Goal: Task Accomplishment & Management: Use online tool/utility

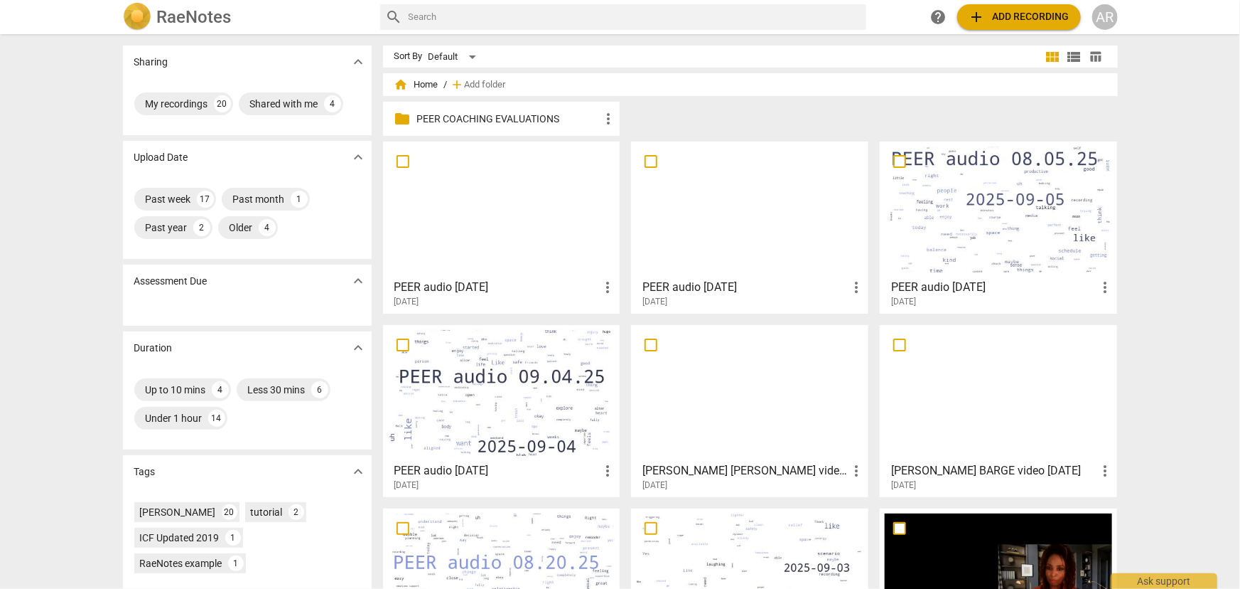
click at [501, 405] on div at bounding box center [501, 393] width 227 height 126
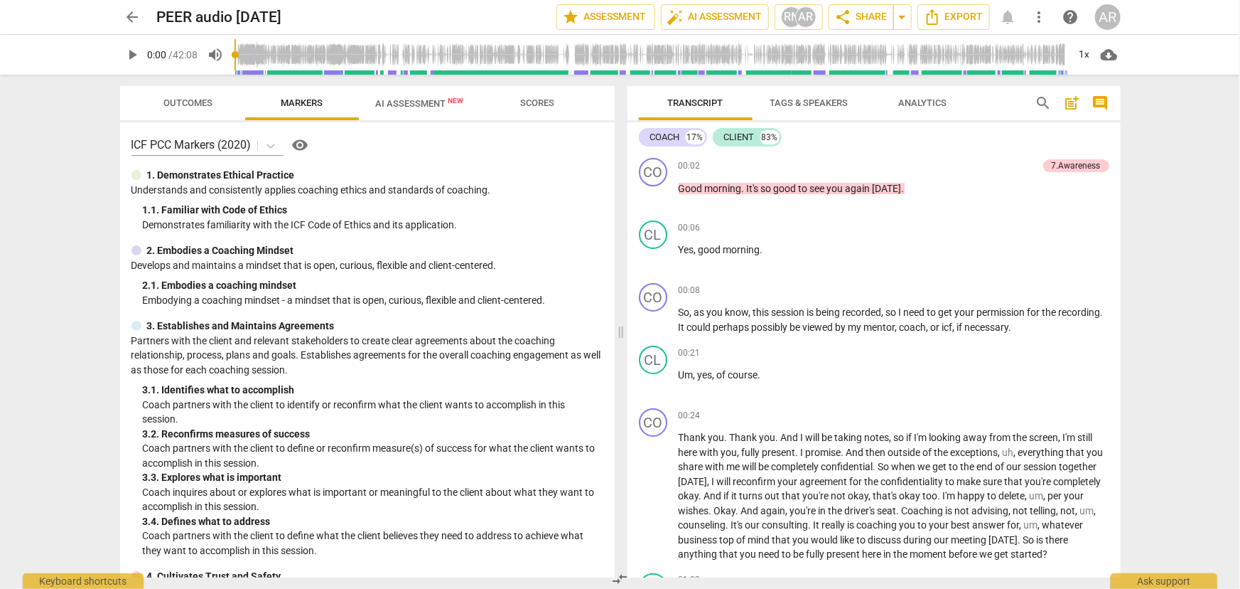
click at [1097, 100] on span "comment" at bounding box center [1101, 103] width 17 height 17
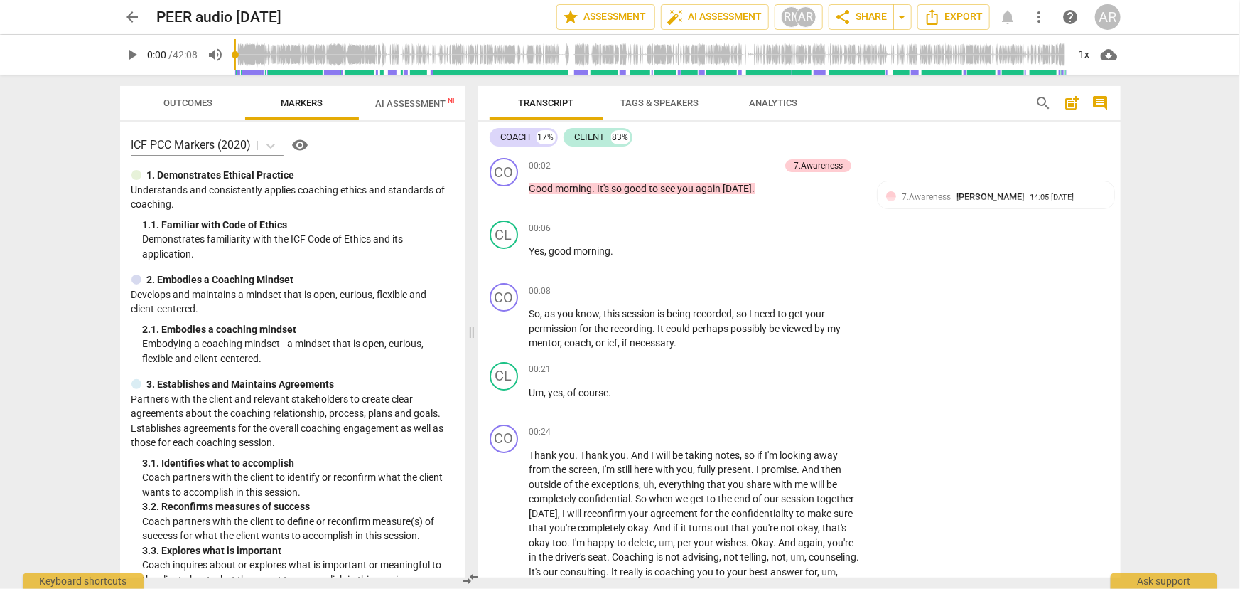
click at [412, 99] on span "AI Assessment New" at bounding box center [420, 103] width 88 height 11
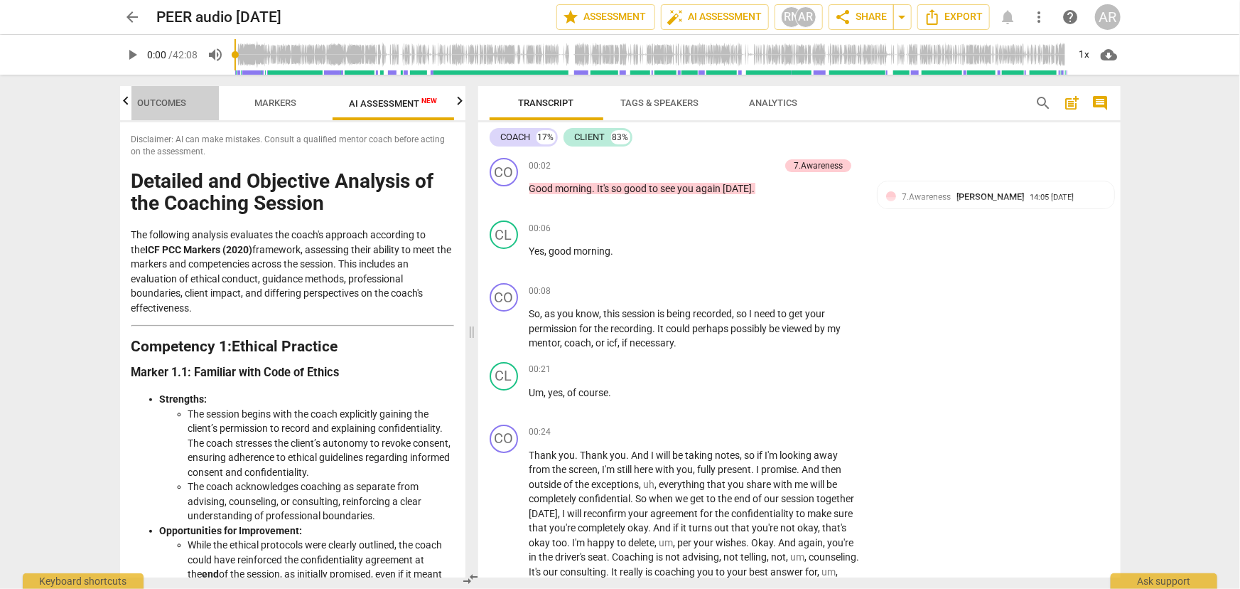
click at [156, 102] on span "Outcomes" at bounding box center [161, 102] width 49 height 11
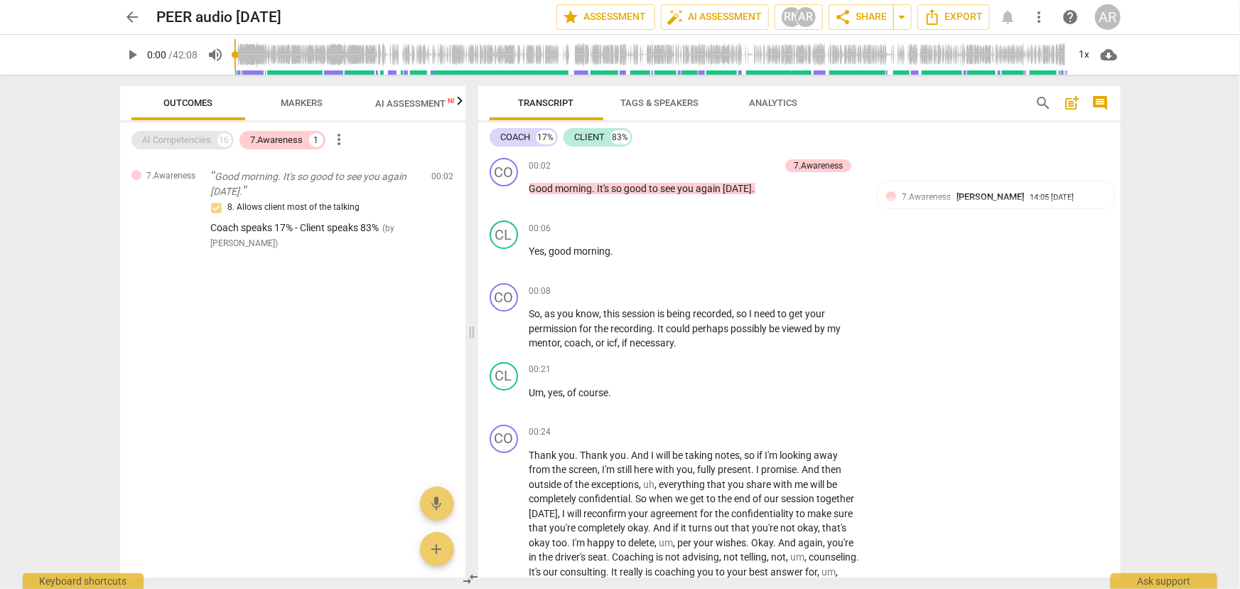
click at [172, 139] on div "AI Competencies" at bounding box center [177, 140] width 69 height 14
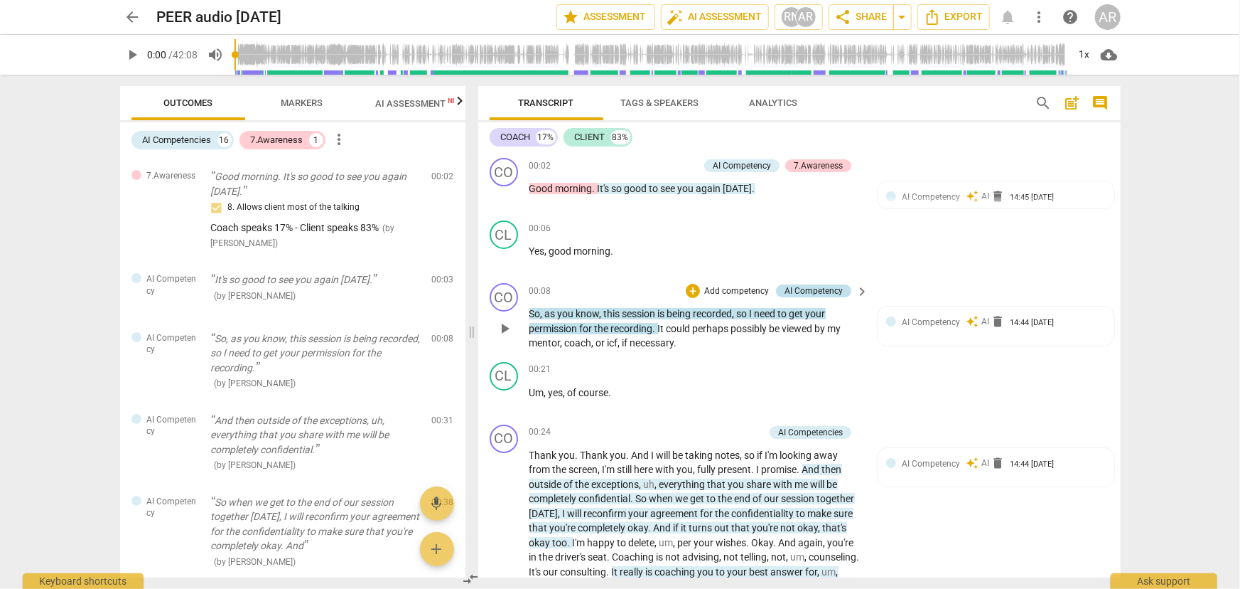
click at [808, 286] on div "AI Competency" at bounding box center [814, 290] width 58 height 13
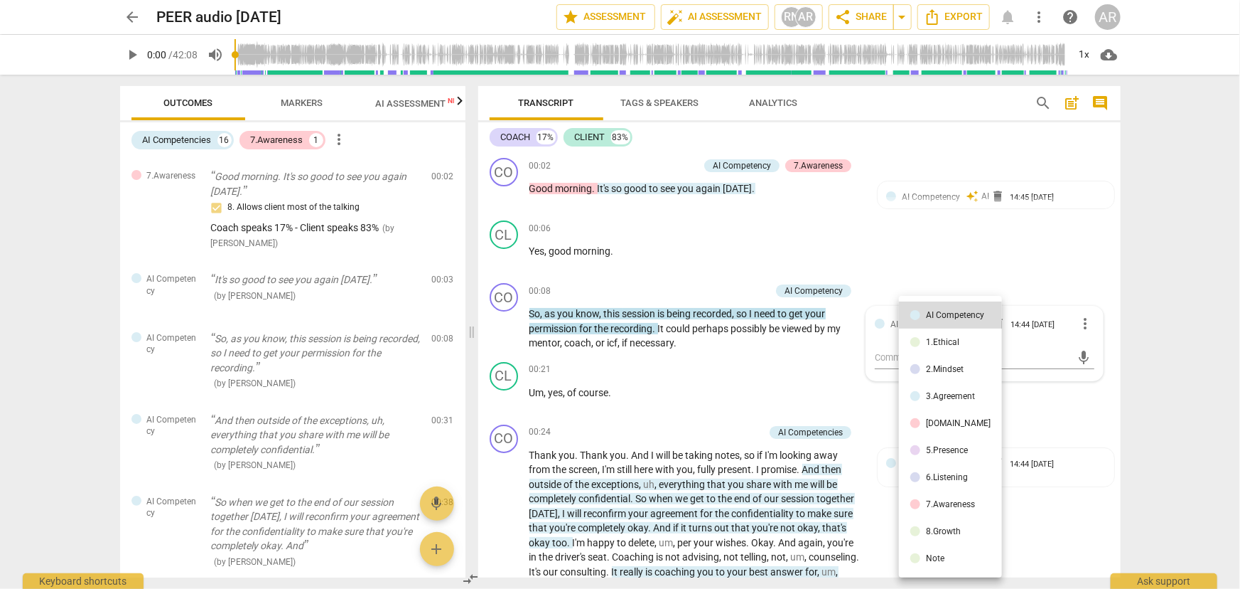
click at [948, 243] on div at bounding box center [620, 294] width 1240 height 589
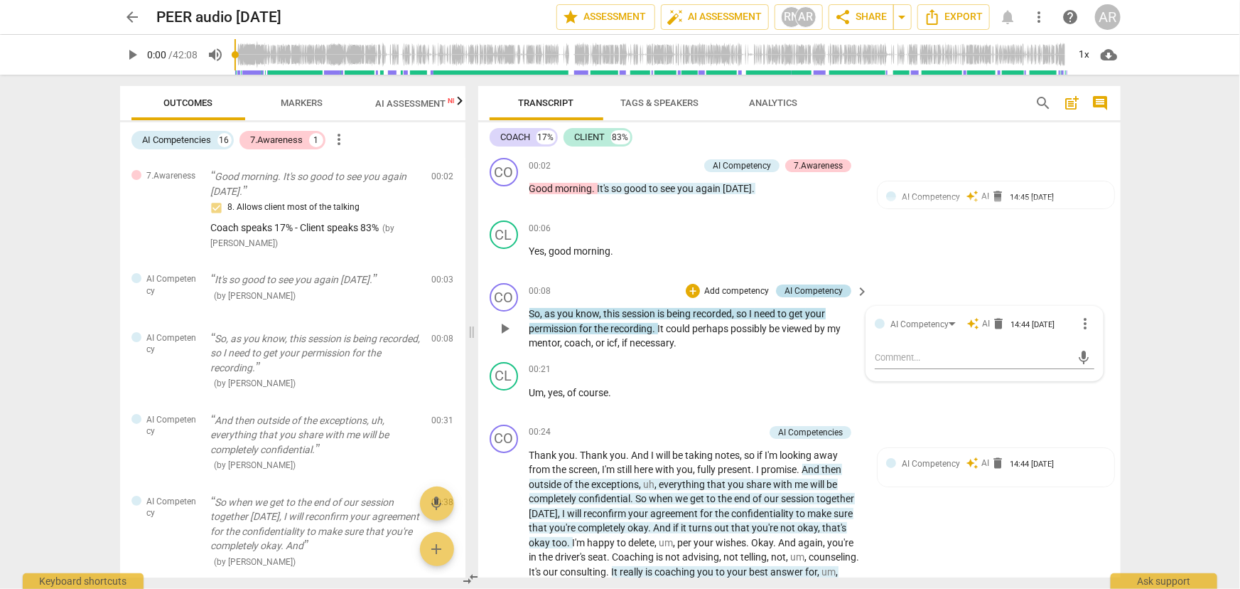
click at [790, 289] on div "AI Competency" at bounding box center [814, 290] width 58 height 13
click at [943, 320] on span "AI Competency" at bounding box center [931, 322] width 58 height 10
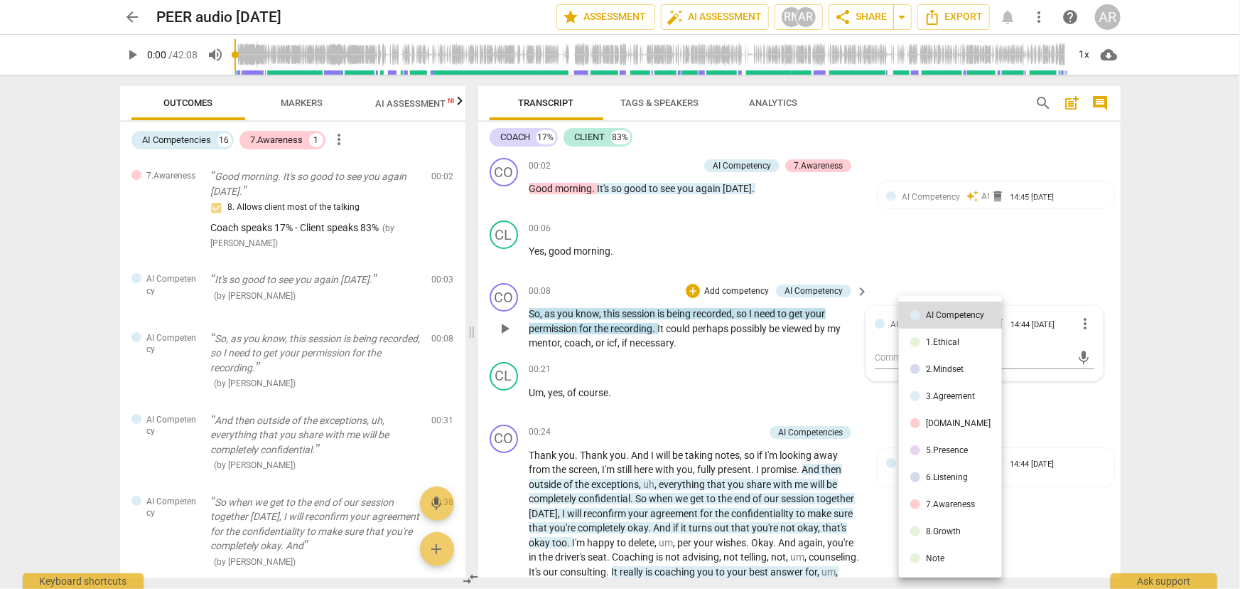
click at [938, 395] on div "3.Agreement" at bounding box center [950, 396] width 49 height 9
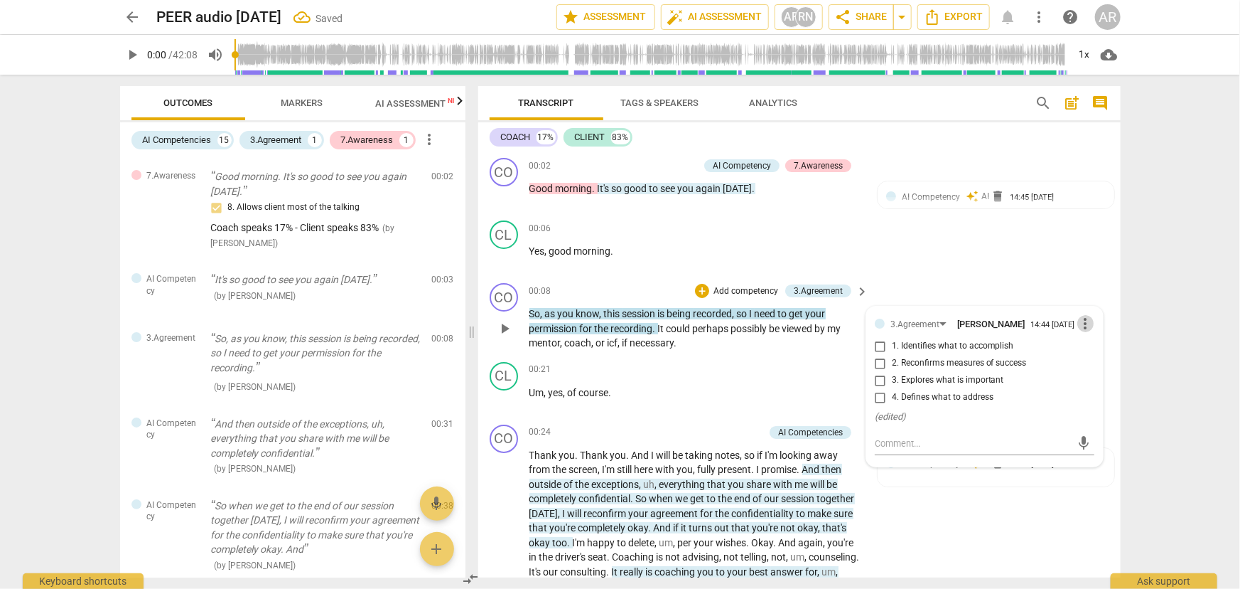
click at [1080, 326] on span "more_vert" at bounding box center [1086, 323] width 17 height 17
click at [1093, 348] on li "Delete" at bounding box center [1097, 352] width 49 height 27
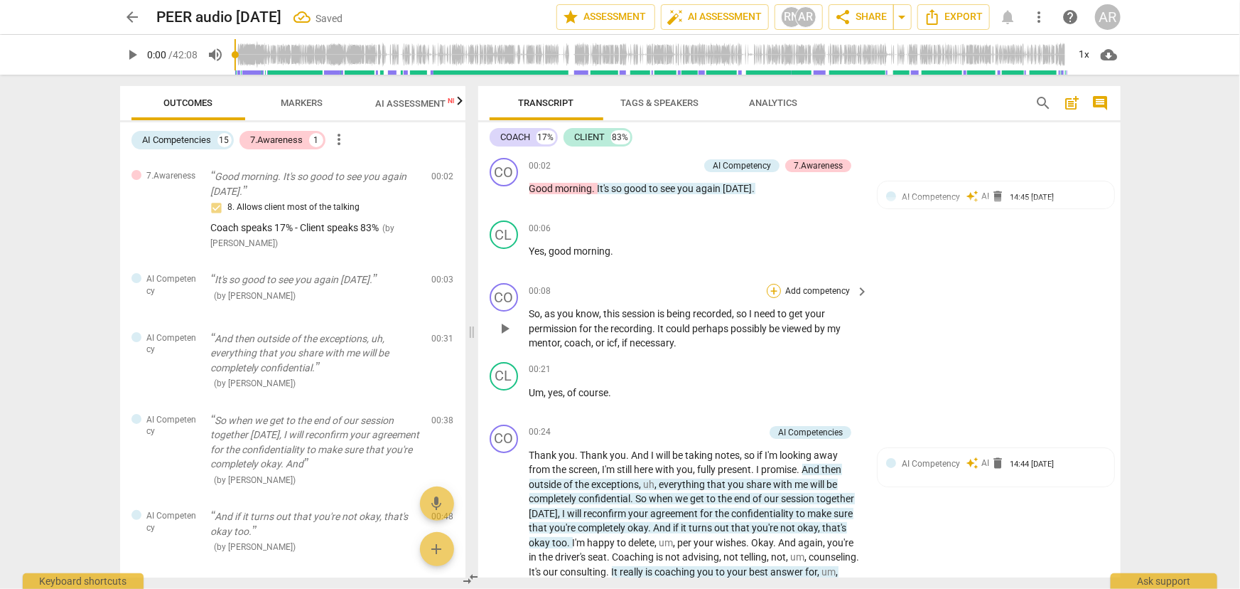
click at [773, 291] on div "+" at bounding box center [774, 291] width 14 height 14
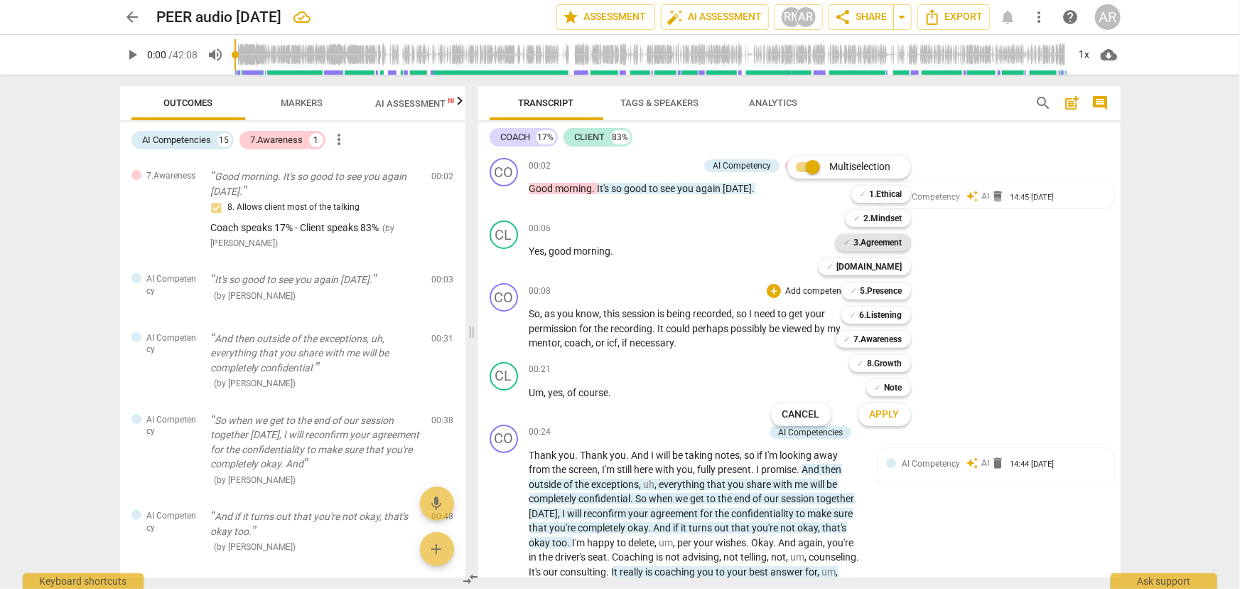
click at [876, 245] on b "3.Agreement" at bounding box center [878, 242] width 48 height 17
click at [877, 264] on b "[DOMAIN_NAME]" at bounding box center [869, 266] width 65 height 17
click at [876, 290] on b "5.Presence" at bounding box center [882, 290] width 42 height 17
click at [876, 412] on span "Apply" at bounding box center [885, 414] width 30 height 14
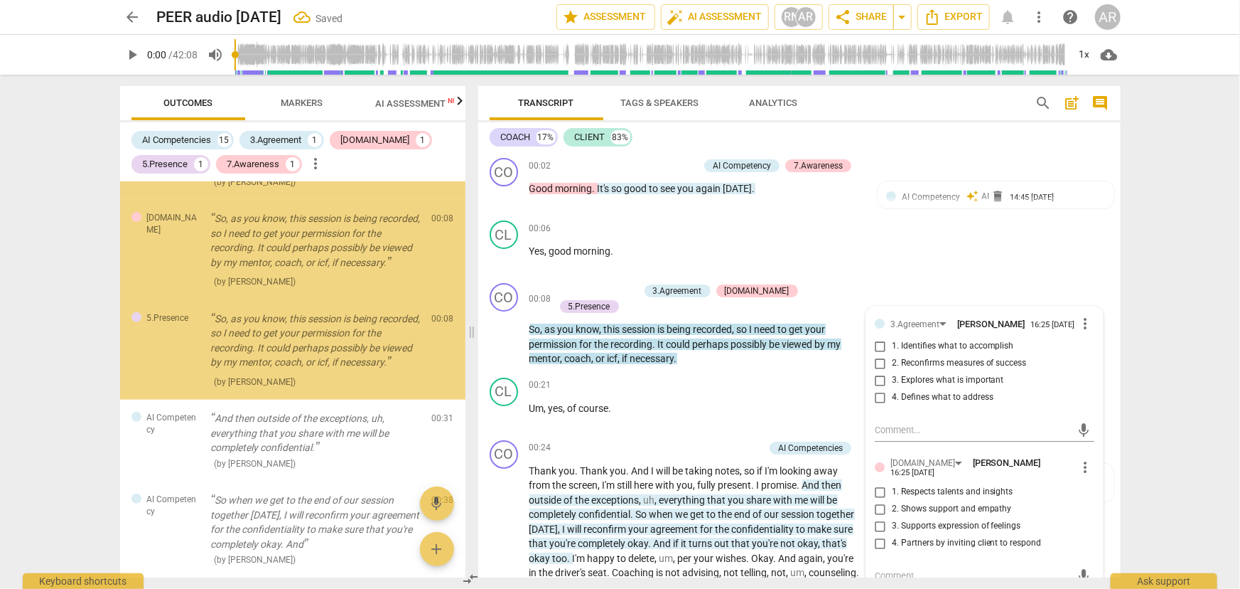
scroll to position [250, 0]
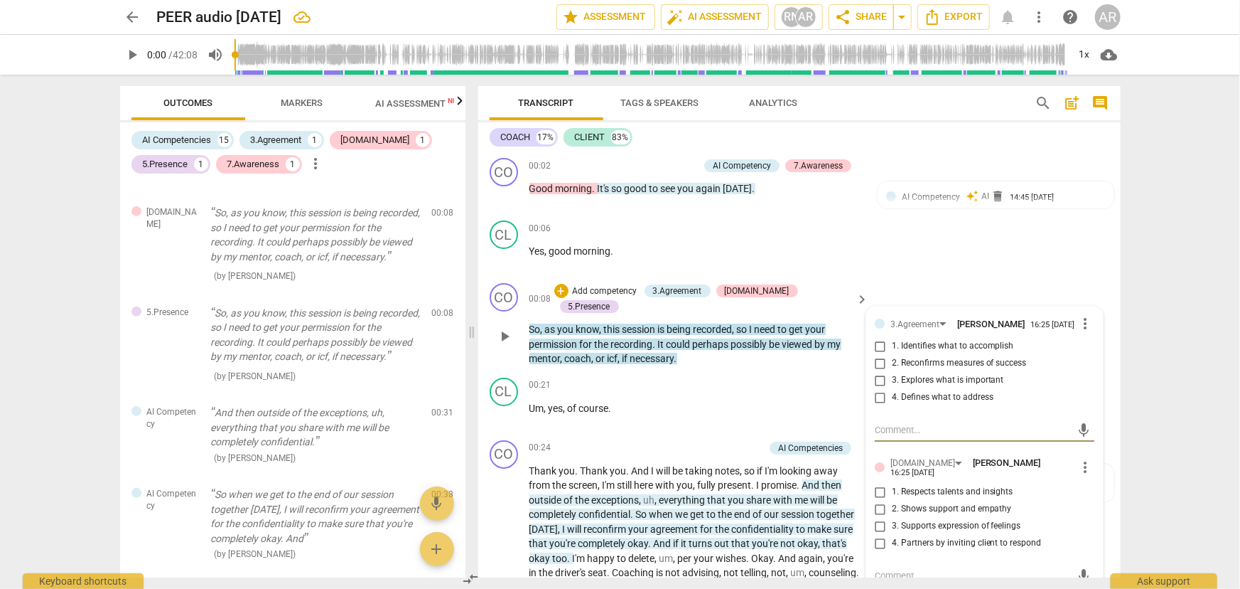
click at [878, 398] on input "4. Defines what to address" at bounding box center [880, 397] width 23 height 17
checkbox input "true"
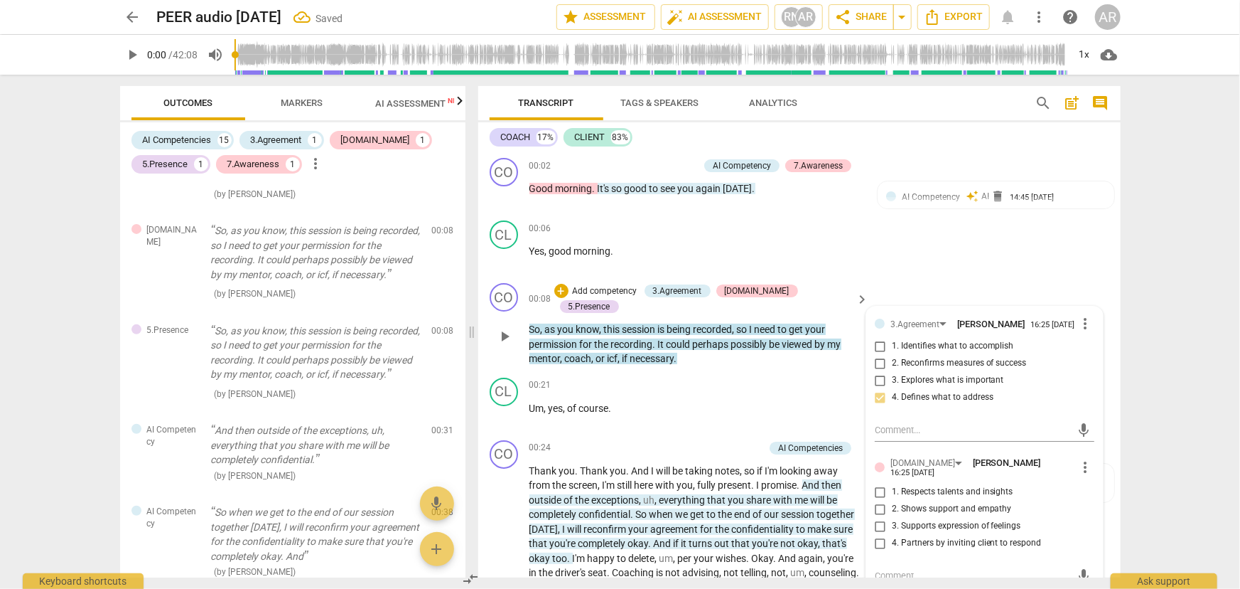
scroll to position [247, 0]
click at [877, 489] on input "1. Respects talents and insights" at bounding box center [880, 491] width 23 height 17
checkbox input "true"
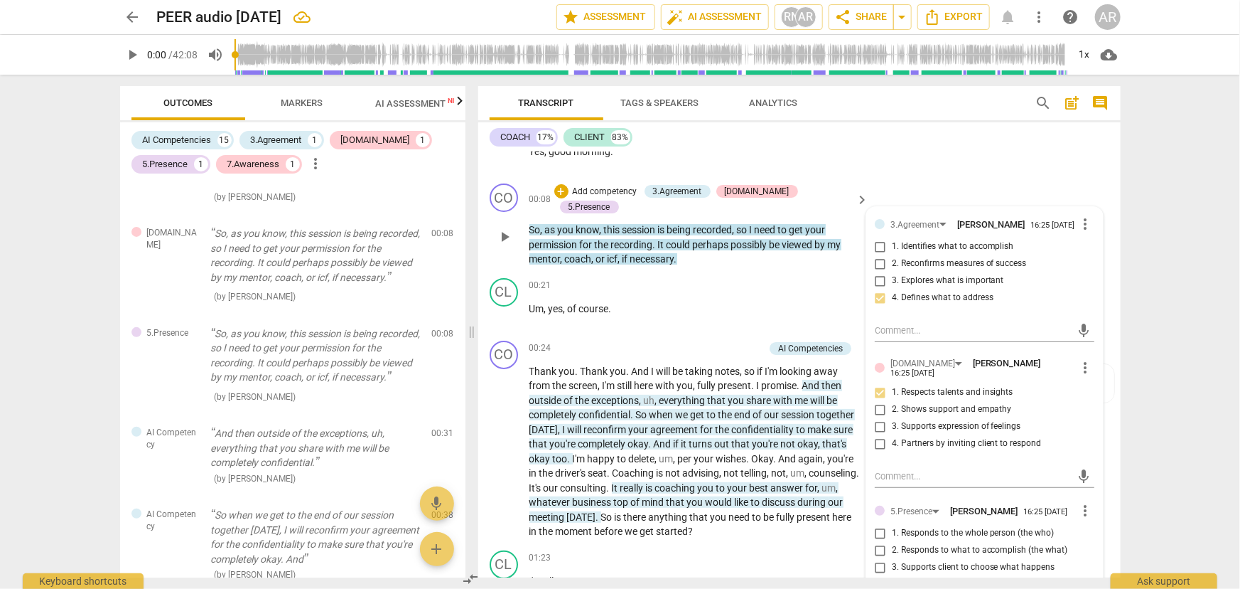
scroll to position [193, 0]
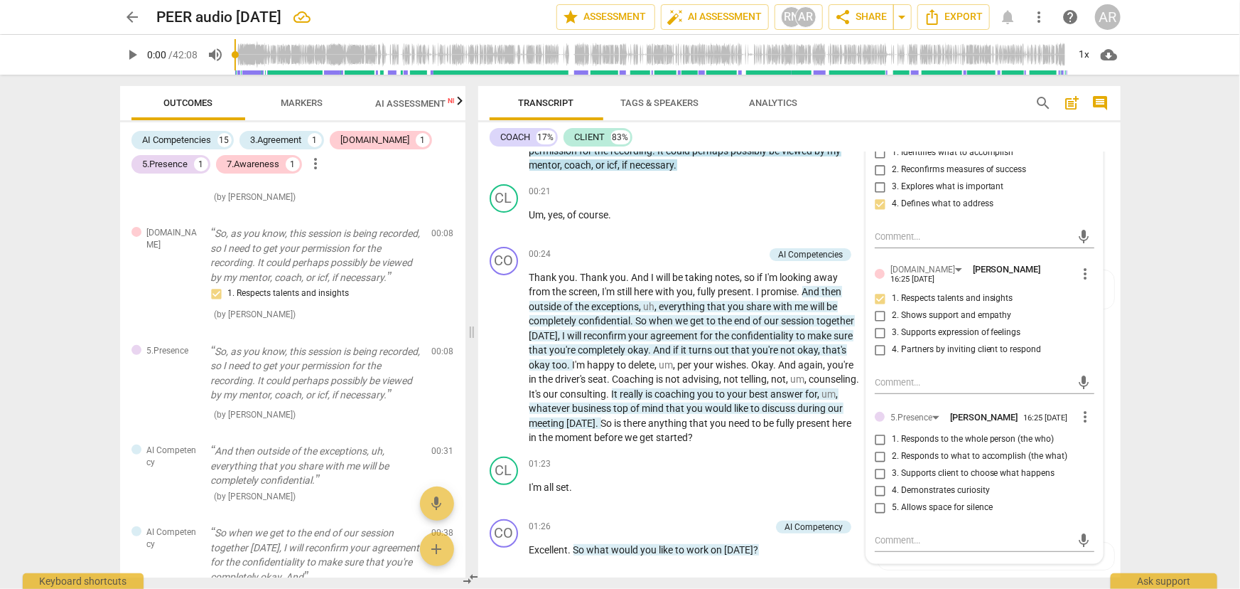
click at [875, 509] on input "5. Allows space for silence" at bounding box center [880, 507] width 23 height 17
checkbox input "true"
click at [796, 185] on div "00:21 + Add competency keyboard_arrow_right Um , yes , of course ." at bounding box center [700, 209] width 341 height 51
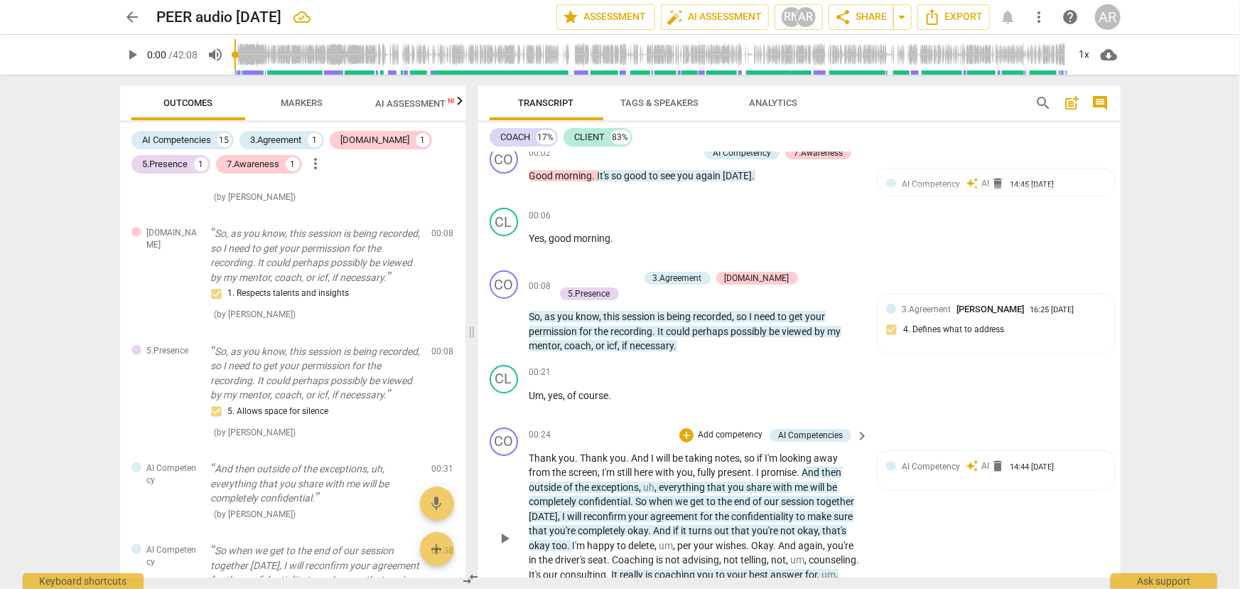
scroll to position [0, 0]
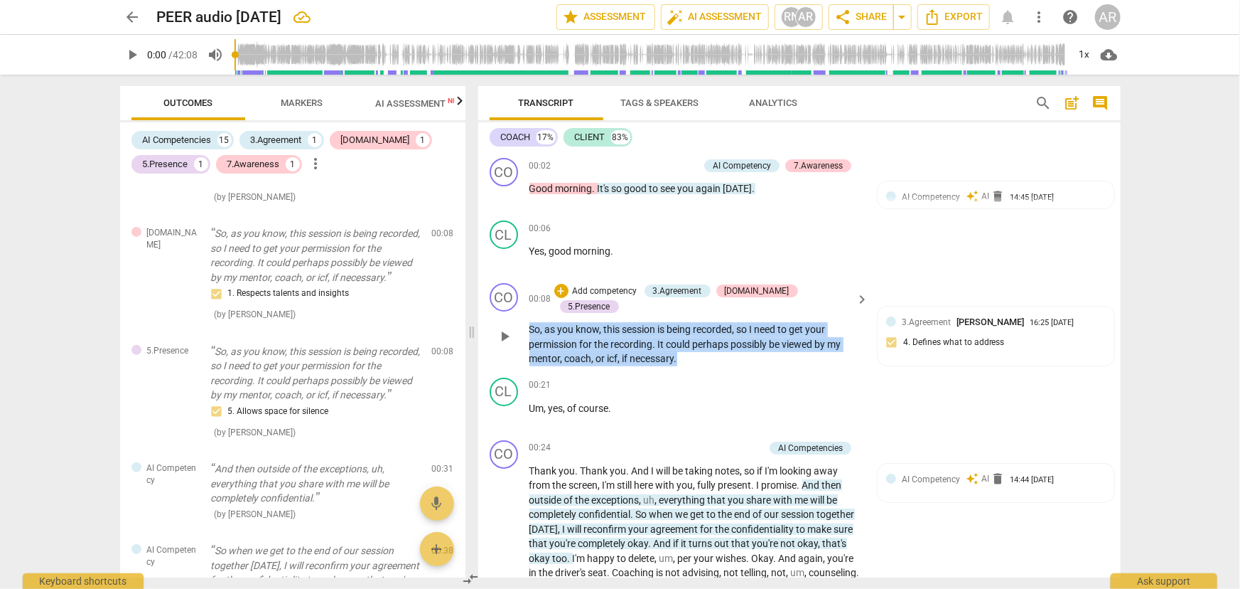
drag, startPoint x: 679, startPoint y: 341, endPoint x: 532, endPoint y: 315, distance: 149.5
click at [532, 322] on p "So , as you know , this session is being recorded , so I need to get your permi…" at bounding box center [696, 344] width 333 height 44
click at [689, 323] on div "+" at bounding box center [692, 324] width 14 height 14
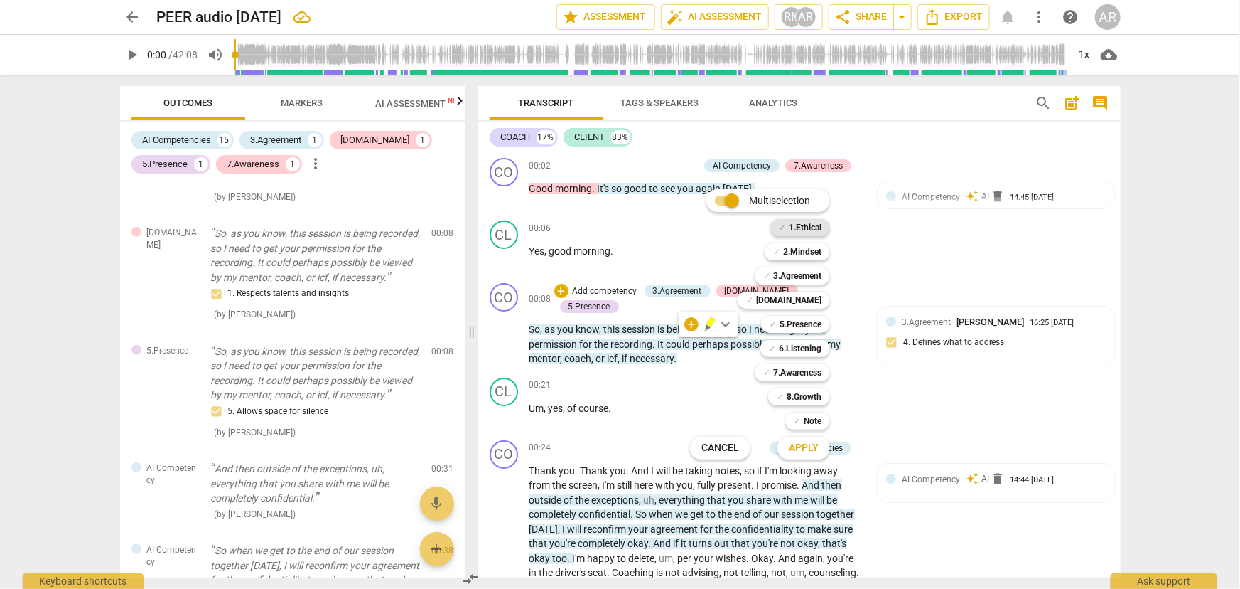
click at [795, 230] on b "1.Ethical" at bounding box center [805, 227] width 33 height 17
click at [800, 449] on span "Apply" at bounding box center [804, 448] width 30 height 14
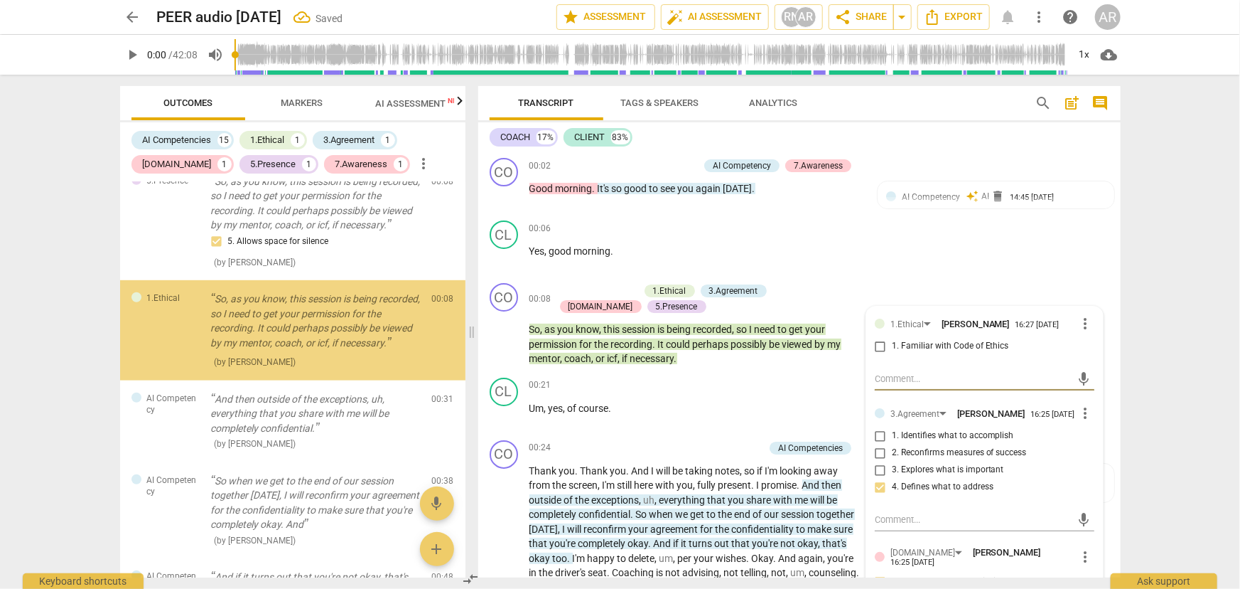
scroll to position [418, 0]
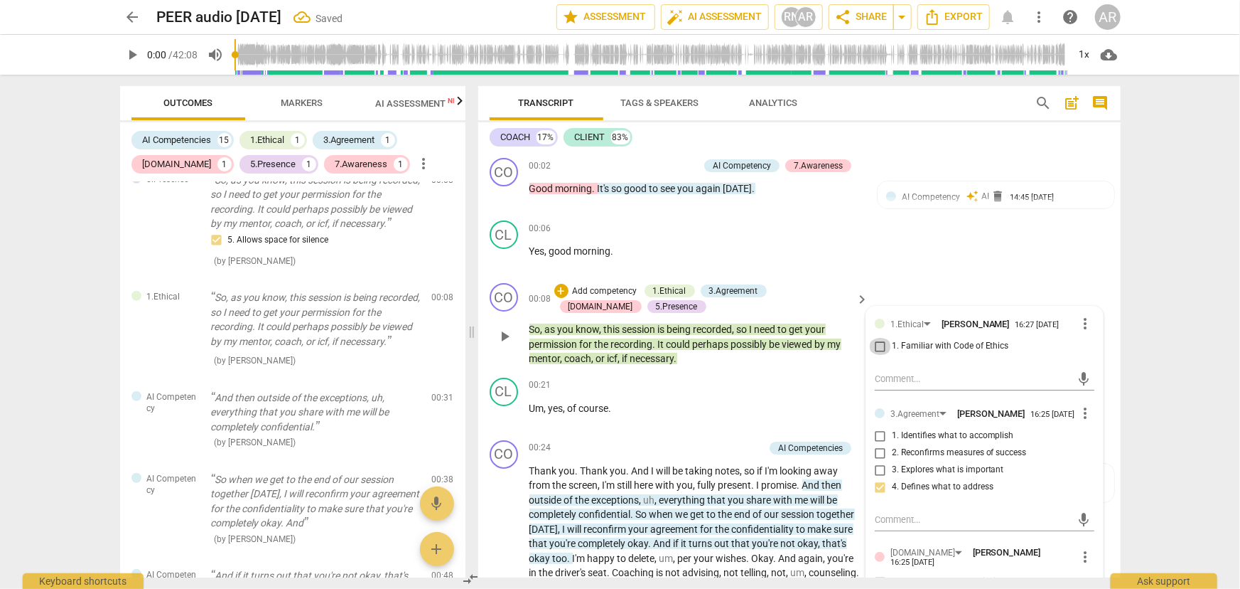
click at [879, 348] on input "1. Familiar with Code of Ethics" at bounding box center [880, 346] width 23 height 17
checkbox input "true"
click at [732, 366] on div "CO play_arrow pause 00:08 + Add competency 1.Ethical 3.Agreement [DOMAIN_NAME] …" at bounding box center [799, 324] width 643 height 95
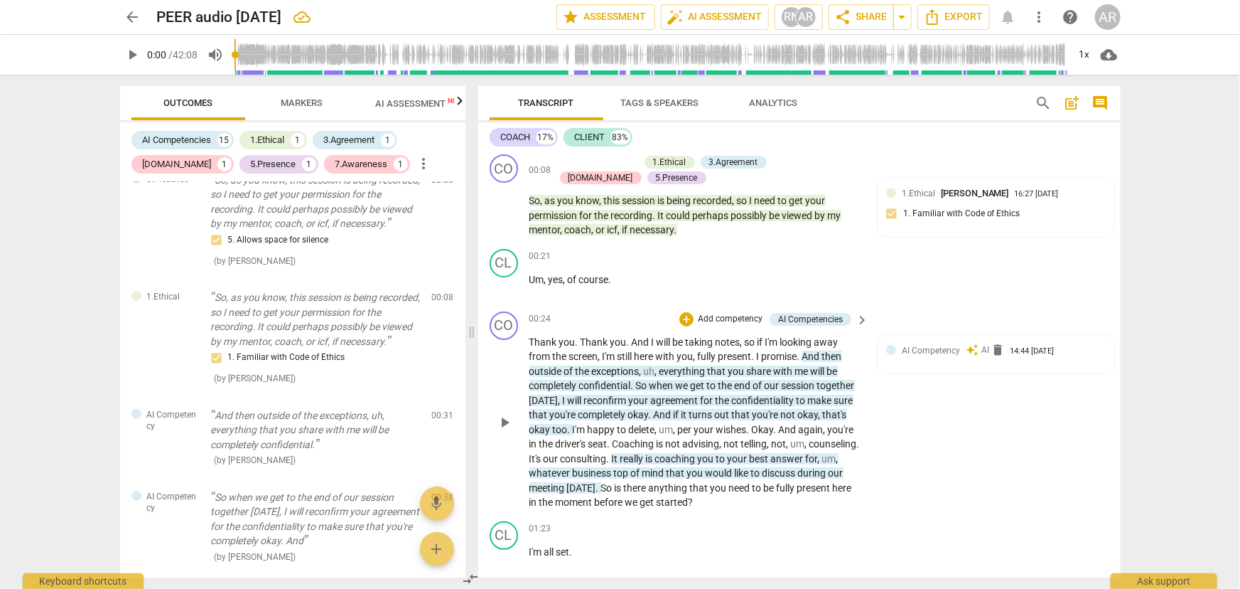
scroll to position [193, 0]
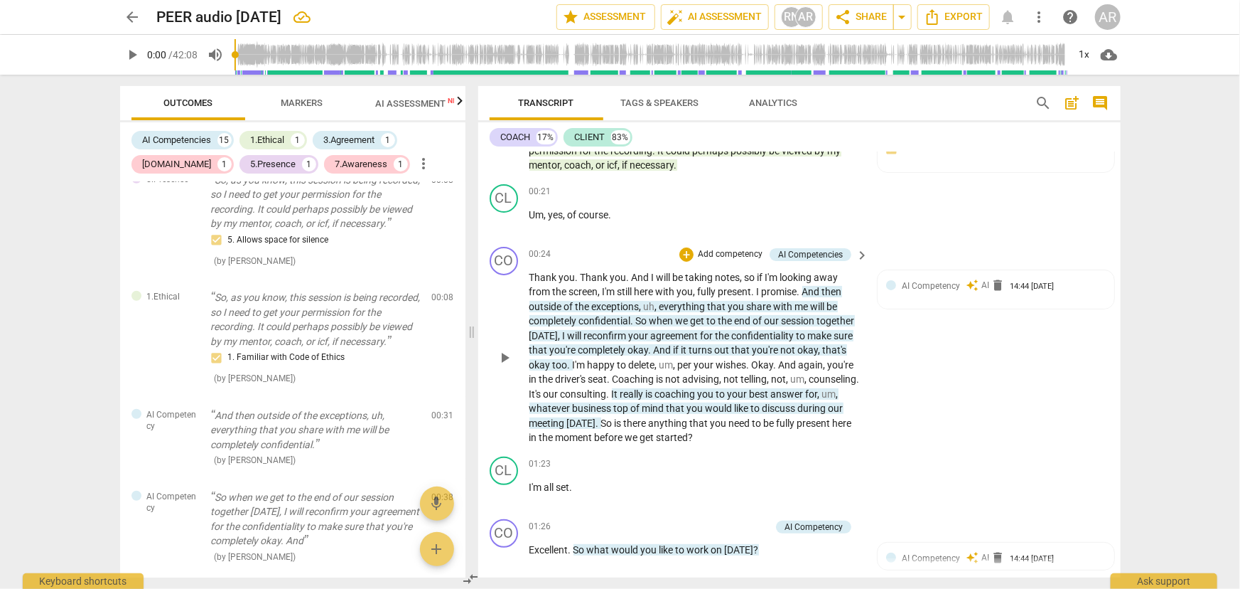
click at [808, 287] on span "And" at bounding box center [813, 291] width 20 height 11
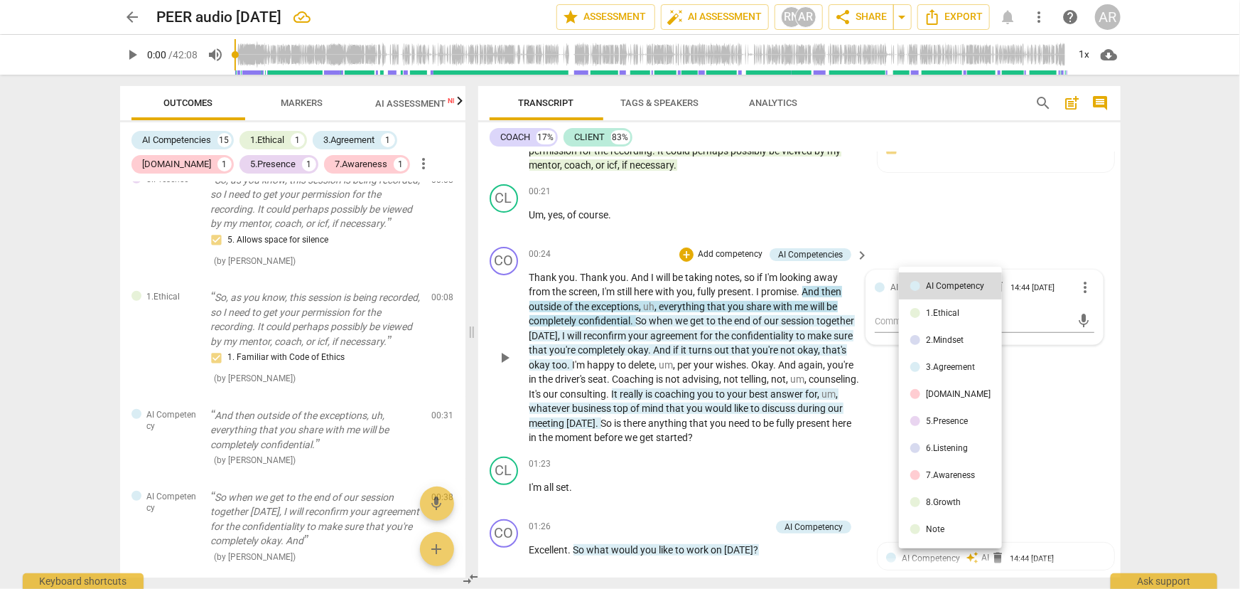
click at [803, 458] on div at bounding box center [620, 294] width 1240 height 589
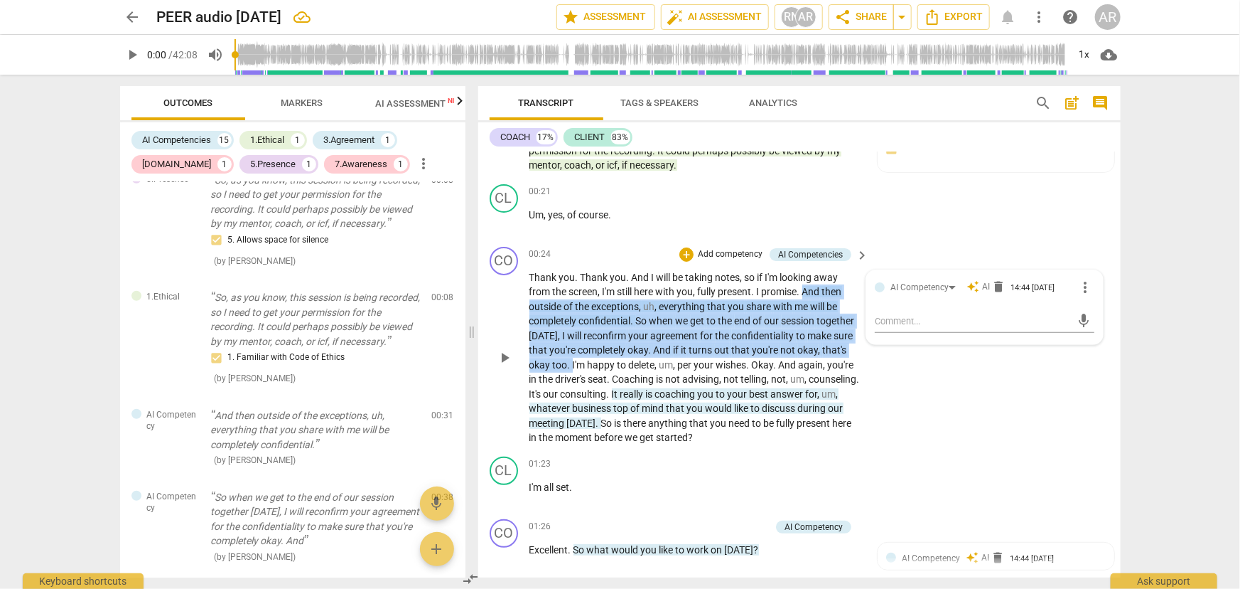
drag, startPoint x: 572, startPoint y: 362, endPoint x: 805, endPoint y: 290, distance: 244.0
click at [805, 290] on p "Thank you . Thank you . And I will be taking notes , so if I'm looking away fro…" at bounding box center [696, 357] width 333 height 175
click at [586, 344] on div "+" at bounding box center [585, 345] width 14 height 14
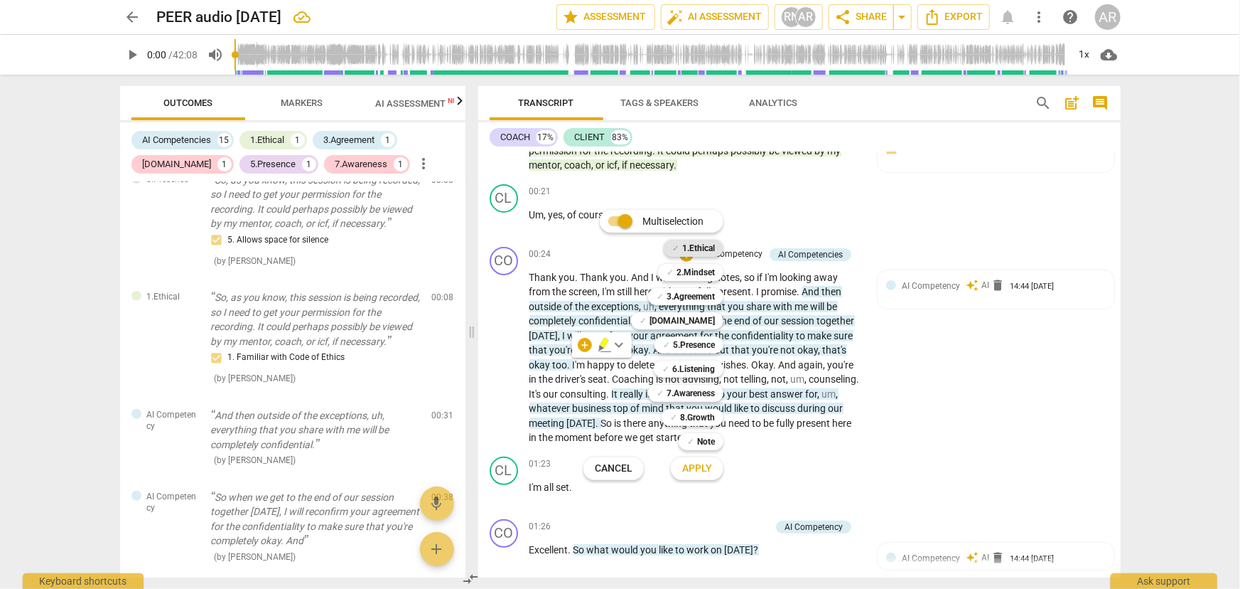
click at [686, 248] on b "1.Ethical" at bounding box center [698, 248] width 33 height 17
drag, startPoint x: 930, startPoint y: 355, endPoint x: 911, endPoint y: 348, distance: 20.5
click at [931, 355] on div at bounding box center [620, 294] width 1240 height 589
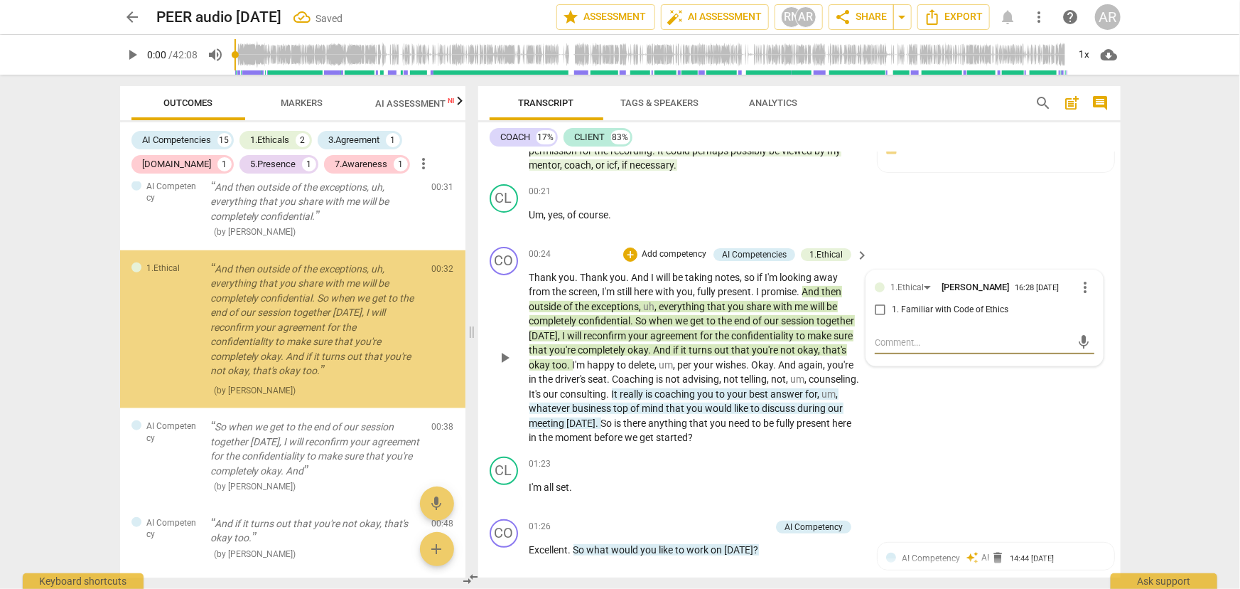
scroll to position [653, 0]
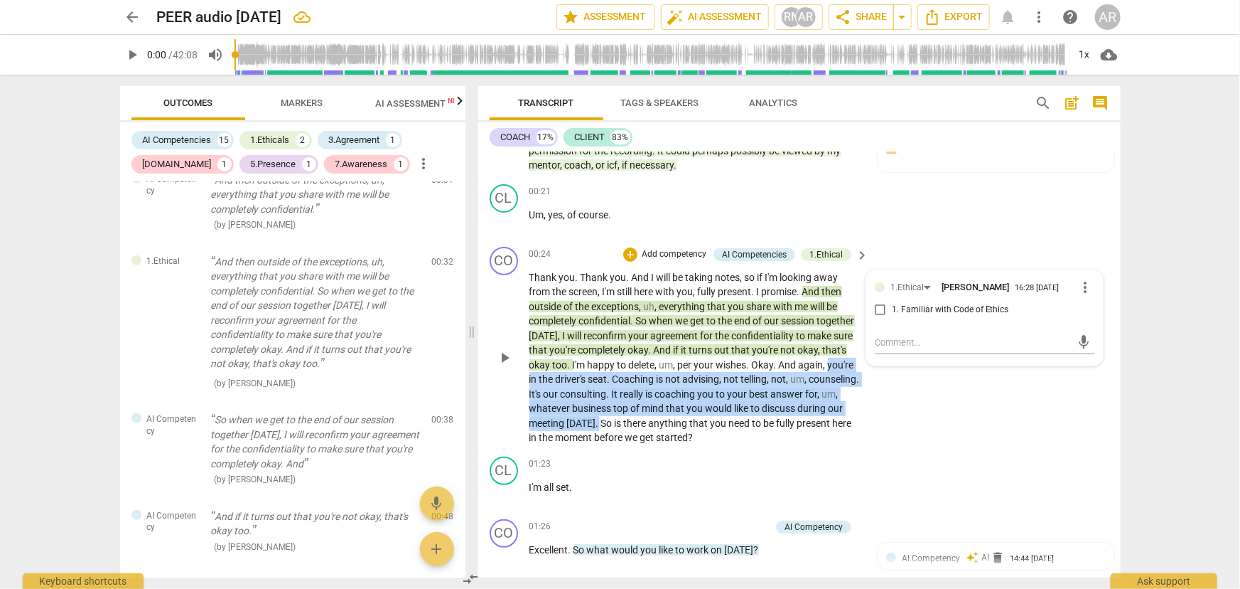
drag, startPoint x: 827, startPoint y: 363, endPoint x: 640, endPoint y: 417, distance: 193.7
click at [640, 417] on p "Thank you . Thank you . And I will be taking notes , so if I'm looking away fro…" at bounding box center [696, 357] width 333 height 175
click at [658, 403] on div "+" at bounding box center [657, 403] width 14 height 14
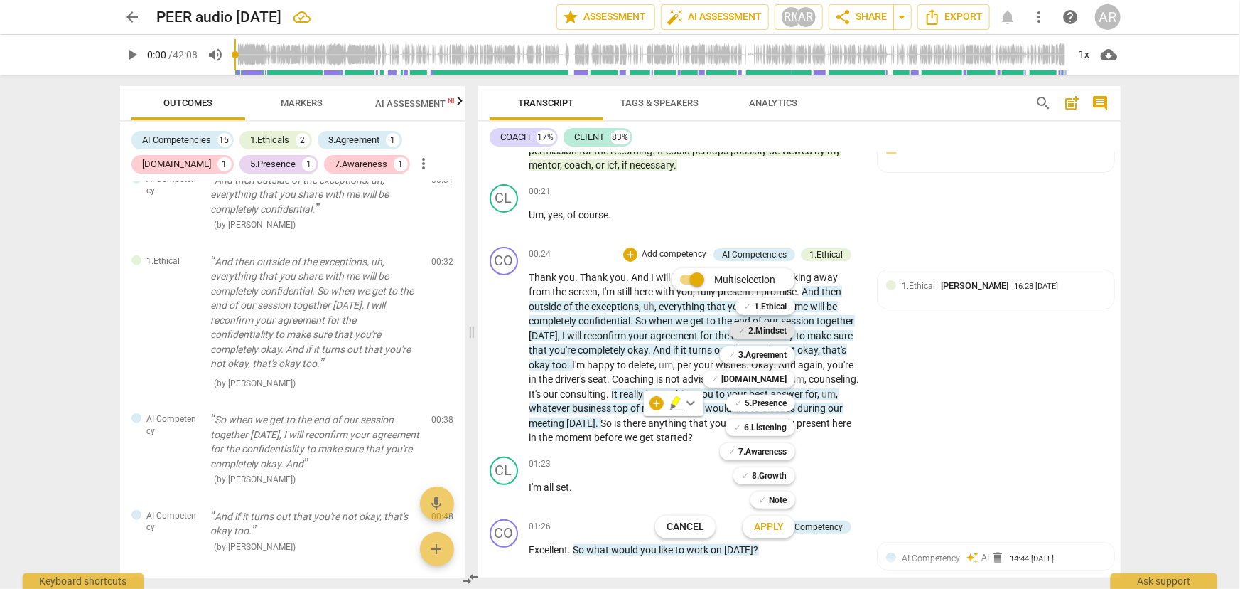
click at [767, 331] on b "2.Mindset" at bounding box center [768, 330] width 38 height 17
click at [768, 529] on span "Apply" at bounding box center [769, 527] width 30 height 14
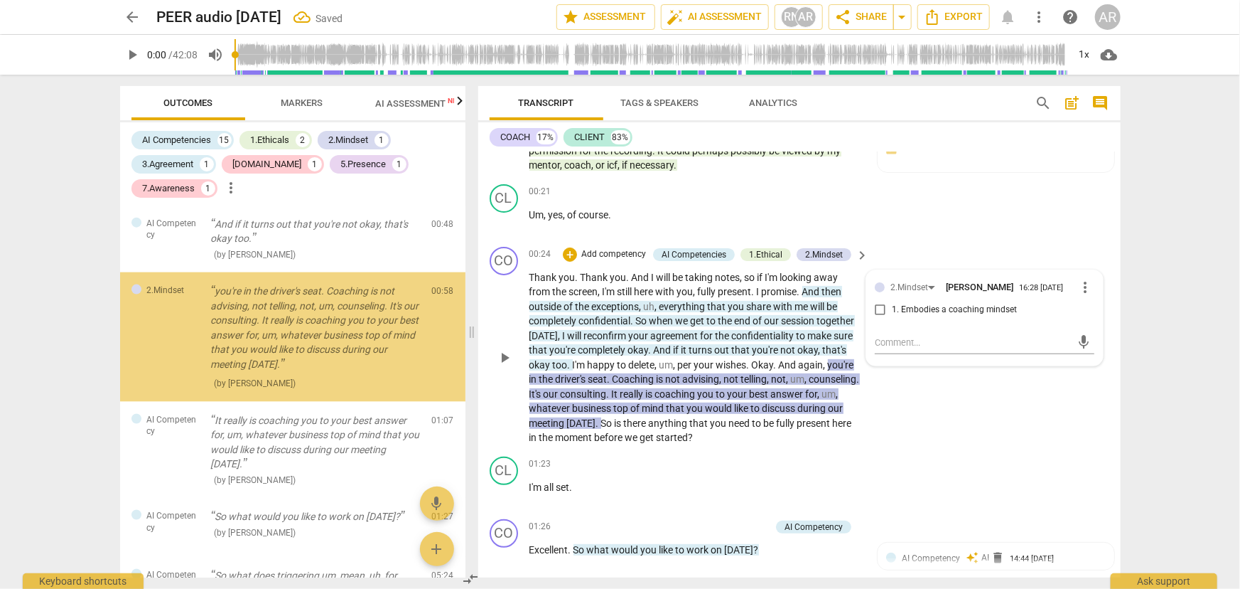
scroll to position [972, 0]
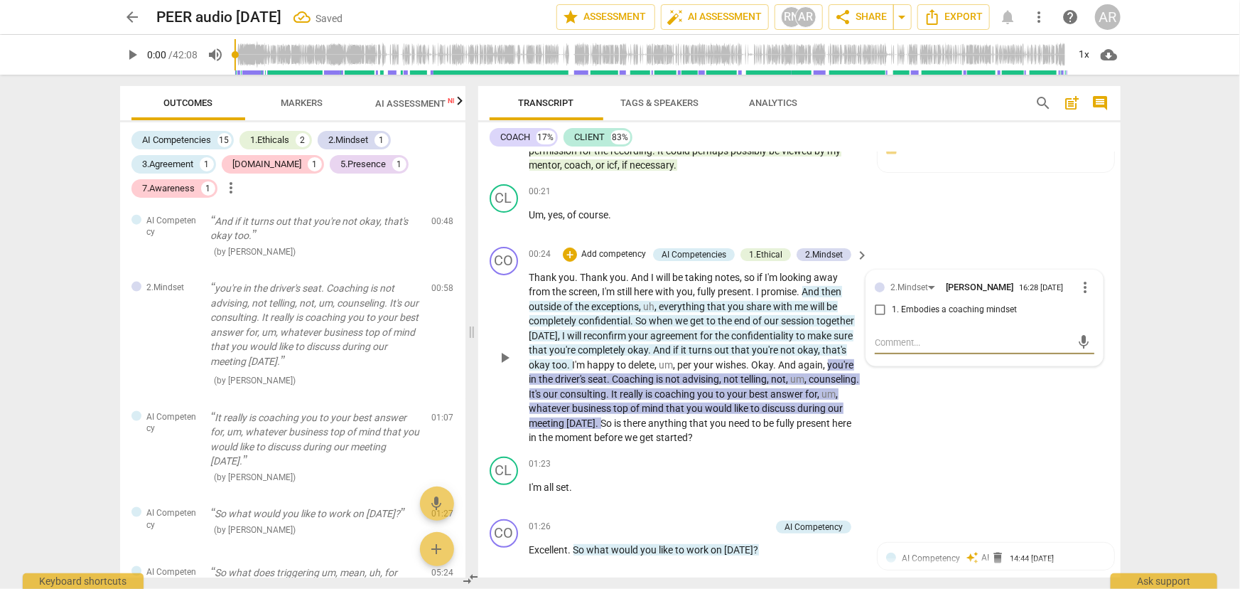
click at [877, 311] on input "1. Embodies a coaching mindset" at bounding box center [880, 309] width 23 height 17
checkbox input "true"
click at [931, 404] on div "CO play_arrow pause 00:24 + Add competency AI Competencies 1.Ethical 2.Mindset …" at bounding box center [799, 346] width 643 height 210
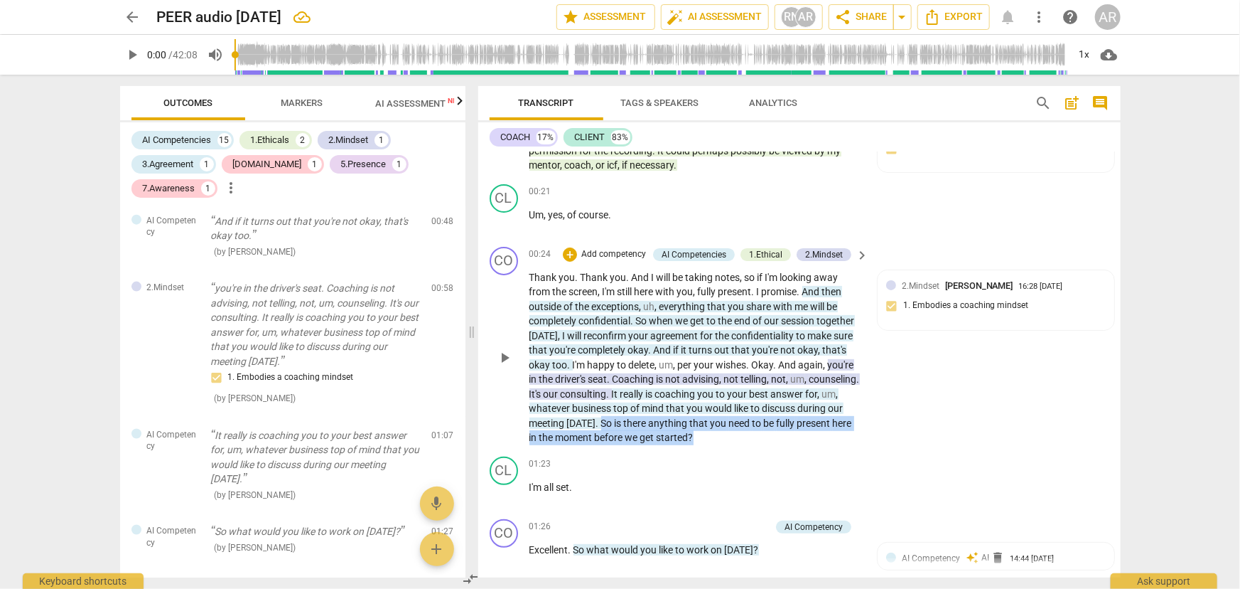
drag, startPoint x: 643, startPoint y: 420, endPoint x: 755, endPoint y: 441, distance: 113.6
click at [755, 441] on p "Thank you . Thank you . And I will be taking notes , so if I'm looking away fro…" at bounding box center [696, 357] width 333 height 175
click at [761, 414] on div "+" at bounding box center [765, 417] width 14 height 14
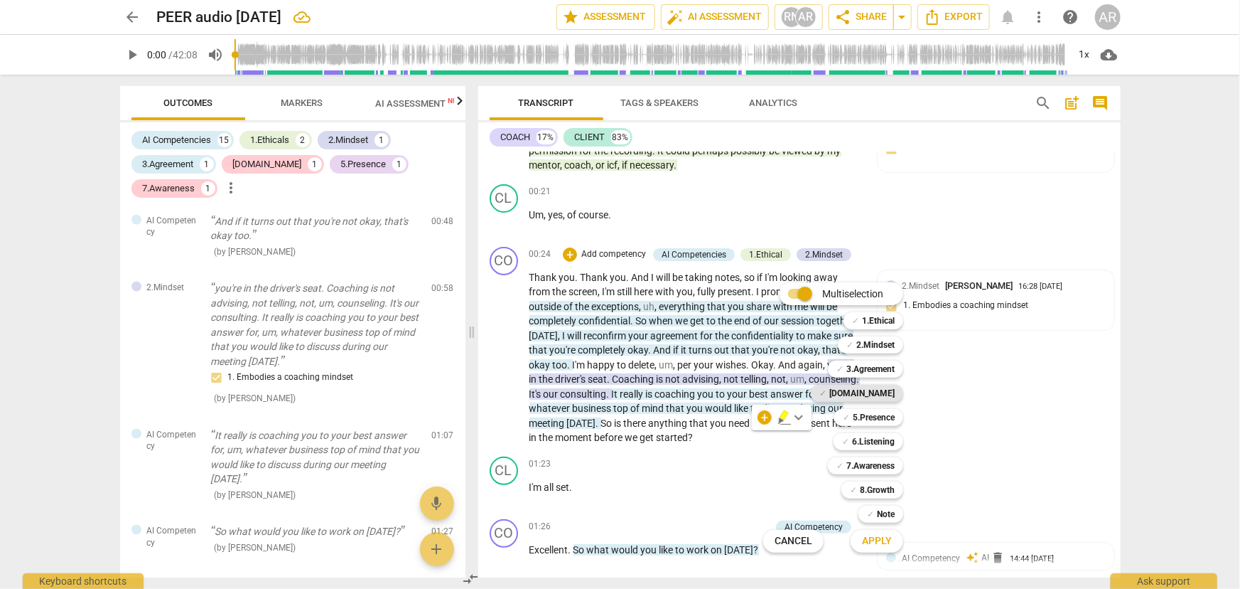
click at [876, 391] on b "[DOMAIN_NAME]" at bounding box center [862, 393] width 65 height 17
click at [884, 537] on span "Apply" at bounding box center [877, 541] width 30 height 14
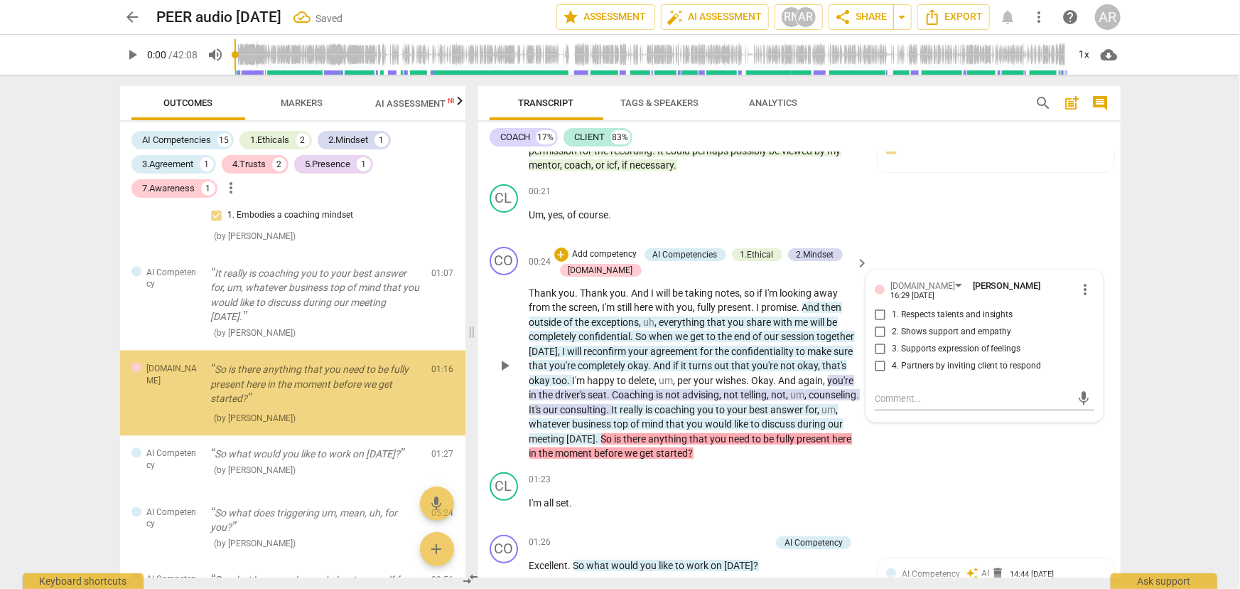
scroll to position [1194, 0]
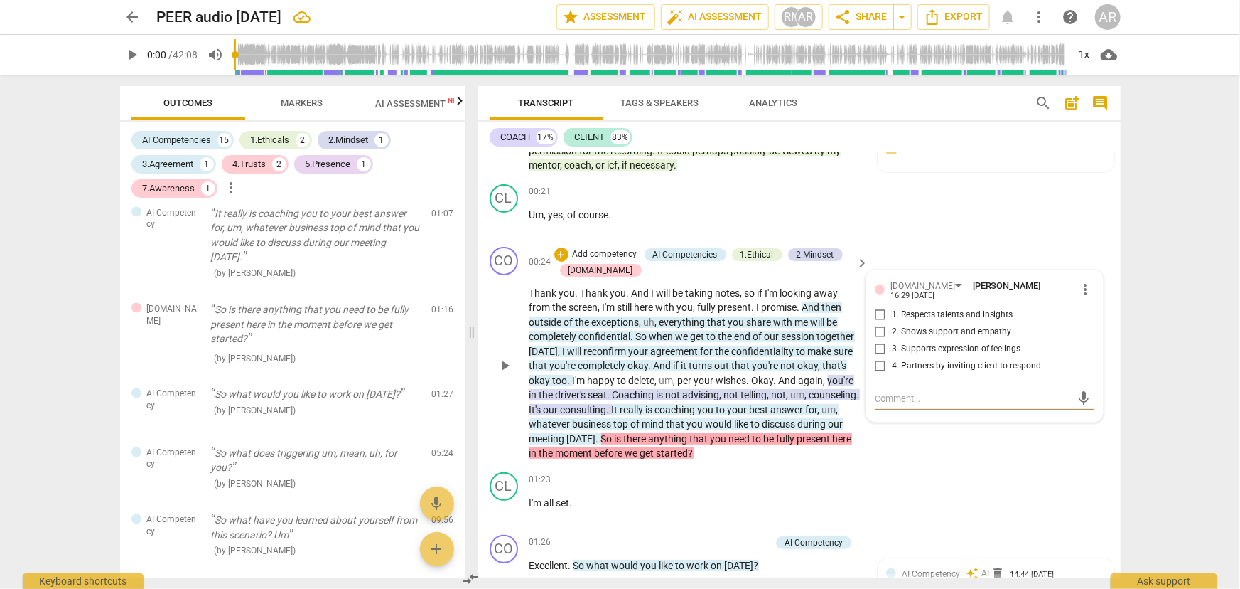
click at [876, 323] on input "2. Shows support and empathy" at bounding box center [880, 331] width 23 height 17
checkbox input "true"
click at [902, 439] on div "CO play_arrow pause 00:24 + Add competency AI Competencies 1.Ethical 2.Mindset …" at bounding box center [799, 353] width 643 height 225
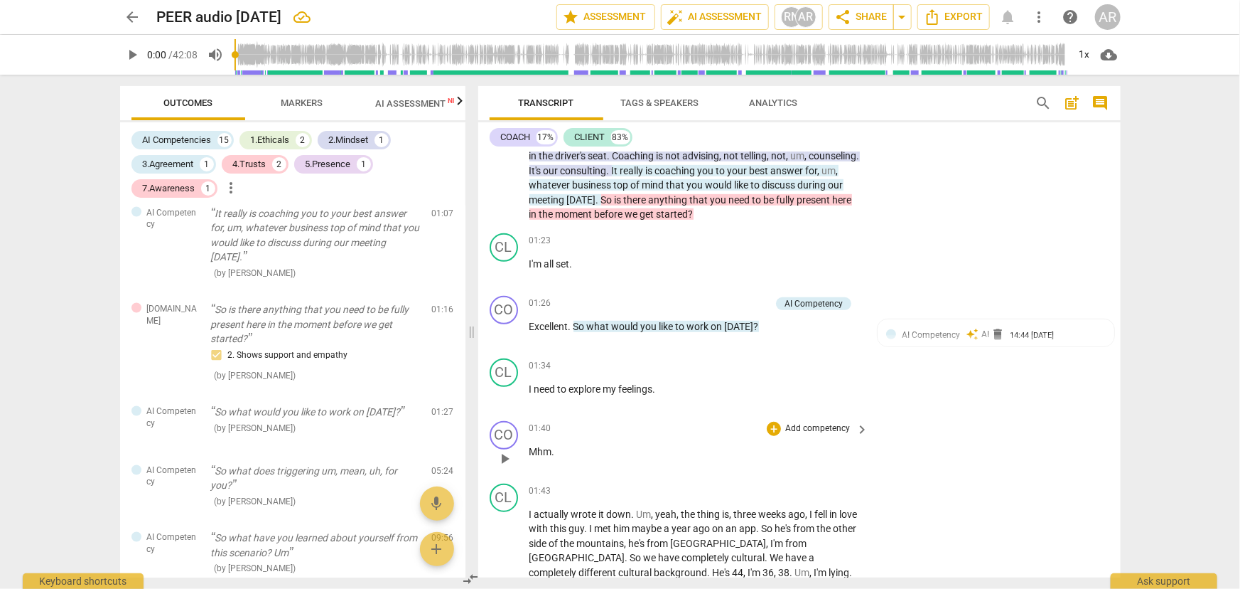
scroll to position [452, 0]
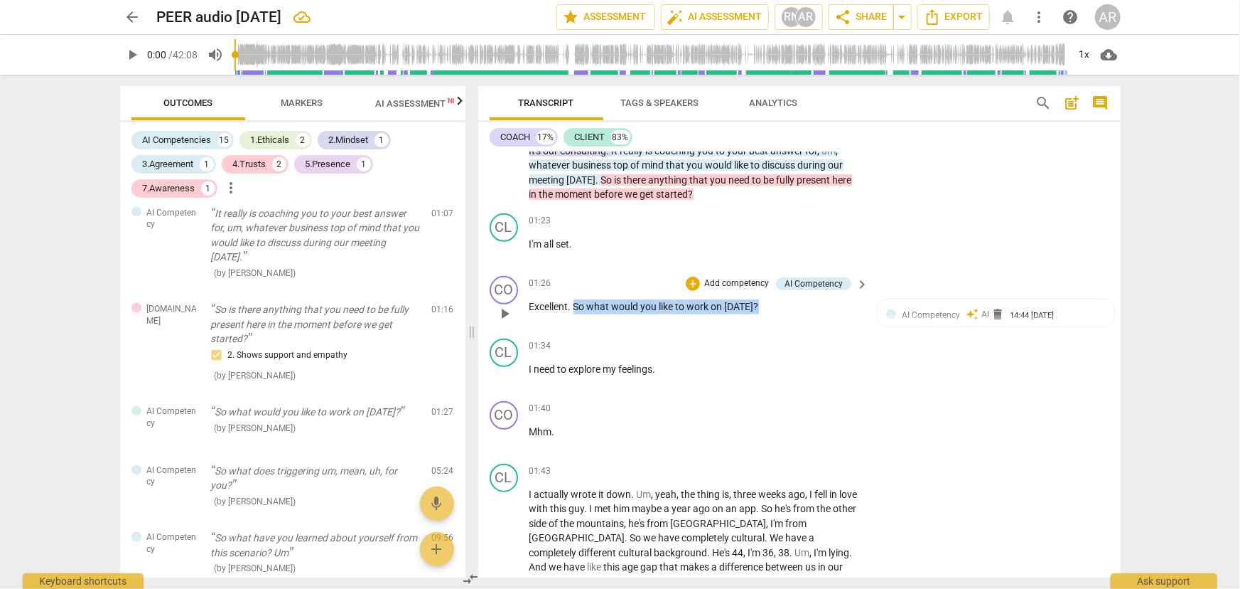
drag, startPoint x: 753, startPoint y: 303, endPoint x: 575, endPoint y: 303, distance: 178.4
click at [575, 303] on p "Excellent . So what would you like to work on [DATE] ?" at bounding box center [696, 306] width 333 height 15
click at [768, 286] on div "+" at bounding box center [768, 286] width 14 height 14
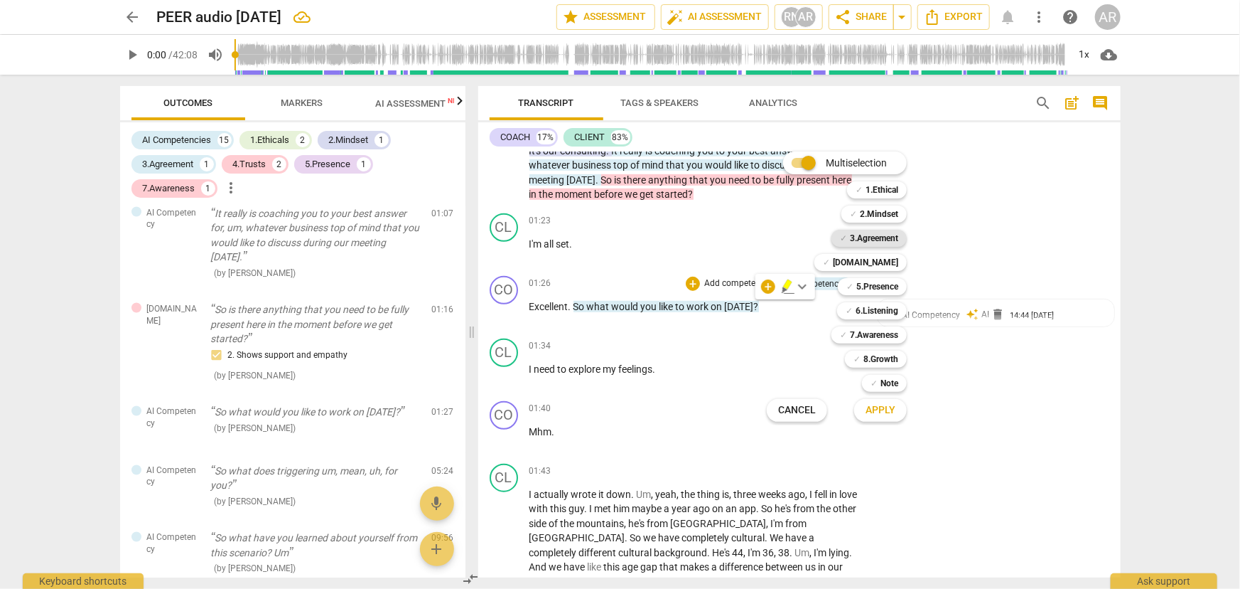
click at [867, 235] on b "3.Agreement" at bounding box center [874, 238] width 48 height 17
click at [880, 407] on span "Apply" at bounding box center [881, 410] width 30 height 14
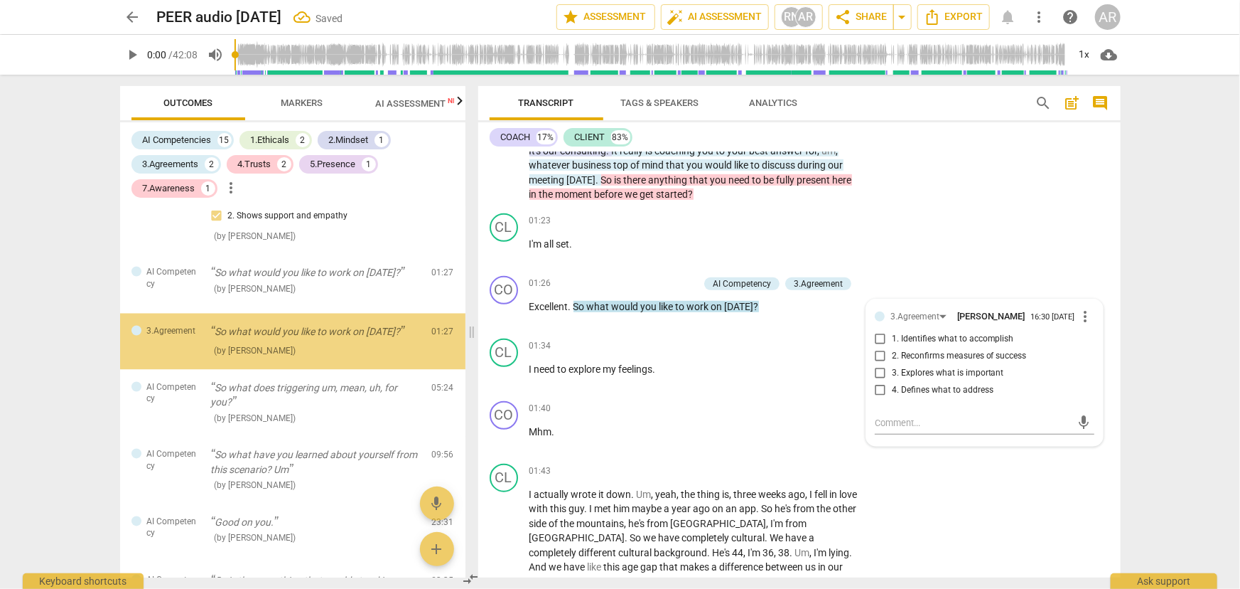
scroll to position [1341, 0]
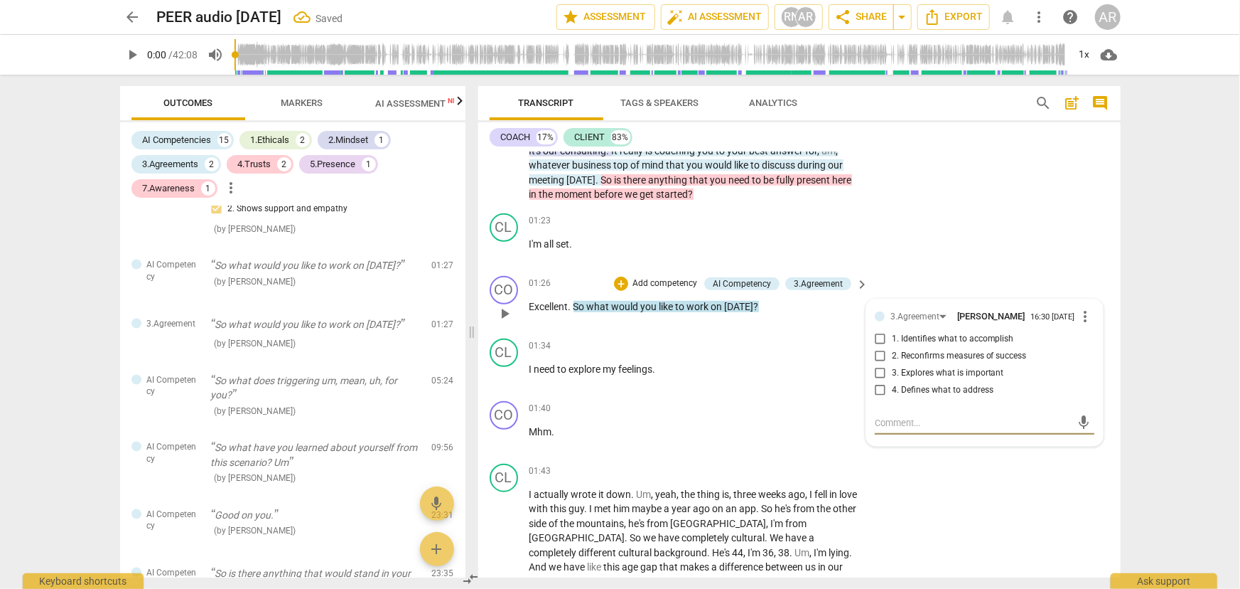
click at [879, 340] on input "1. Identifies what to accomplish" at bounding box center [880, 339] width 23 height 17
checkbox input "true"
click at [717, 338] on div "01:34 + Add competency keyboard_arrow_right" at bounding box center [700, 346] width 341 height 16
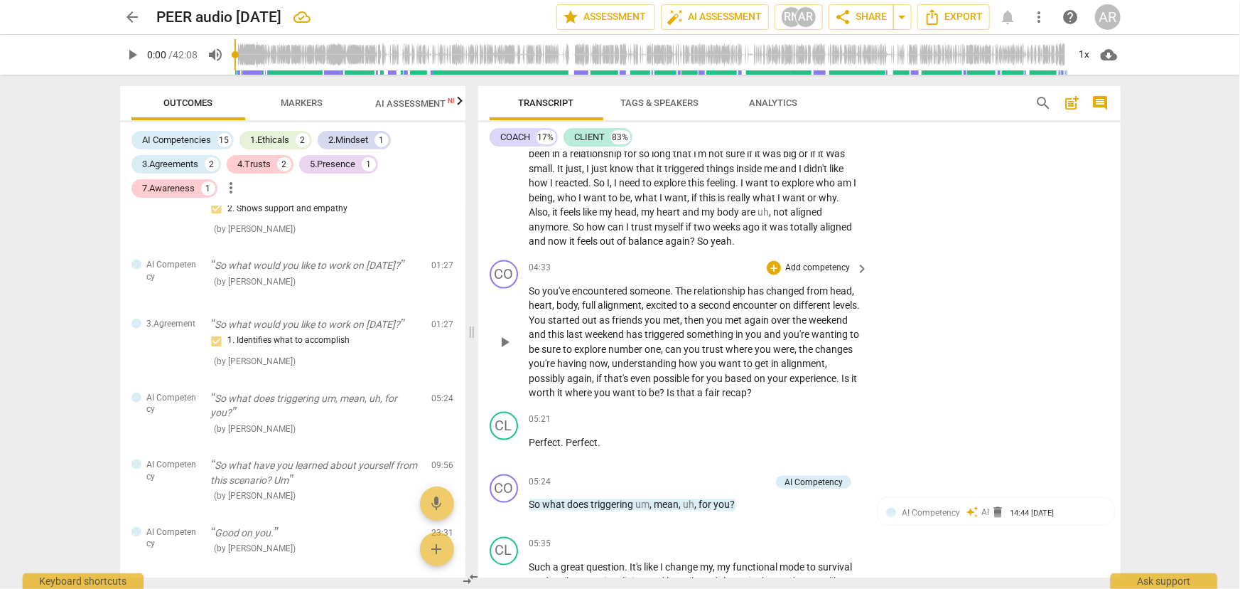
scroll to position [1034, 0]
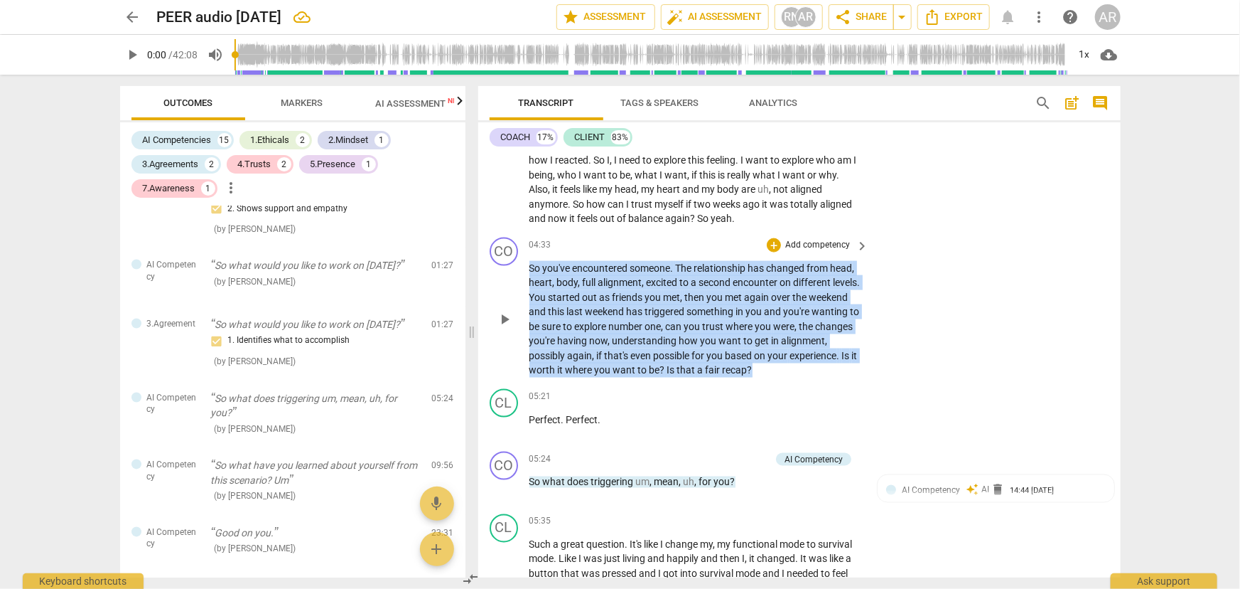
drag, startPoint x: 531, startPoint y: 261, endPoint x: 831, endPoint y: 371, distance: 319.6
click at [831, 371] on p "So you've encountered someone . The relationship has changed from head , heart …" at bounding box center [696, 319] width 333 height 117
click at [832, 348] on div "+" at bounding box center [835, 349] width 14 height 14
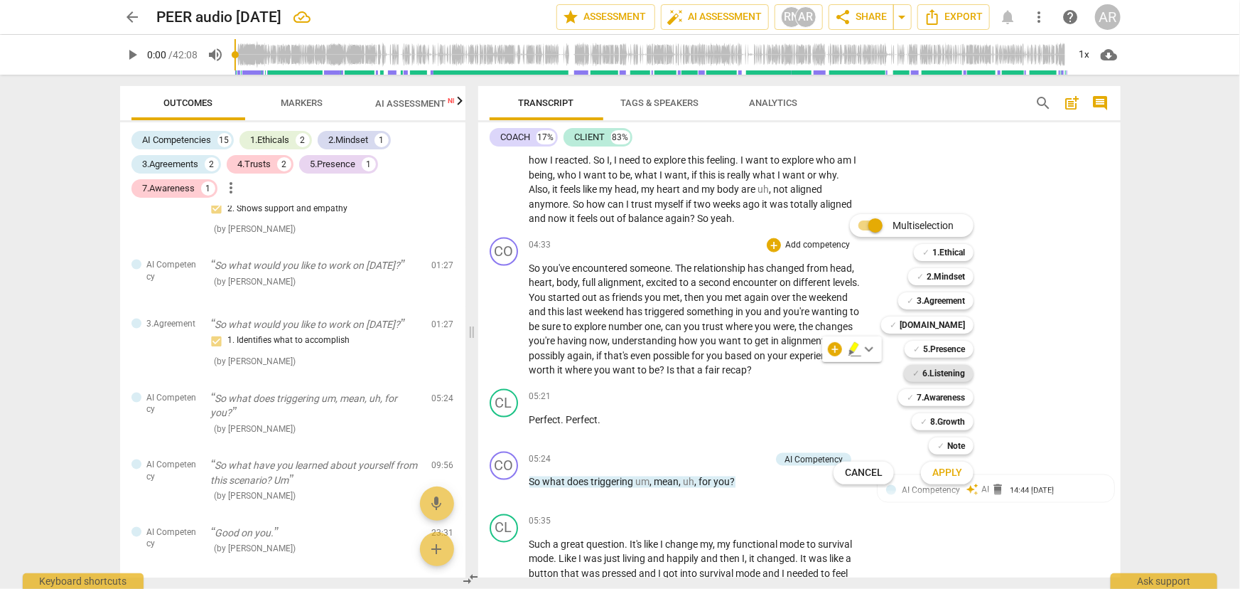
click at [932, 375] on b "6.Listening" at bounding box center [944, 373] width 43 height 17
click at [940, 474] on span "Apply" at bounding box center [948, 473] width 30 height 14
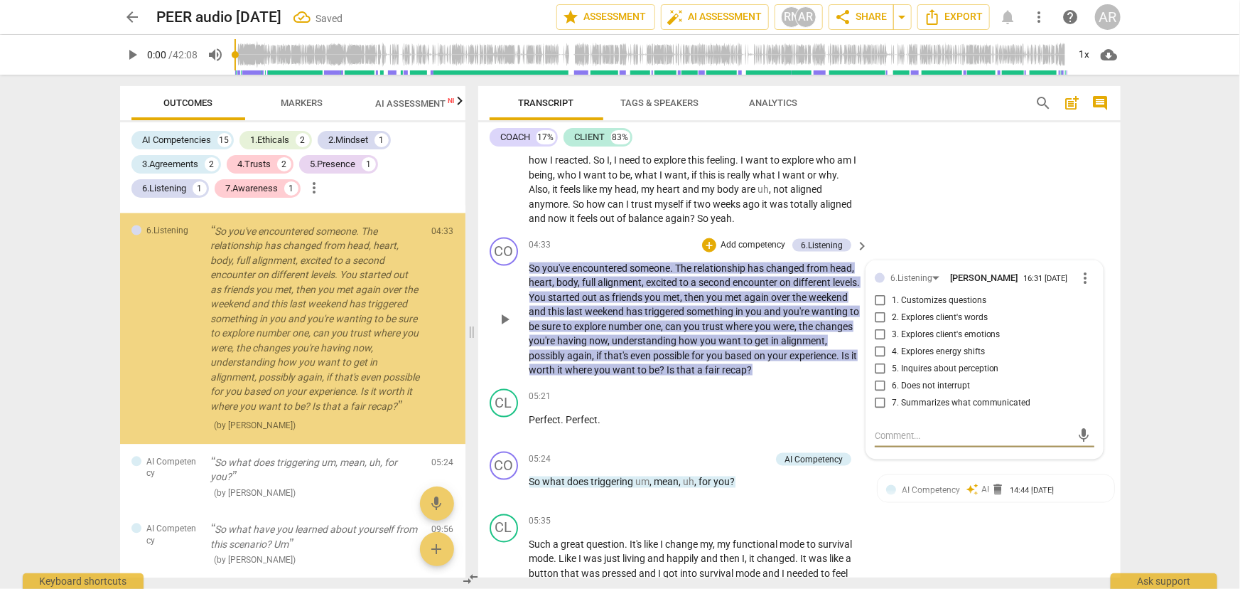
scroll to position [1509, 0]
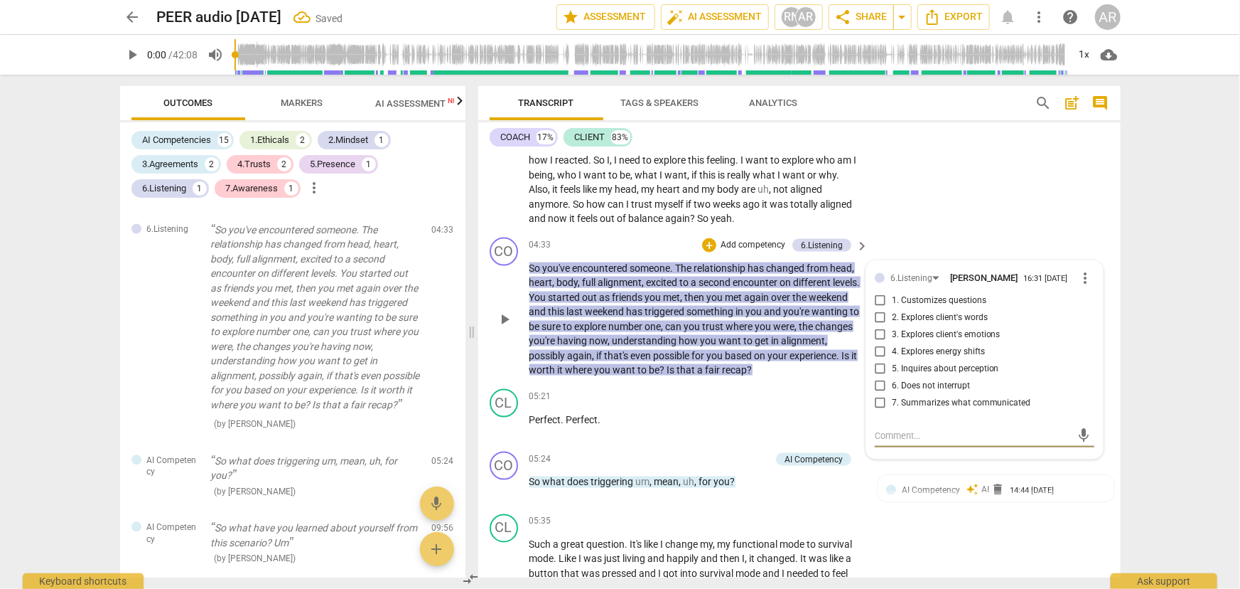
click at [879, 402] on input "7. Summarizes what communicated" at bounding box center [880, 403] width 23 height 17
checkbox input "true"
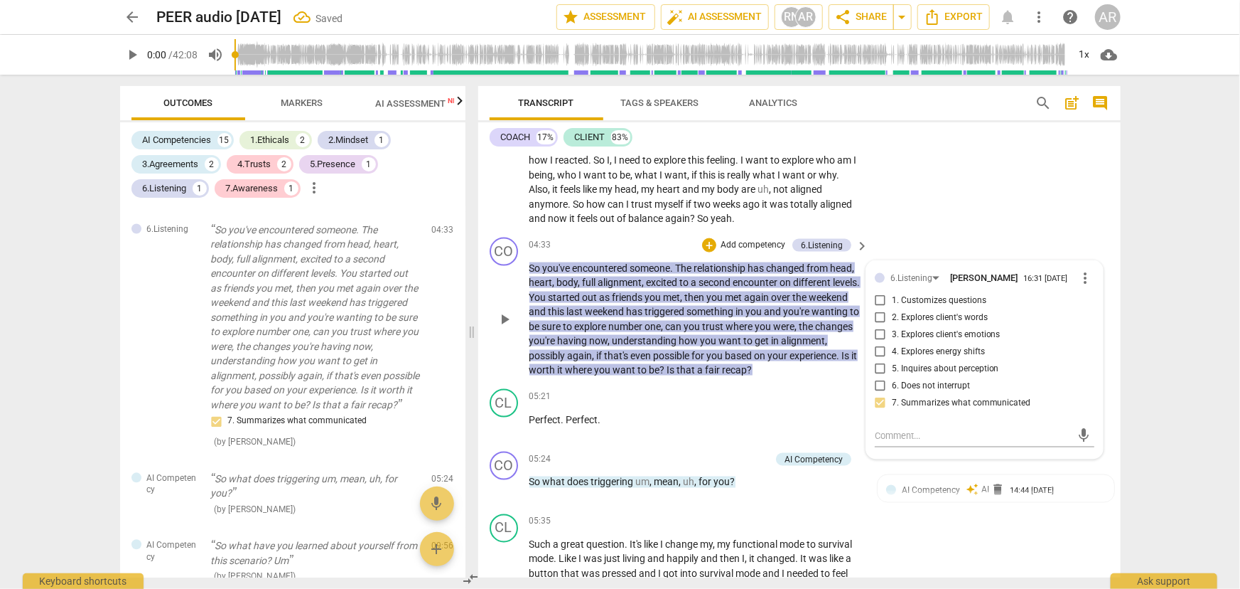
click at [922, 236] on div "CO play_arrow pause 04:33 + Add competency 6.Listening keyboard_arrow_right So …" at bounding box center [799, 307] width 643 height 151
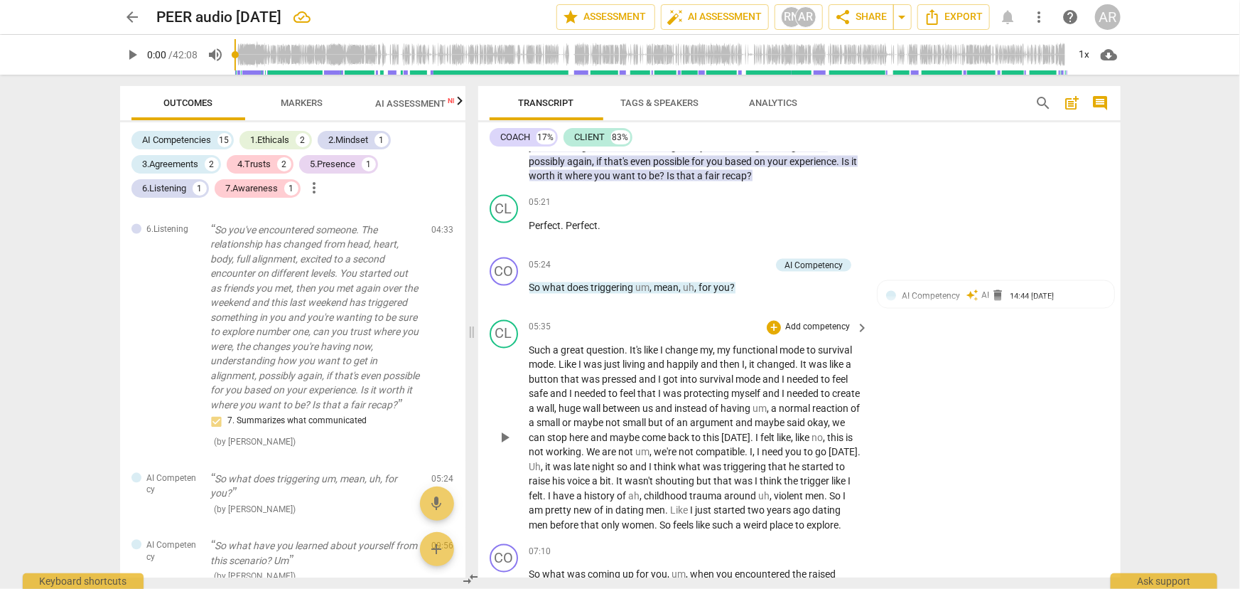
scroll to position [1292, 0]
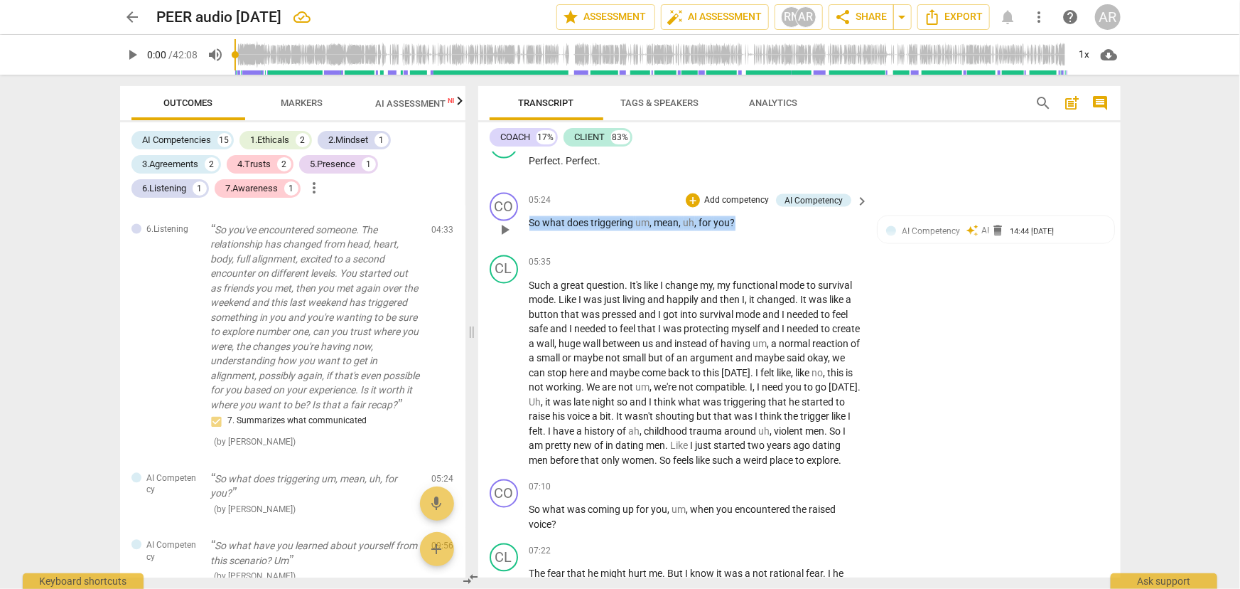
drag, startPoint x: 736, startPoint y: 219, endPoint x: 527, endPoint y: 218, distance: 209.0
click at [527, 218] on div "CO play_arrow pause 05:24 + Add competency AI Competency keyboard_arrow_right S…" at bounding box center [799, 218] width 643 height 63
click at [748, 200] on div "+" at bounding box center [748, 202] width 14 height 14
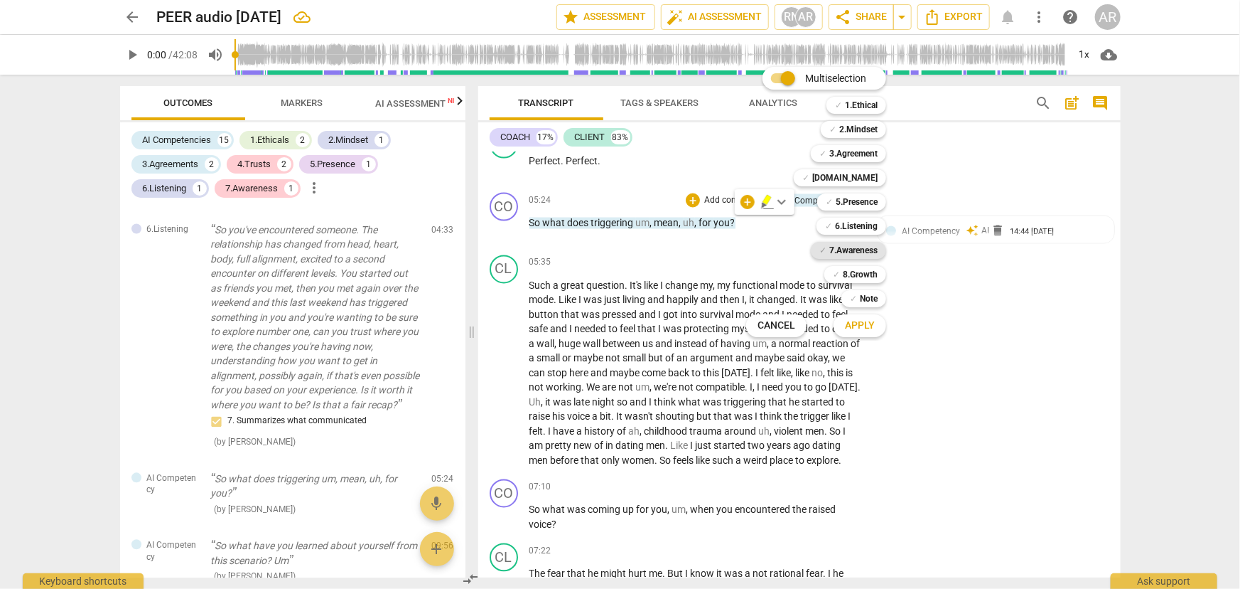
click at [842, 249] on b "7.Awareness" at bounding box center [854, 250] width 48 height 17
click at [860, 326] on span "Apply" at bounding box center [860, 325] width 30 height 14
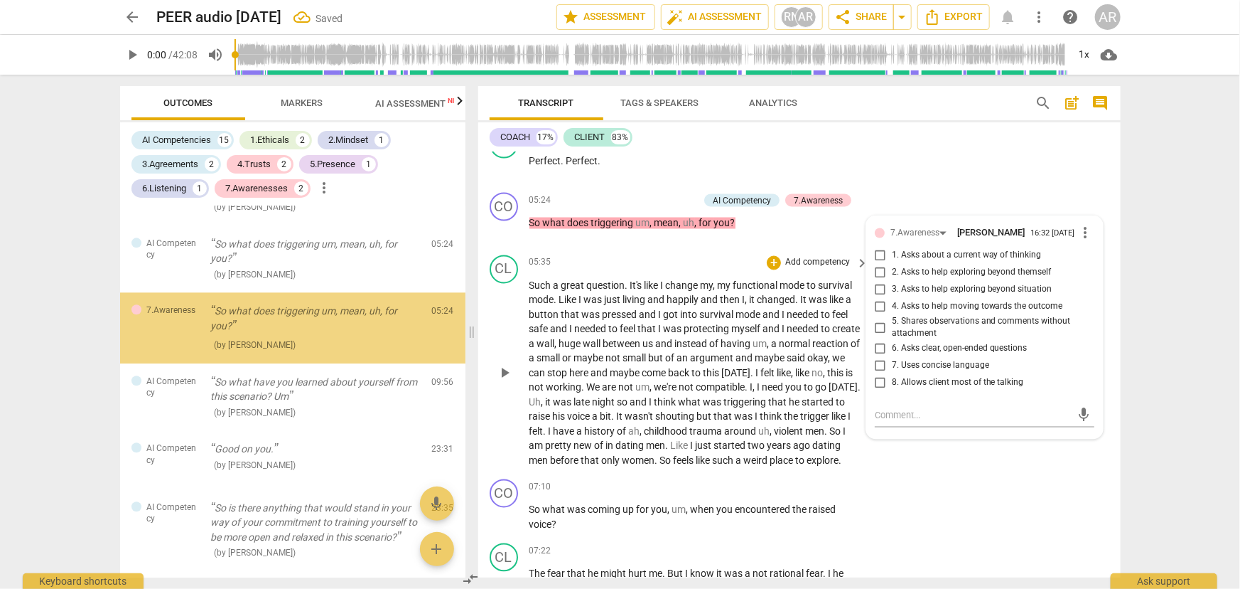
scroll to position [1752, 0]
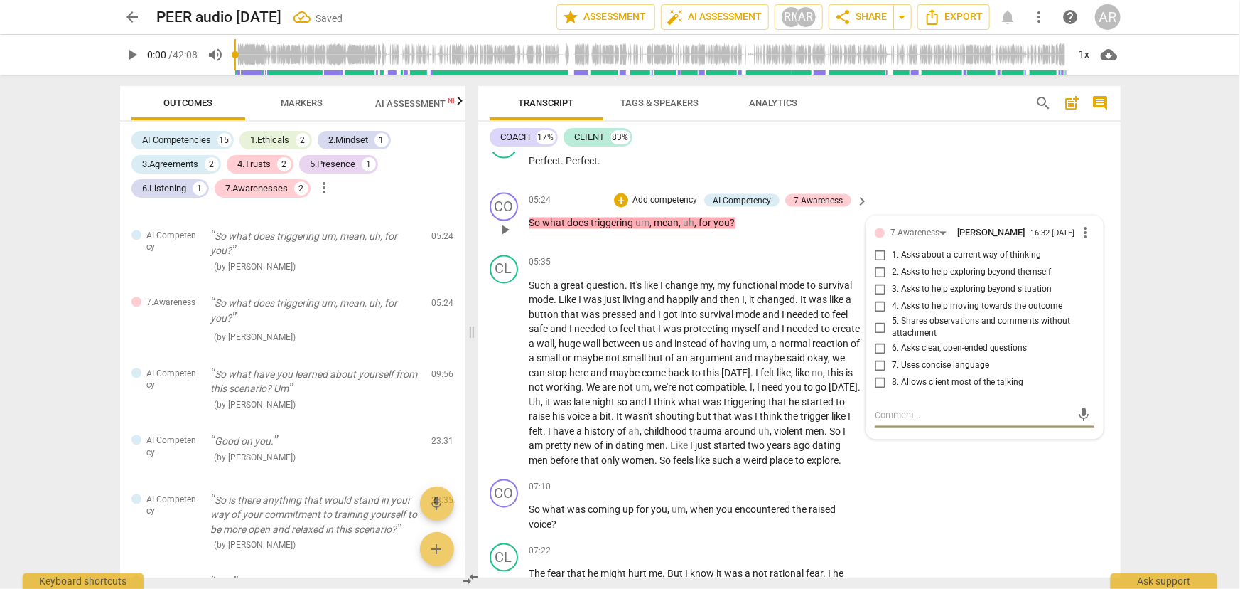
click at [876, 256] on input "1. Asks about a current way of thinking" at bounding box center [880, 255] width 23 height 17
checkbox input "true"
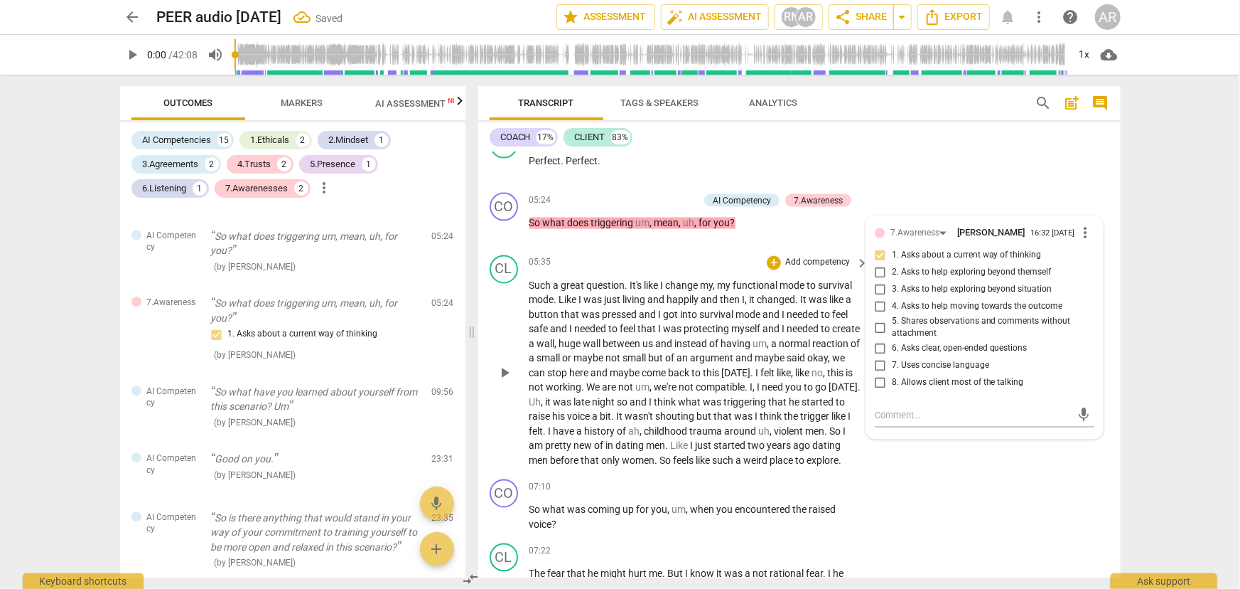
click at [961, 474] on div "CL play_arrow pause 05:35 + Add competency keyboard_arrow_right Such a great qu…" at bounding box center [799, 362] width 643 height 225
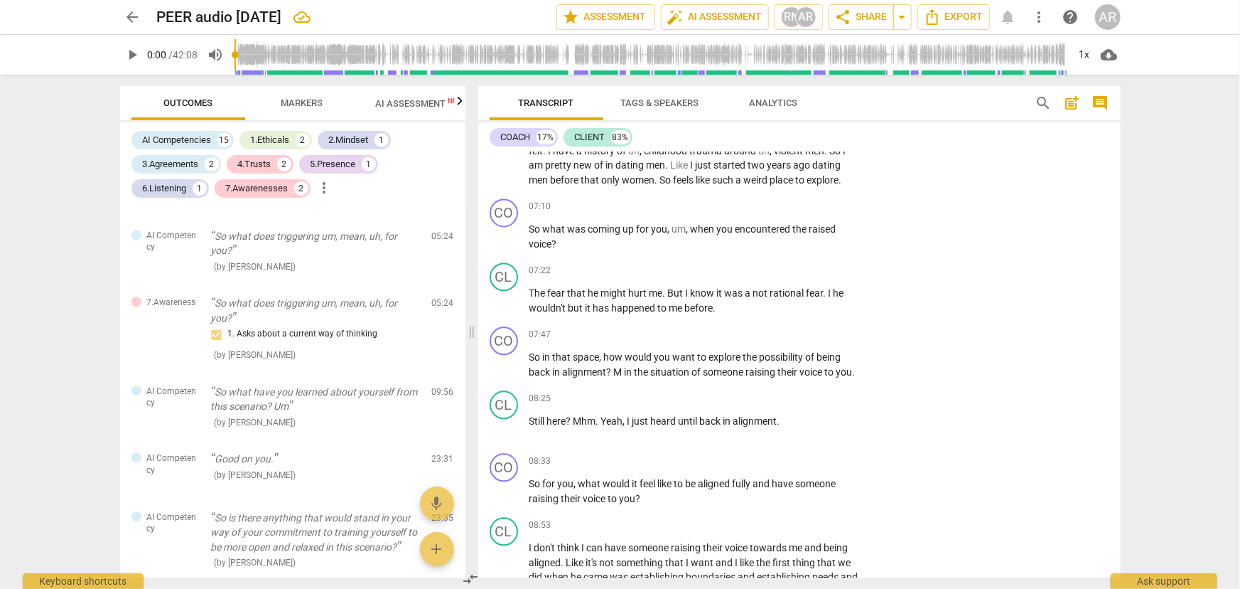
scroll to position [1550, 0]
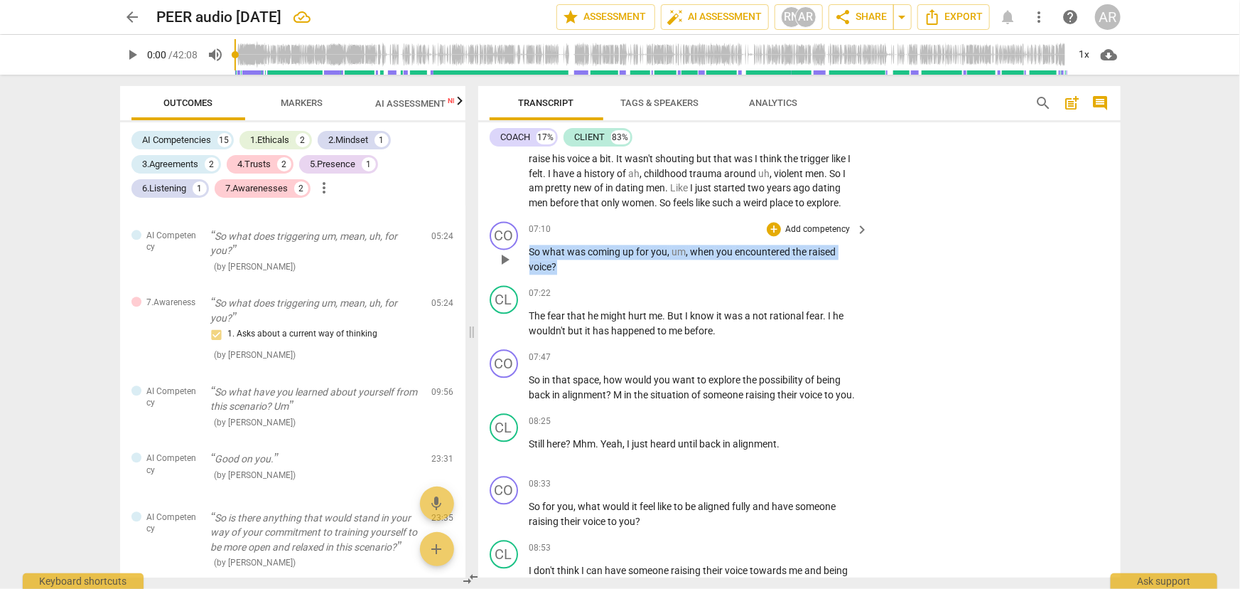
drag, startPoint x: 531, startPoint y: 262, endPoint x: 569, endPoint y: 276, distance: 40.0
click at [569, 274] on p "So what was coming up for you , um , when you encountered the raised voice ?" at bounding box center [696, 259] width 333 height 29
click at [572, 259] on div "+" at bounding box center [570, 259] width 14 height 14
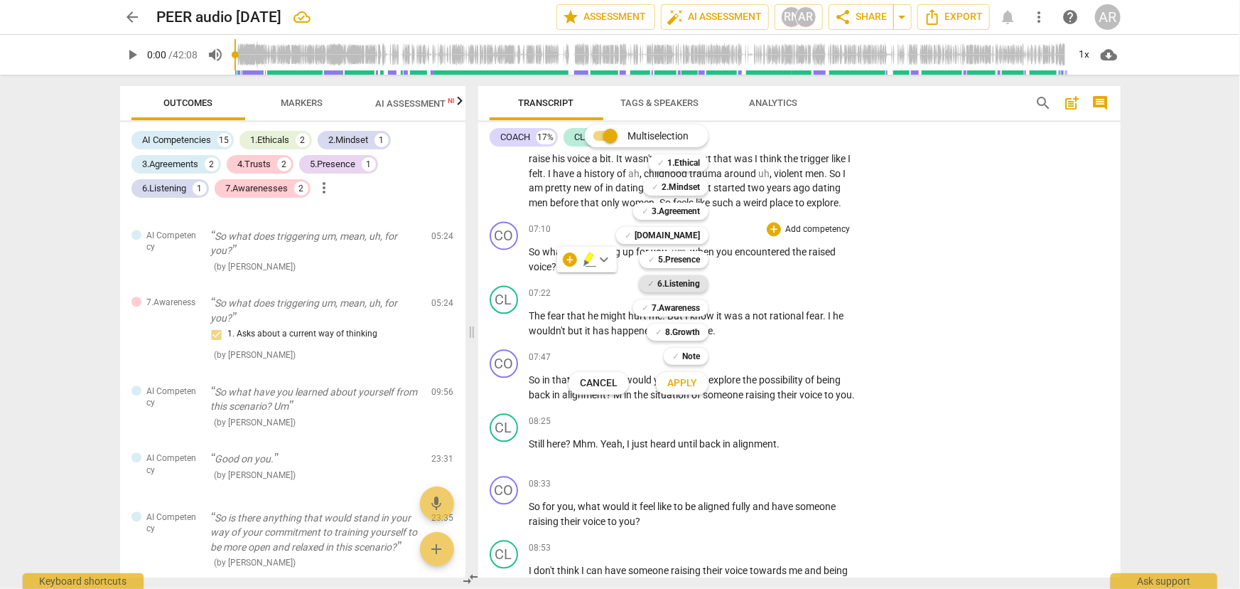
click at [664, 288] on b "6.Listening" at bounding box center [679, 283] width 43 height 17
click at [691, 385] on span "Apply" at bounding box center [682, 383] width 30 height 14
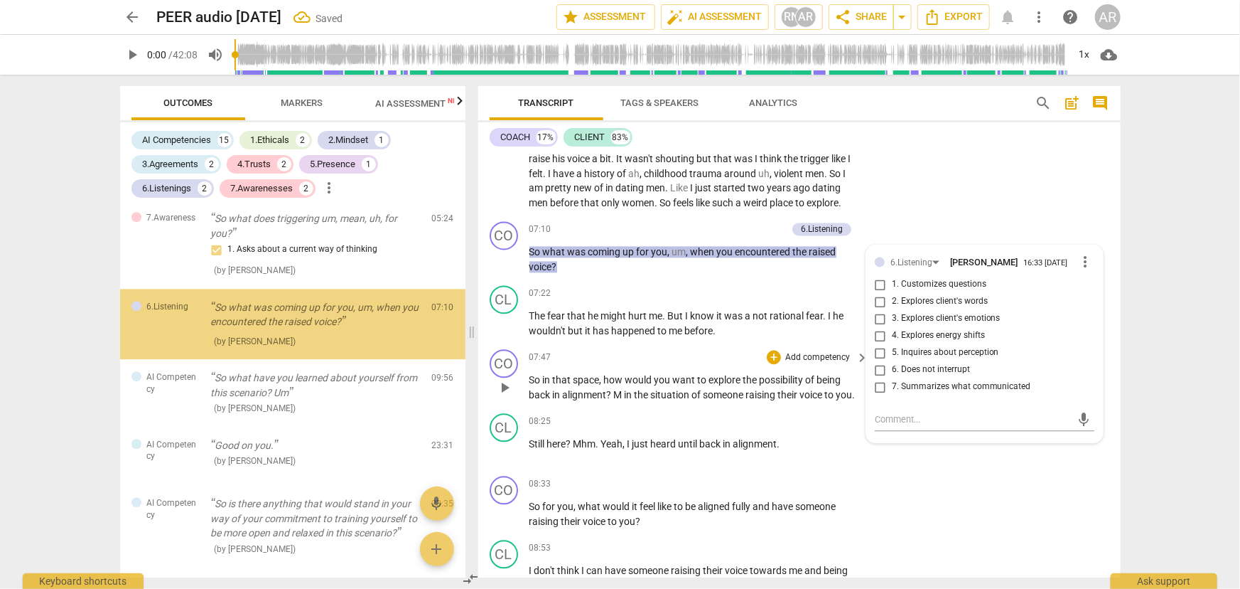
scroll to position [1841, 0]
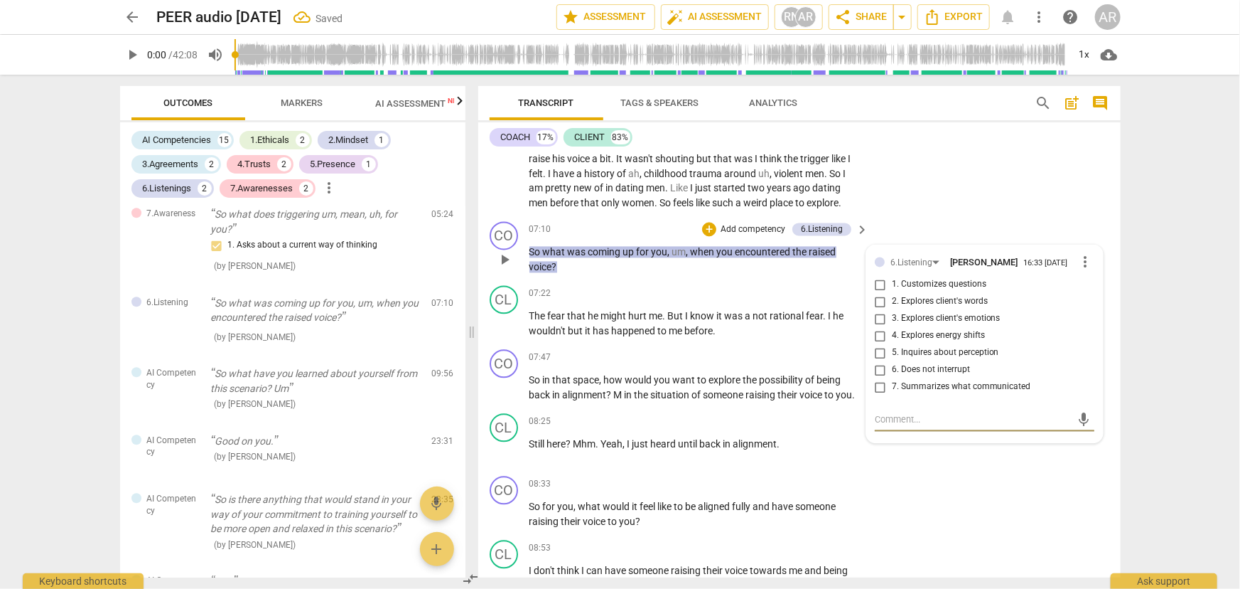
click at [877, 327] on input "3. Explores client's emotions" at bounding box center [880, 318] width 23 height 17
checkbox input "true"
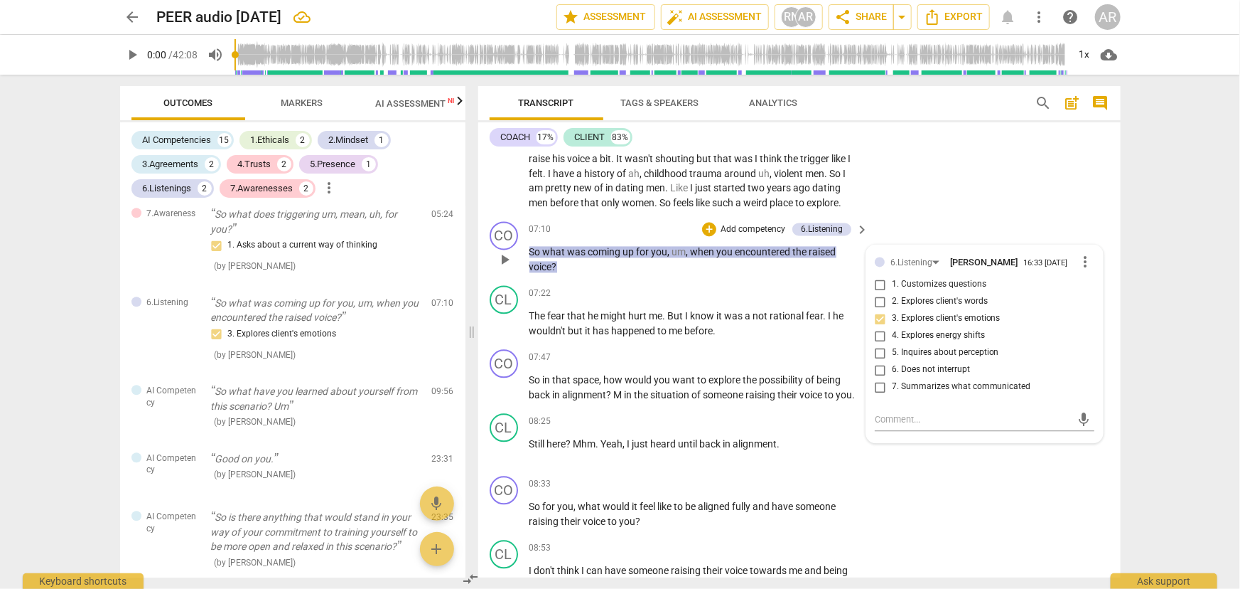
click at [660, 279] on div "CO play_arrow pause 07:10 + Add competency 6.Listening keyboard_arrow_right So …" at bounding box center [799, 247] width 643 height 64
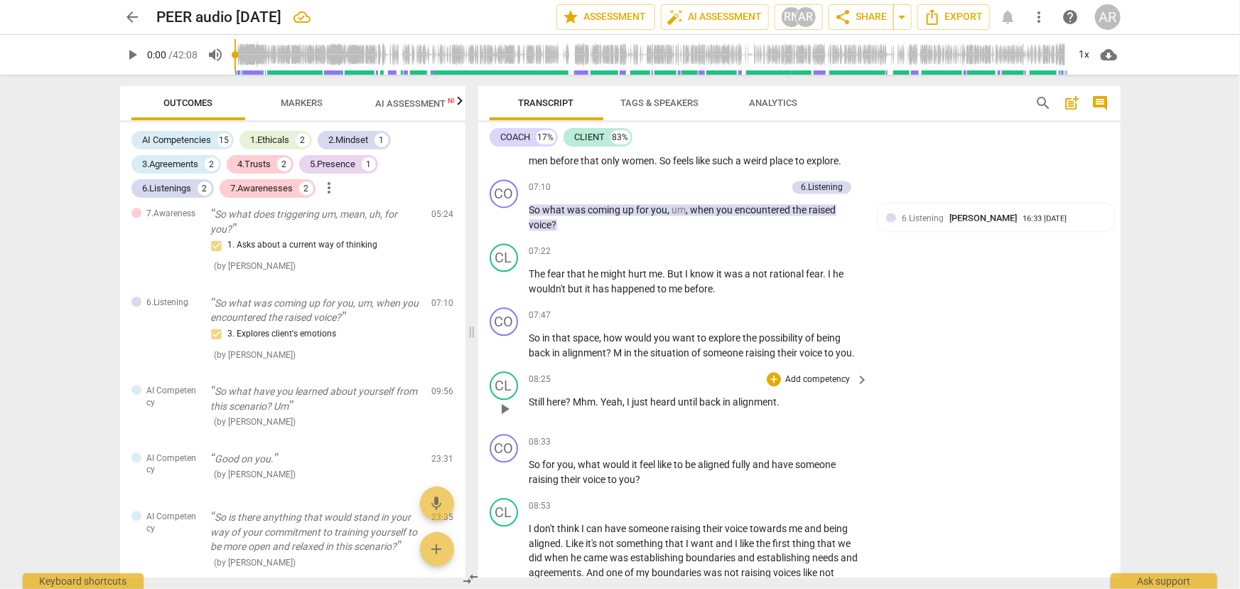
scroll to position [1615, 0]
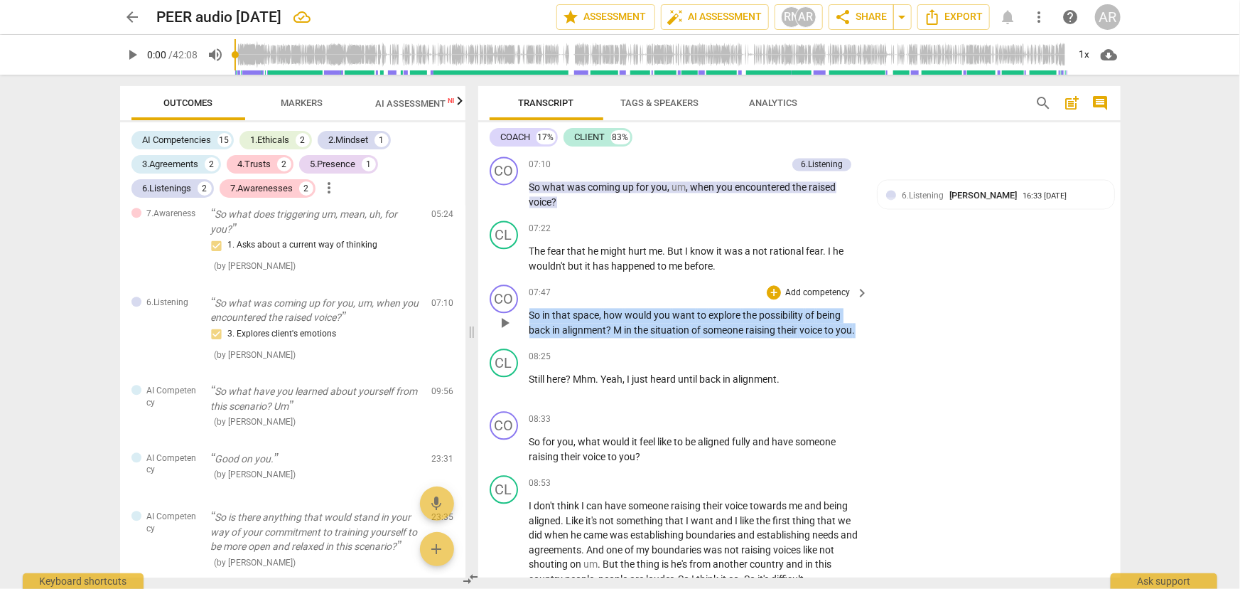
drag, startPoint x: 546, startPoint y: 329, endPoint x: 860, endPoint y: 350, distance: 314.9
click at [860, 343] on div "CO play_arrow pause 07:47 + Add competency keyboard_arrow_right So in that spac…" at bounding box center [799, 311] width 643 height 64
click at [867, 323] on div "+" at bounding box center [871, 323] width 14 height 14
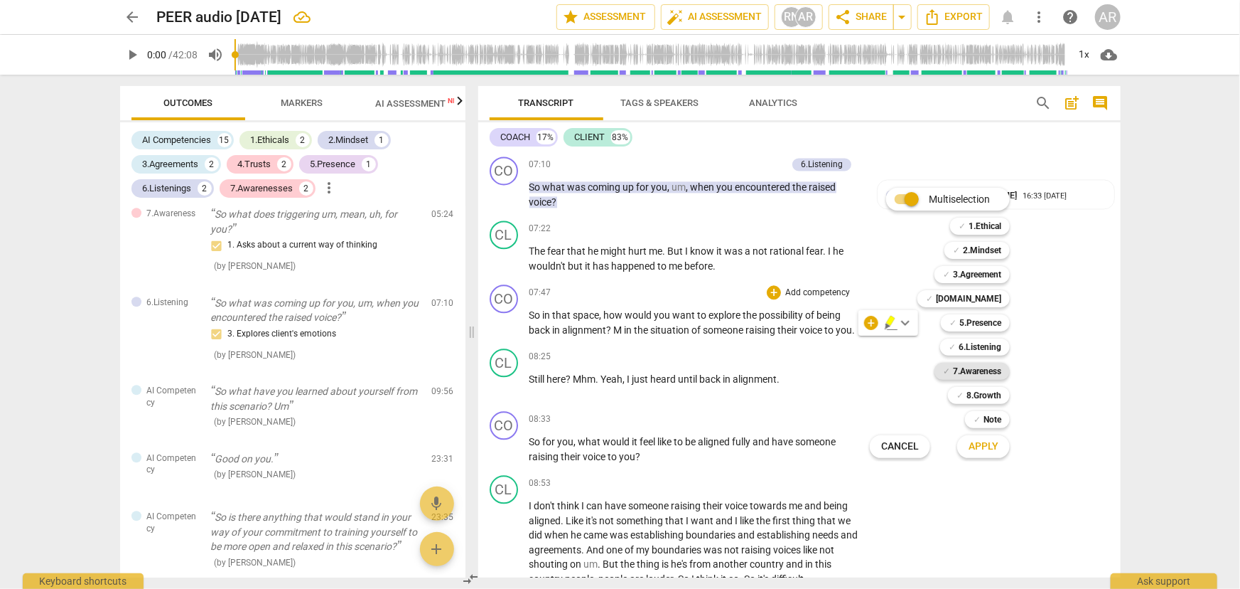
click at [965, 371] on b "7.Awareness" at bounding box center [977, 371] width 48 height 17
click at [982, 448] on span "Apply" at bounding box center [984, 446] width 30 height 14
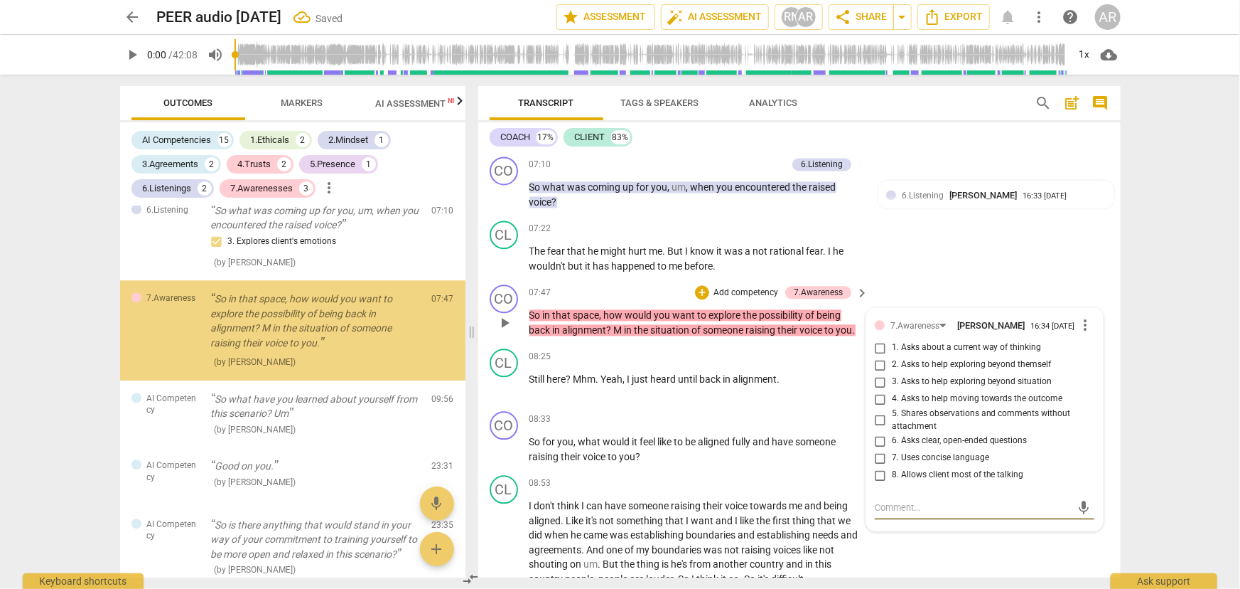
scroll to position [1944, 0]
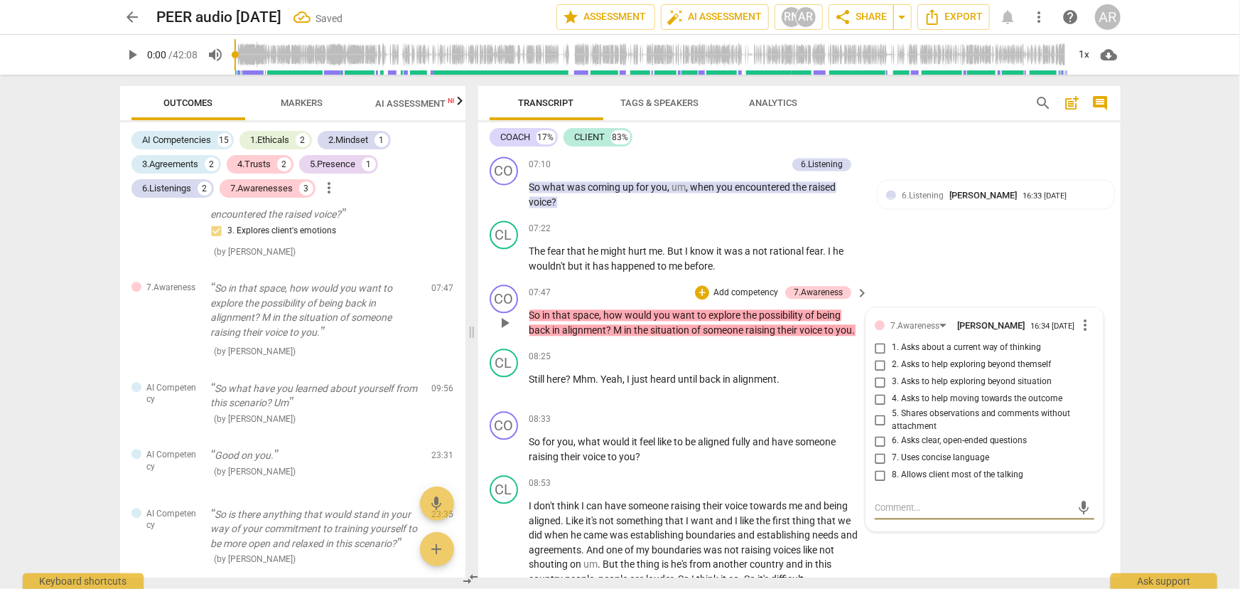
click at [880, 407] on input "4. Asks to help moving towards the outcome" at bounding box center [880, 398] width 23 height 17
checkbox input "true"
click at [719, 364] on div "08:25 + Add competency keyboard_arrow_right" at bounding box center [700, 356] width 341 height 16
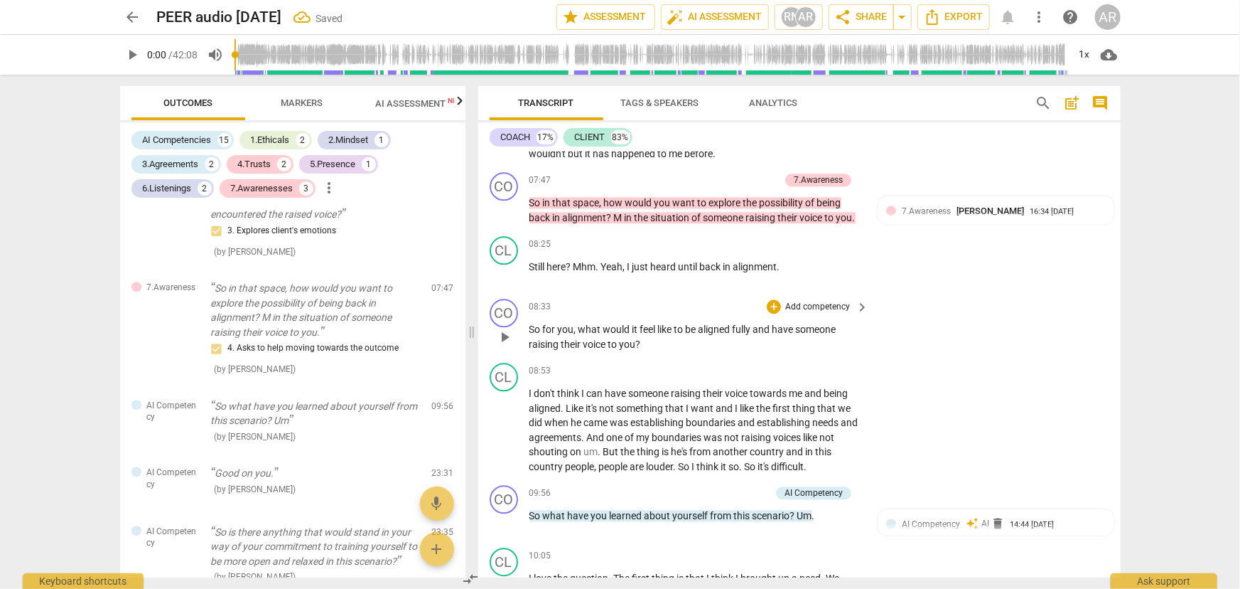
scroll to position [1744, 0]
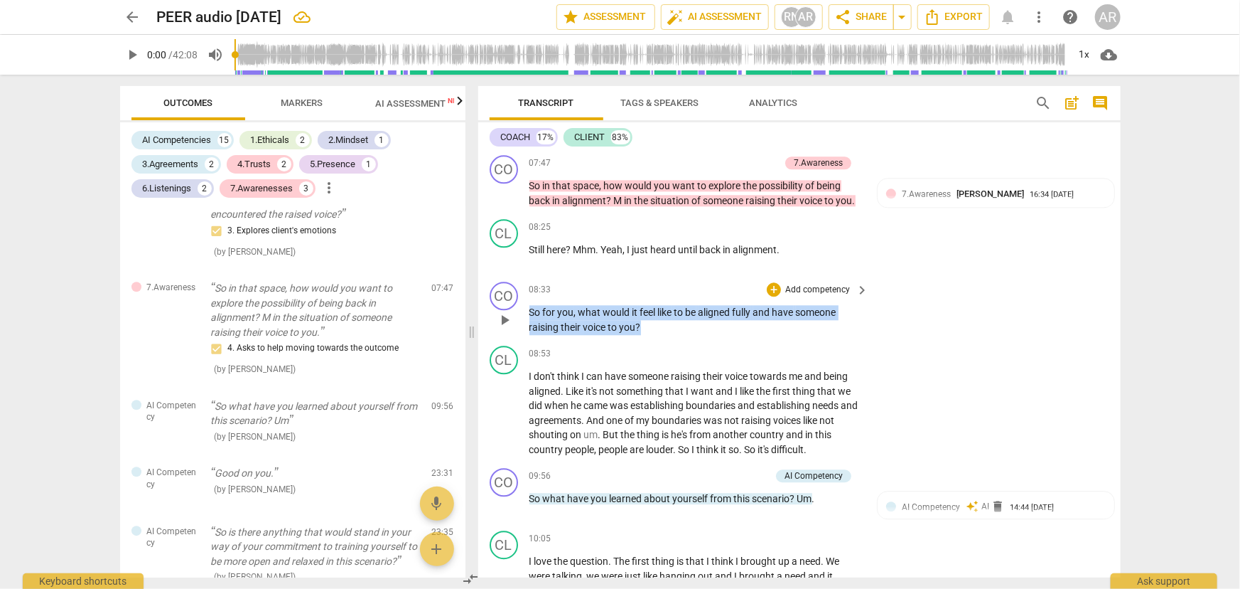
drag, startPoint x: 548, startPoint y: 326, endPoint x: 643, endPoint y: 343, distance: 96.1
click at [643, 334] on p "So for you , what would it feel like to be aligned fully and have someone raisi…" at bounding box center [696, 319] width 333 height 29
click at [653, 319] on div "+" at bounding box center [654, 320] width 14 height 14
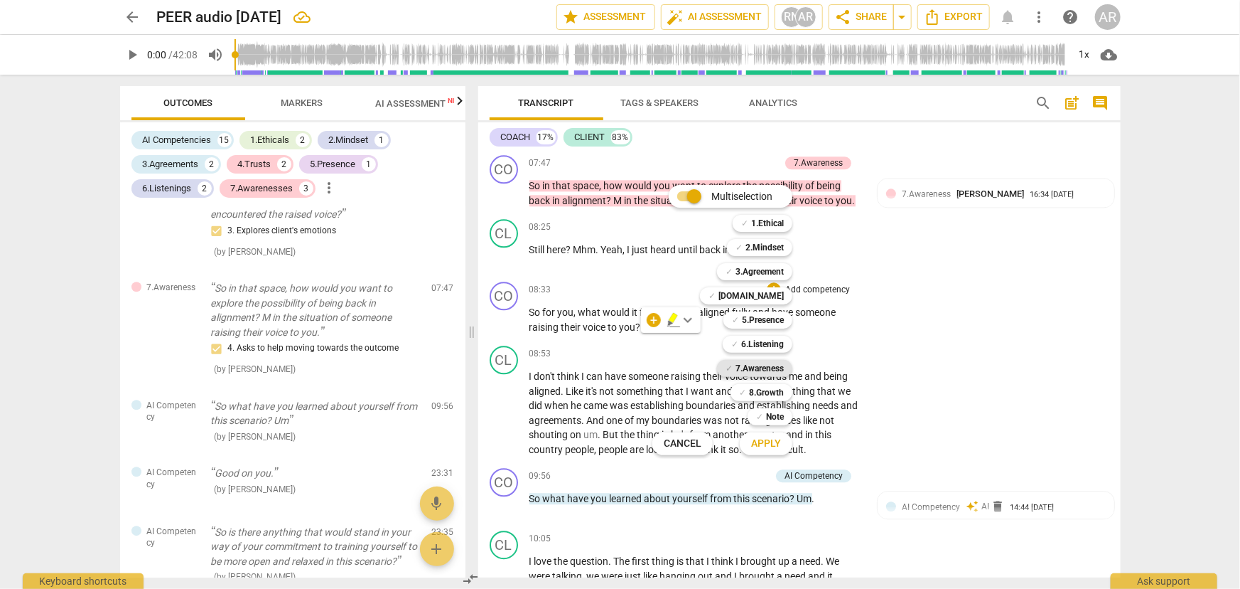
click at [760, 367] on b "7.Awareness" at bounding box center [760, 368] width 48 height 17
click at [766, 445] on span "Apply" at bounding box center [766, 443] width 30 height 14
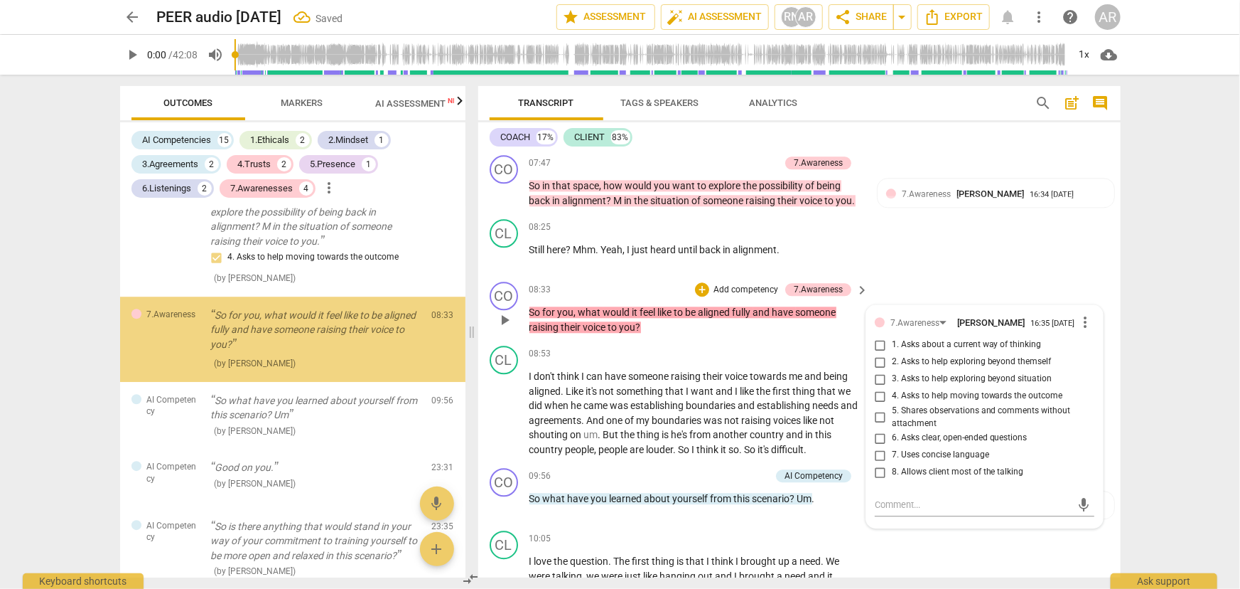
scroll to position [2054, 0]
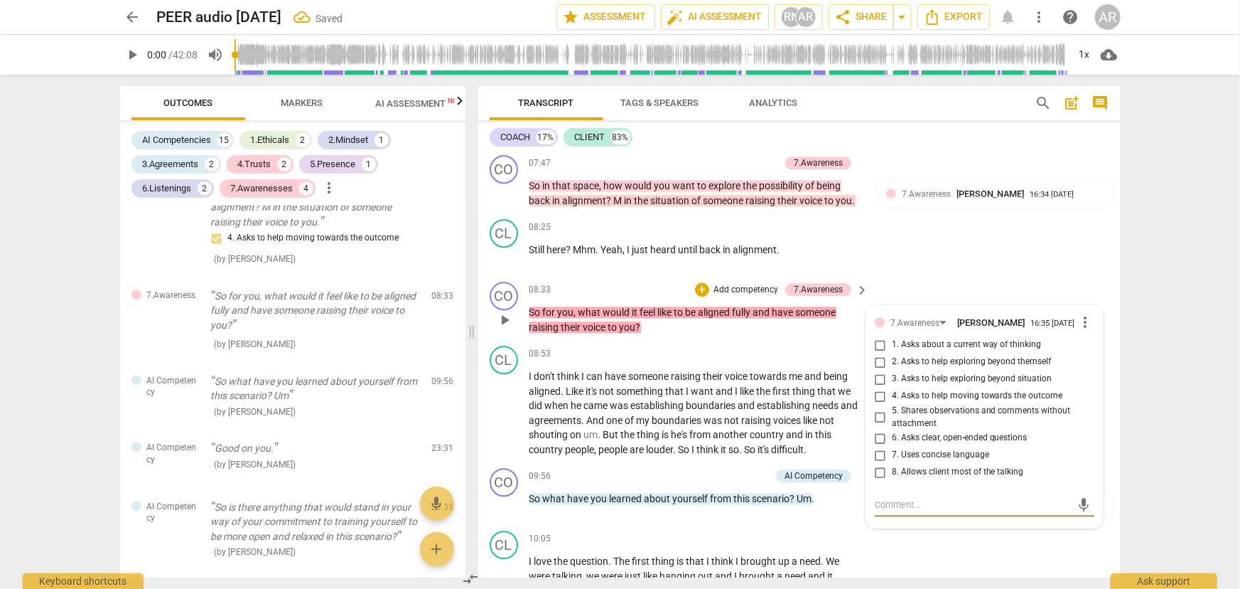
click at [874, 370] on input "2. Asks to help exploring beyond themself" at bounding box center [880, 361] width 23 height 17
checkbox input "true"
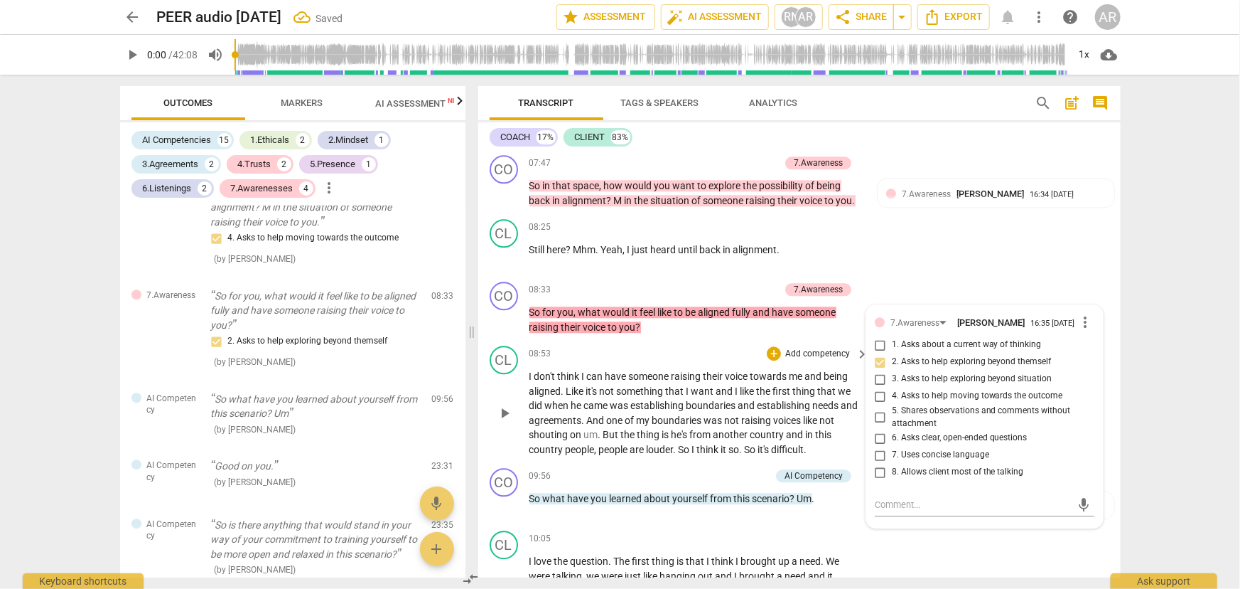
click at [717, 361] on div "08:53 + Add competency keyboard_arrow_right" at bounding box center [700, 353] width 341 height 16
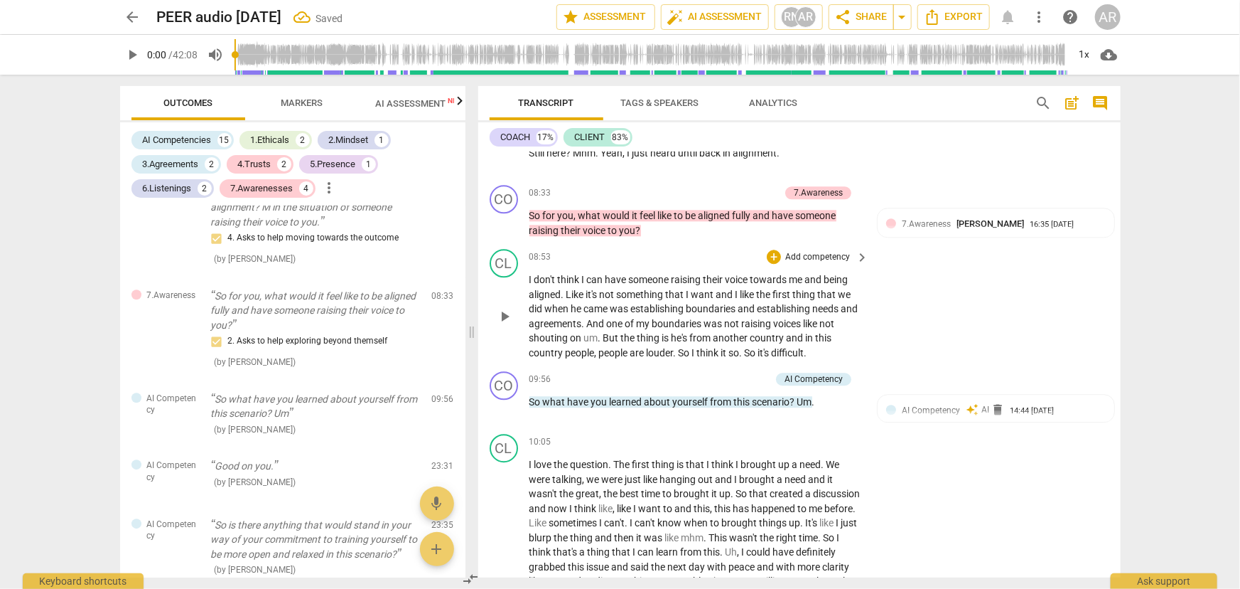
scroll to position [1874, 0]
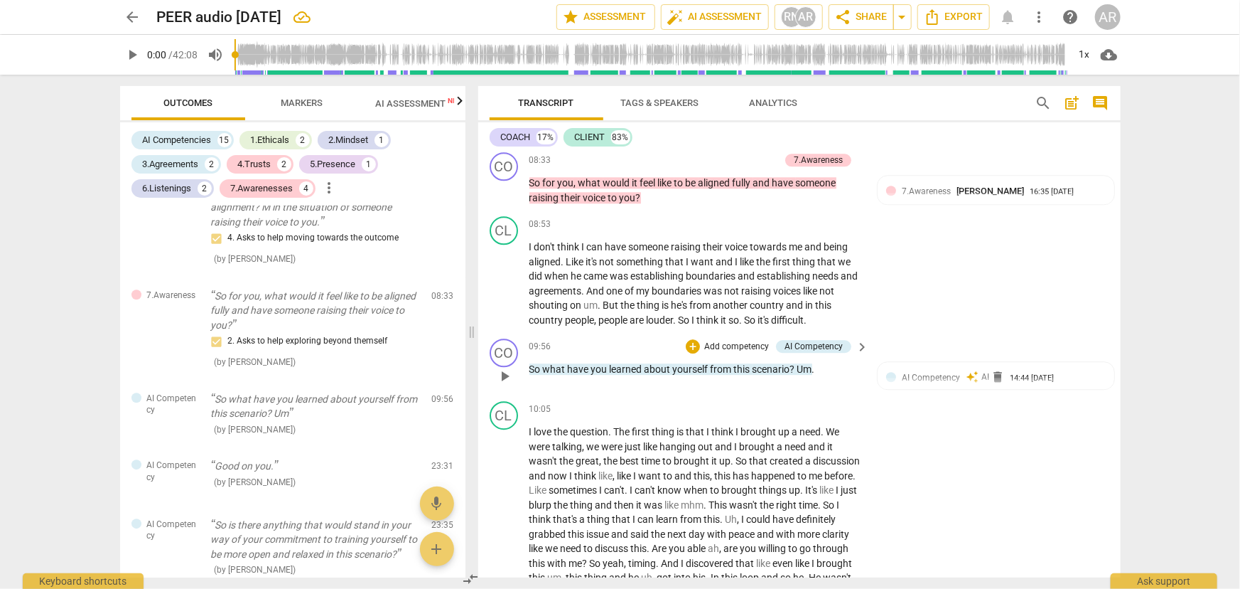
click at [585, 395] on div "CO play_arrow pause 09:56 + Add competency AI Competency keyboard_arrow_right S…" at bounding box center [799, 364] width 643 height 63
drag, startPoint x: 820, startPoint y: 379, endPoint x: 529, endPoint y: 378, distance: 291.4
click at [530, 377] on p "So what have you learned about yourself from this scenario ? Um ." at bounding box center [696, 369] width 333 height 15
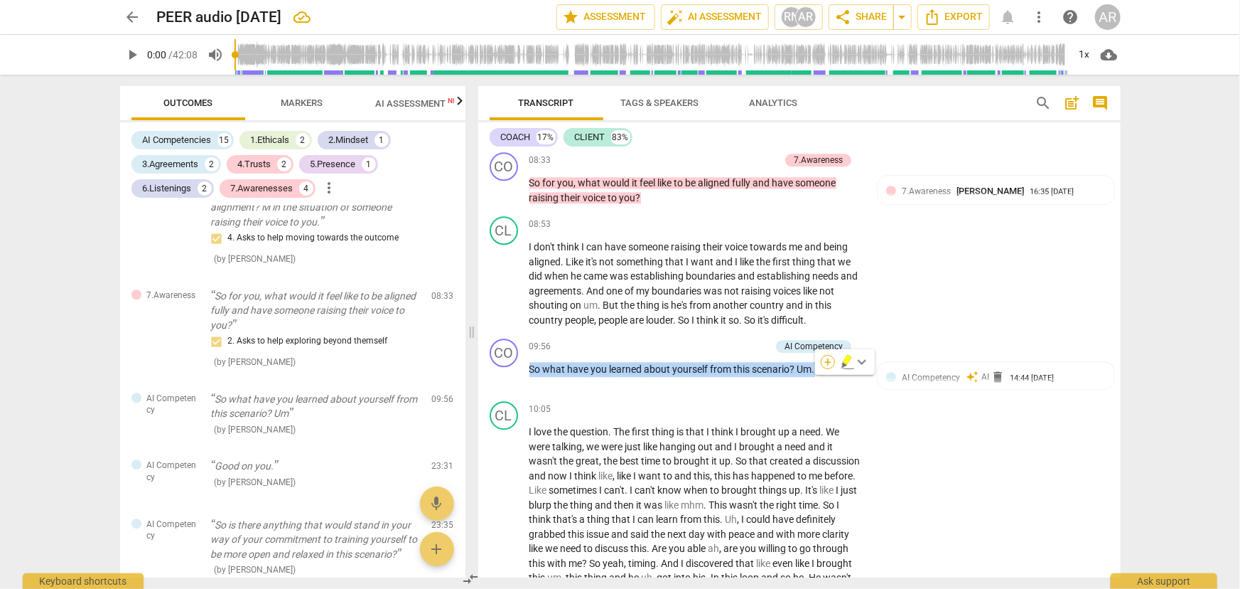
click at [827, 359] on div "+" at bounding box center [828, 362] width 14 height 14
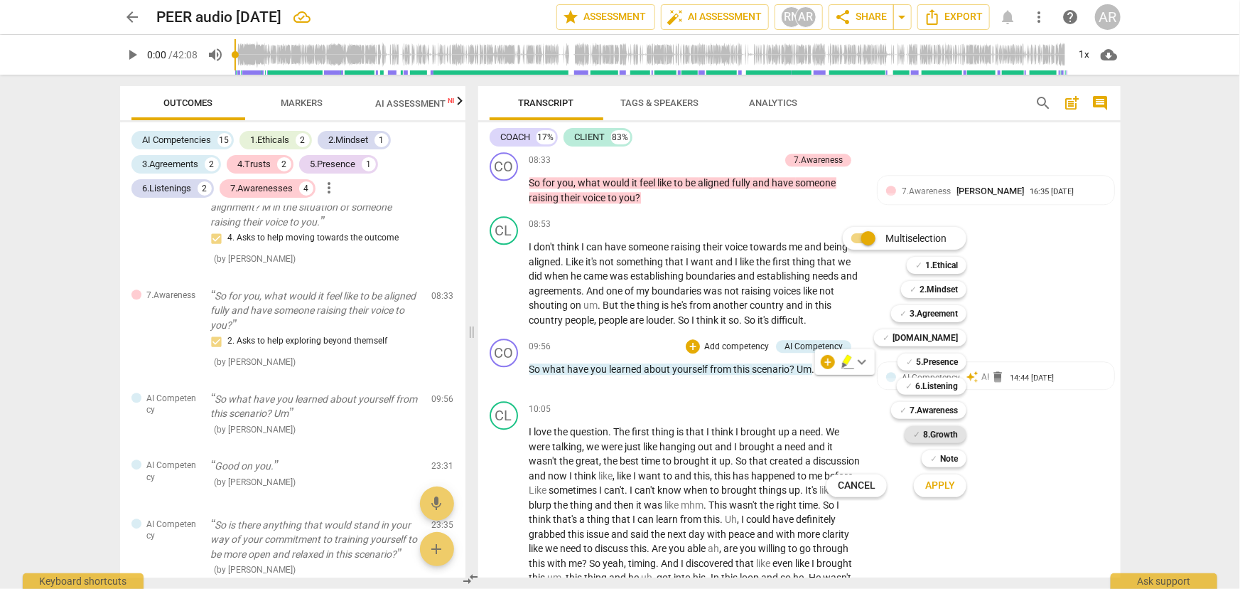
click at [924, 434] on b "8.Growth" at bounding box center [940, 434] width 35 height 17
click at [827, 363] on div "Multiselection m ✓ 1.Ethical 1 ✓ 2.Mindset 2 ✓ 3.Agreement 3 ✓ [DOMAIN_NAME] 4 …" at bounding box center [907, 361] width 173 height 277
click at [944, 490] on span "Apply" at bounding box center [941, 485] width 30 height 14
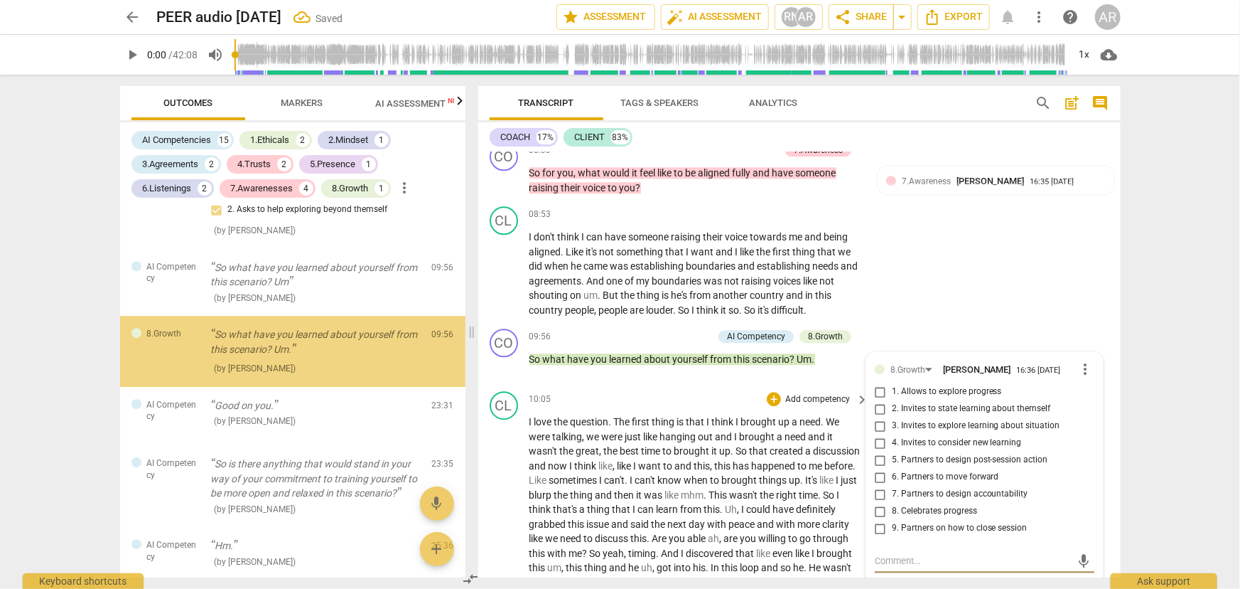
scroll to position [2217, 0]
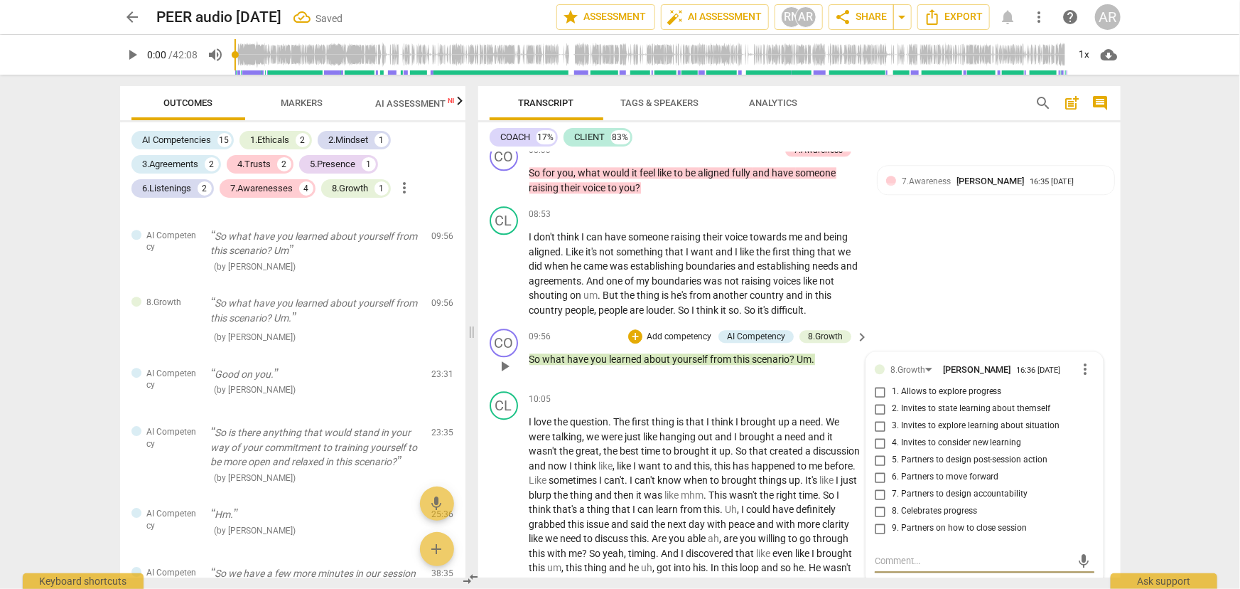
click at [879, 417] on input "2. Invites to state learning about themself" at bounding box center [880, 408] width 23 height 17
checkbox input "true"
click at [833, 367] on p "So what have you learned about yourself from this scenario ? Um ." at bounding box center [696, 359] width 333 height 15
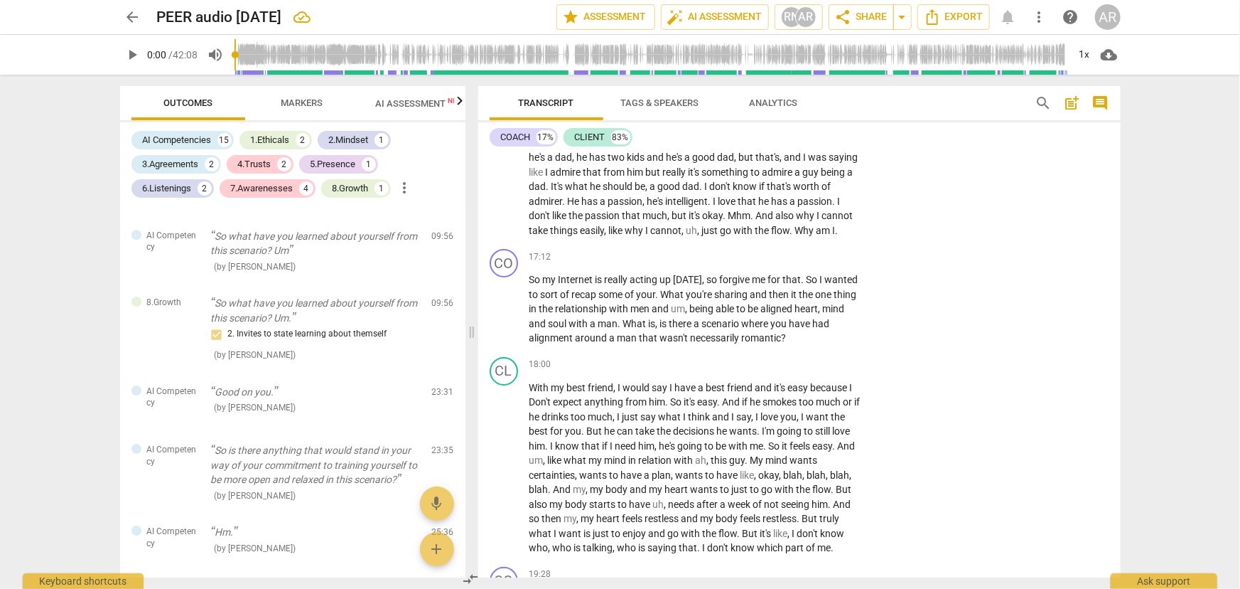
scroll to position [2724, 0]
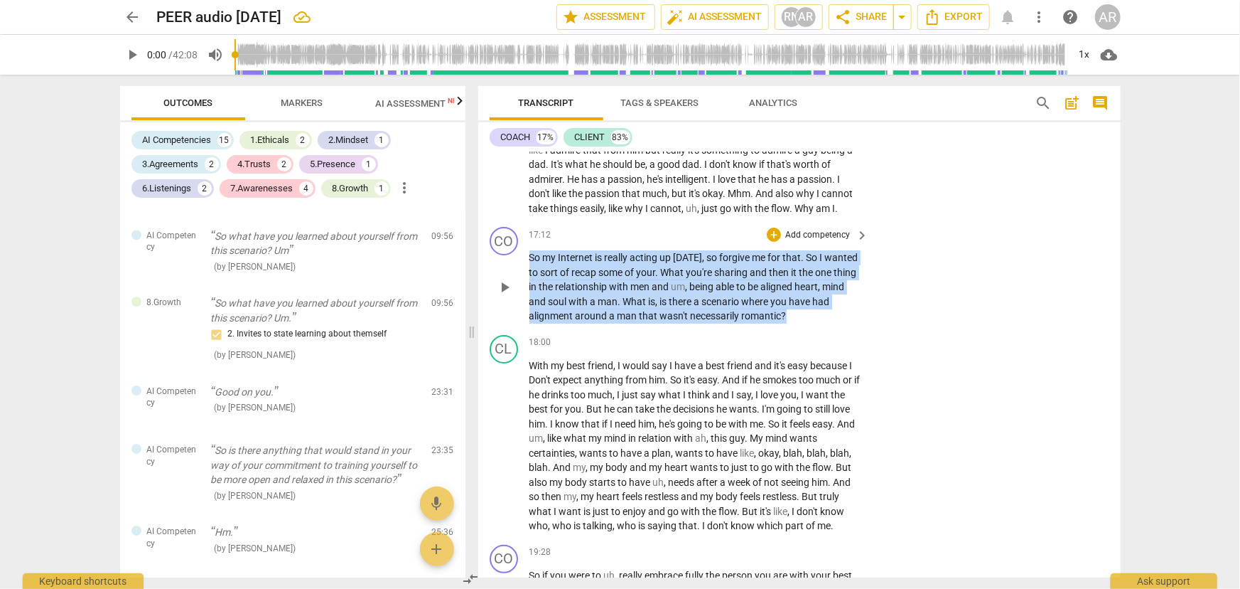
drag, startPoint x: 530, startPoint y: 280, endPoint x: 796, endPoint y: 350, distance: 274.8
click at [796, 329] on div "CO play_arrow pause 17:12 + Add competency keyboard_arrow_right So my Internet …" at bounding box center [799, 275] width 643 height 108
click at [797, 323] on div "+" at bounding box center [799, 323] width 14 height 14
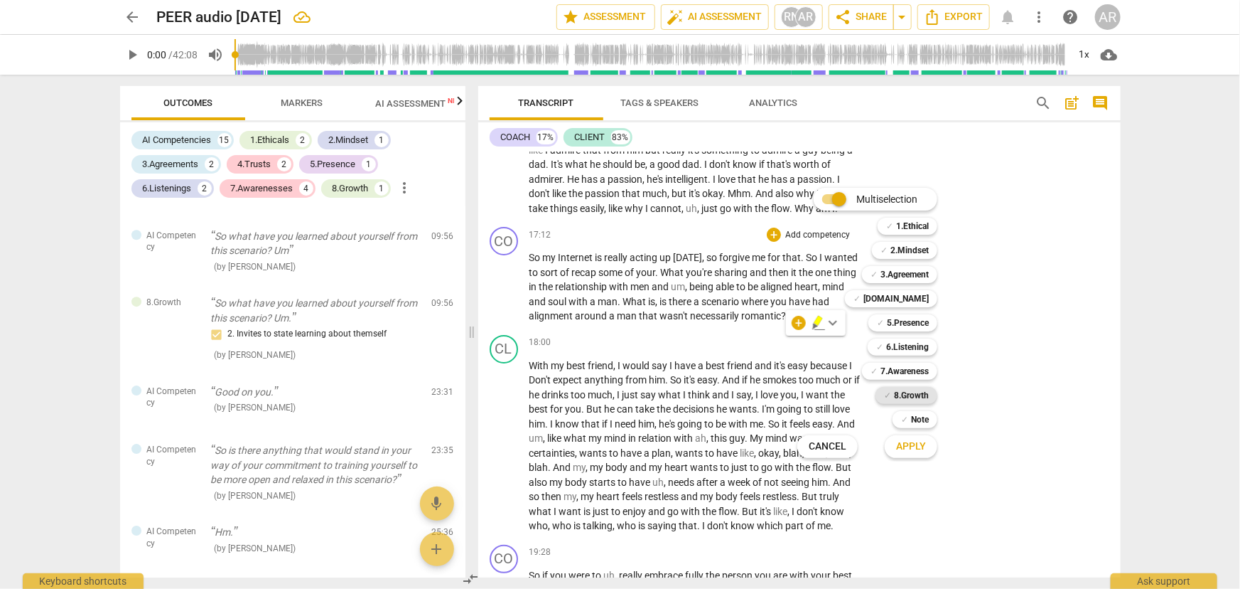
click at [905, 389] on b "8.Growth" at bounding box center [911, 395] width 35 height 17
click at [887, 348] on b "6.Listening" at bounding box center [907, 346] width 43 height 17
click at [904, 449] on span "Apply" at bounding box center [911, 446] width 30 height 14
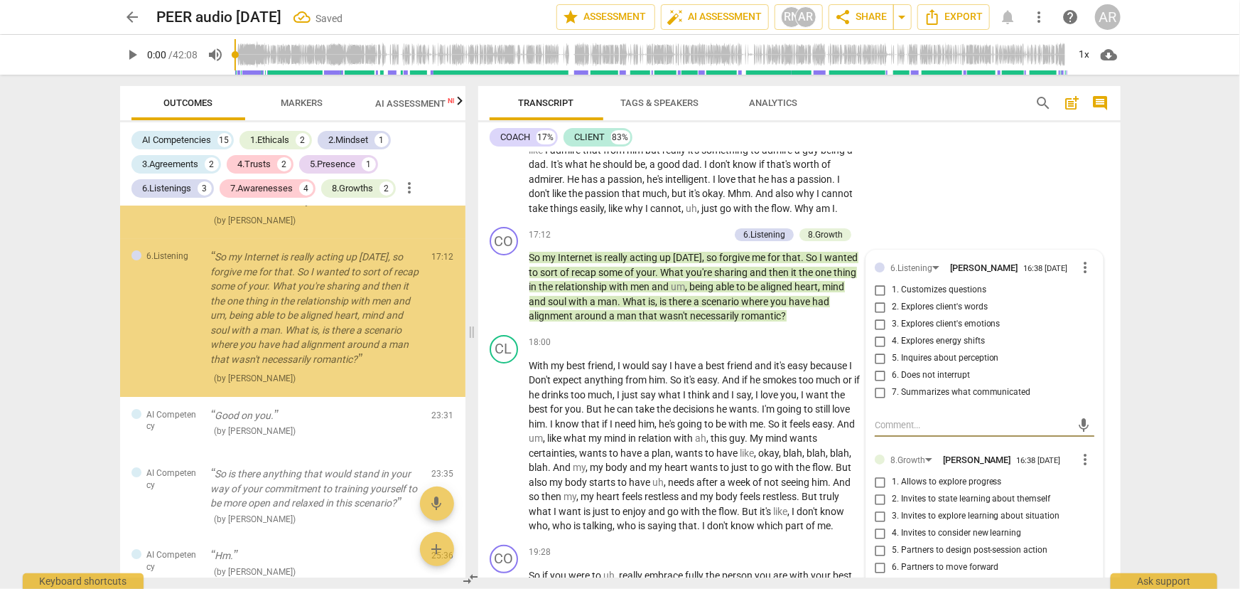
scroll to position [2529, 0]
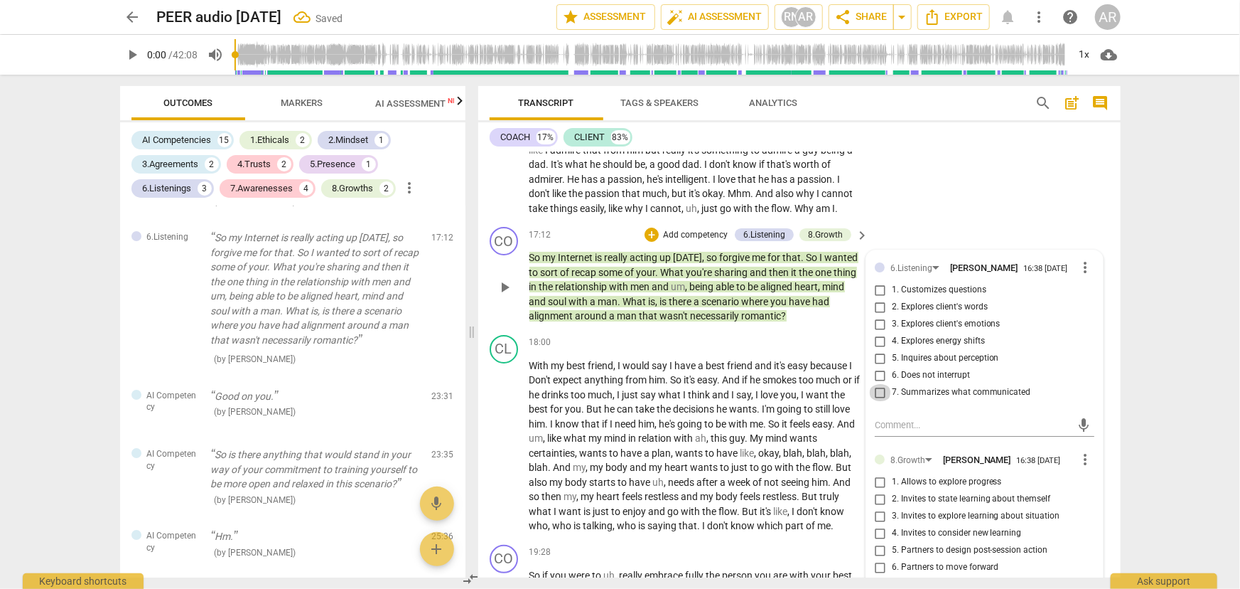
click at [877, 401] on input "7. Summarizes what communicated" at bounding box center [880, 392] width 23 height 17
checkbox input "true"
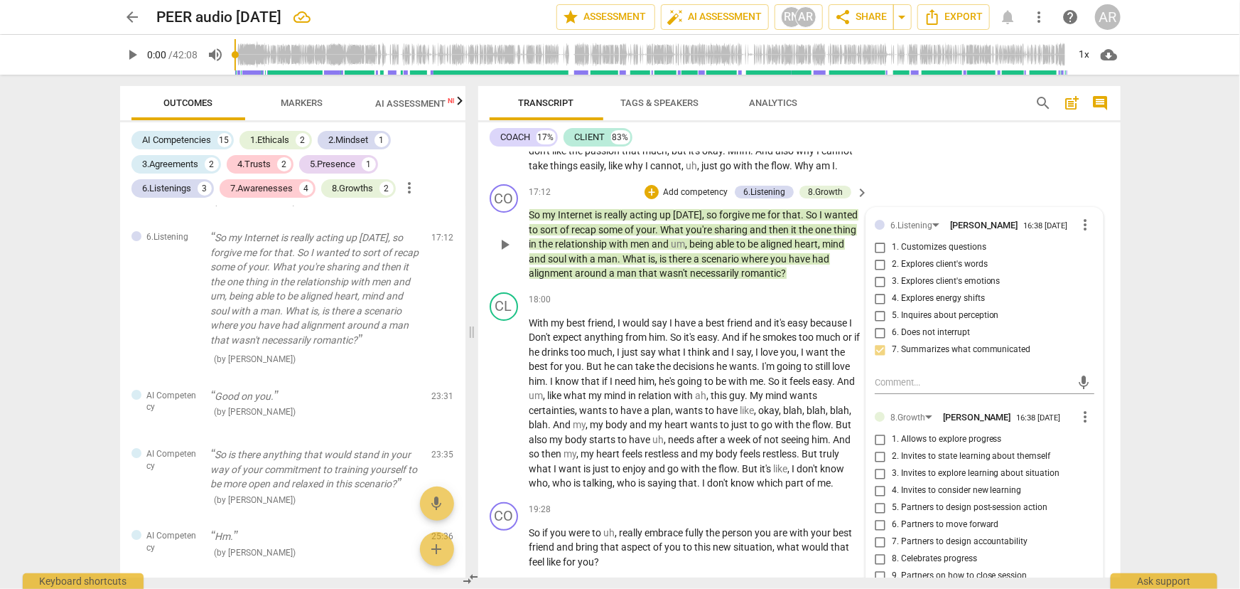
scroll to position [2789, 0]
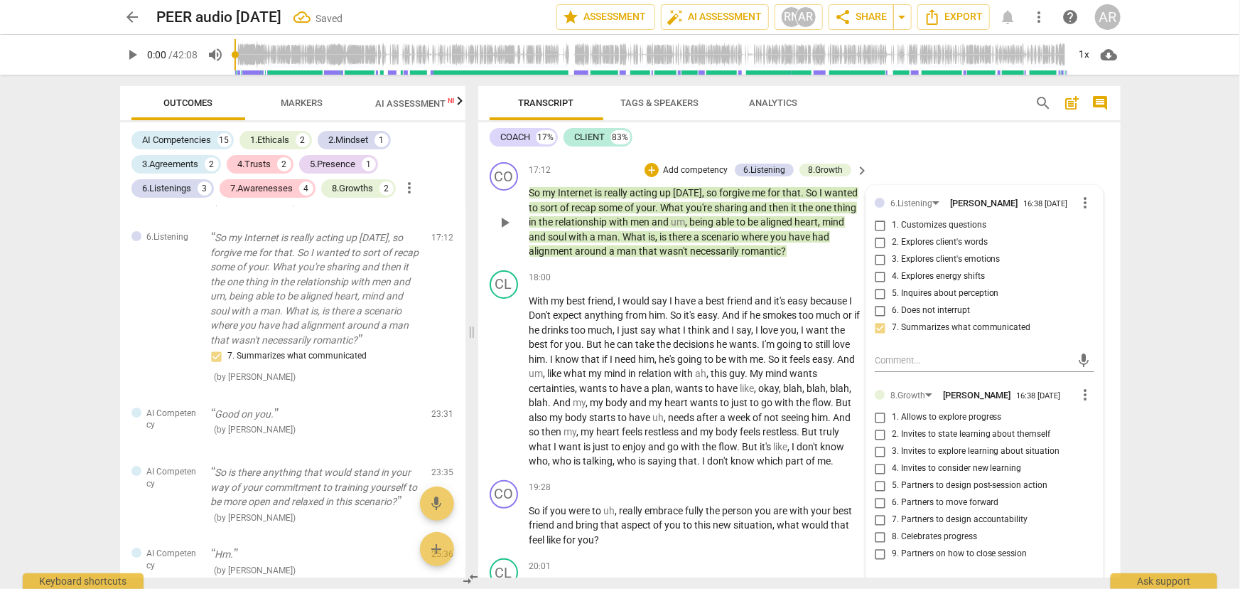
click at [877, 443] on input "2. Invites to state learning about themself" at bounding box center [880, 434] width 23 height 17
checkbox input "true"
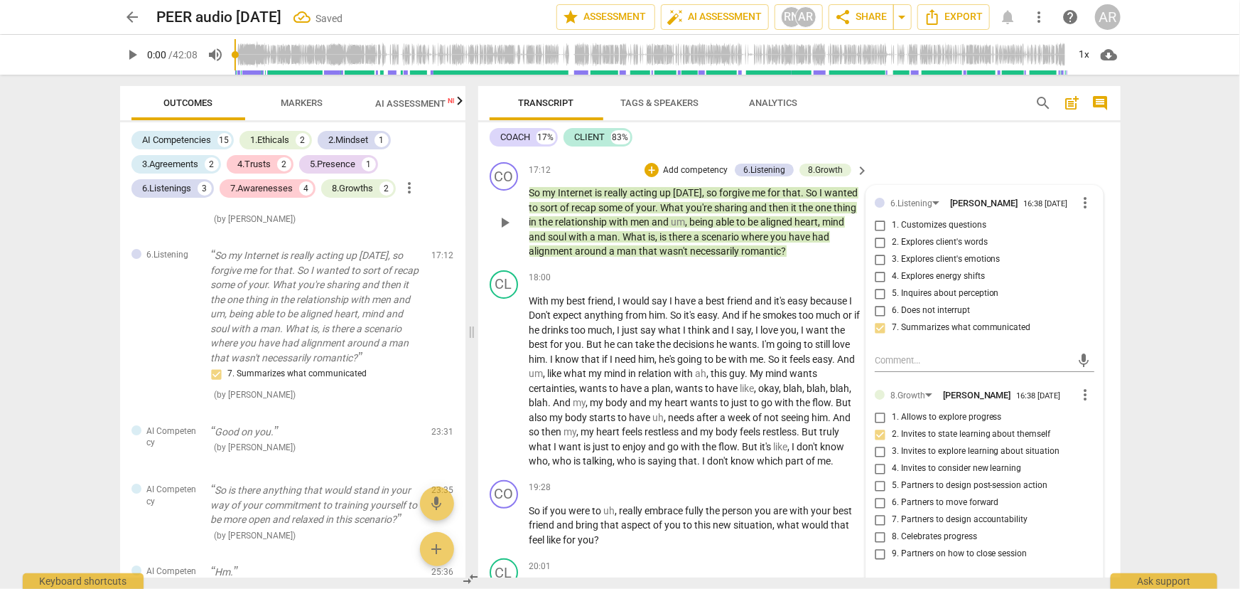
click at [812, 259] on p "So my Internet is really acting up [DATE] , so forgive me for that . So I wante…" at bounding box center [696, 222] width 333 height 73
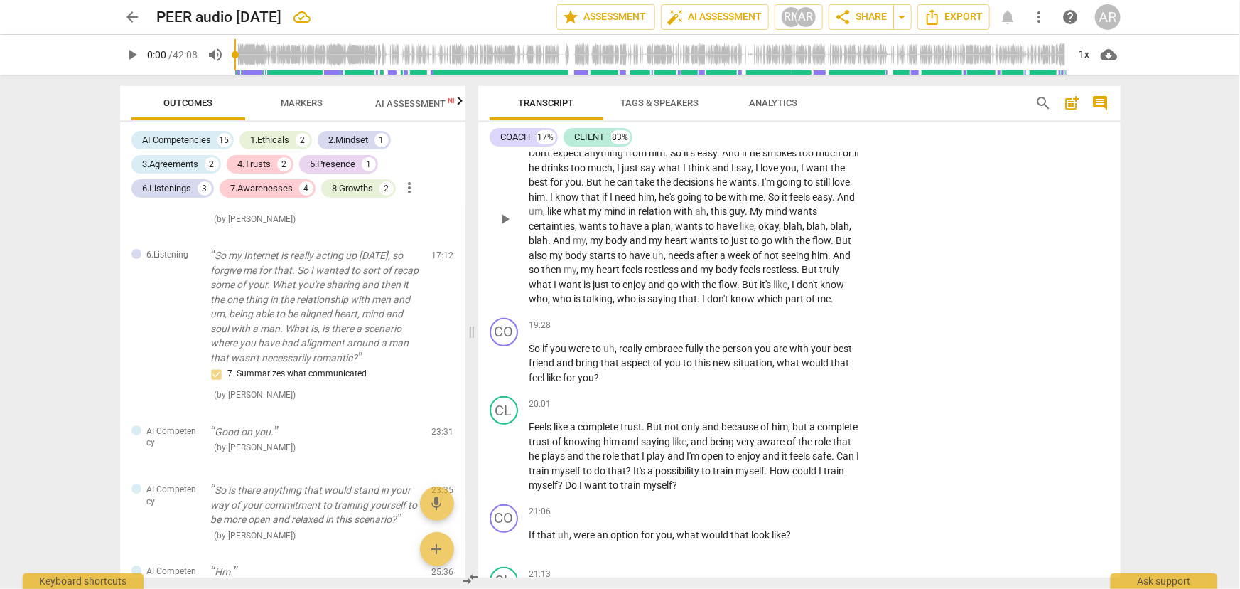
scroll to position [2983, 0]
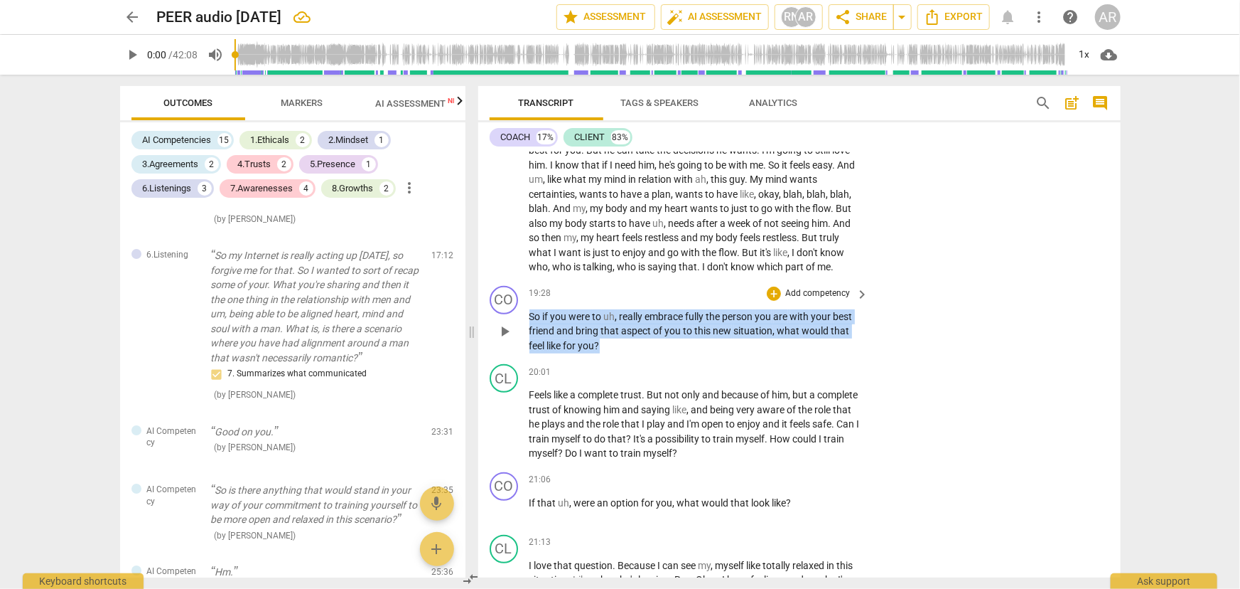
drag, startPoint x: 600, startPoint y: 371, endPoint x: 526, endPoint y: 346, distance: 78.0
click at [526, 346] on div "CO play_arrow pause 19:28 + Add competency keyboard_arrow_right So if you were …" at bounding box center [799, 319] width 643 height 79
click at [613, 352] on div "+" at bounding box center [613, 352] width 14 height 14
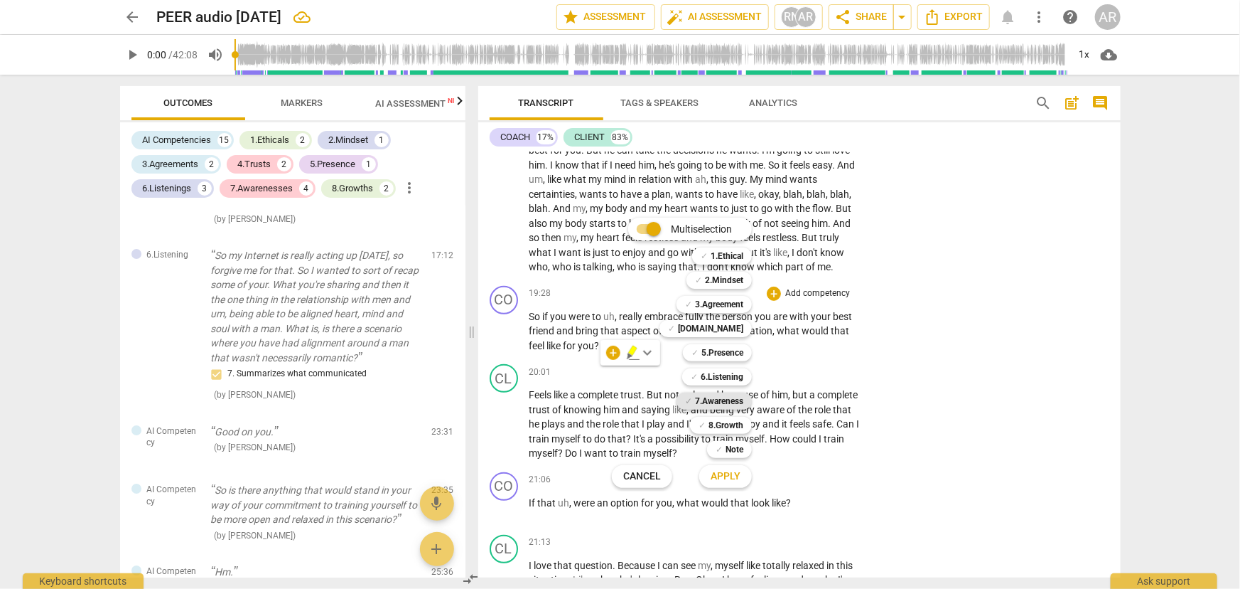
click at [717, 402] on b "7.Awareness" at bounding box center [719, 400] width 48 height 17
click at [724, 476] on span "Apply" at bounding box center [726, 476] width 30 height 14
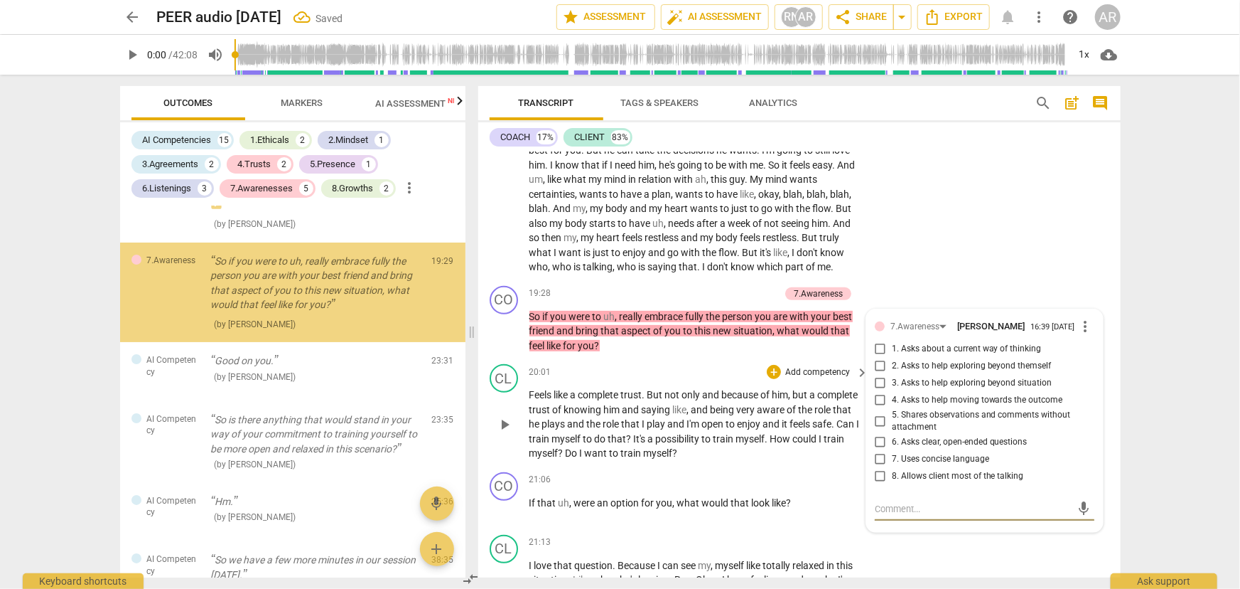
scroll to position [2701, 0]
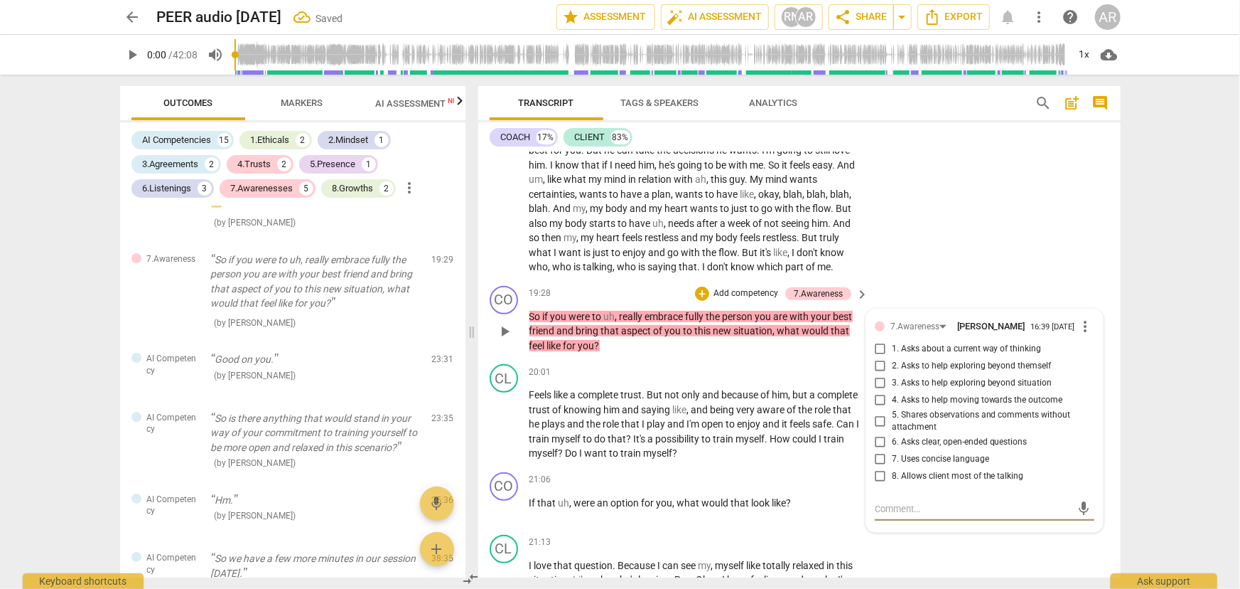
click at [879, 375] on input "2. Asks to help exploring beyond themself" at bounding box center [880, 366] width 23 height 17
checkbox input "true"
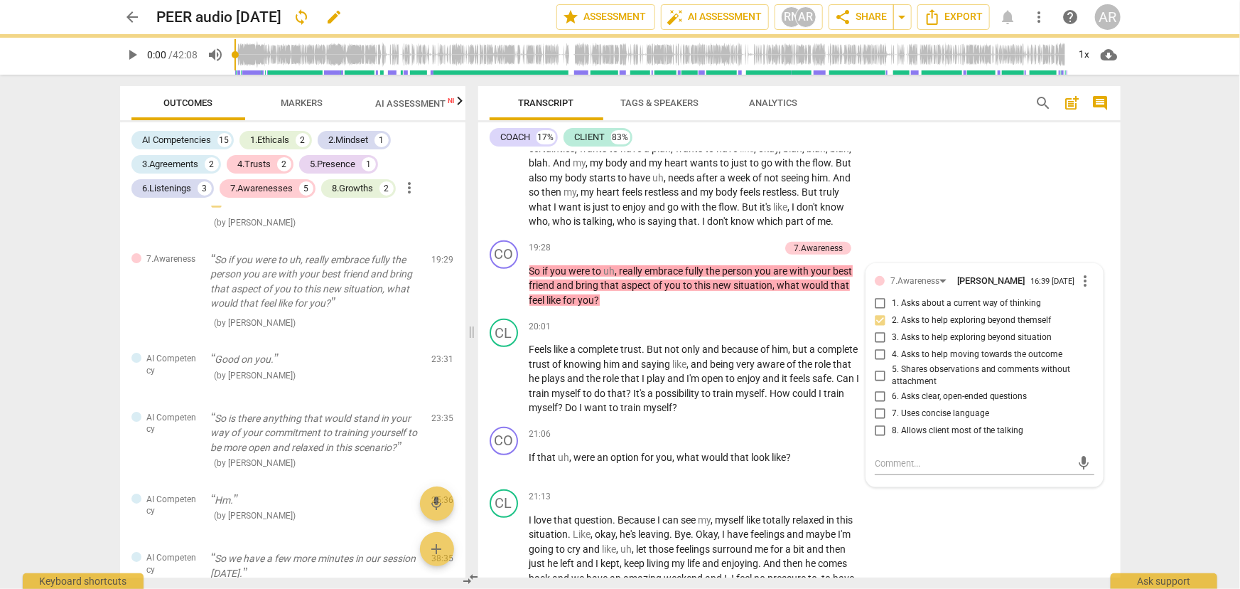
scroll to position [3112, 0]
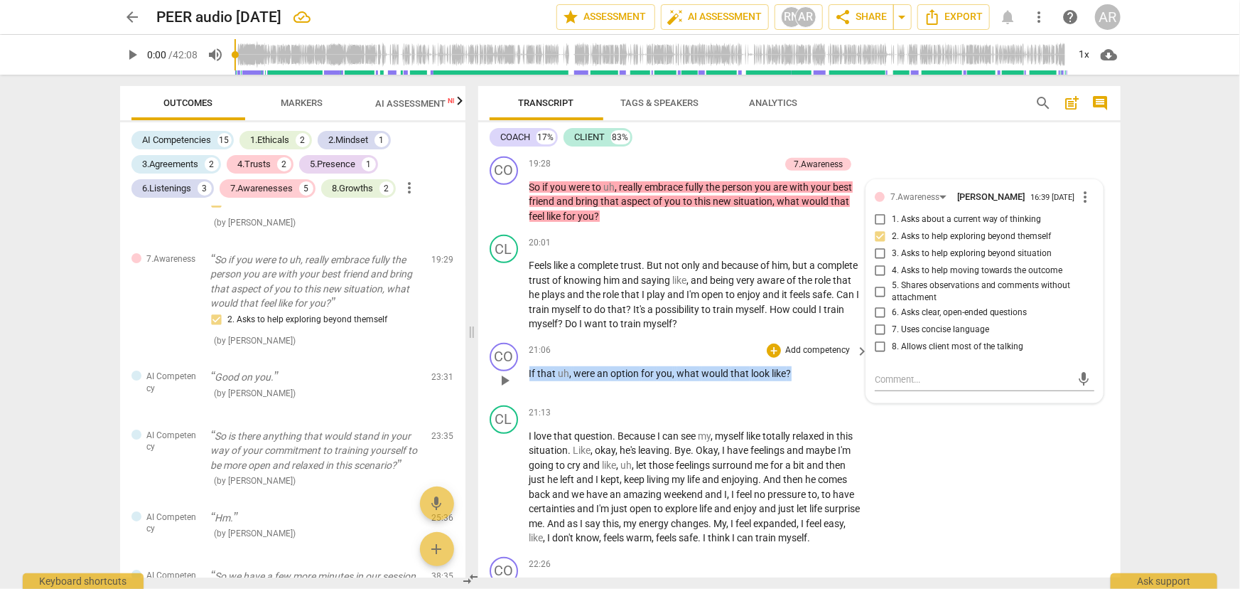
drag, startPoint x: 798, startPoint y: 397, endPoint x: 527, endPoint y: 407, distance: 271.0
click at [527, 399] on div "CO play_arrow pause 21:06 + Add competency keyboard_arrow_right If that uh , we…" at bounding box center [799, 368] width 643 height 63
click at [803, 382] on div "+" at bounding box center [803, 380] width 14 height 14
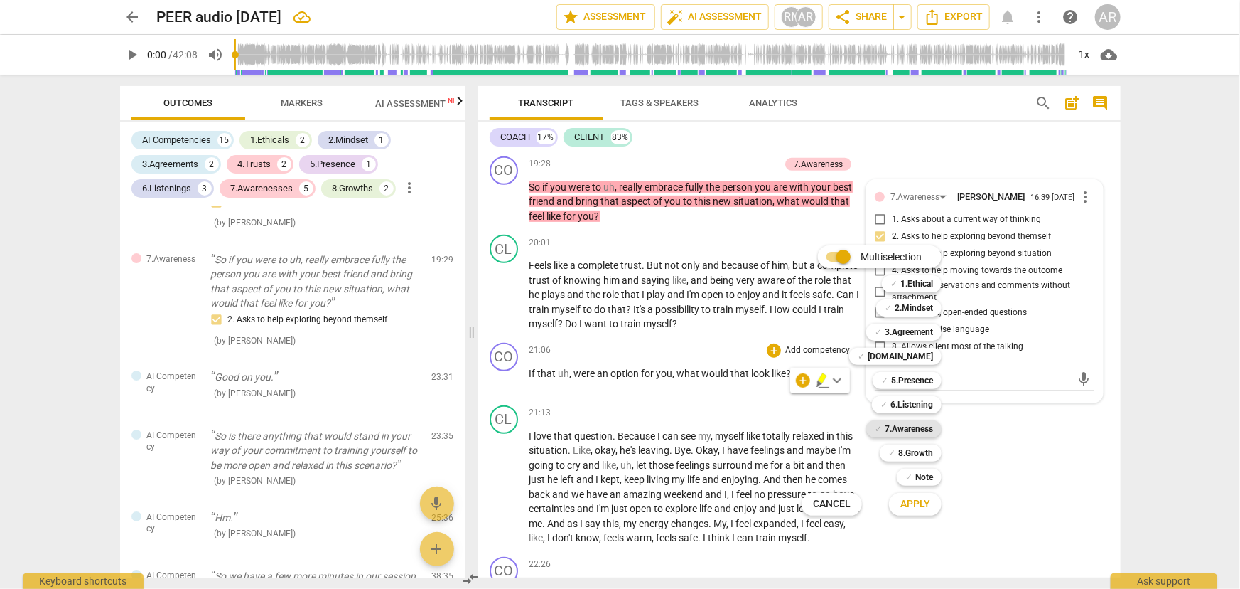
click at [902, 432] on b "7.Awareness" at bounding box center [909, 428] width 48 height 17
click at [915, 503] on span "Apply" at bounding box center [916, 504] width 30 height 14
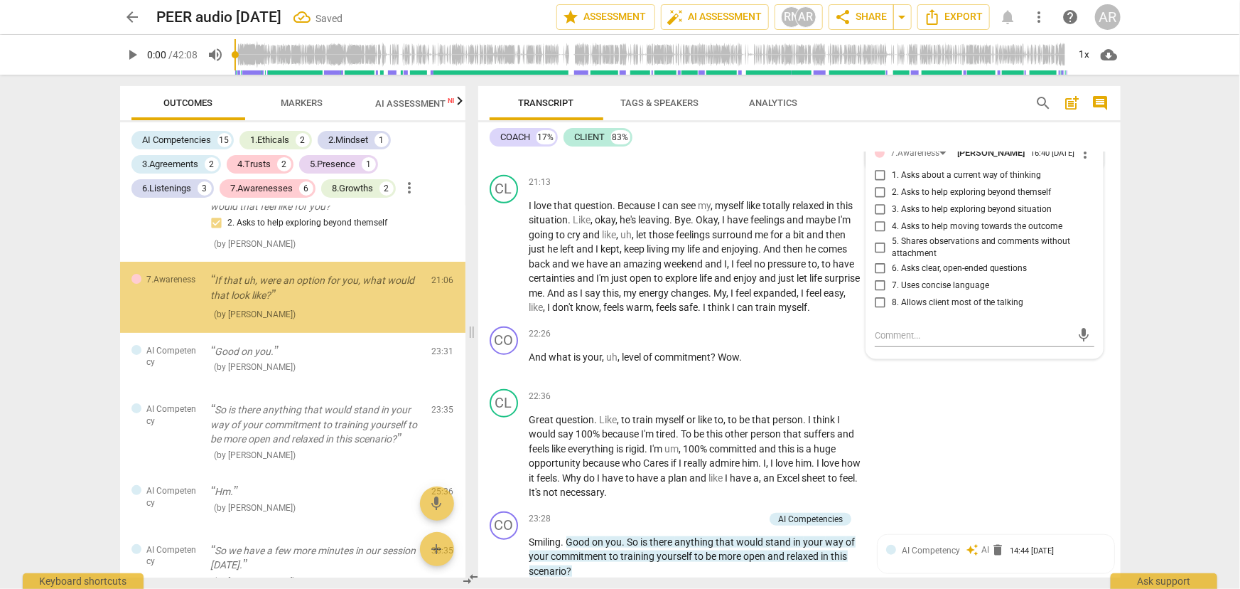
scroll to position [2804, 0]
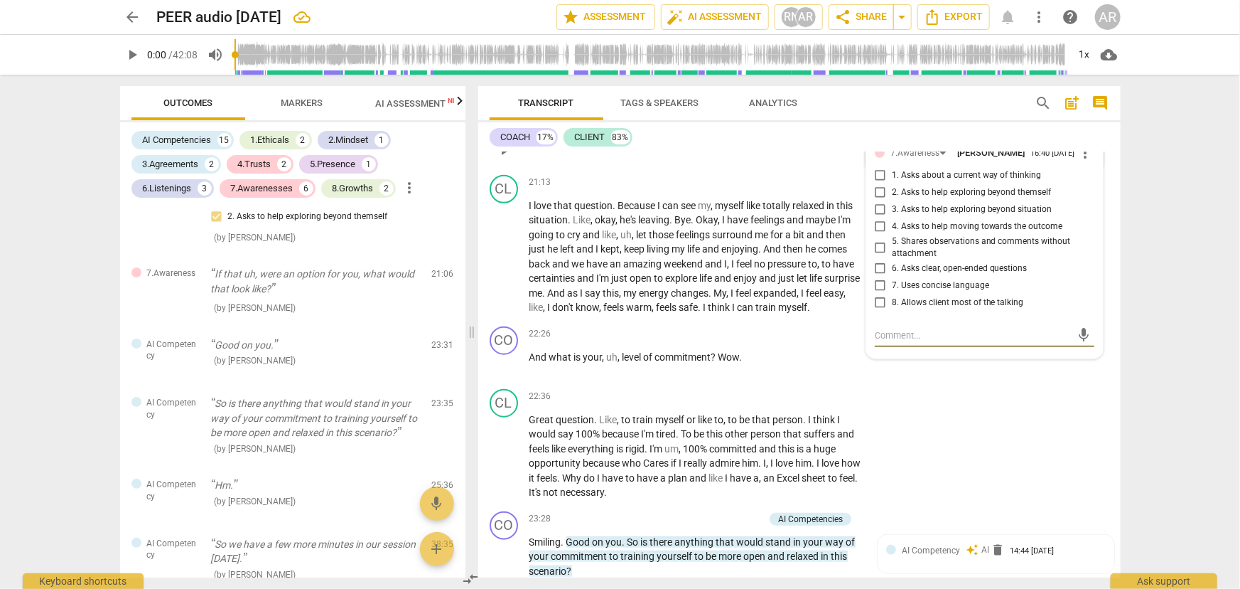
click at [876, 235] on input "4. Asks to help moving towards the outcome" at bounding box center [880, 226] width 23 height 17
checkbox input "true"
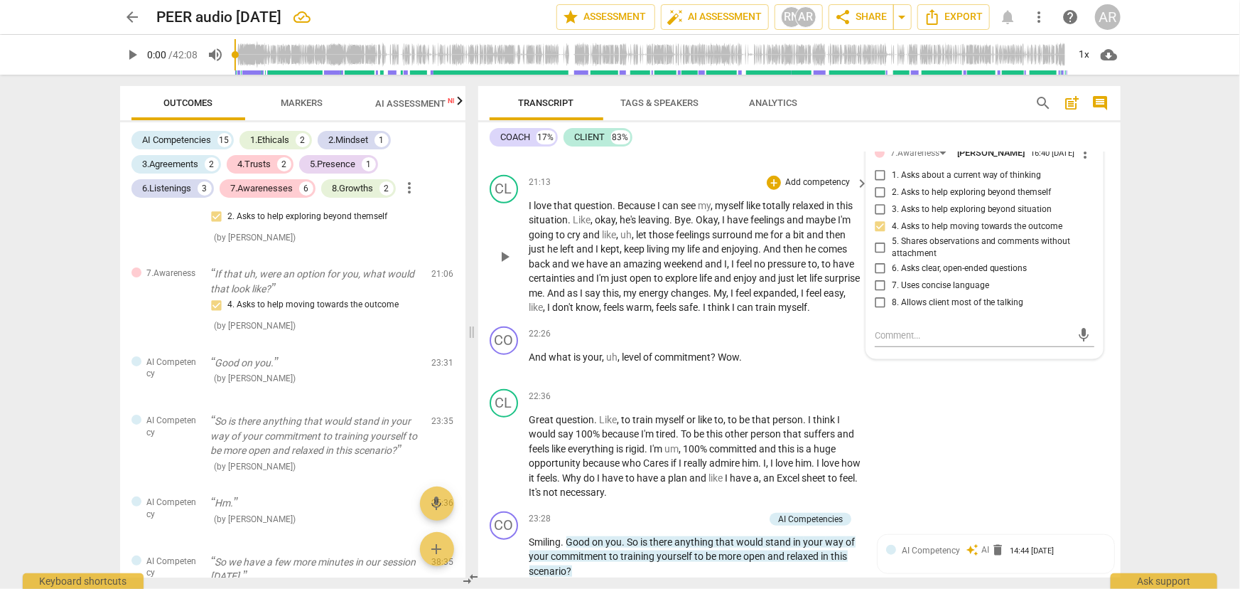
click at [706, 191] on div "21:13 + Add competency keyboard_arrow_right" at bounding box center [700, 183] width 341 height 16
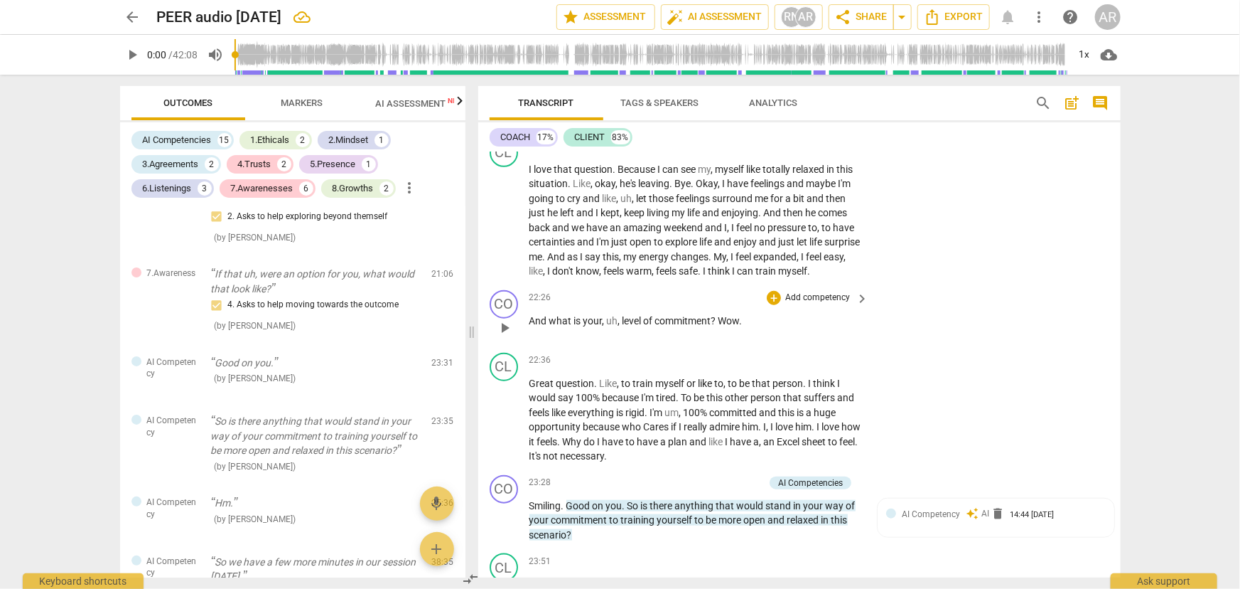
scroll to position [3407, 0]
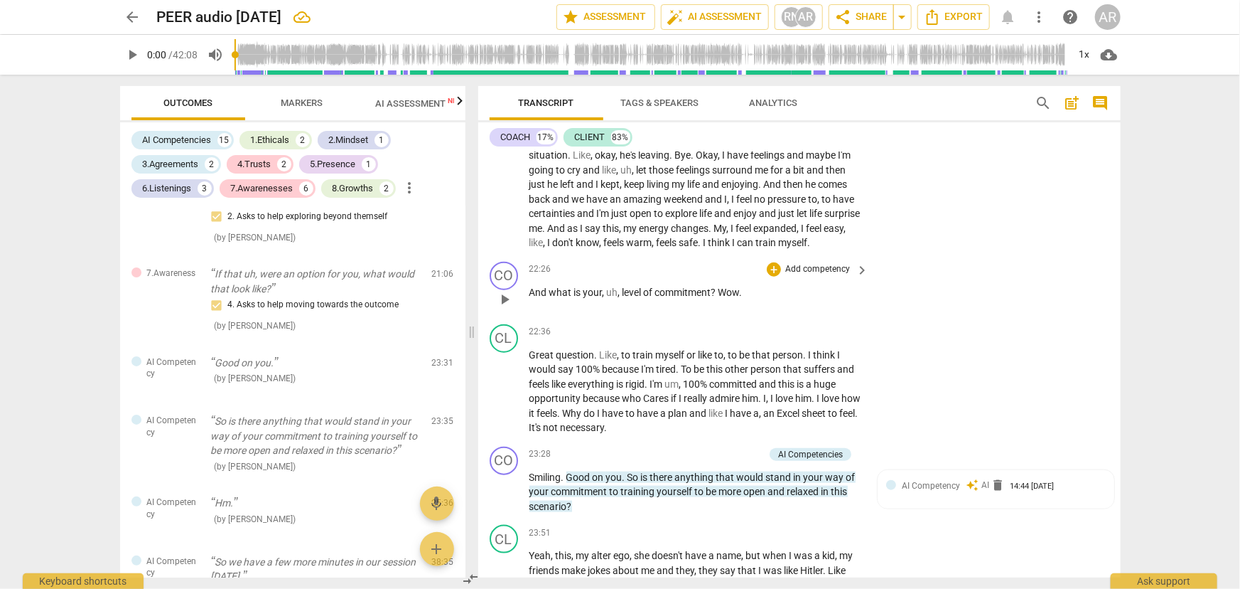
click at [503, 308] on span "play_arrow" at bounding box center [504, 299] width 17 height 17
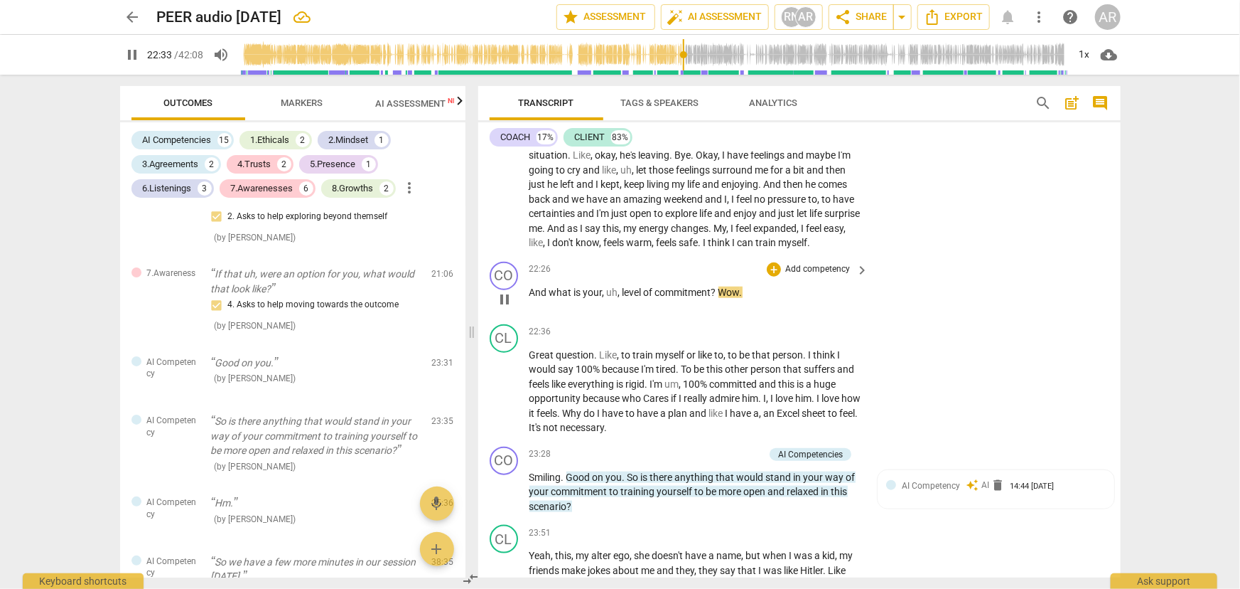
click at [743, 298] on span "." at bounding box center [741, 291] width 3 height 11
click at [503, 308] on span "pause" at bounding box center [504, 299] width 17 height 17
type input "1358"
click at [531, 360] on span "Great" at bounding box center [543, 354] width 27 height 11
click at [743, 298] on span "." at bounding box center [741, 291] width 3 height 11
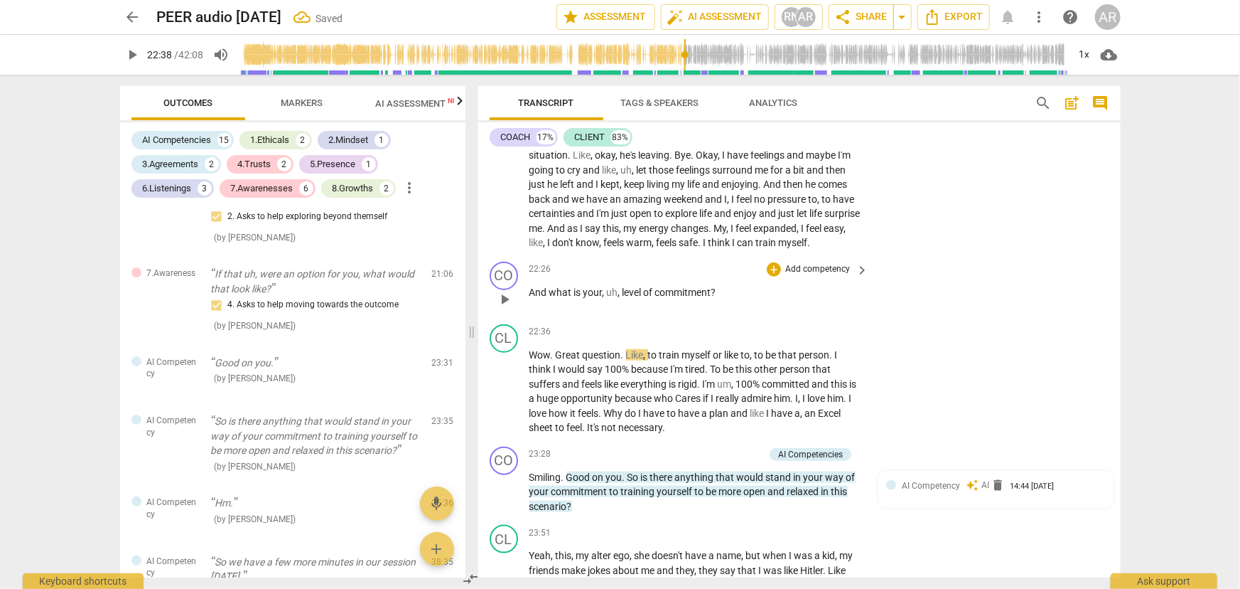
drag, startPoint x: 617, startPoint y: 316, endPoint x: 654, endPoint y: 284, distance: 49.4
click at [618, 298] on span "," at bounding box center [620, 291] width 4 height 11
drag, startPoint x: 702, startPoint y: 316, endPoint x: 532, endPoint y: 317, distance: 170.6
click at [532, 300] on p "And what is your level of commitment ?" at bounding box center [696, 292] width 333 height 15
click at [716, 297] on div "+" at bounding box center [716, 298] width 14 height 14
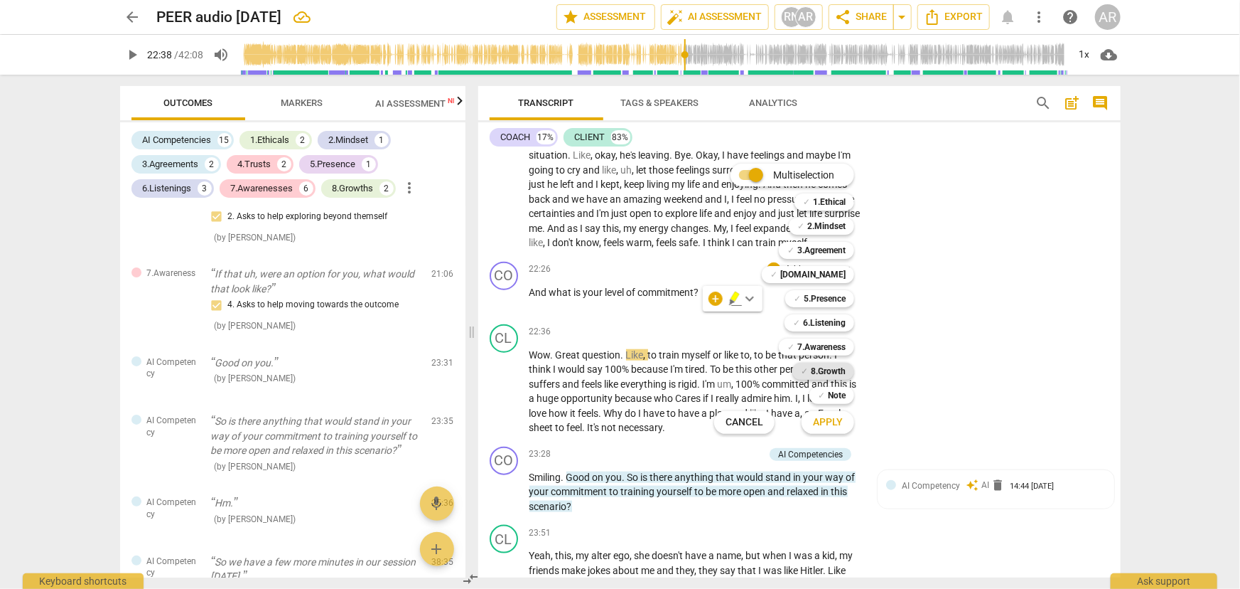
click at [817, 372] on b "8.Growth" at bounding box center [828, 371] width 35 height 17
click at [822, 419] on span "Apply" at bounding box center [828, 422] width 30 height 14
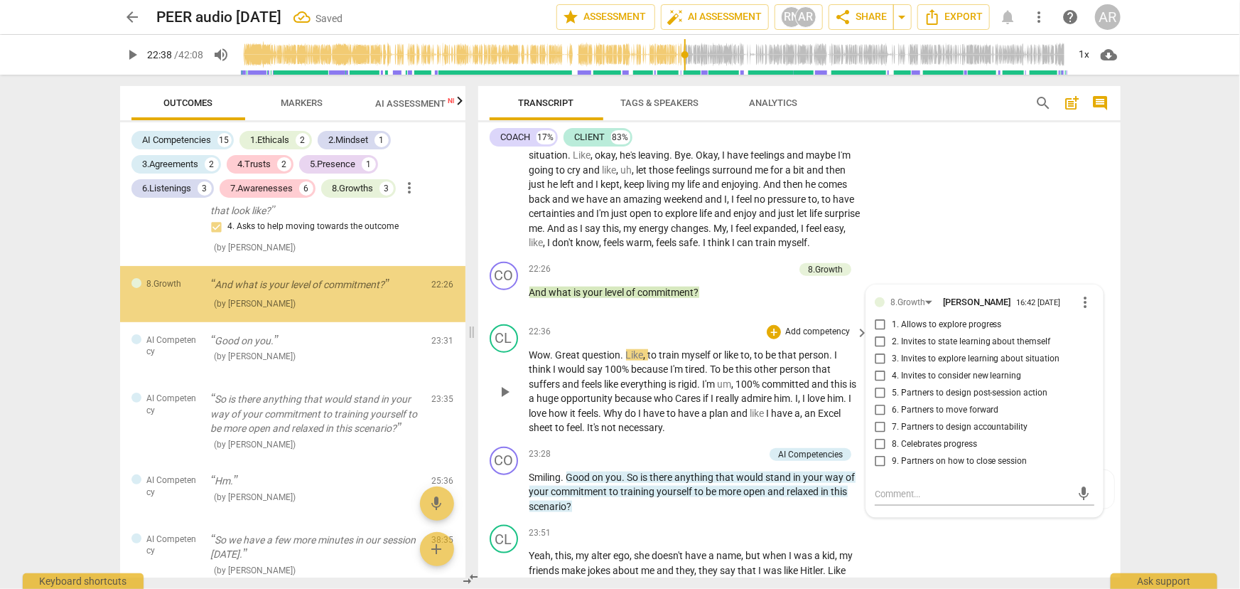
scroll to position [2885, 0]
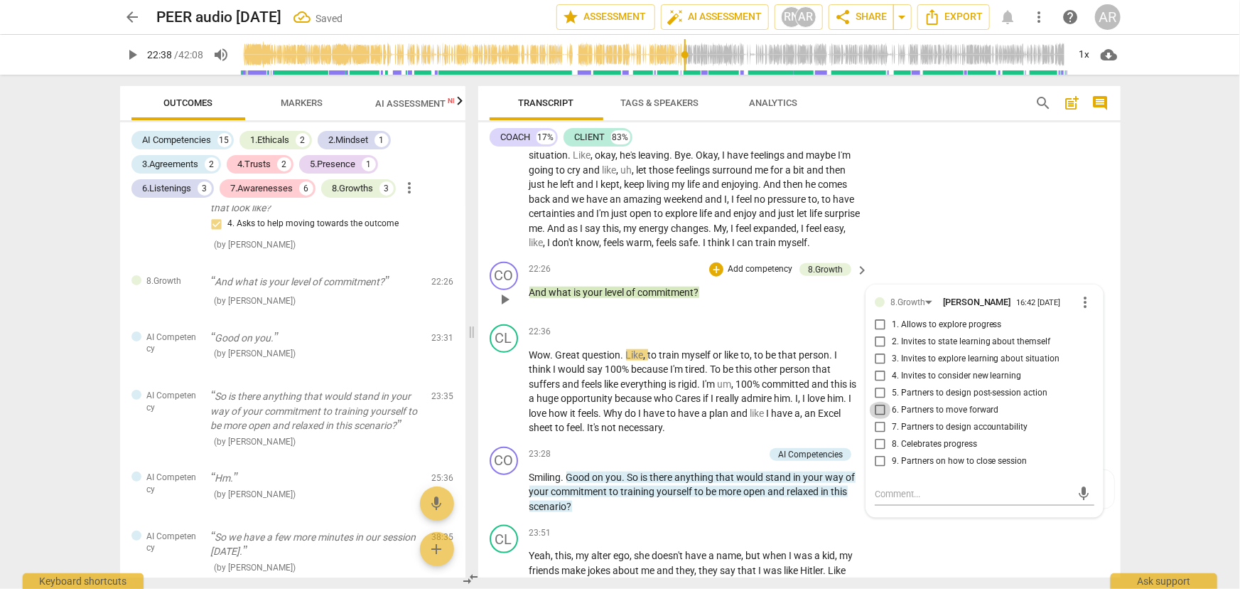
click at [878, 419] on input "6. Partners to move forward" at bounding box center [880, 410] width 23 height 17
checkbox input "true"
click at [874, 436] on input "7. Partners to design accountability" at bounding box center [880, 427] width 23 height 17
checkbox input "true"
click at [695, 340] on div "22:36 + Add competency keyboard_arrow_right" at bounding box center [700, 332] width 341 height 16
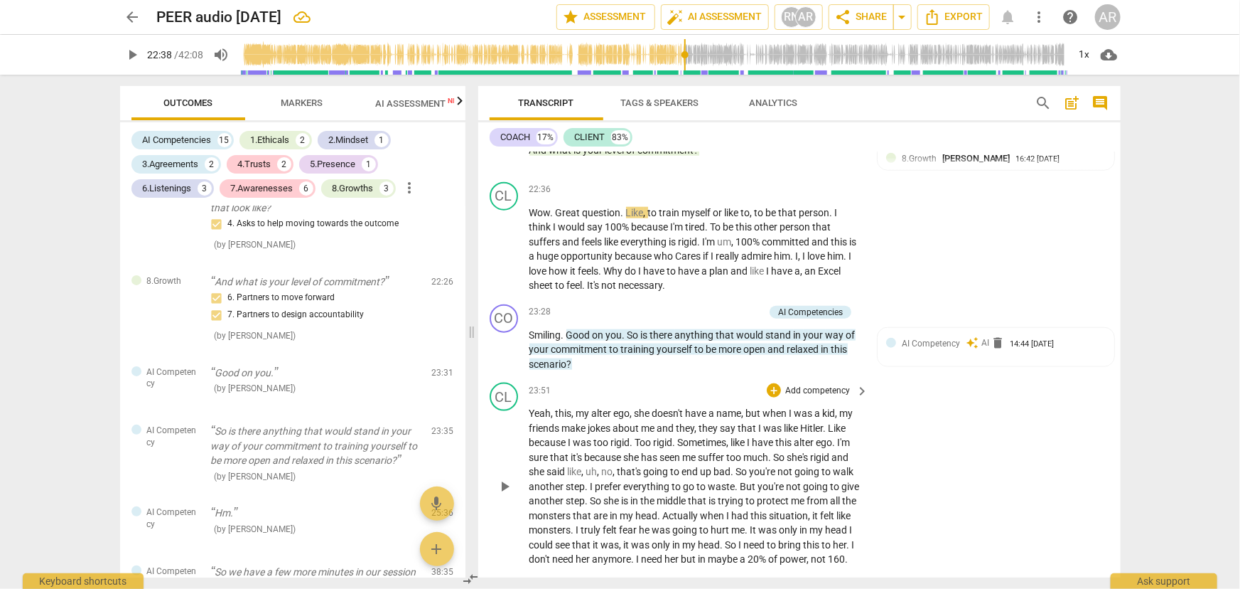
scroll to position [3536, 0]
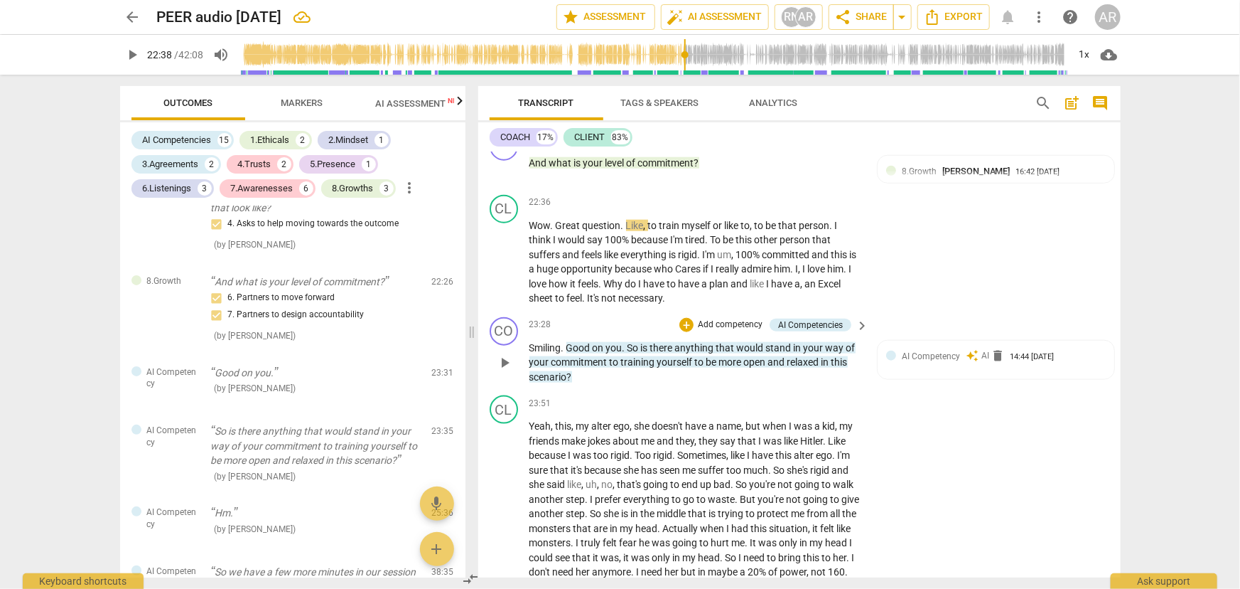
click at [645, 390] on div "CO play_arrow pause 23:28 + Add competency AI Competencies keyboard_arrow_right…" at bounding box center [799, 350] width 643 height 79
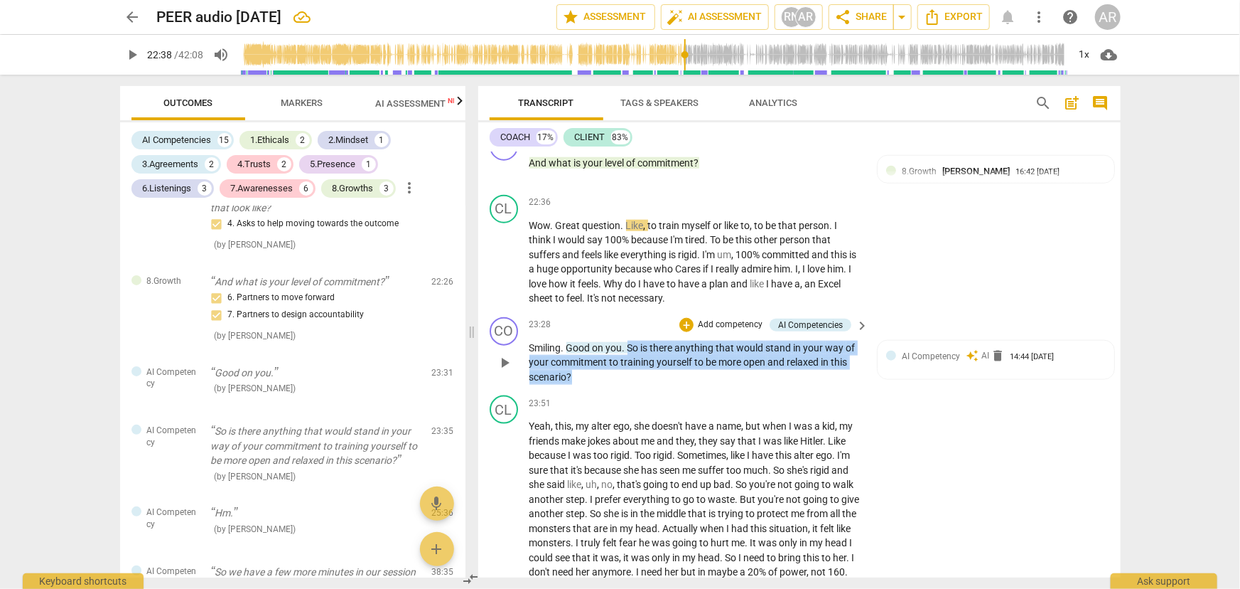
drag, startPoint x: 586, startPoint y: 400, endPoint x: 626, endPoint y: 375, distance: 46.9
click at [626, 375] on p "Smiling . Good on you . So is there anything that would stand in your way of yo…" at bounding box center [696, 362] width 333 height 44
click at [585, 384] on div "+" at bounding box center [584, 383] width 14 height 14
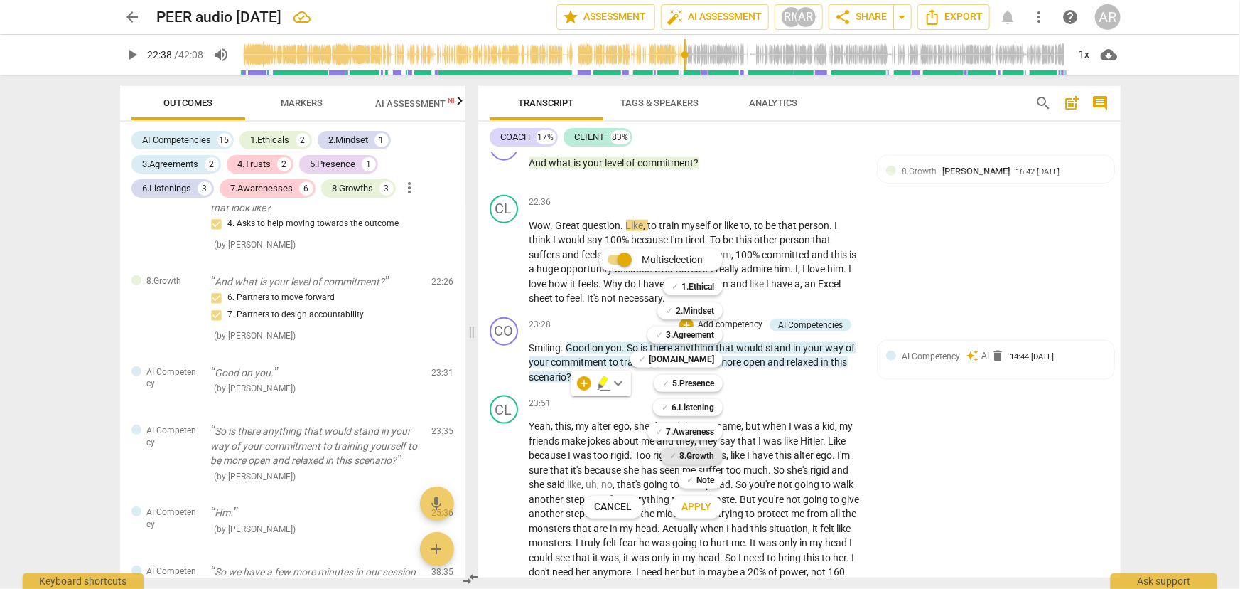
click at [689, 455] on b "8.Growth" at bounding box center [697, 455] width 35 height 17
click at [703, 505] on span "Apply" at bounding box center [697, 507] width 30 height 14
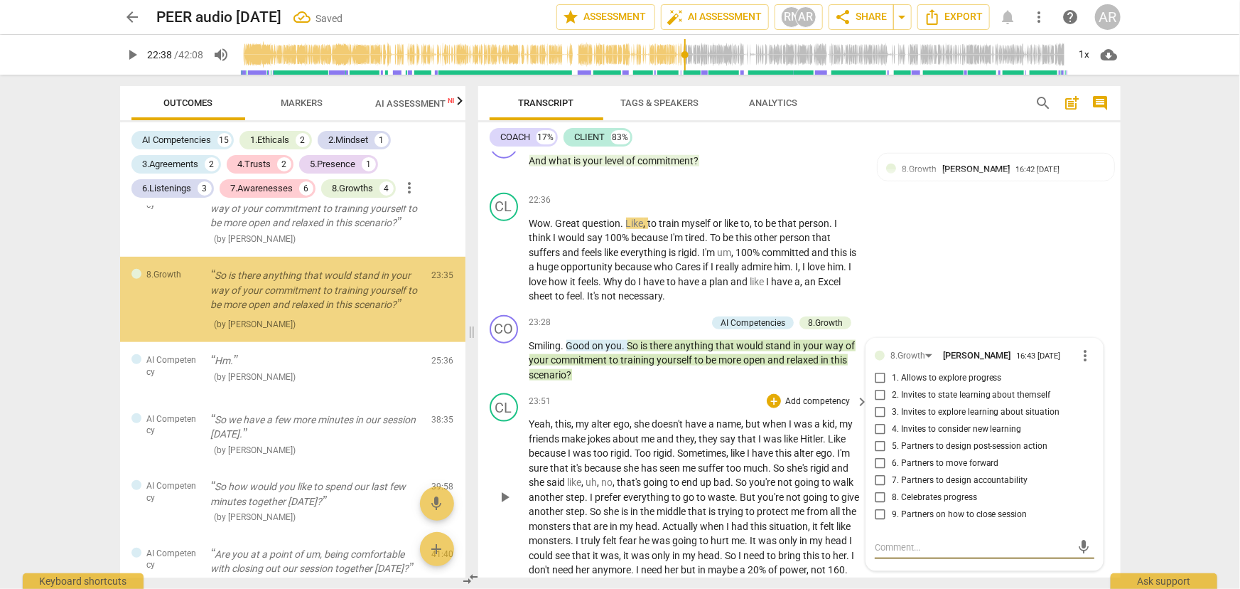
scroll to position [3131, 0]
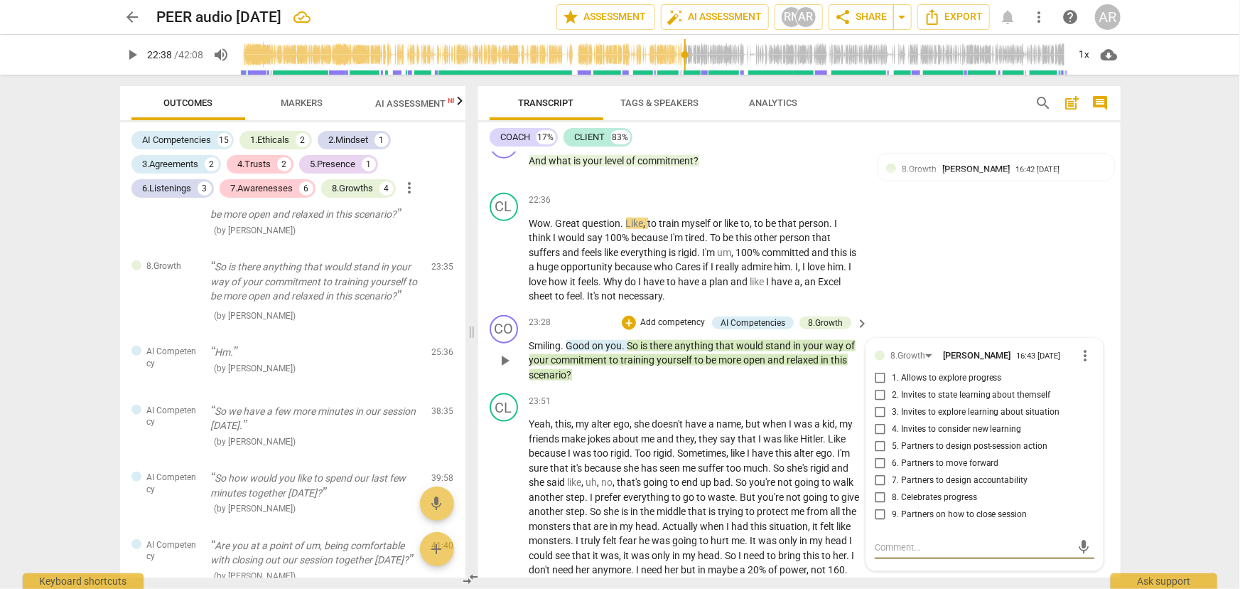
click at [876, 472] on input "6. Partners to move forward" at bounding box center [880, 463] width 23 height 17
checkbox input "true"
click at [879, 554] on textarea at bounding box center [973, 547] width 197 height 14
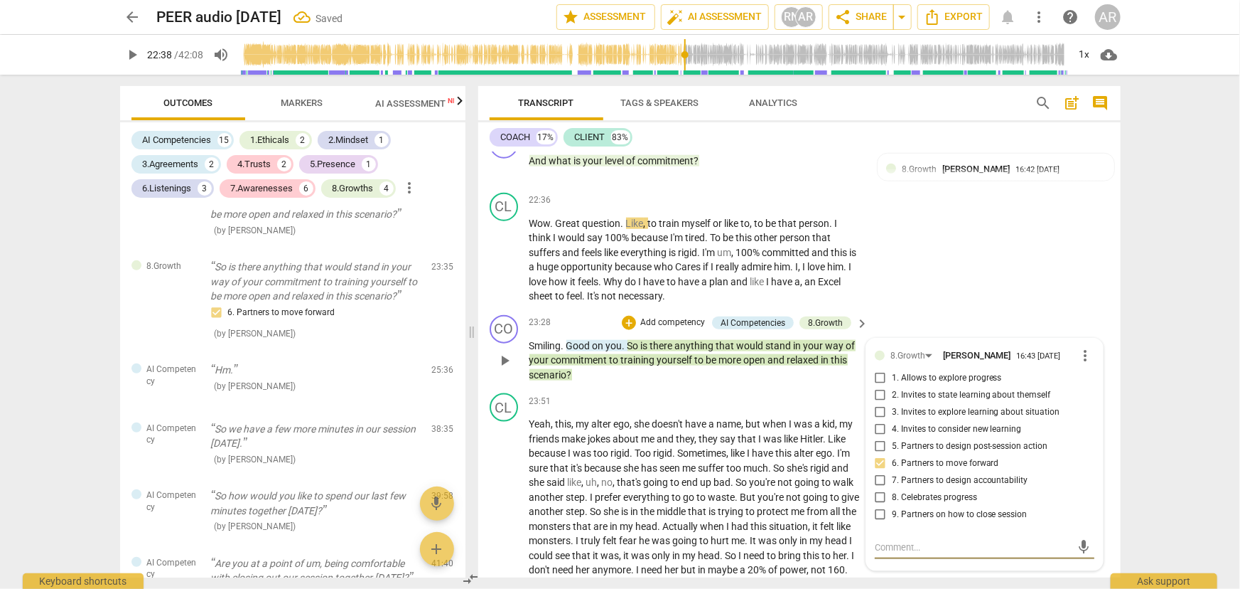
type textarea "E"
type textarea "Ex"
type textarea "Exp"
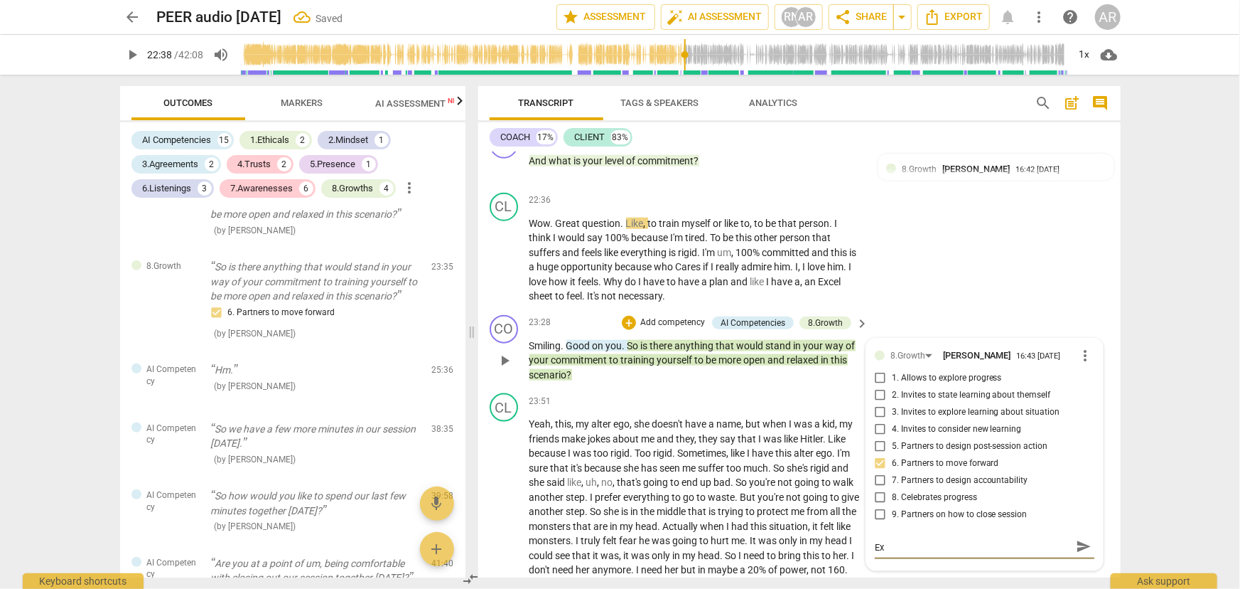
type textarea "Exp"
type textarea "Expo"
type textarea "Exp"
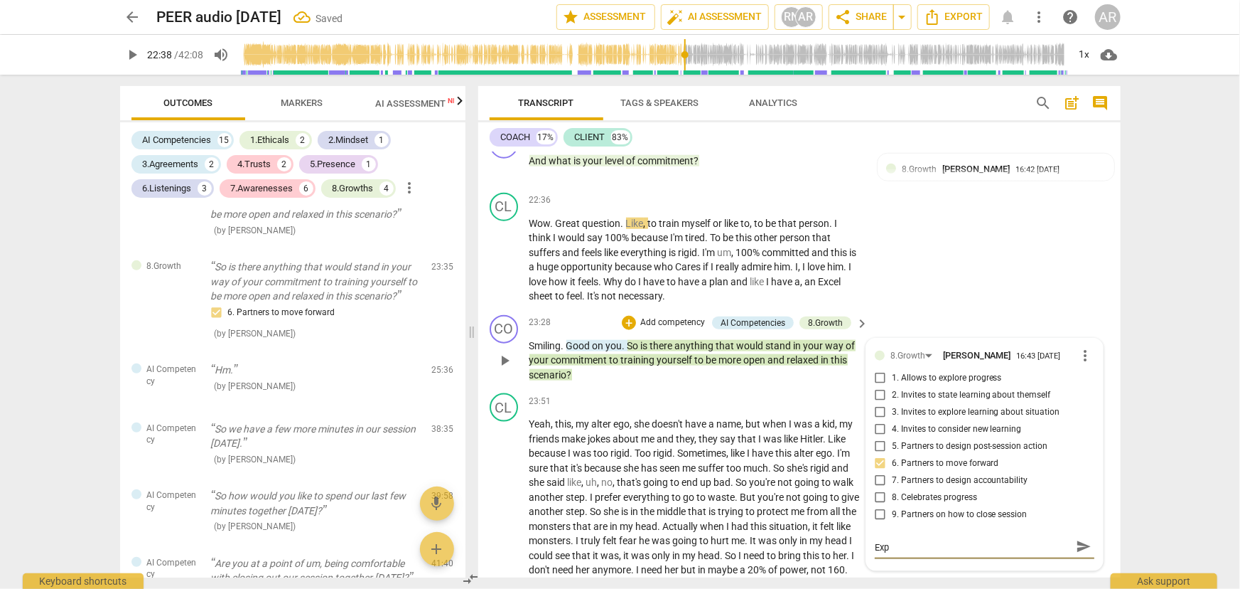
type textarea "Expl"
type textarea "Explo"
type textarea "Explor"
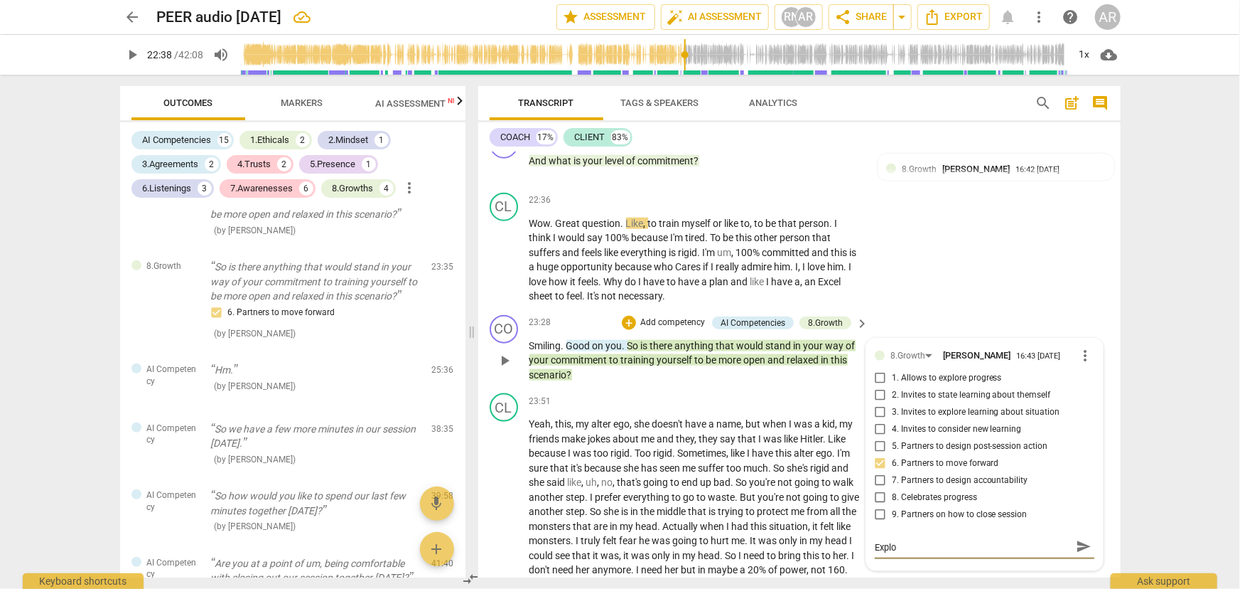
type textarea "Explor"
type textarea "Explori"
type textarea "Explorin"
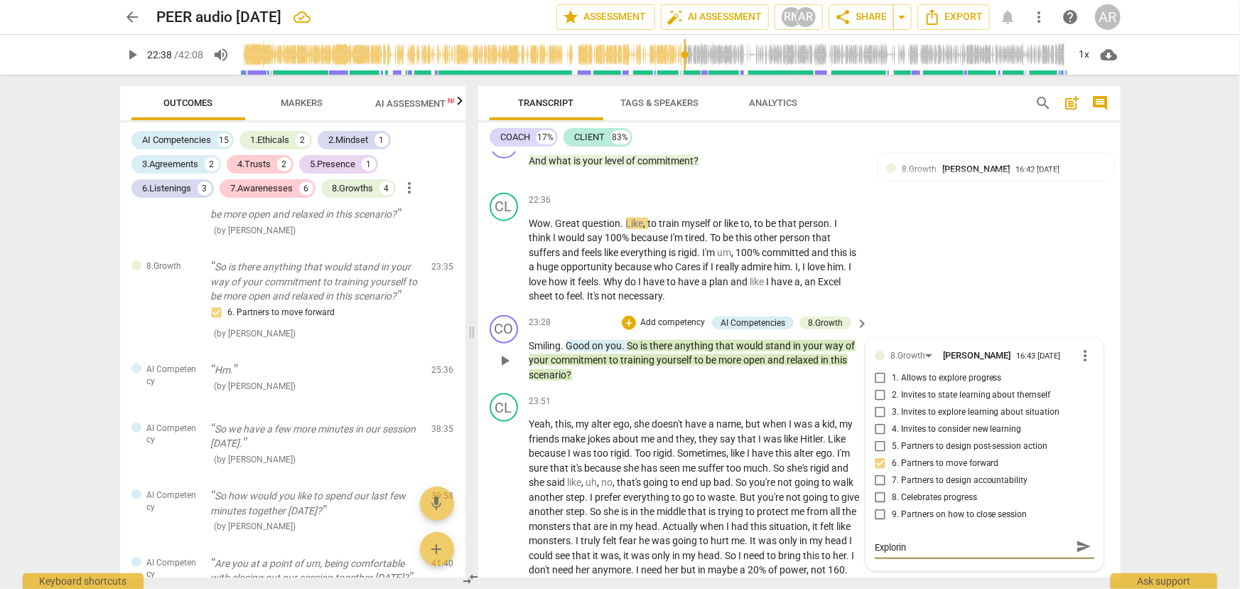
type textarea "Exploring"
type textarea "Exploring b"
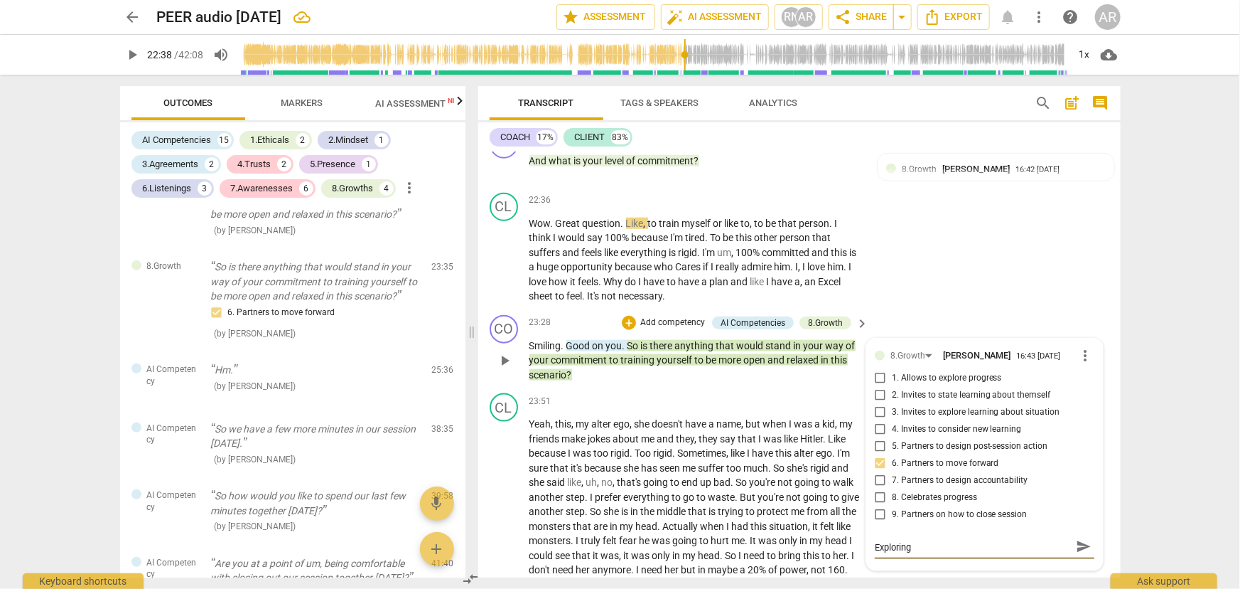
type textarea "Exploring b"
type textarea "Exploring ba"
type textarea "Exploring bar"
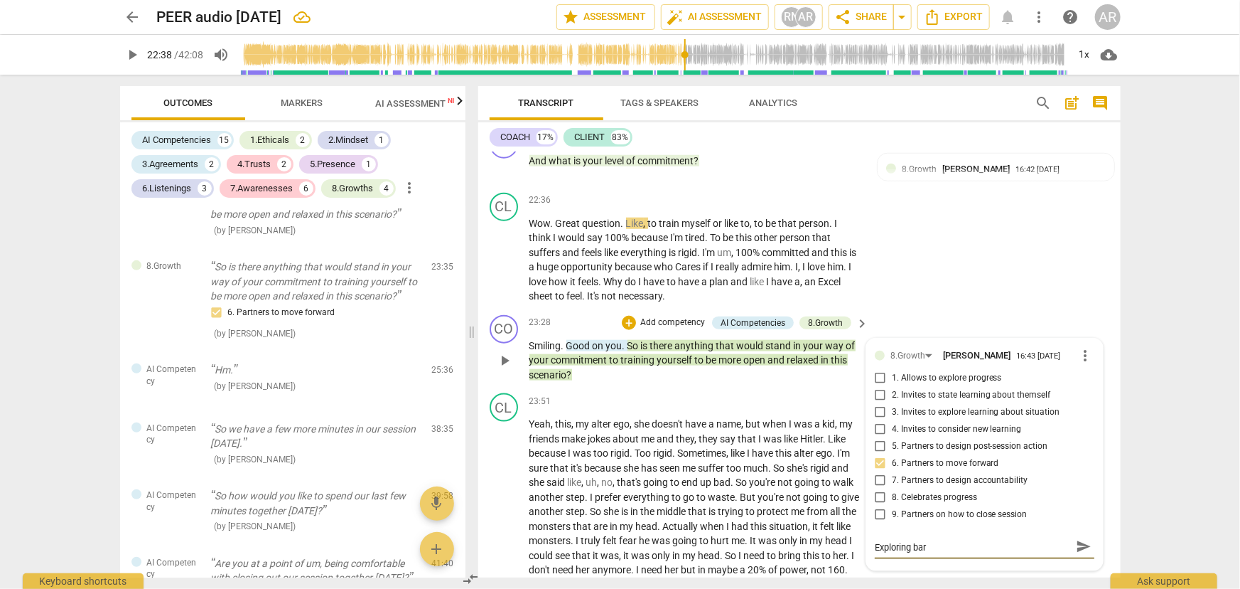
type textarea "Exploring [PERSON_NAME]"
type textarea "Exploring barri"
type textarea "Exploring barrie"
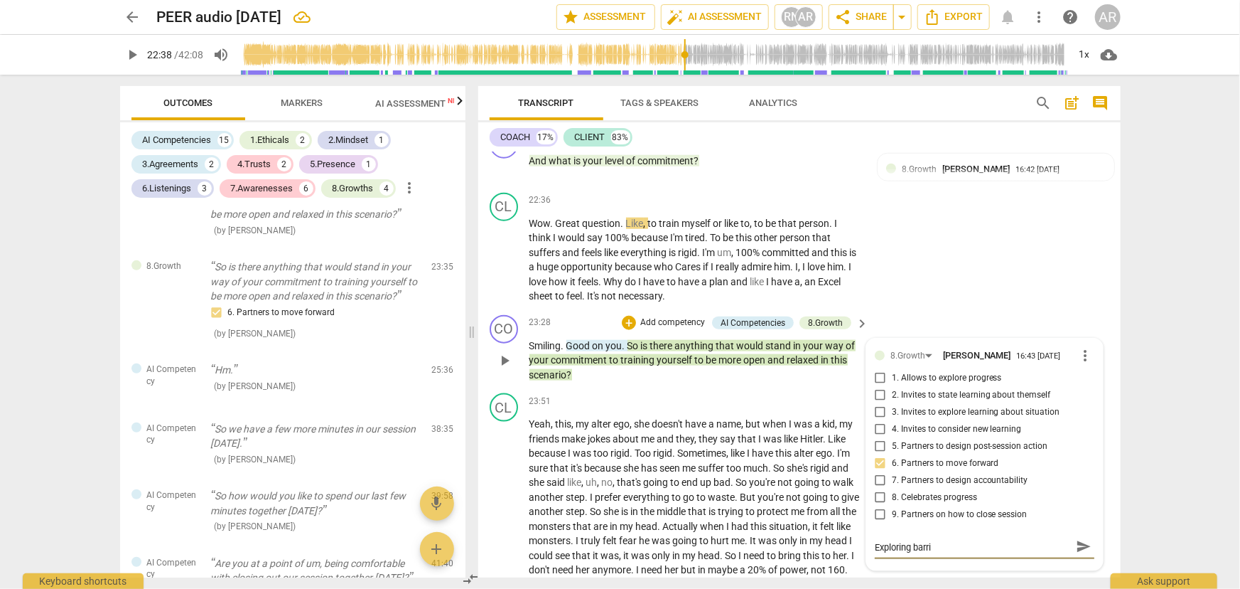
type textarea "Exploring barrie"
type textarea "Exploring barrier"
type textarea "Exploring barriers"
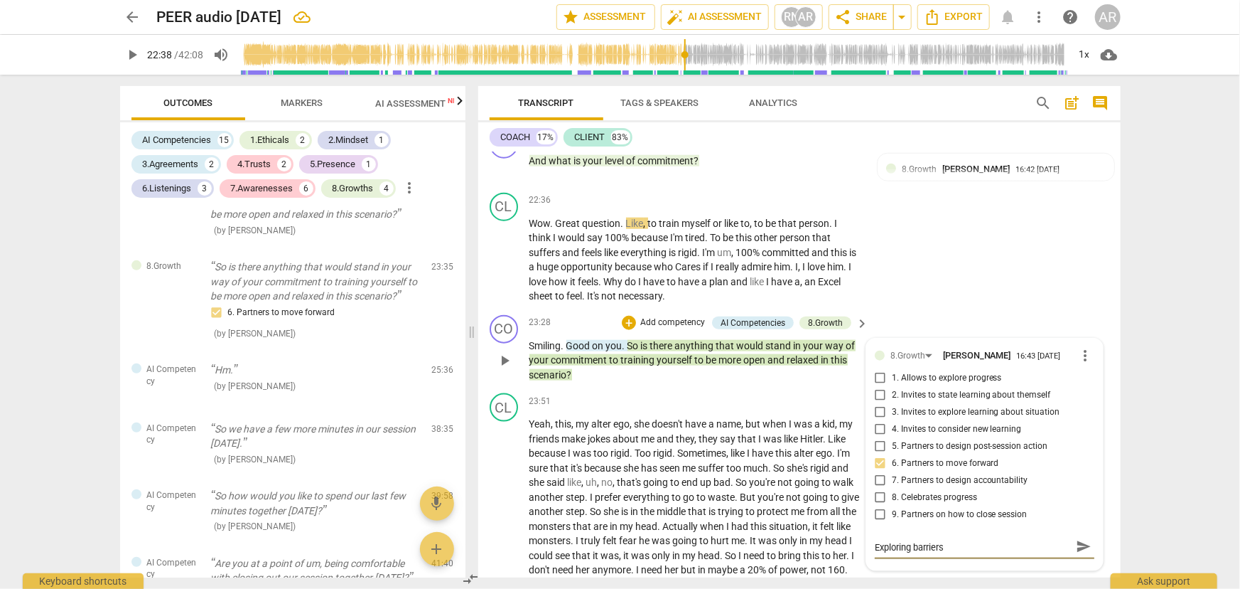
click at [717, 382] on p "Smiling . Good on you . So is there anything that would stand in your way of yo…" at bounding box center [696, 360] width 333 height 44
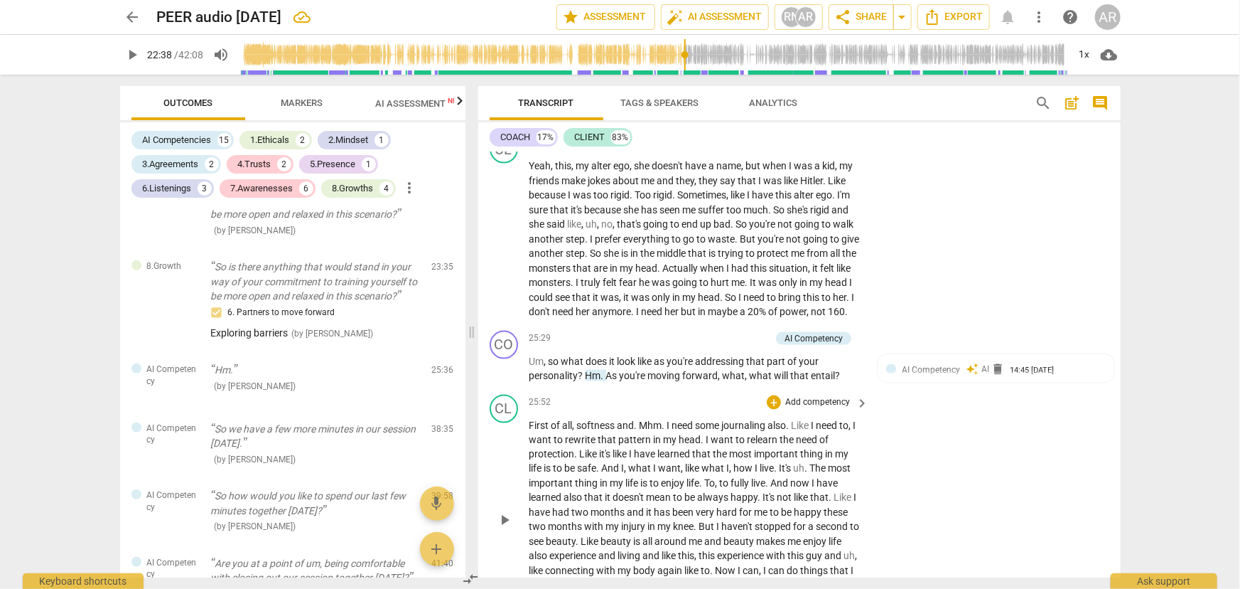
scroll to position [3861, 0]
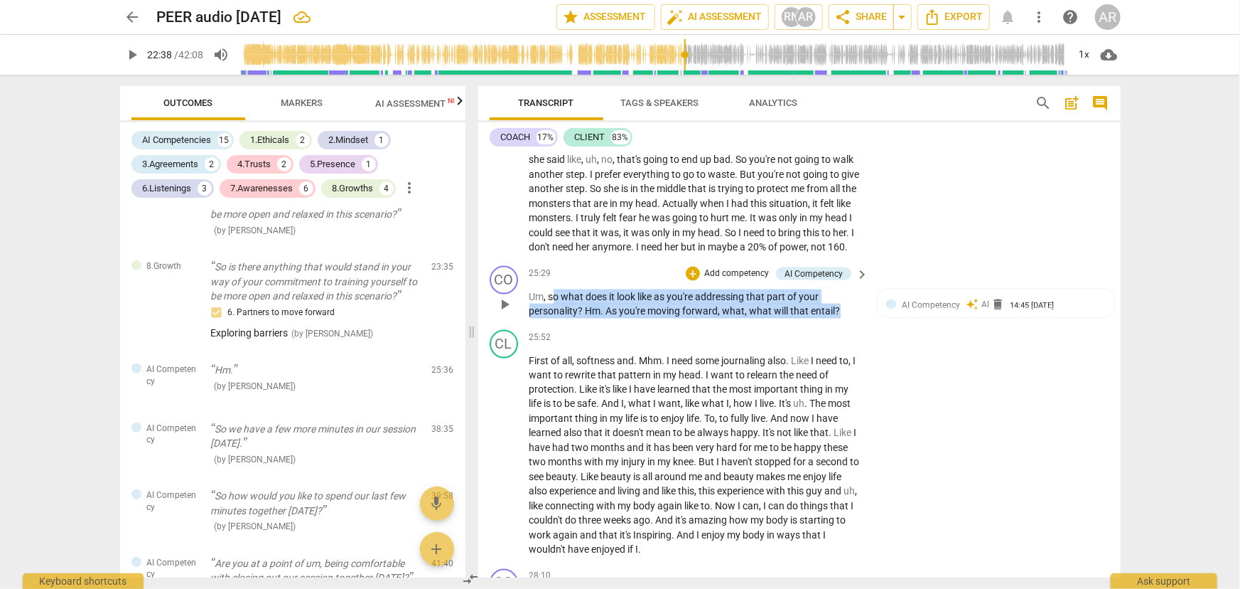
drag, startPoint x: 564, startPoint y: 338, endPoint x: 837, endPoint y: 360, distance: 273.8
click at [837, 324] on div "CO play_arrow pause 25:29 + Add competency AI Competency keyboard_arrow_right U…" at bounding box center [799, 292] width 643 height 64
drag, startPoint x: 552, startPoint y: 333, endPoint x: 839, endPoint y: 357, distance: 288.1
click at [839, 324] on div "CO play_arrow pause 25:29 + Add competency AI Competency keyboard_arrow_right U…" at bounding box center [799, 292] width 643 height 64
click at [695, 281] on div "+" at bounding box center [693, 274] width 14 height 14
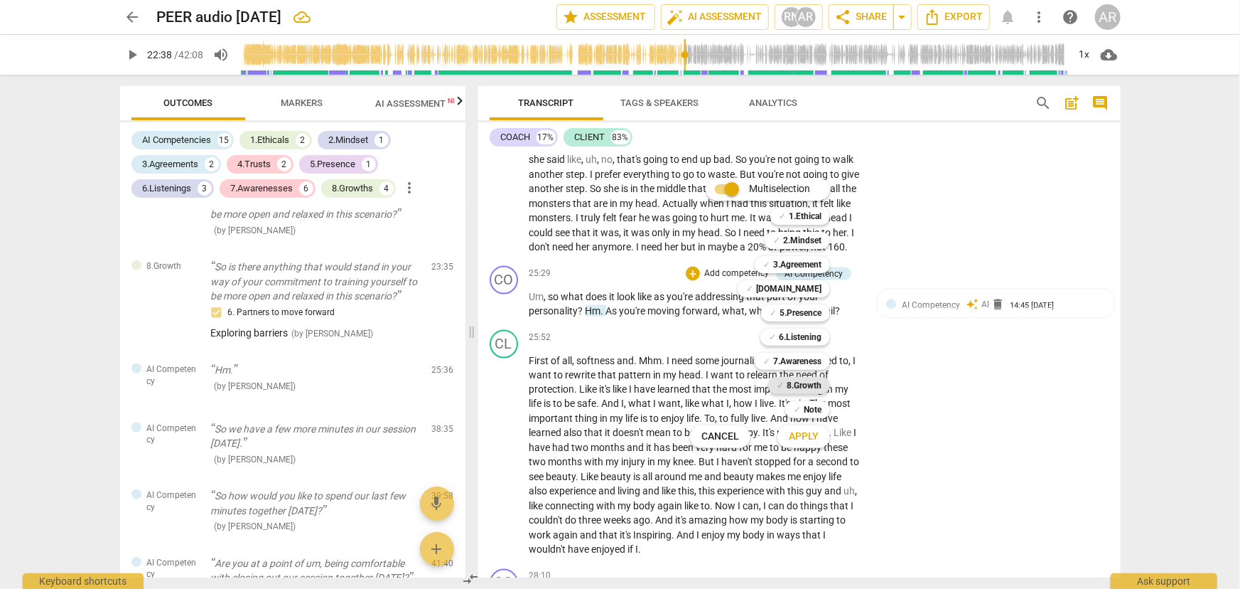
click at [795, 382] on b "8.Growth" at bounding box center [804, 385] width 35 height 17
click at [803, 436] on span "Apply" at bounding box center [804, 436] width 30 height 14
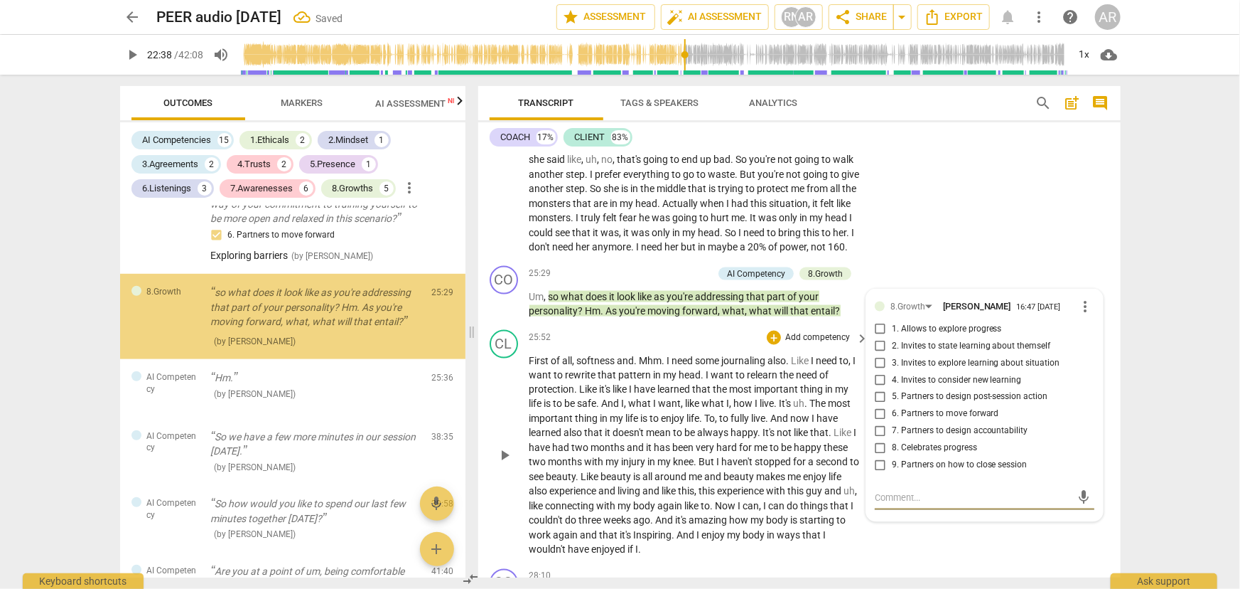
scroll to position [3234, 0]
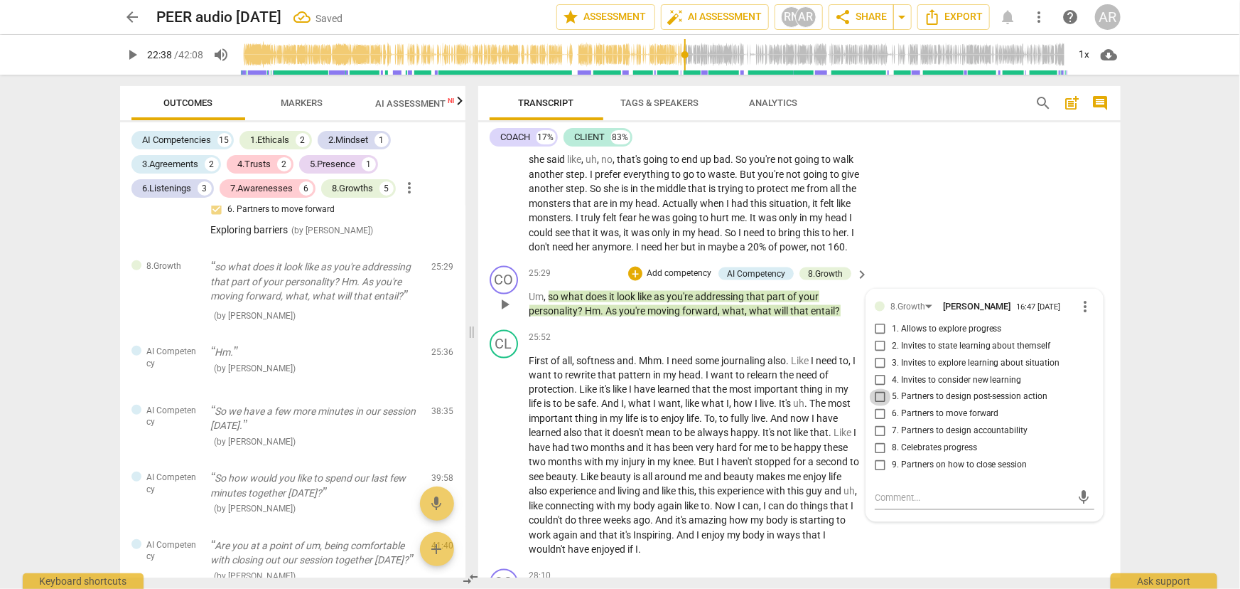
click at [878, 406] on input "5. Partners to design post-session action" at bounding box center [880, 397] width 23 height 17
checkbox input "true"
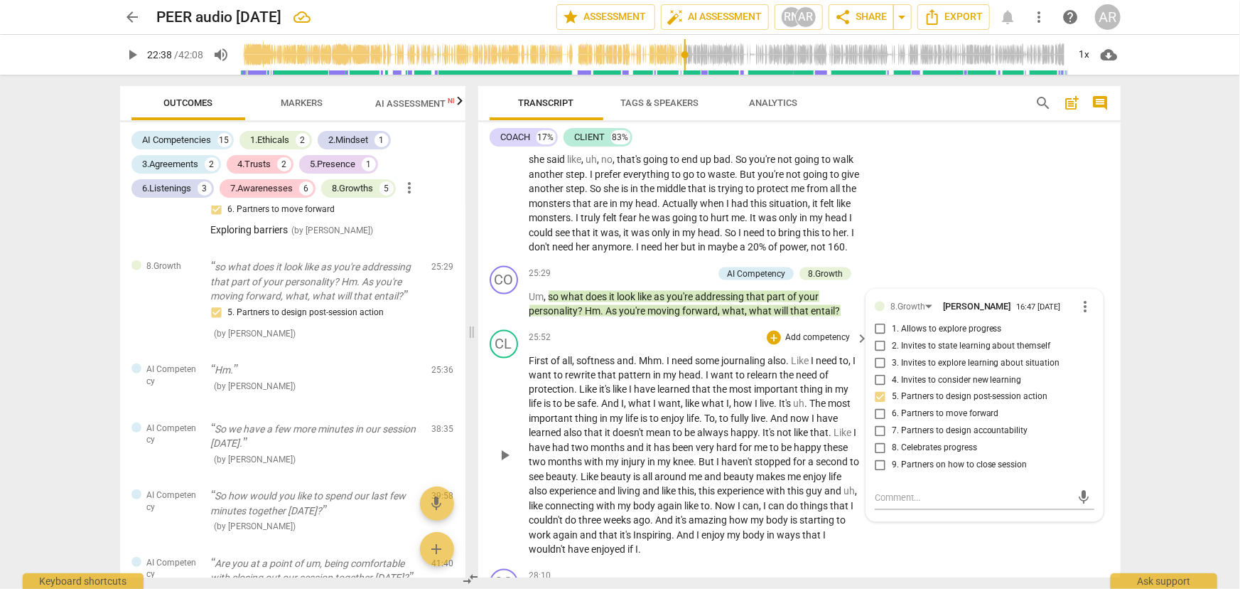
click at [834, 363] on div "CL play_arrow pause 25:52 + Add competency keyboard_arrow_right First of all , …" at bounding box center [799, 443] width 643 height 239
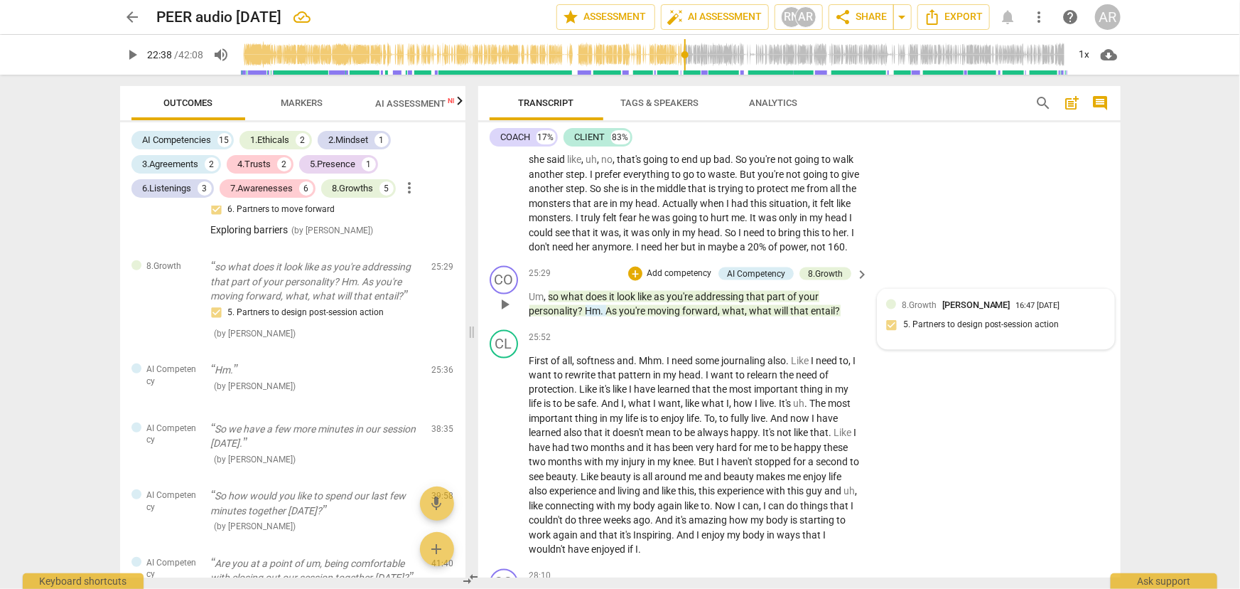
click at [953, 341] on div "8.Growth [PERSON_NAME] 16:47 [DATE] 5. Partners to design post-session action" at bounding box center [996, 319] width 220 height 43
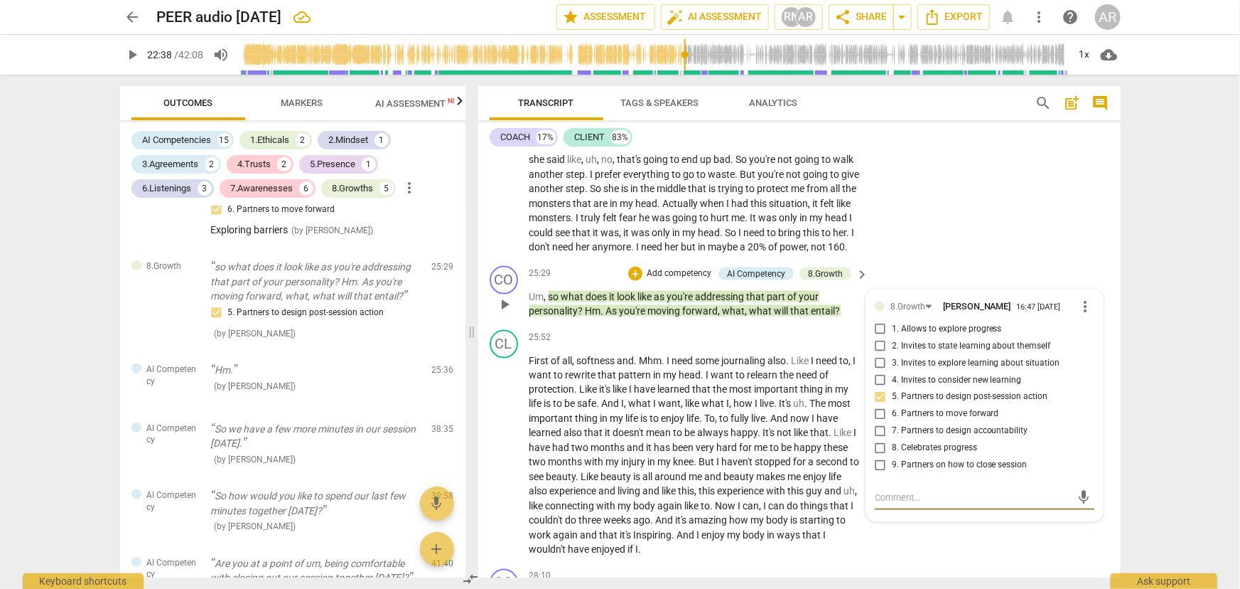
click at [894, 505] on textarea at bounding box center [973, 498] width 197 height 14
type textarea "Q"
type textarea "Qe"
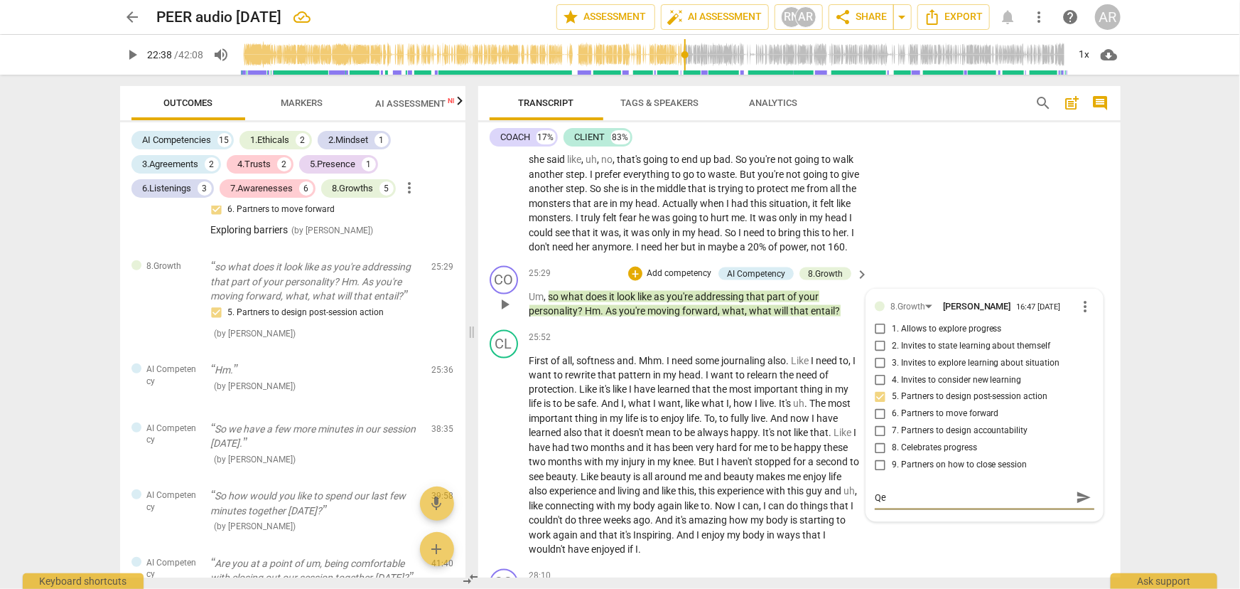
type textarea "Q"
type textarea "Qu"
type textarea "Que"
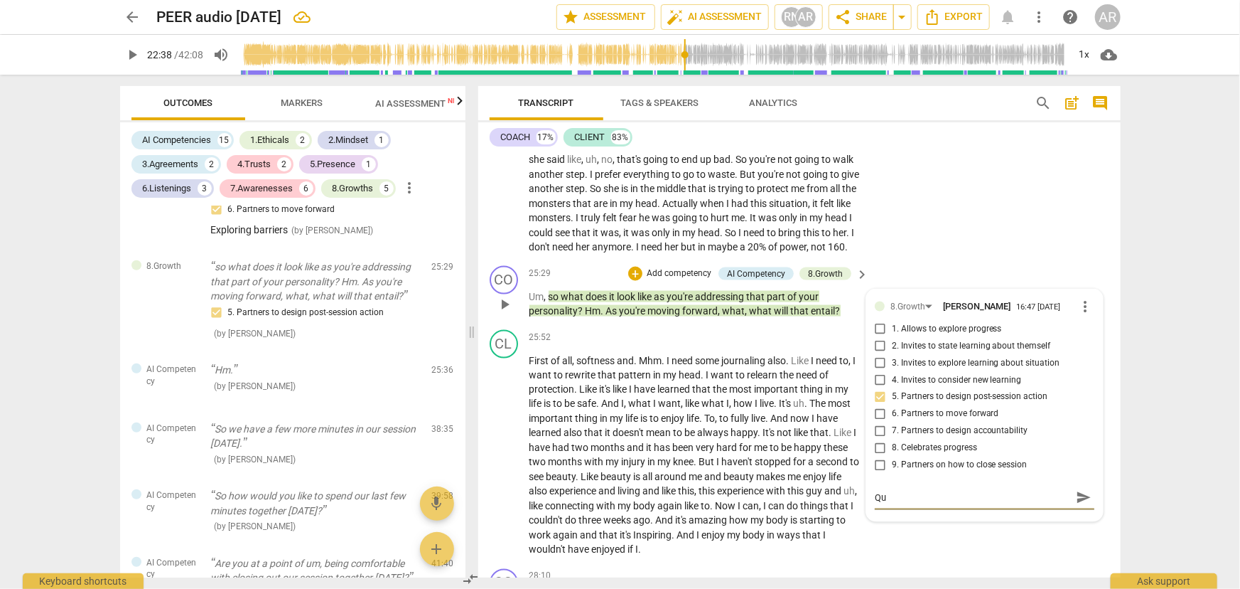
type textarea "Que"
type textarea "Ques"
type textarea "Quest"
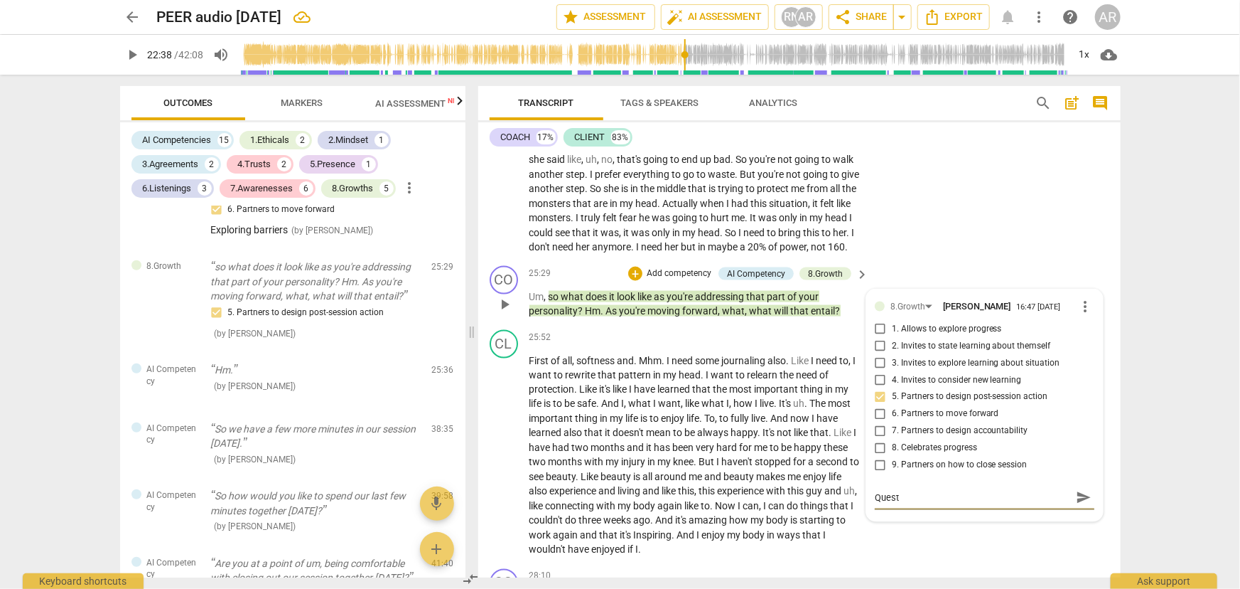
type textarea "Questi"
type textarea "Questin"
type textarea "Questing"
type textarea "Questin"
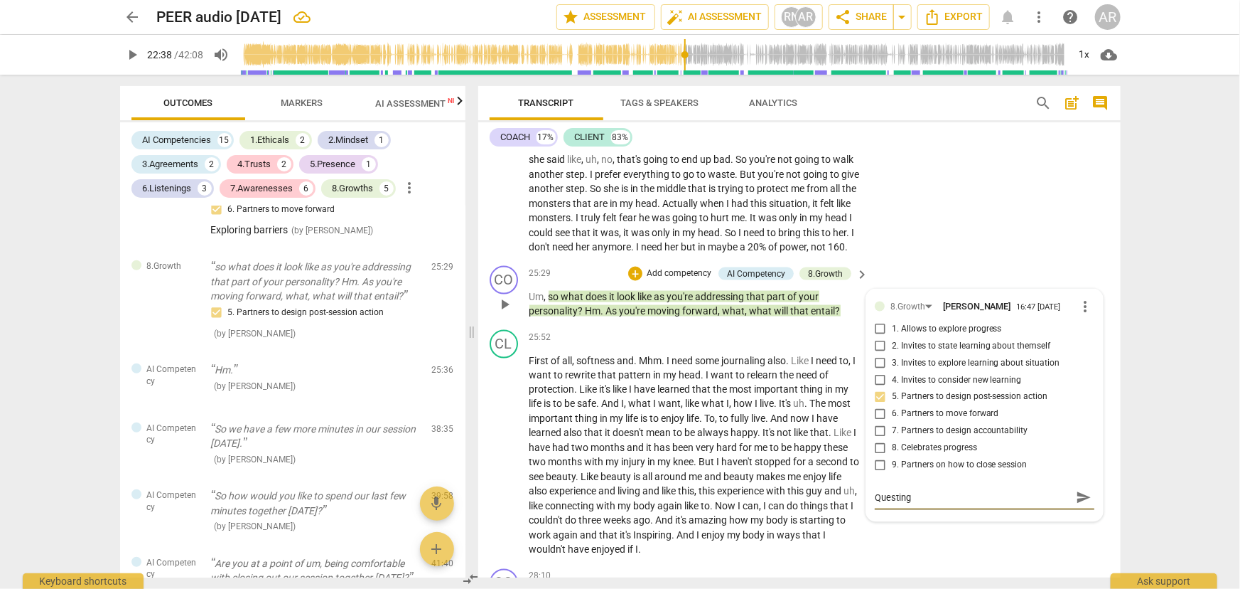
type textarea "Questin"
type textarea "Questi"
type textarea "Questio"
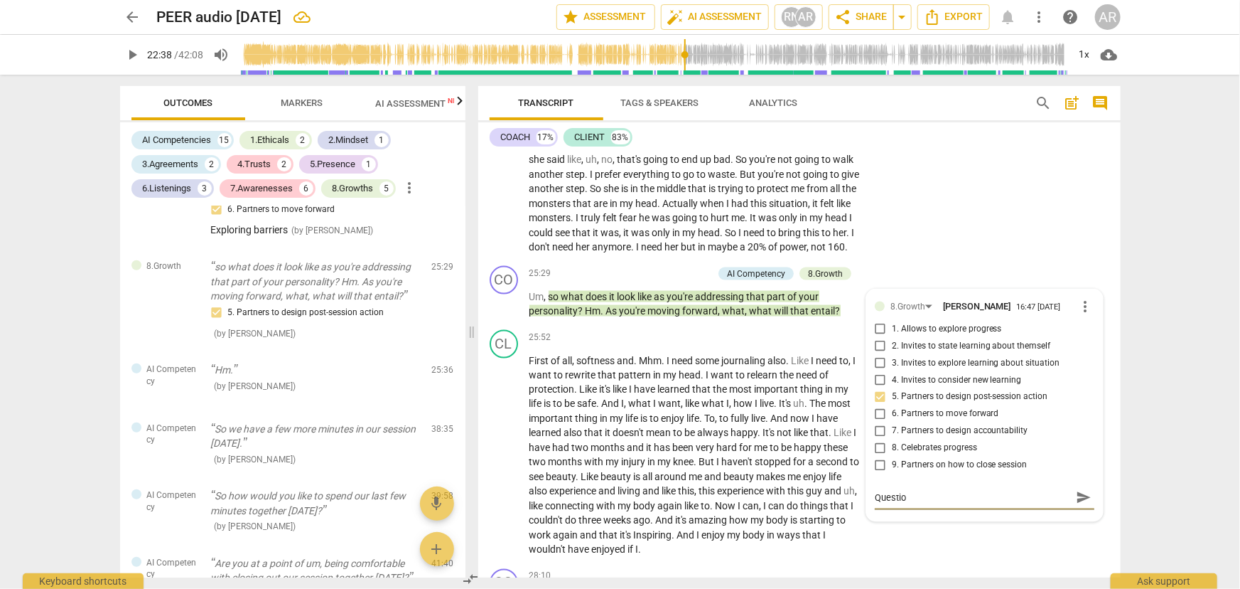
type textarea "Question"
type textarea "Question s"
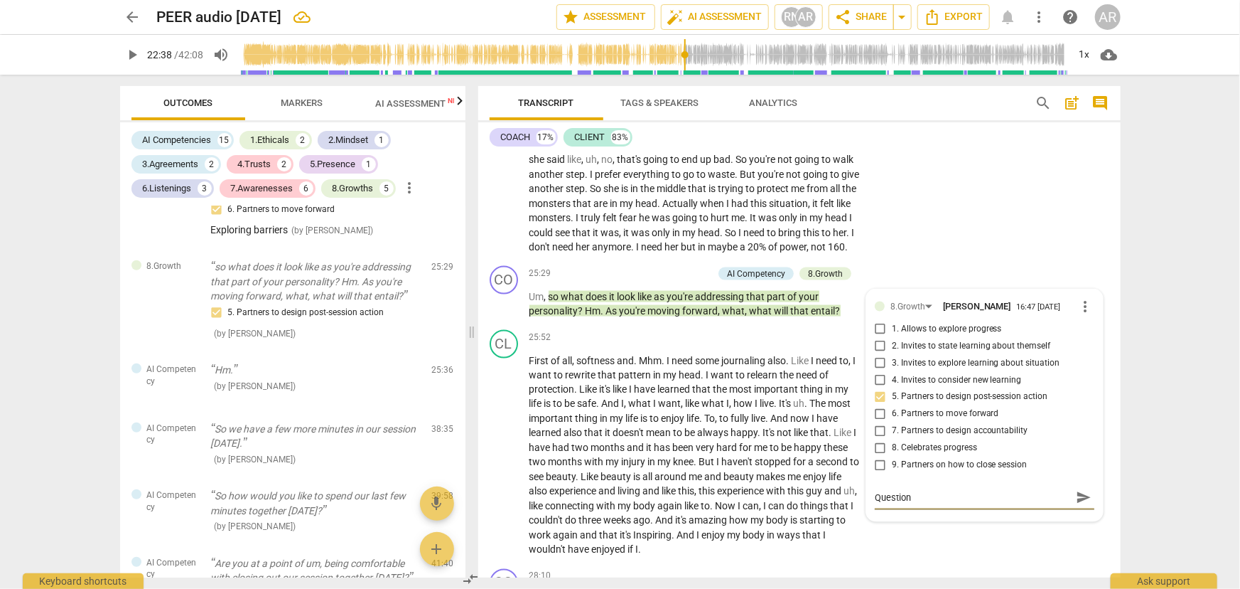
type textarea "Question s"
type textarea "Question st"
type textarea "Question sta"
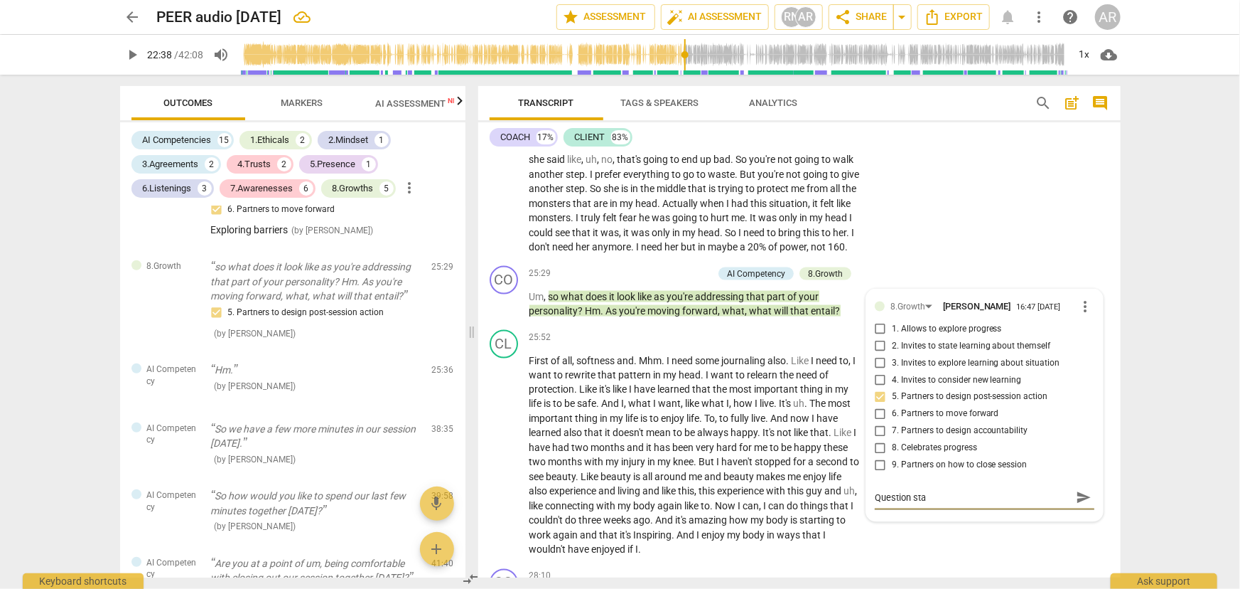
type textarea "Question stak"
type textarea "Question stakc"
type textarea "Question stak"
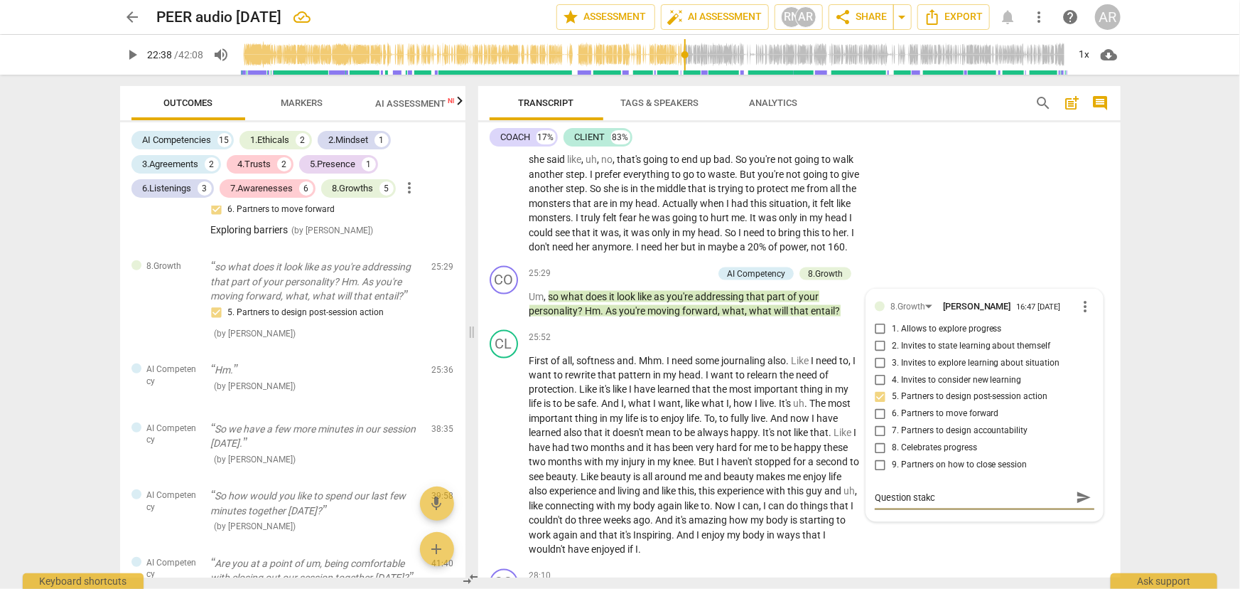
type textarea "Question stak"
type textarea "Question sta"
type textarea "Question stac"
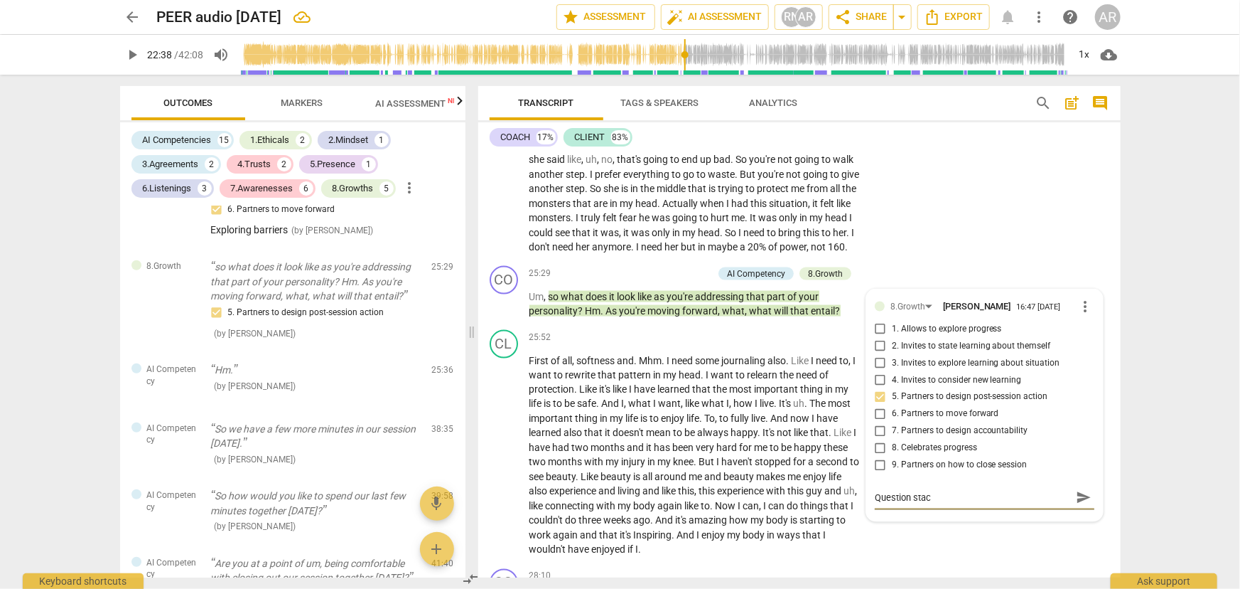
type textarea "Question stack"
type textarea "Question stacki"
type textarea "Question stackin"
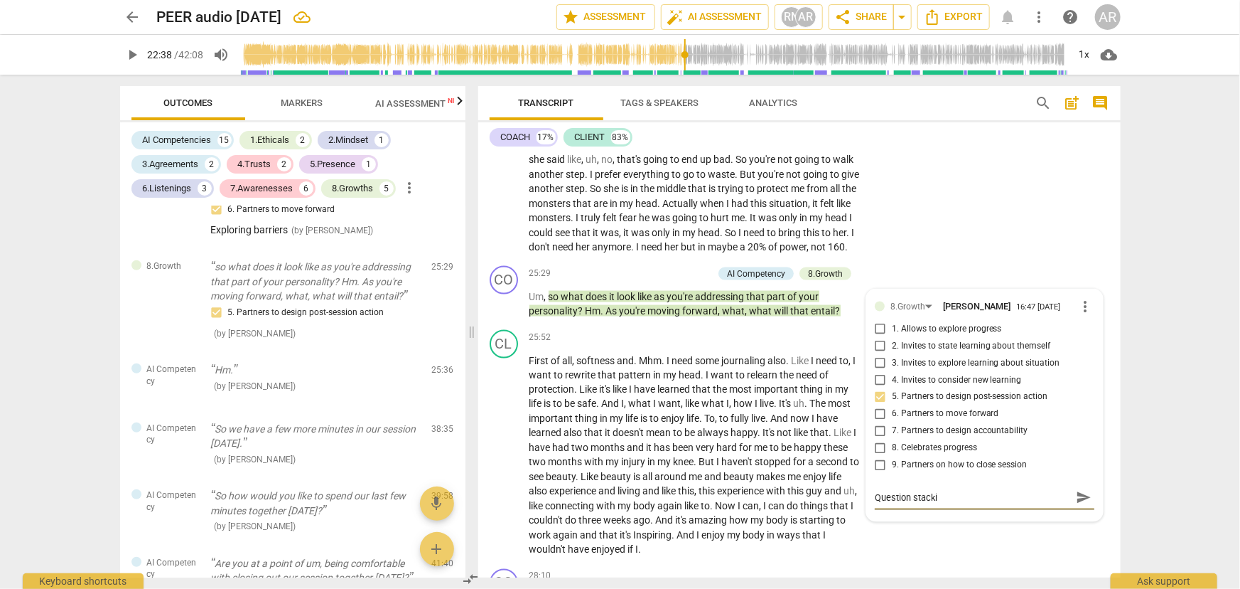
type textarea "Question stackin"
type textarea "Question stacking"
click at [666, 345] on div "25:52 + Add competency keyboard_arrow_right" at bounding box center [700, 338] width 341 height 16
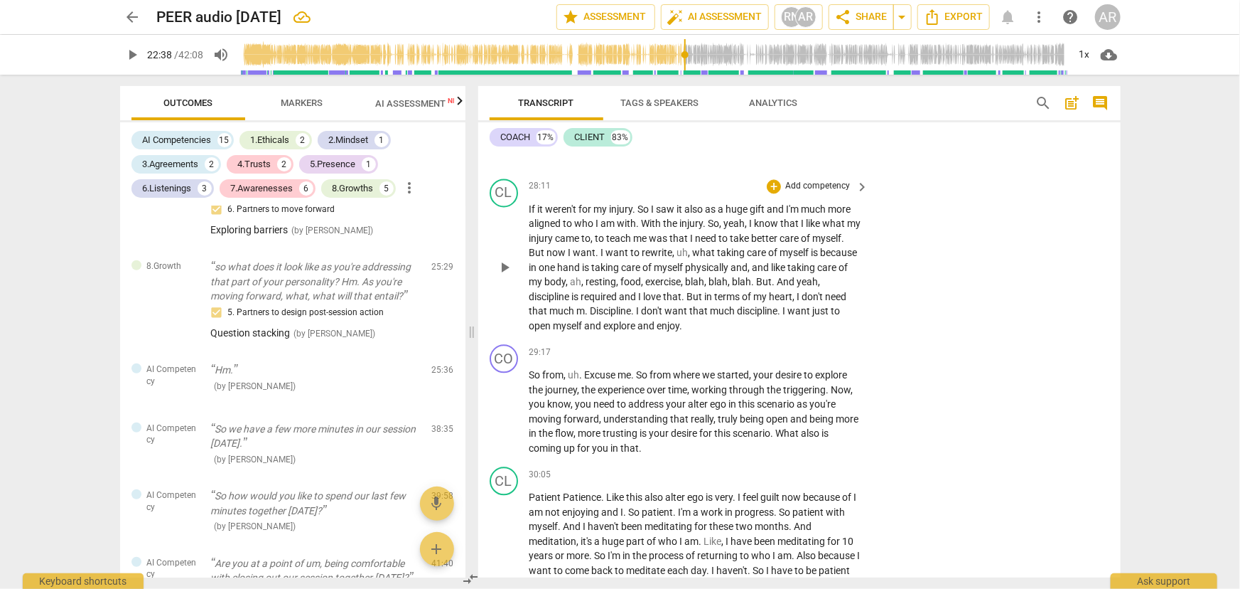
scroll to position [4379, 0]
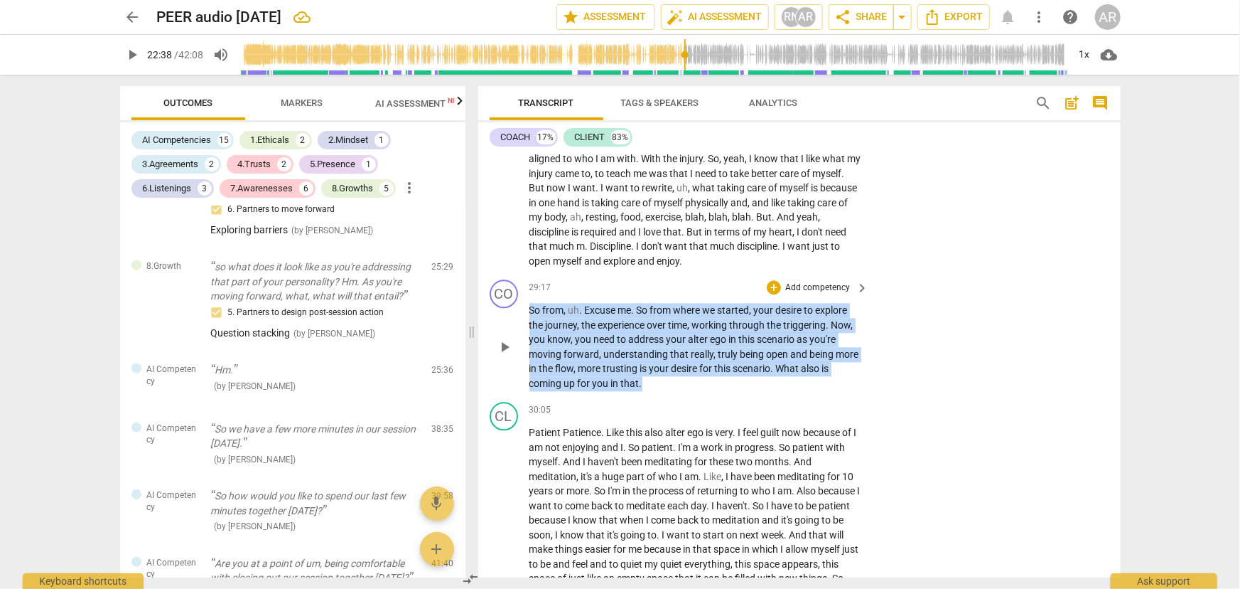
drag, startPoint x: 530, startPoint y: 348, endPoint x: 646, endPoint y: 425, distance: 139.4
click at [646, 390] on p "So from , uh . Excuse me . So from where we started , your desire to explore th…" at bounding box center [696, 346] width 333 height 87
click at [656, 401] on div "+" at bounding box center [655, 404] width 14 height 14
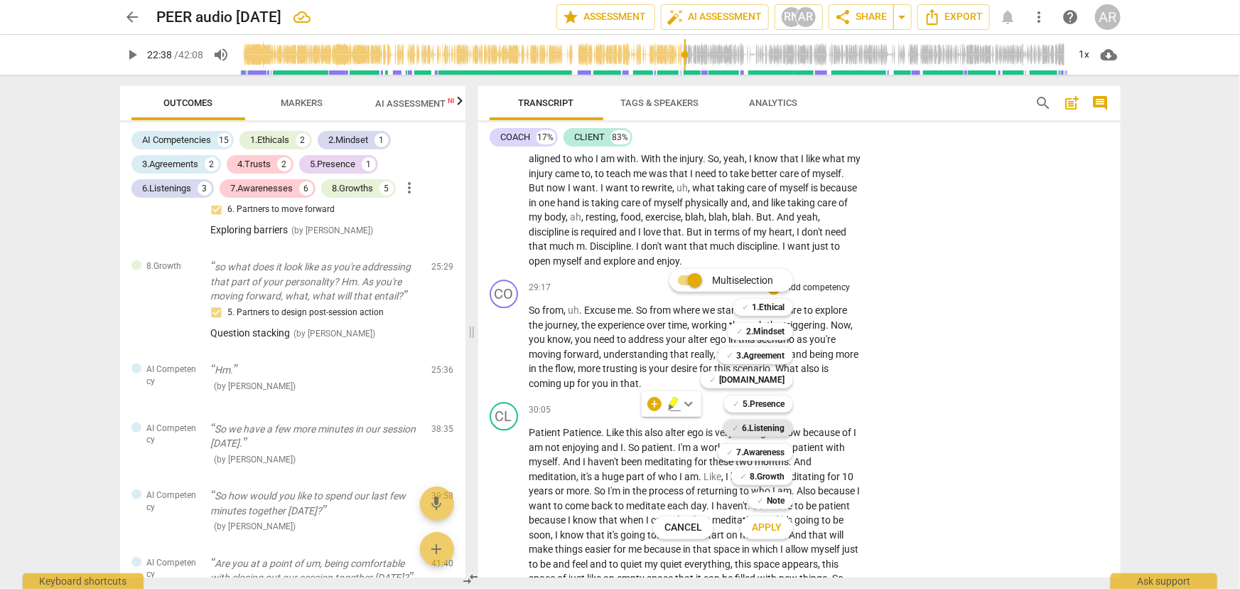
click at [758, 427] on b "6.Listening" at bounding box center [763, 427] width 43 height 17
click at [753, 452] on b "7.Awareness" at bounding box center [760, 452] width 48 height 17
click at [768, 527] on span "Apply" at bounding box center [767, 527] width 30 height 14
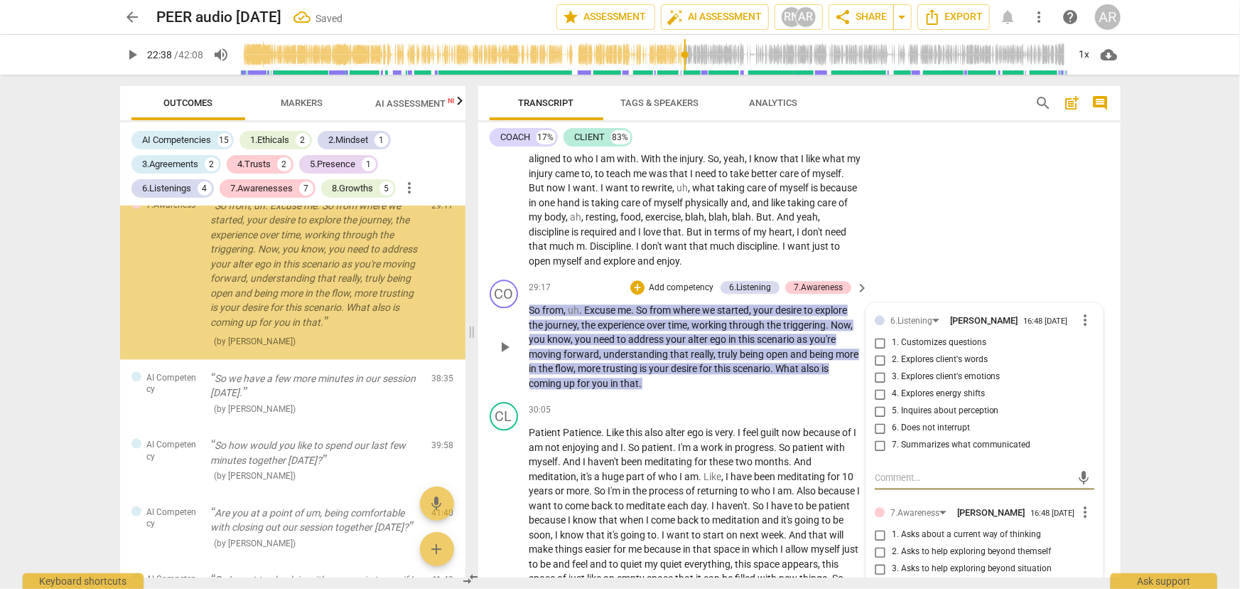
scroll to position [3634, 0]
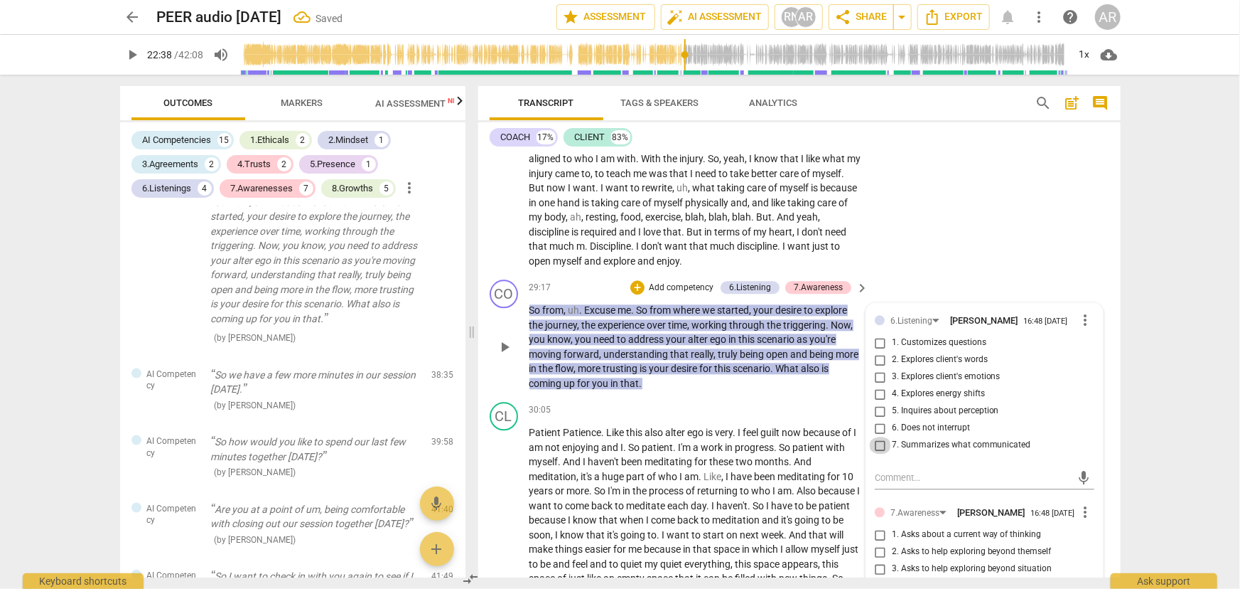
click at [878, 454] on input "7. Summarizes what communicated" at bounding box center [880, 444] width 23 height 17
checkbox input "true"
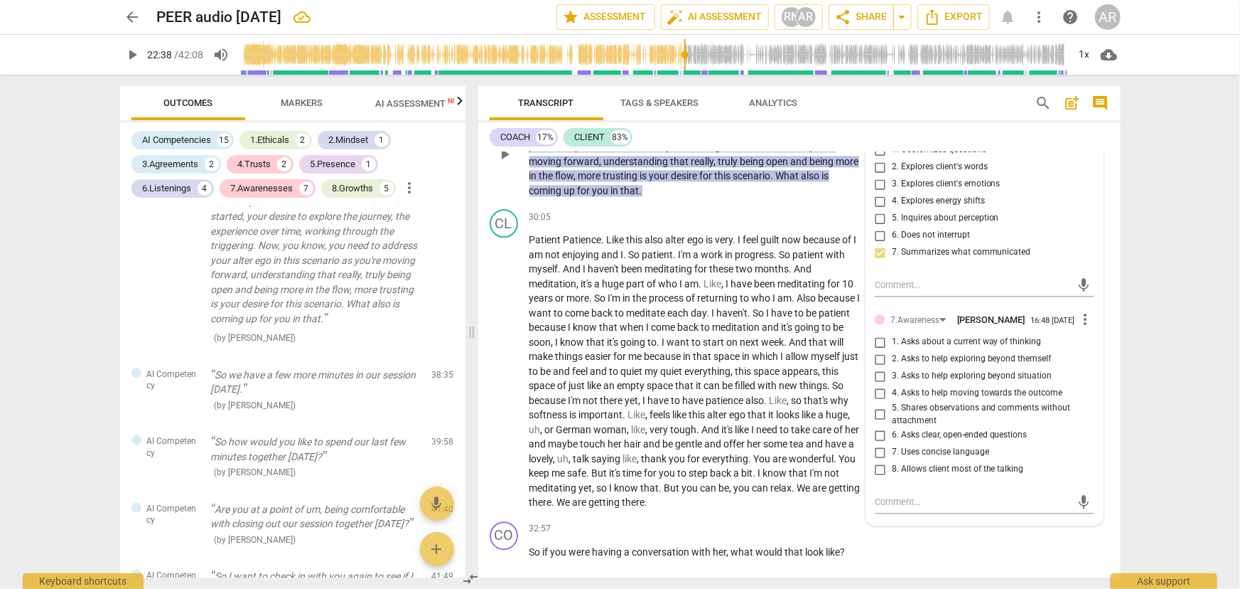
scroll to position [4572, 0]
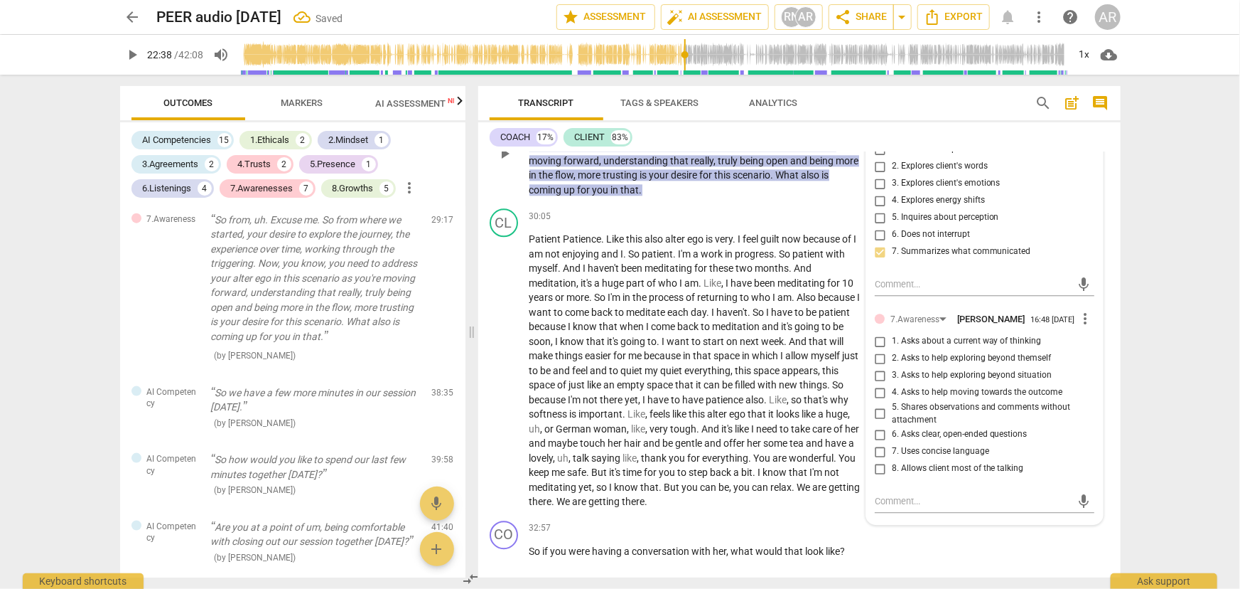
click at [880, 350] on input "1. Asks about a current way of thinking" at bounding box center [880, 341] width 23 height 17
checkbox input "true"
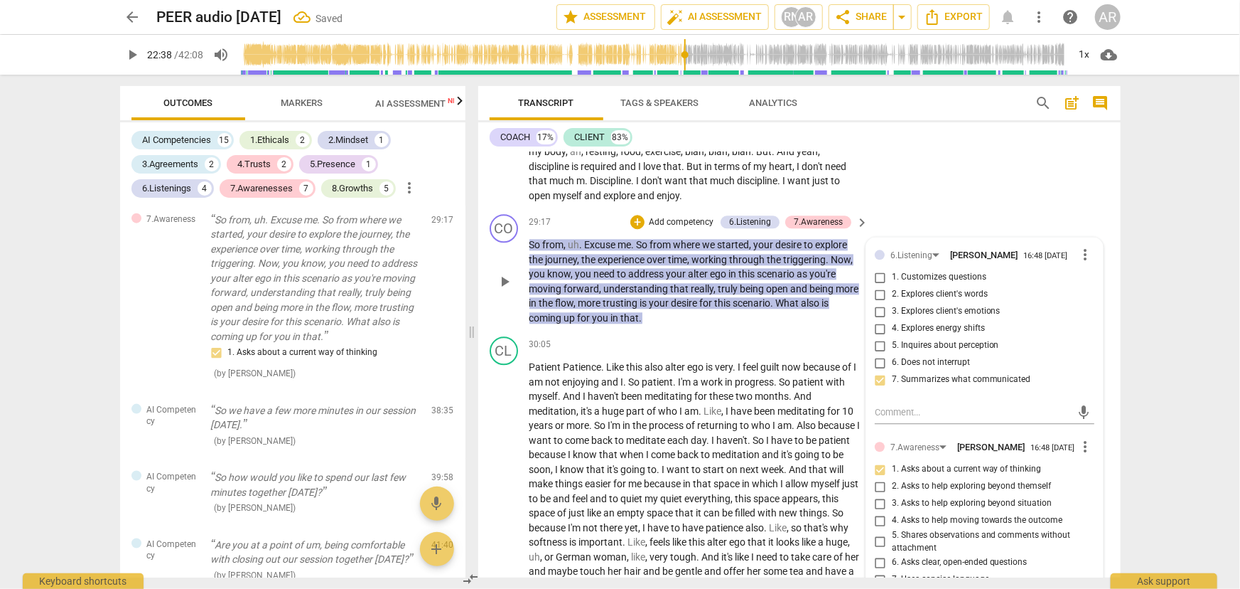
scroll to position [4443, 0]
click at [685, 370] on div "CL play_arrow pause 30:05 + Add competency keyboard_arrow_right Patient Patienc…" at bounding box center [799, 488] width 643 height 312
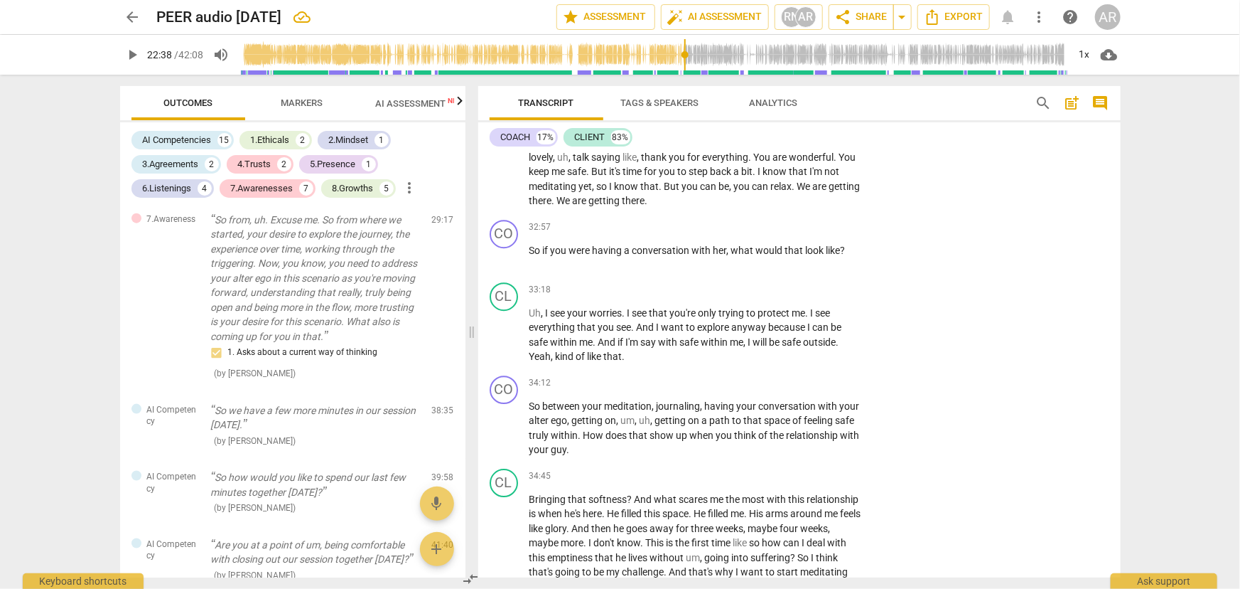
scroll to position [4896, 0]
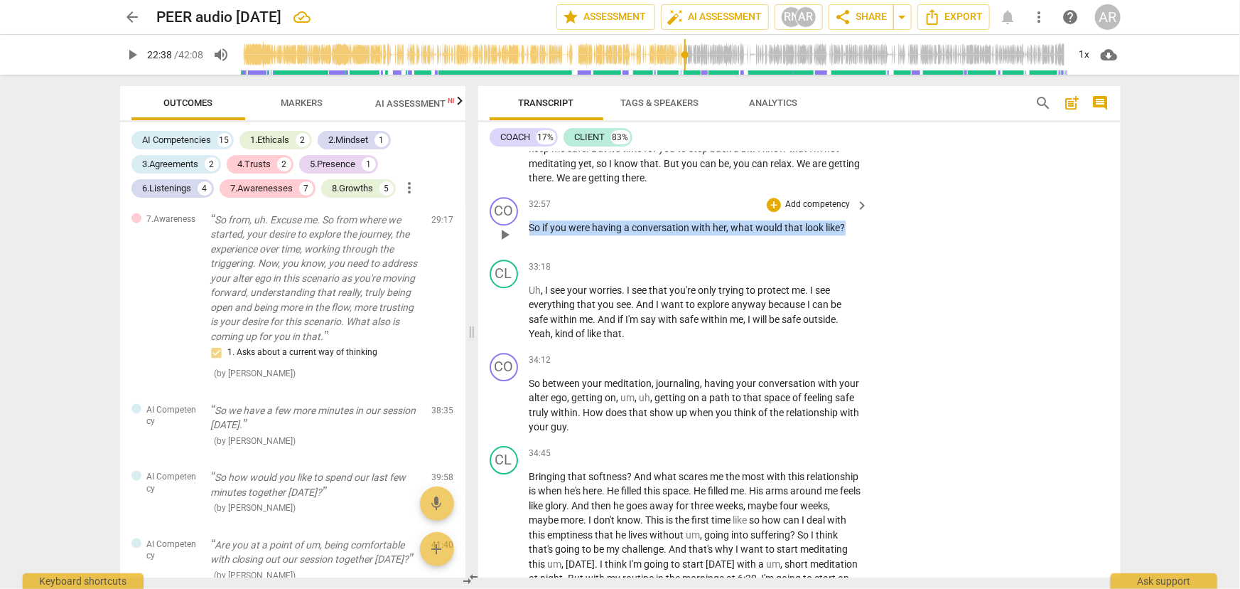
drag, startPoint x: 845, startPoint y: 266, endPoint x: 530, endPoint y: 259, distance: 315.0
click at [530, 235] on p "So if you were having a conversation with her , what would that look like ?" at bounding box center [696, 227] width 333 height 15
click at [856, 248] on div "+" at bounding box center [859, 248] width 14 height 14
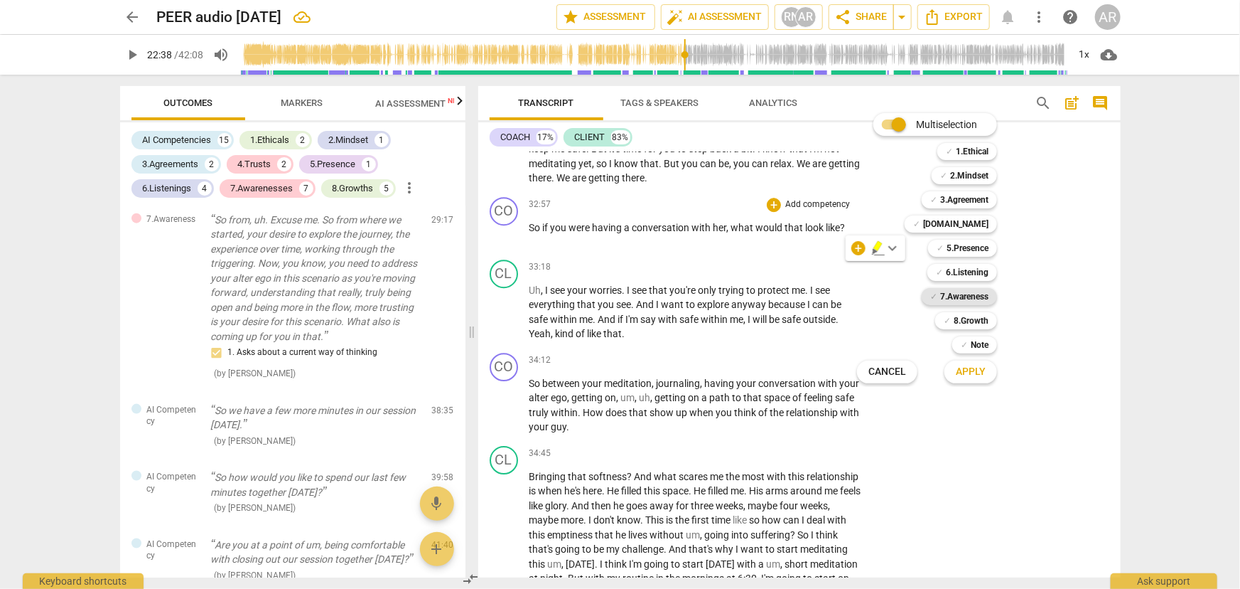
click at [953, 296] on b "7.Awareness" at bounding box center [964, 296] width 48 height 17
click at [975, 370] on span "Apply" at bounding box center [971, 372] width 30 height 14
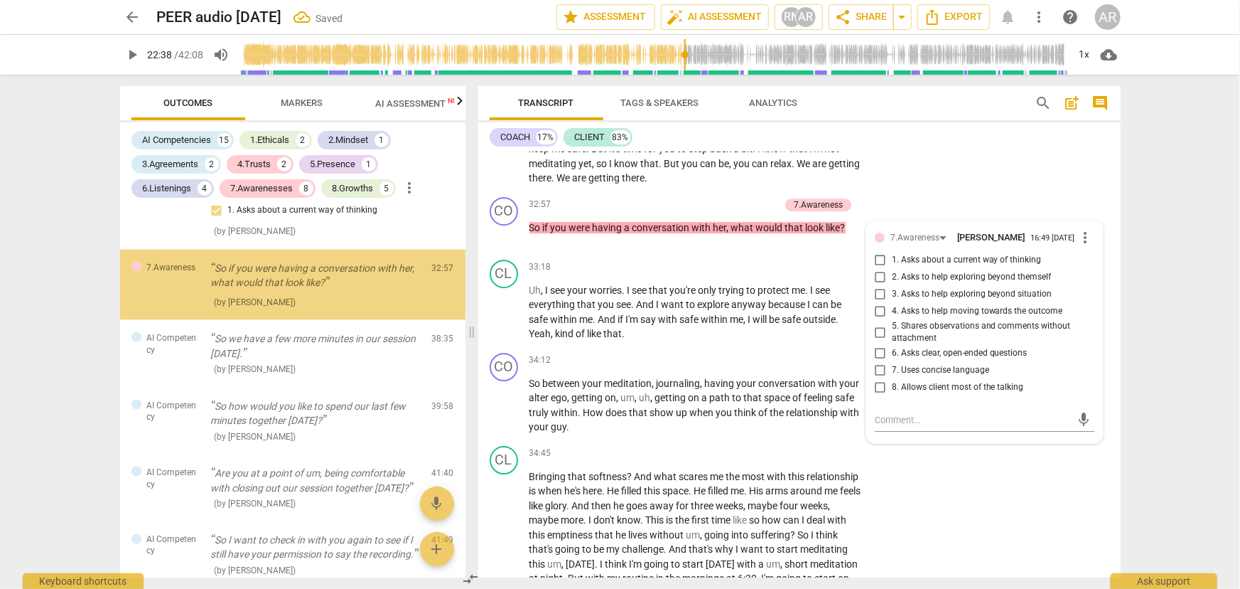
scroll to position [3799, 0]
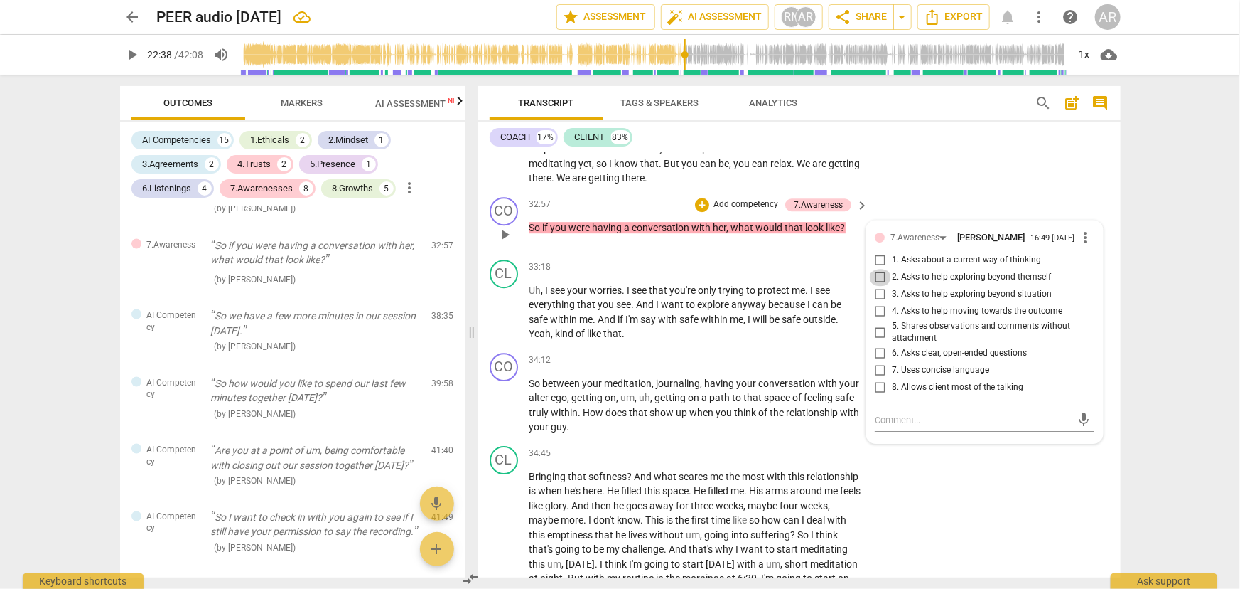
click at [879, 286] on input "2. Asks to help exploring beyond themself" at bounding box center [880, 277] width 23 height 17
checkbox input "true"
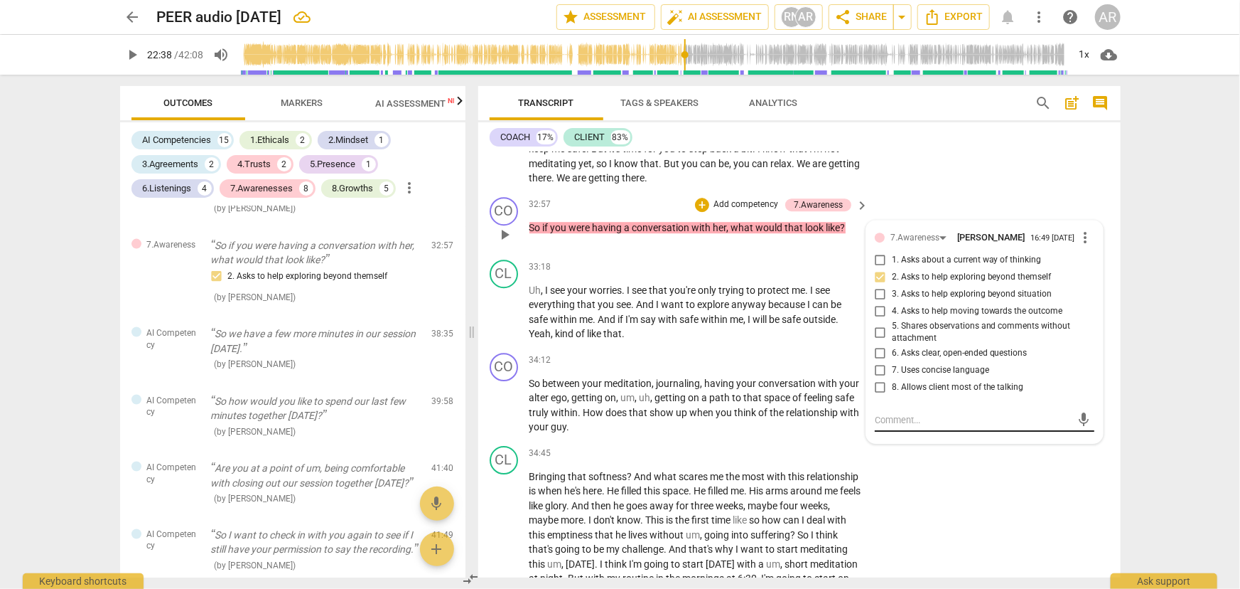
click at [881, 427] on textarea at bounding box center [973, 420] width 197 height 14
type textarea "I"
type textarea "In"
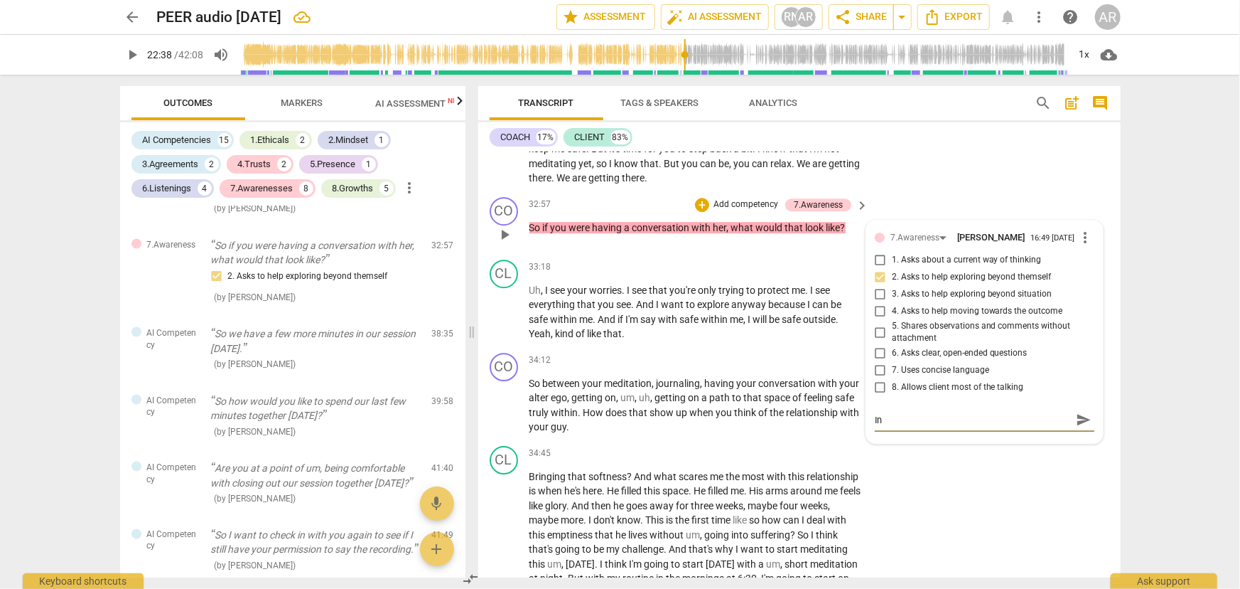
type textarea "Int"
type textarea "Inte"
type textarea "Inter"
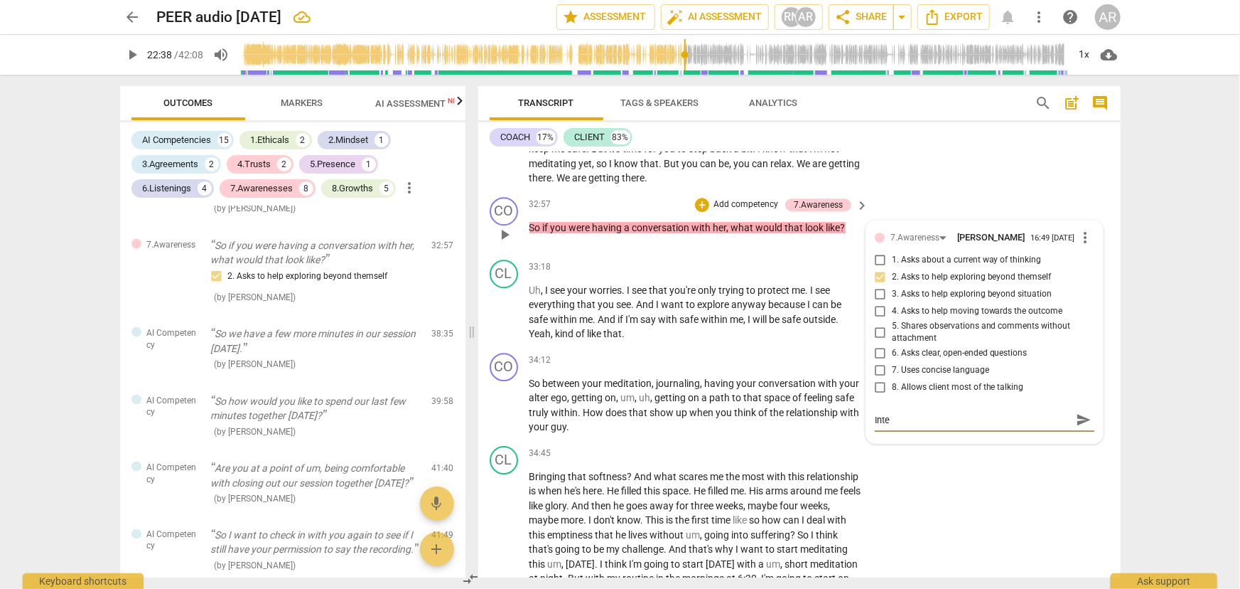
type textarea "Inter"
type textarea "Intern"
type textarea "Interna"
type textarea "Internal"
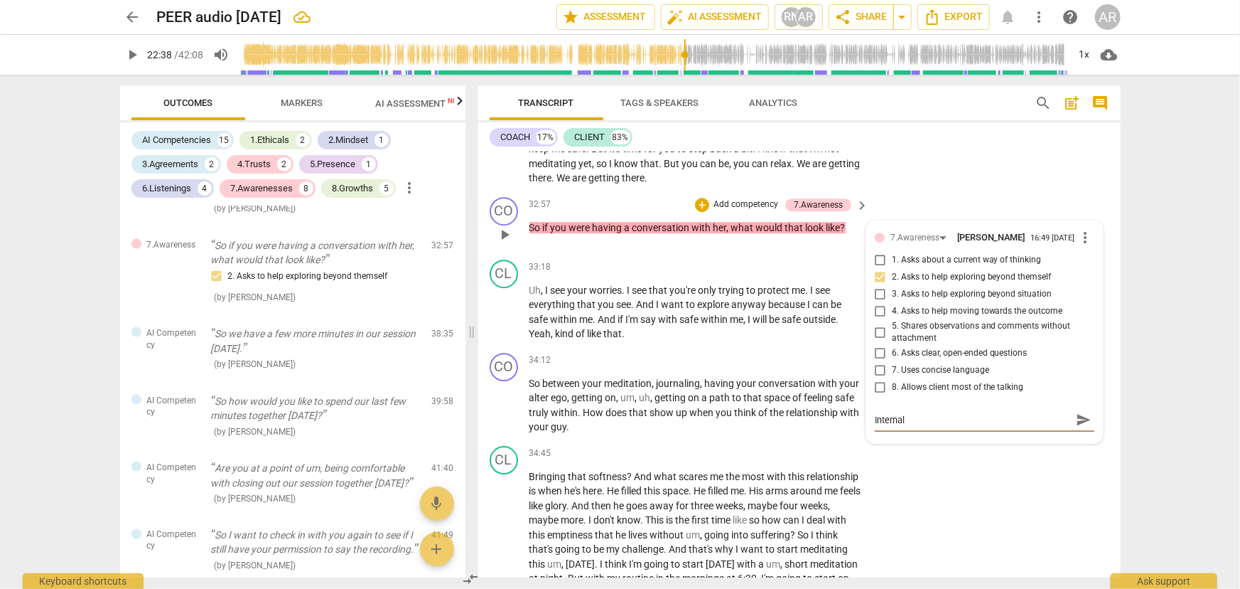
type textarea "Internal"
type textarea "Internal D"
type textarea "Internal Di"
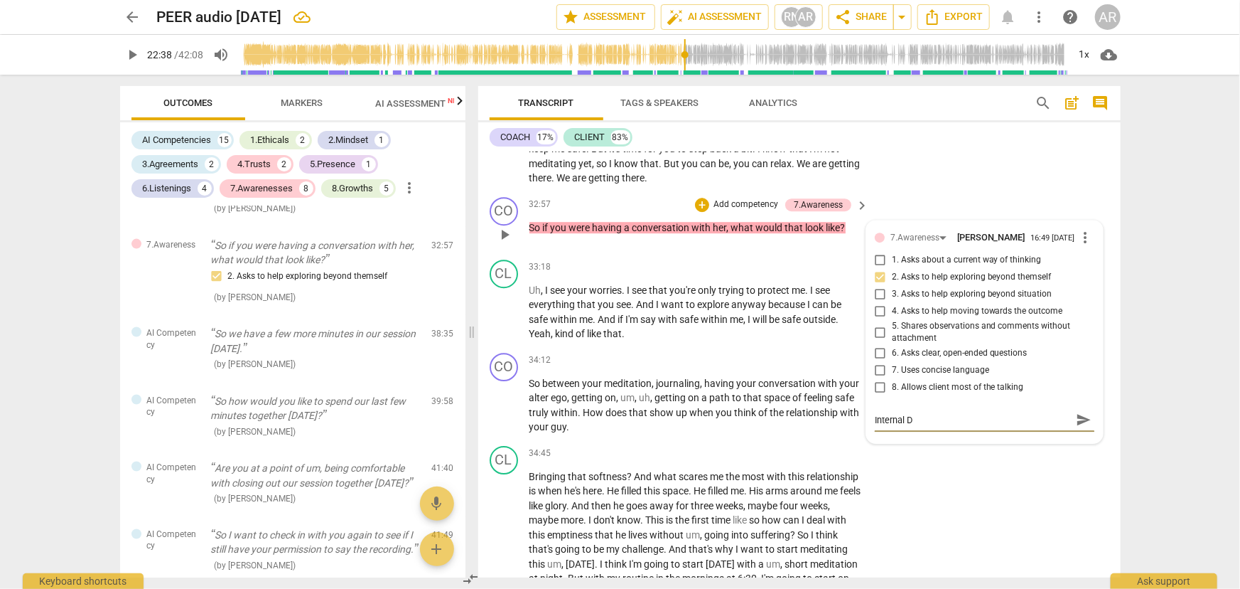
type textarea "Internal Di"
type textarea "Internal Dia"
type textarea "Internal Dial"
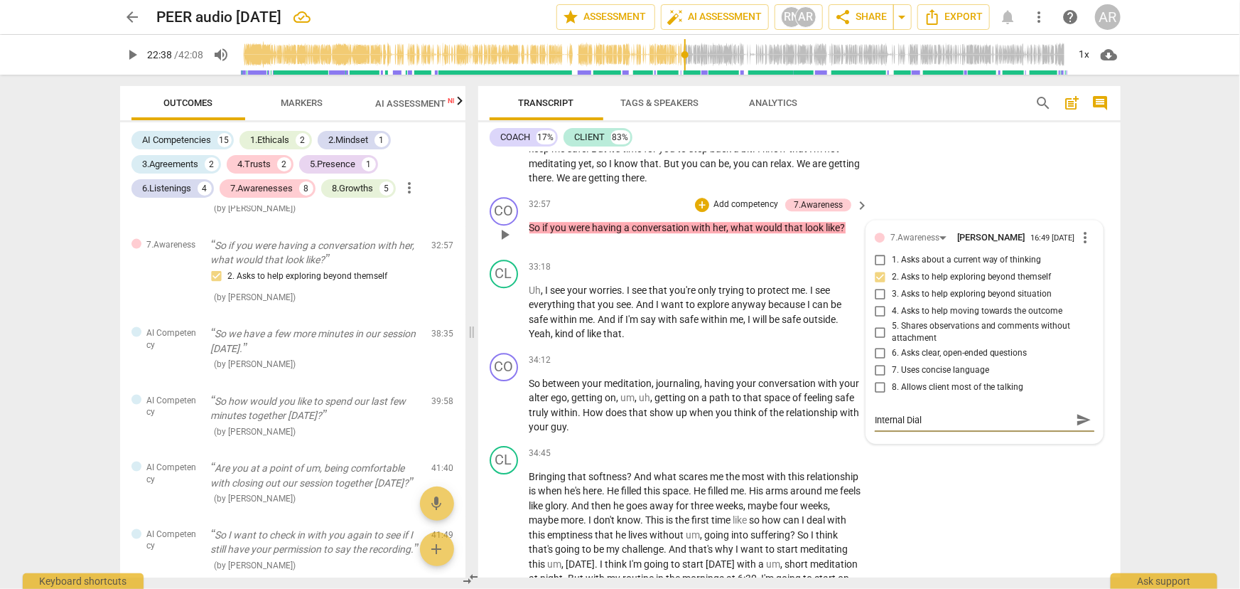
type textarea "Internal Dialo"
type textarea "Internal Dialog"
type textarea "Internal Dialogu"
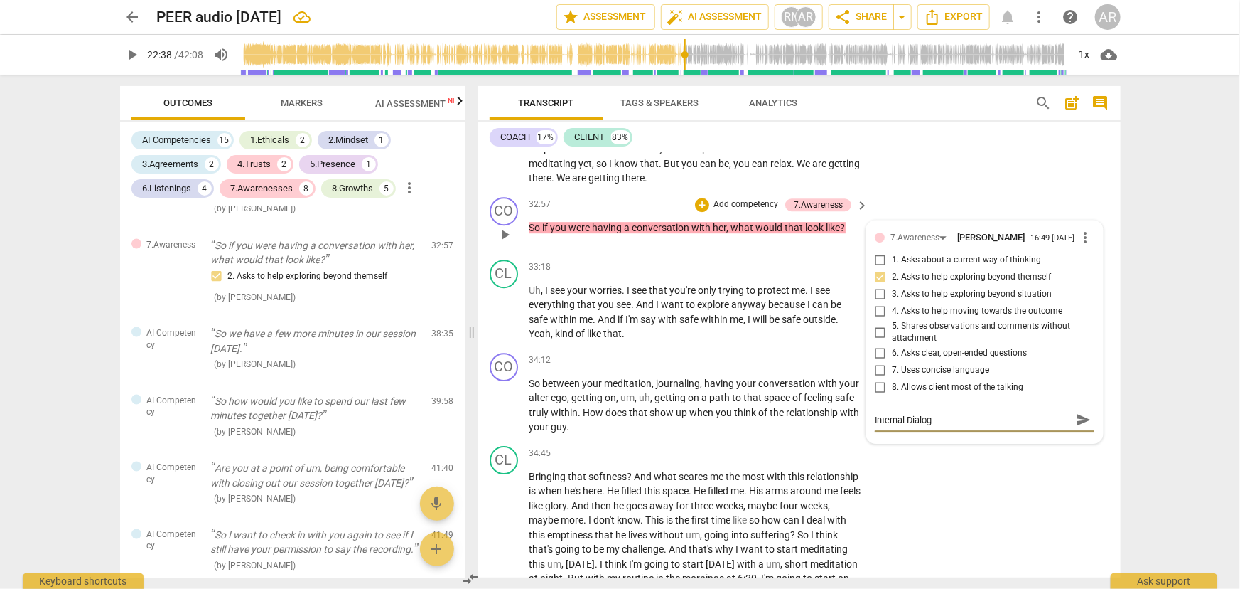
type textarea "Internal Dialogu"
type textarea "Internal Dialogue"
click at [791, 480] on div "CL play_arrow pause 34:45 + Add competency keyboard_arrow_right Bringing that s…" at bounding box center [799, 559] width 643 height 239
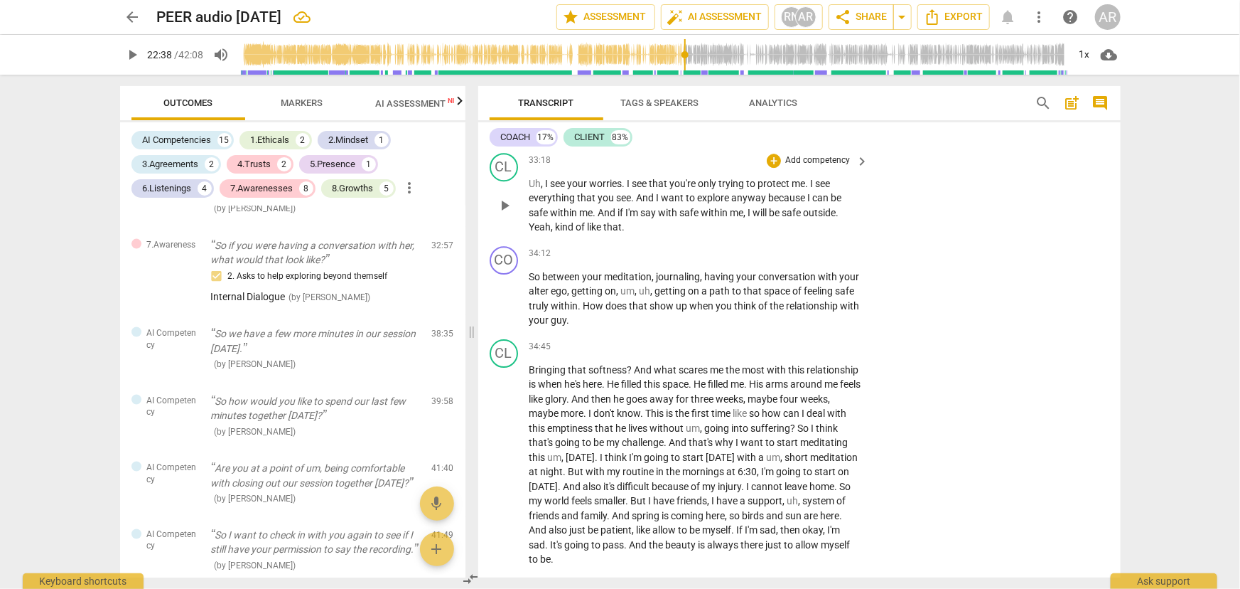
scroll to position [5025, 0]
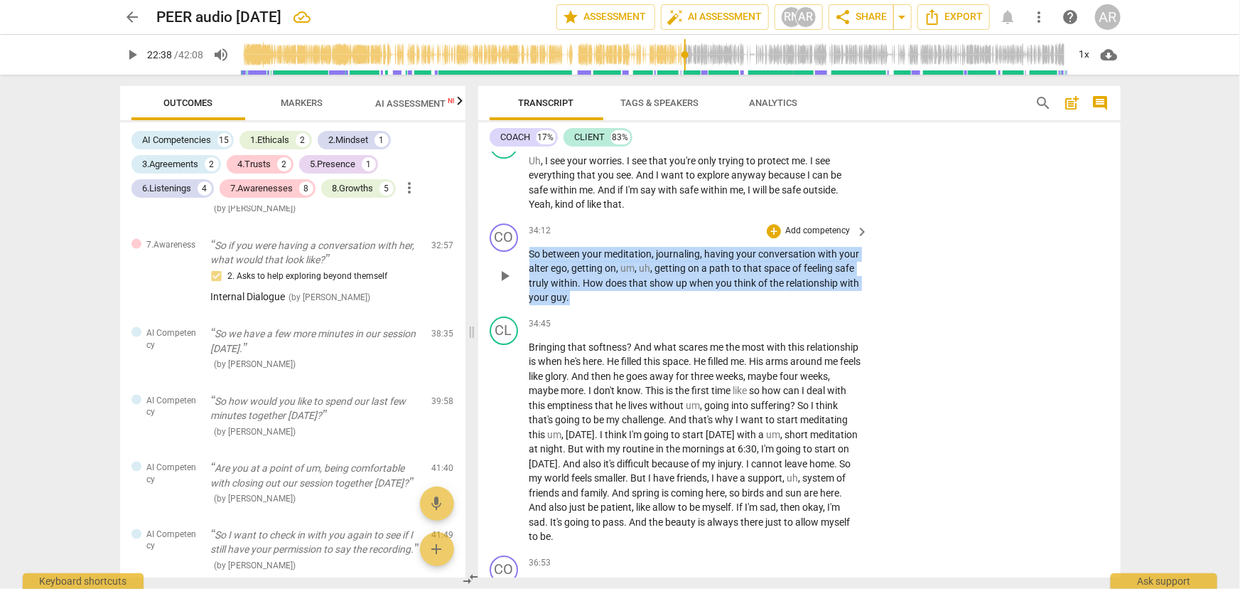
drag, startPoint x: 529, startPoint y: 291, endPoint x: 575, endPoint y: 332, distance: 61.9
click at [575, 305] on p "So between your meditation , journaling , having your conversation with your al…" at bounding box center [696, 276] width 333 height 58
click at [579, 316] on div "+" at bounding box center [581, 318] width 14 height 14
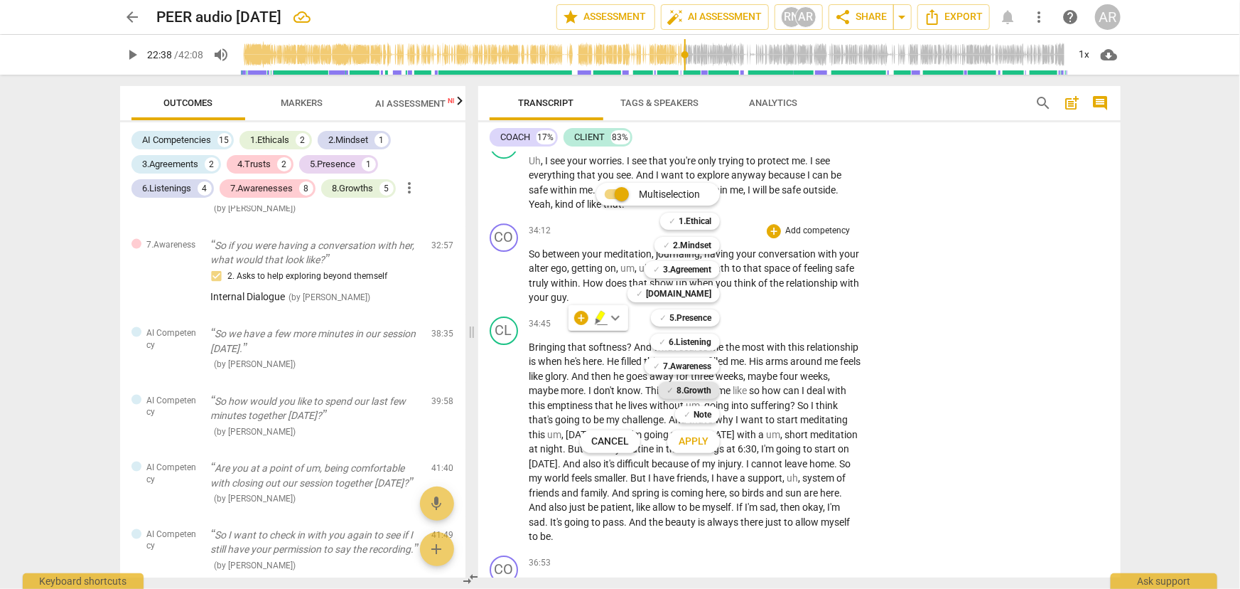
click at [685, 390] on b "8.Growth" at bounding box center [694, 390] width 35 height 17
click at [691, 440] on span "Apply" at bounding box center [694, 441] width 30 height 14
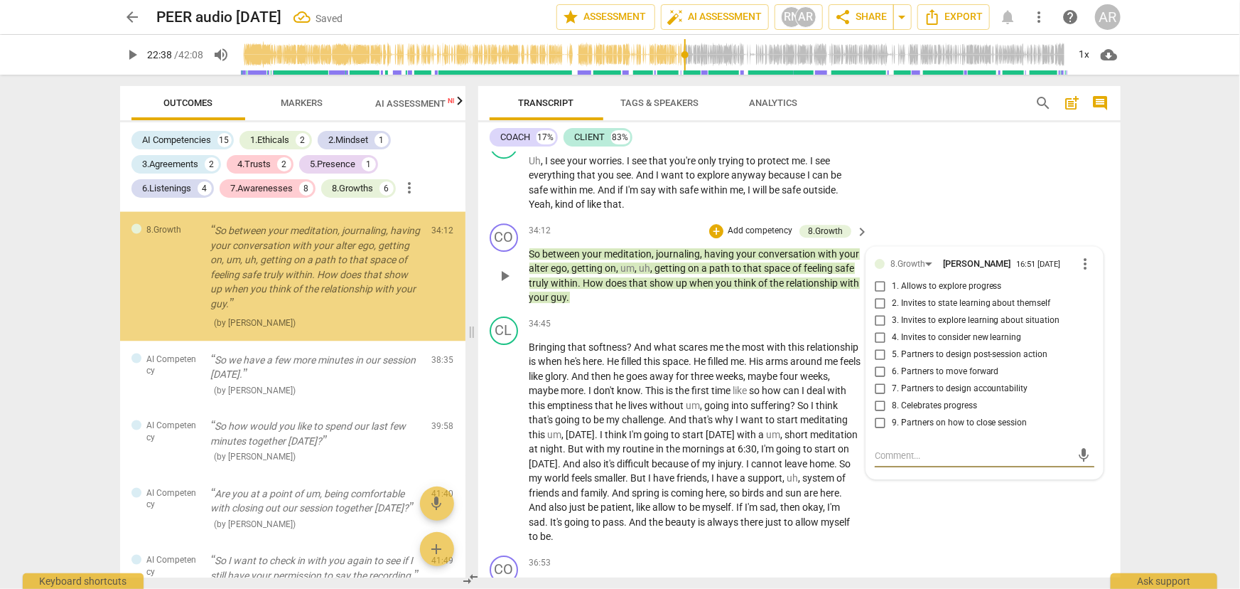
scroll to position [3917, 0]
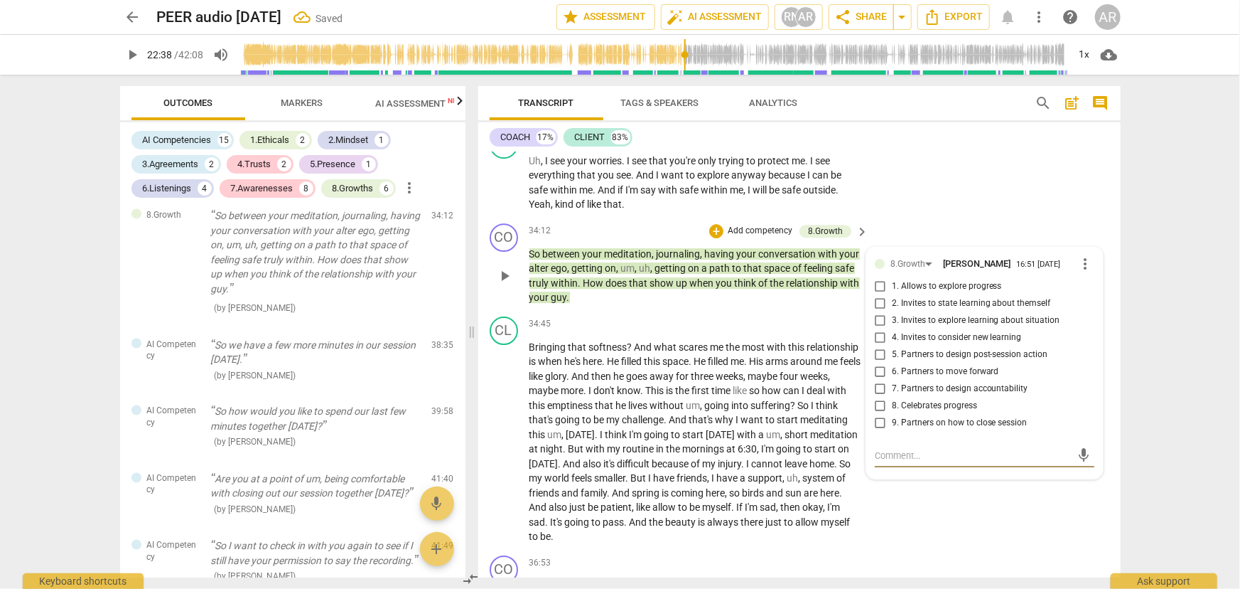
click at [876, 346] on input "4. Invites to consider new learning" at bounding box center [880, 337] width 23 height 17
checkbox input "true"
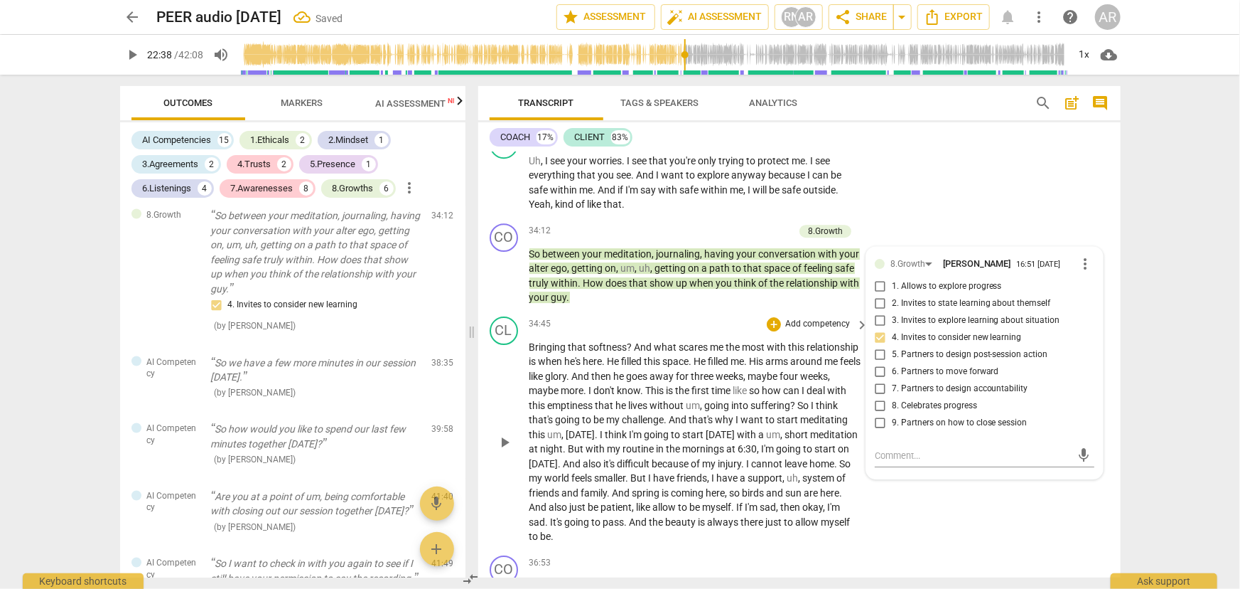
click at [692, 332] on div "34:45 + Add competency keyboard_arrow_right" at bounding box center [700, 324] width 341 height 16
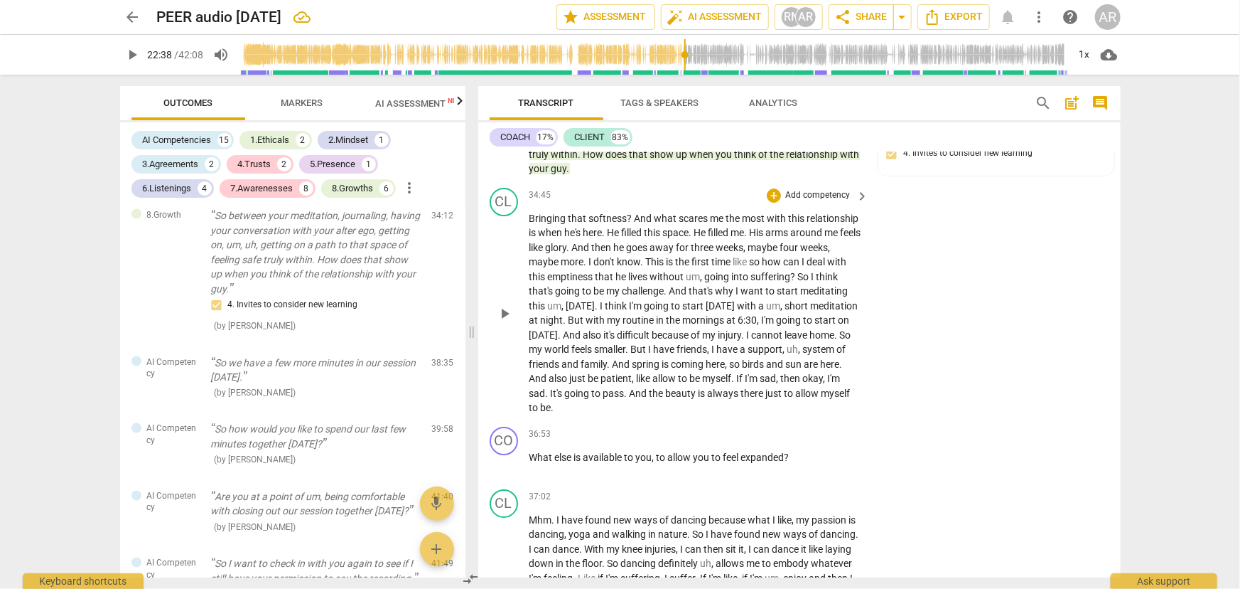
scroll to position [5218, 0]
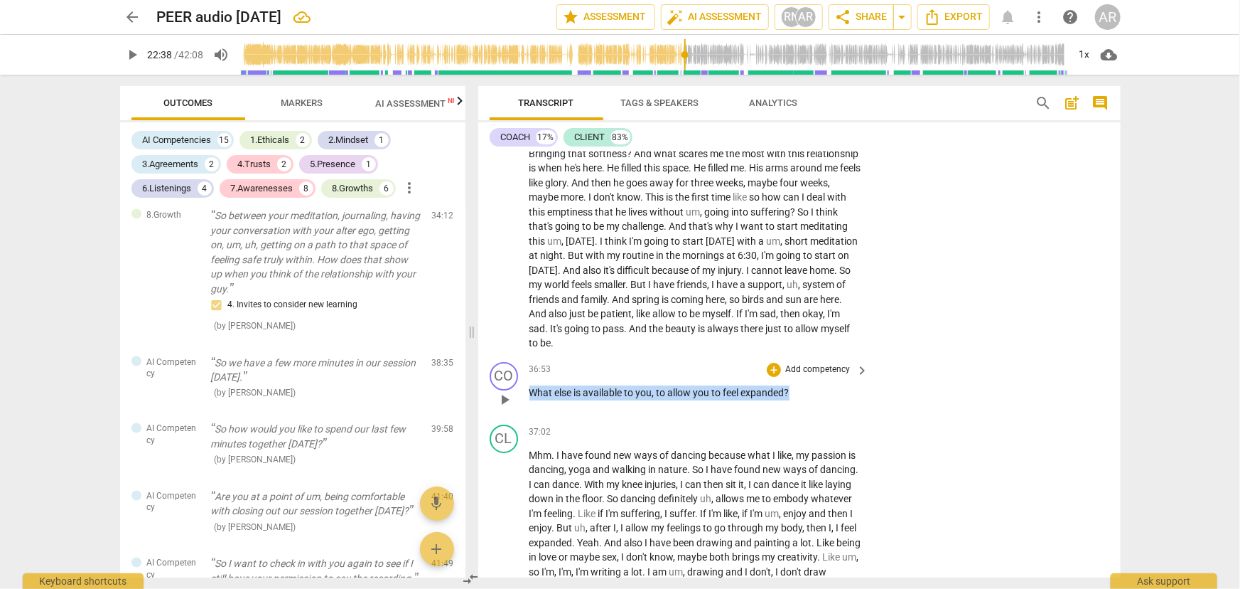
drag, startPoint x: 537, startPoint y: 432, endPoint x: 793, endPoint y: 443, distance: 256.1
click at [793, 413] on div "36:53 + Add competency keyboard_arrow_right What else is available to you , to …" at bounding box center [700, 387] width 341 height 51
click at [802, 411] on div "+" at bounding box center [805, 411] width 14 height 14
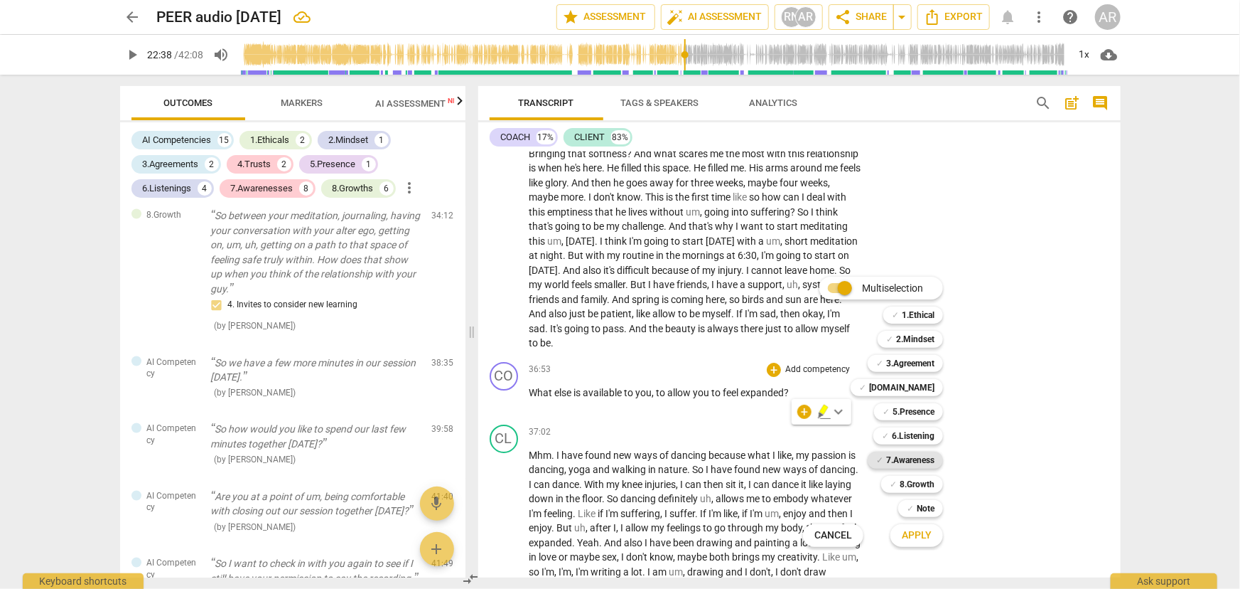
click at [896, 461] on b "7.Awareness" at bounding box center [910, 459] width 48 height 17
click at [909, 536] on span "Apply" at bounding box center [917, 535] width 30 height 14
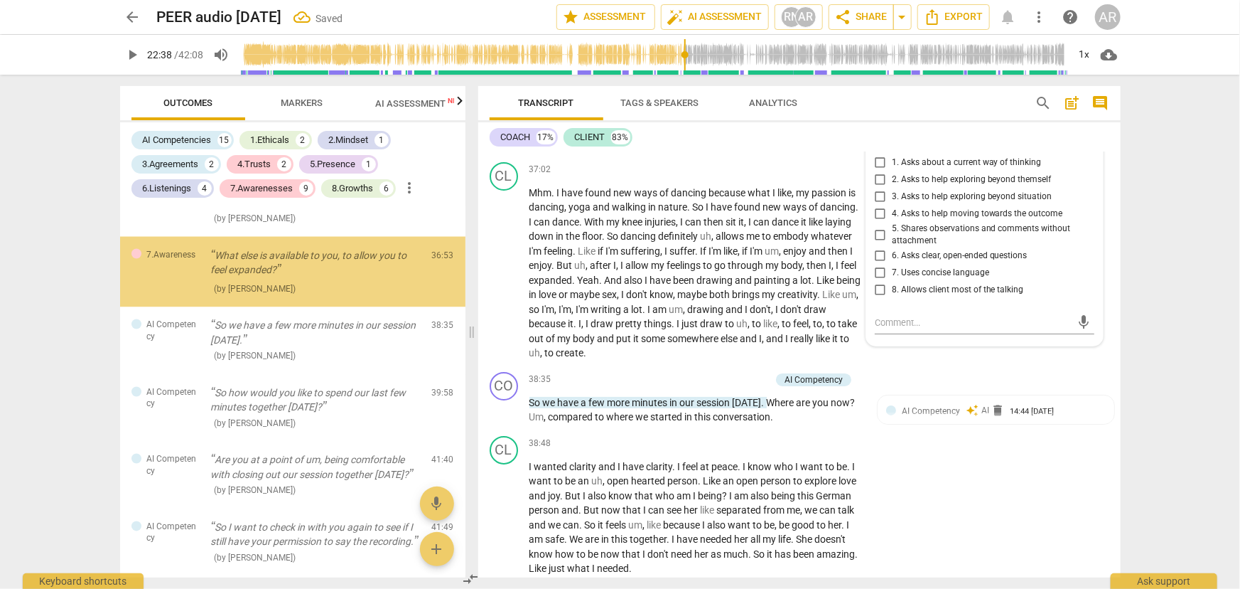
scroll to position [4034, 0]
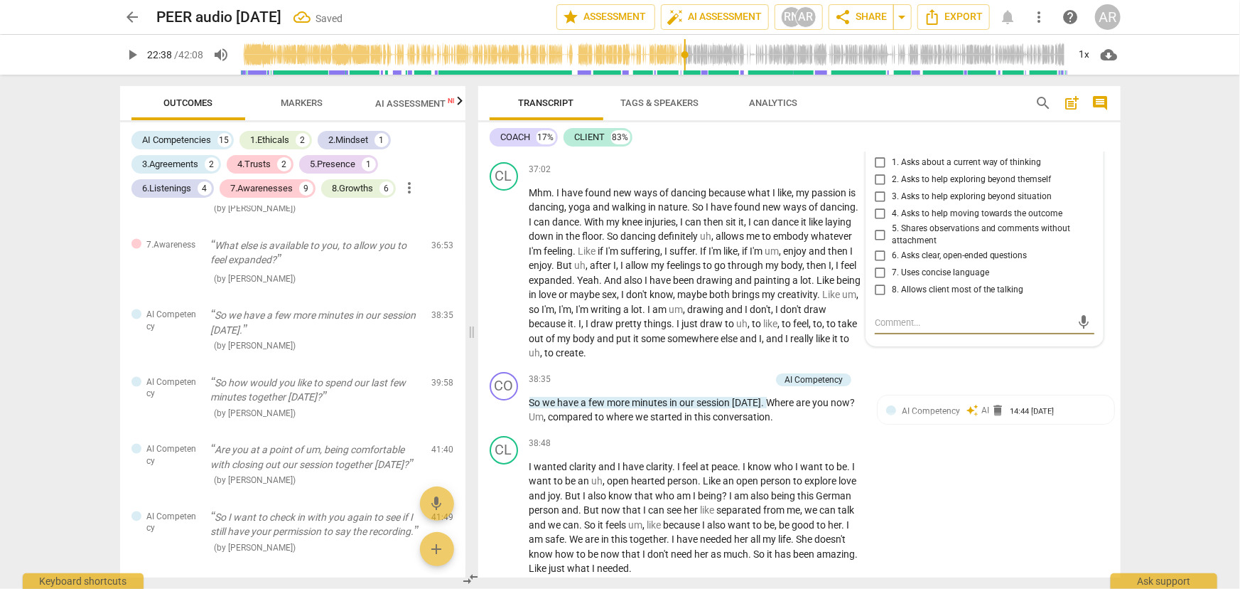
click at [874, 222] on input "4. Asks to help moving towards the outcome" at bounding box center [880, 213] width 23 height 17
checkbox input "true"
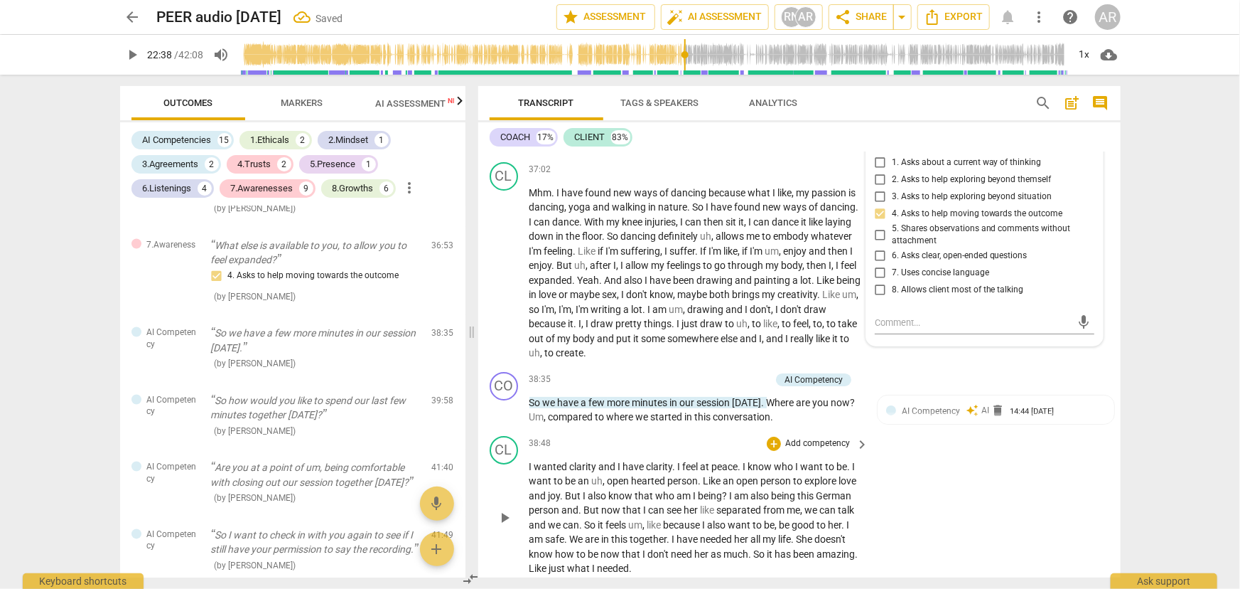
click at [709, 451] on div "38:48 + Add competency keyboard_arrow_right" at bounding box center [700, 444] width 341 height 16
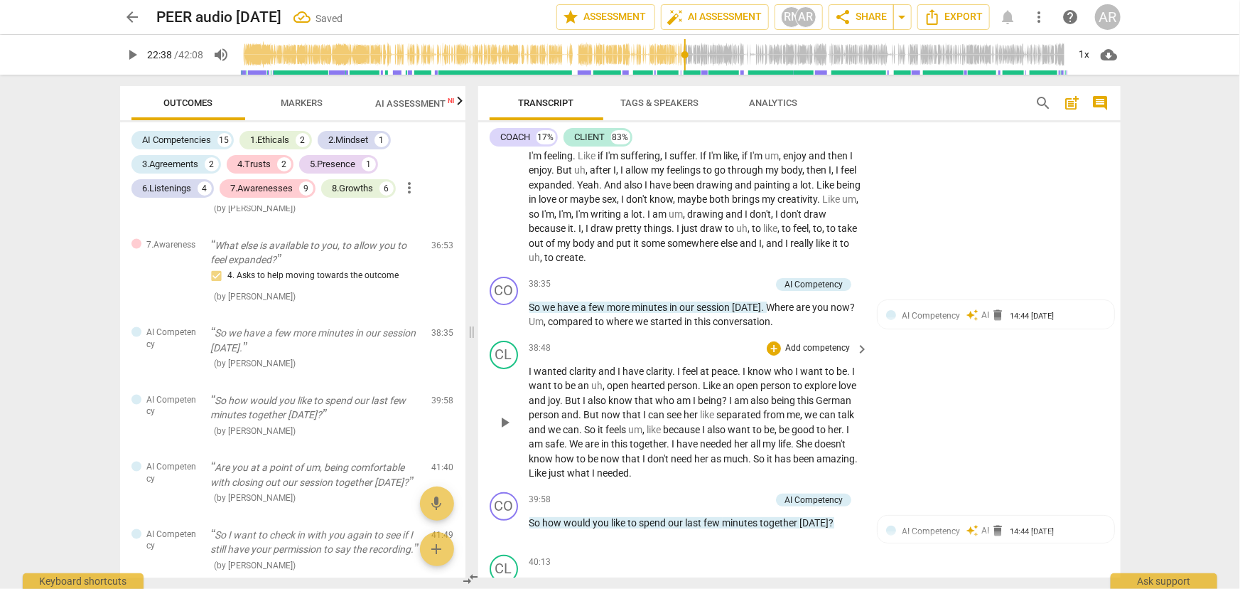
scroll to position [5610, 0]
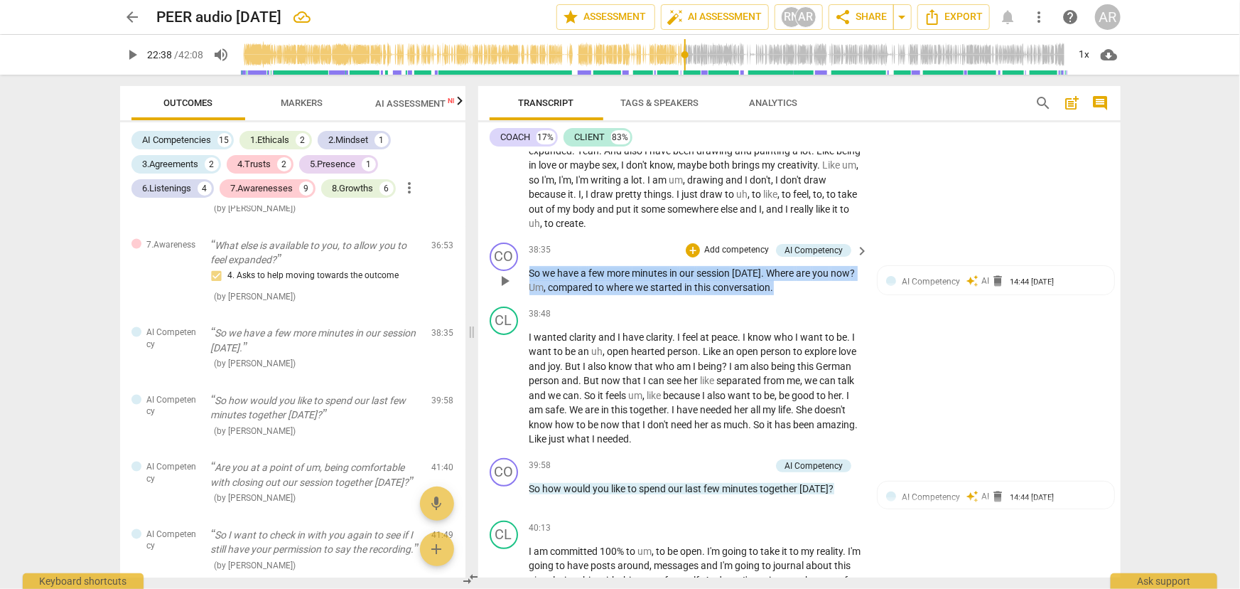
drag, startPoint x: 764, startPoint y: 327, endPoint x: 525, endPoint y: 315, distance: 239.1
click at [525, 301] on div "CO play_arrow pause 38:35 + Add competency AI Competency keyboard_arrow_right S…" at bounding box center [799, 269] width 643 height 64
click at [787, 309] on div "+" at bounding box center [788, 307] width 14 height 14
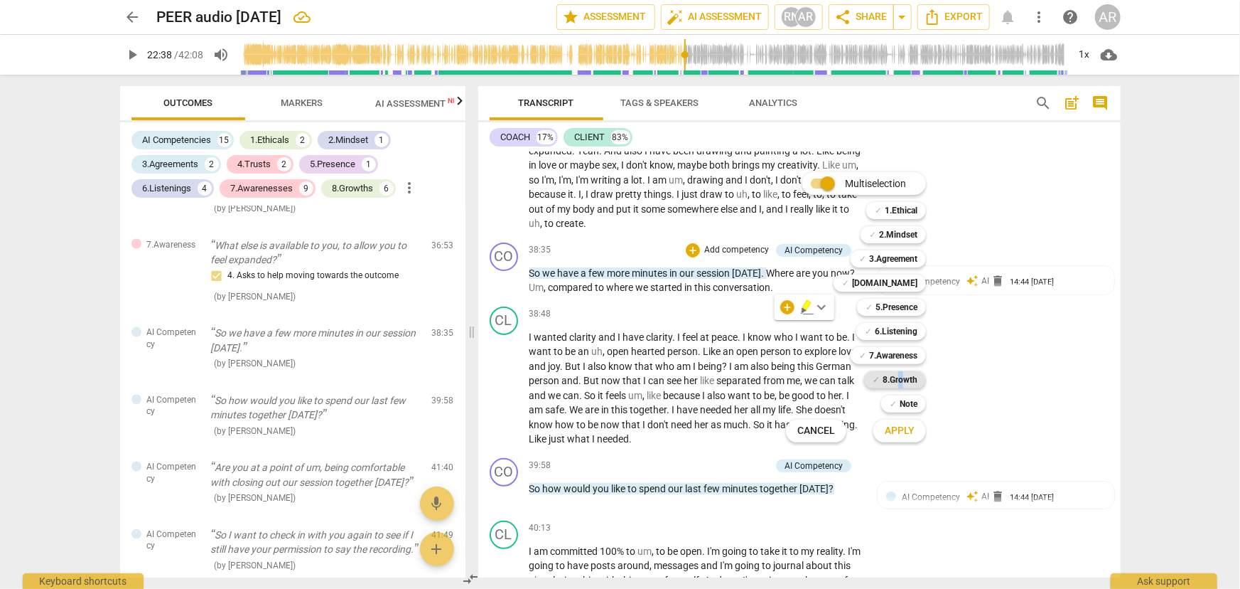
click at [901, 380] on b "8.Growth" at bounding box center [900, 379] width 35 height 17
click at [903, 434] on span "Apply" at bounding box center [900, 431] width 30 height 14
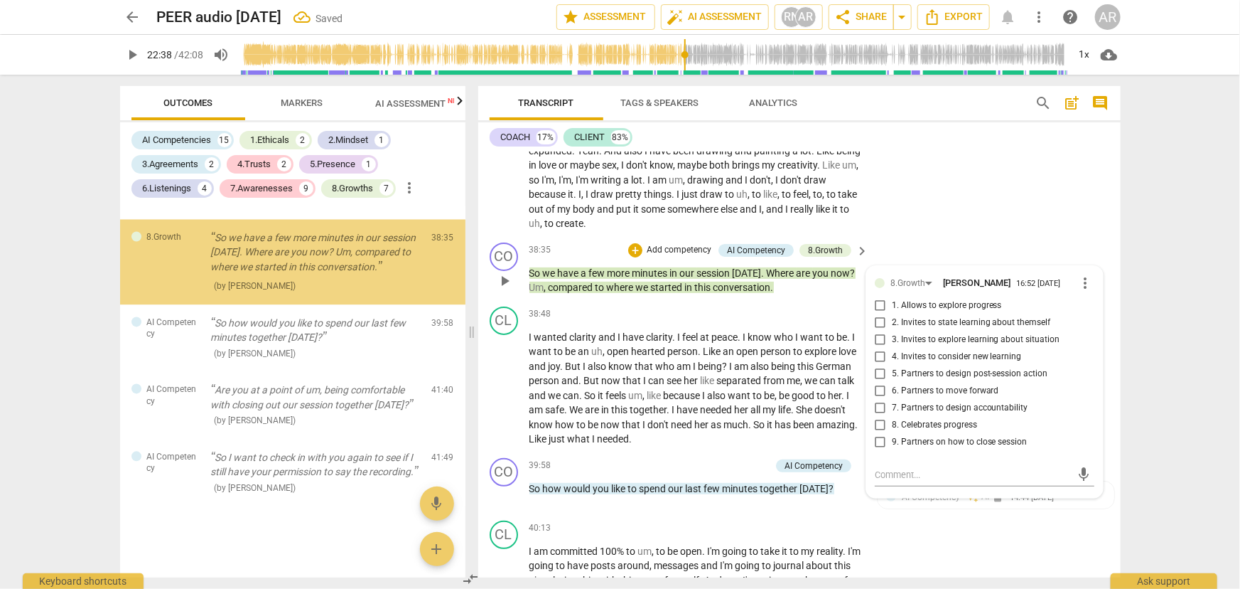
scroll to position [4204, 0]
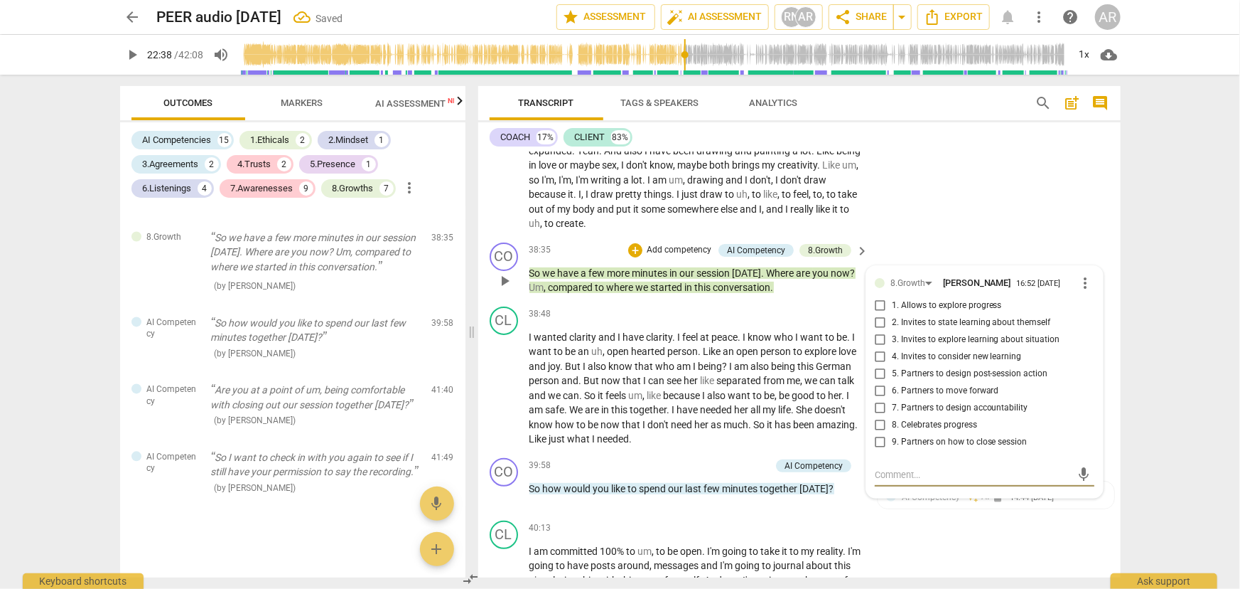
type input "1358"
click at [876, 314] on input "1. Allows to explore progress" at bounding box center [880, 305] width 23 height 17
checkbox input "true"
click at [709, 322] on div "38:48 + Add competency keyboard_arrow_right" at bounding box center [700, 314] width 341 height 16
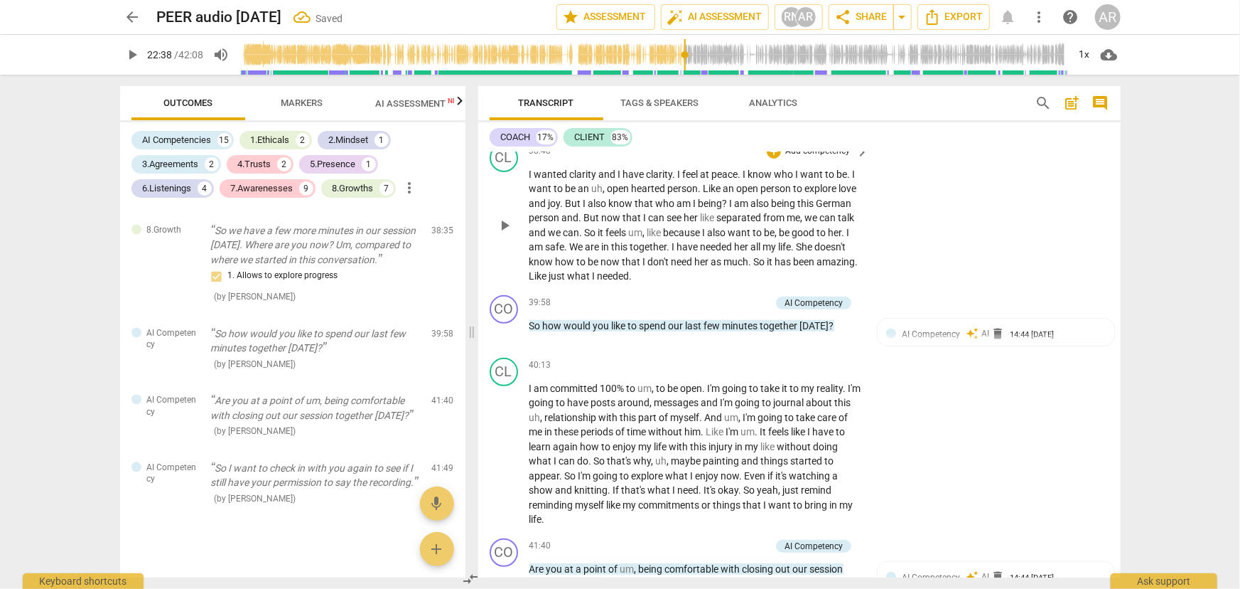
scroll to position [5804, 0]
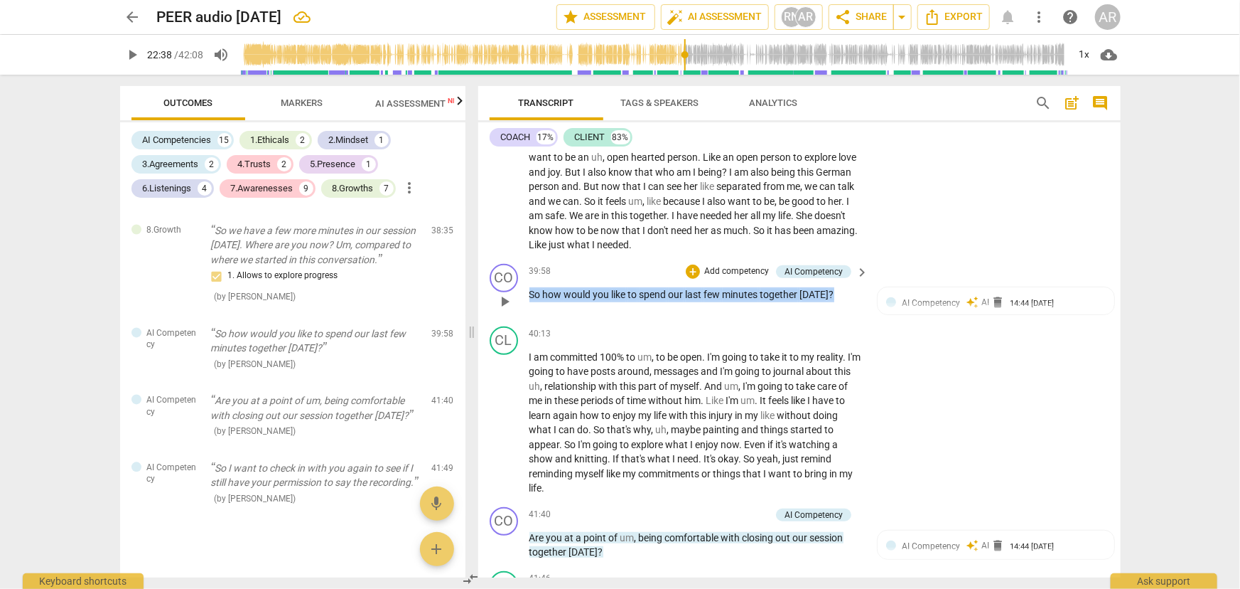
drag, startPoint x: 818, startPoint y: 336, endPoint x: 529, endPoint y: 341, distance: 289.4
click at [530, 315] on div "39:58 + Add competency AI Competency keyboard_arrow_right So how would you like…" at bounding box center [700, 289] width 341 height 51
click at [843, 312] on div "+" at bounding box center [844, 313] width 14 height 14
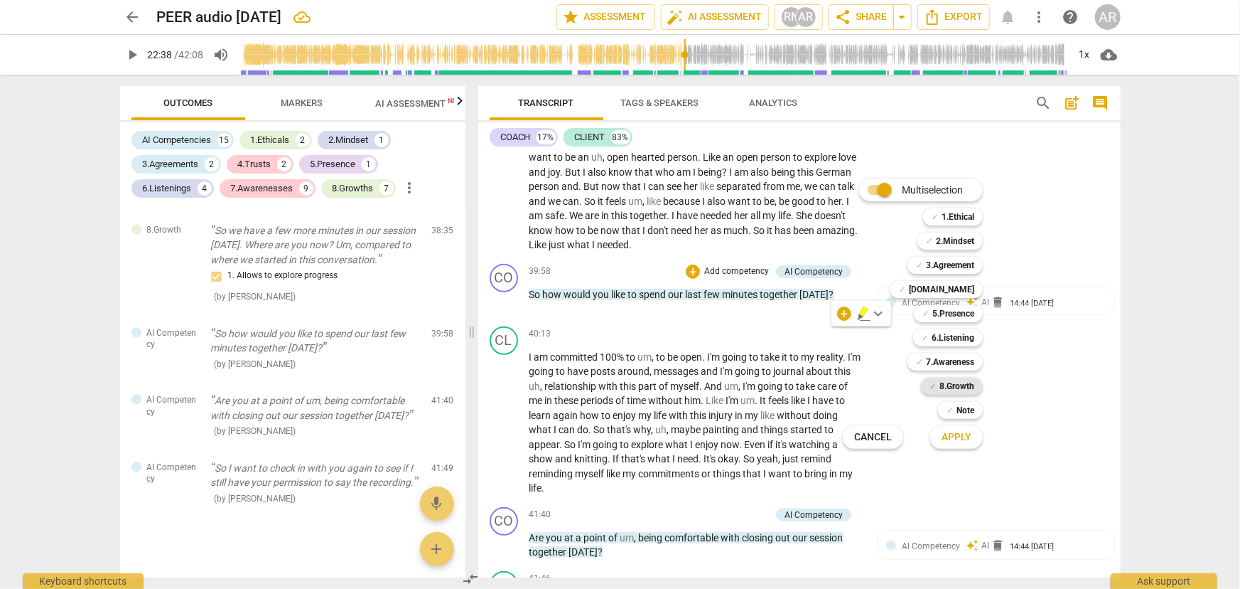
click at [956, 388] on b "8.Growth" at bounding box center [957, 385] width 35 height 17
click at [953, 436] on span "Apply" at bounding box center [957, 437] width 30 height 14
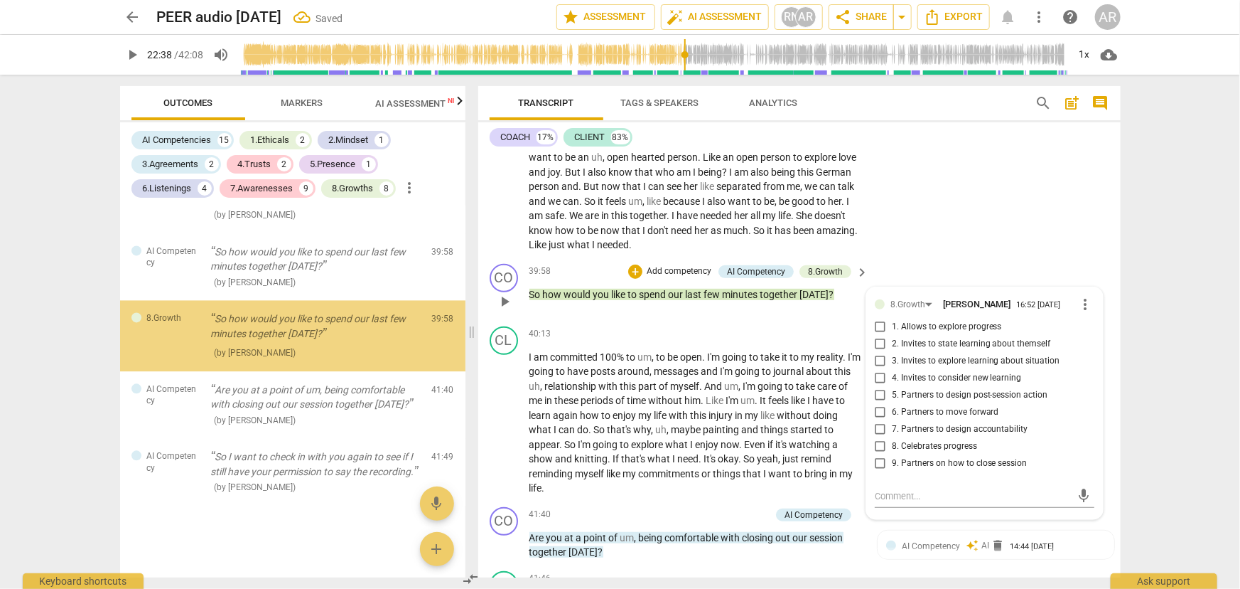
scroll to position [4375, 0]
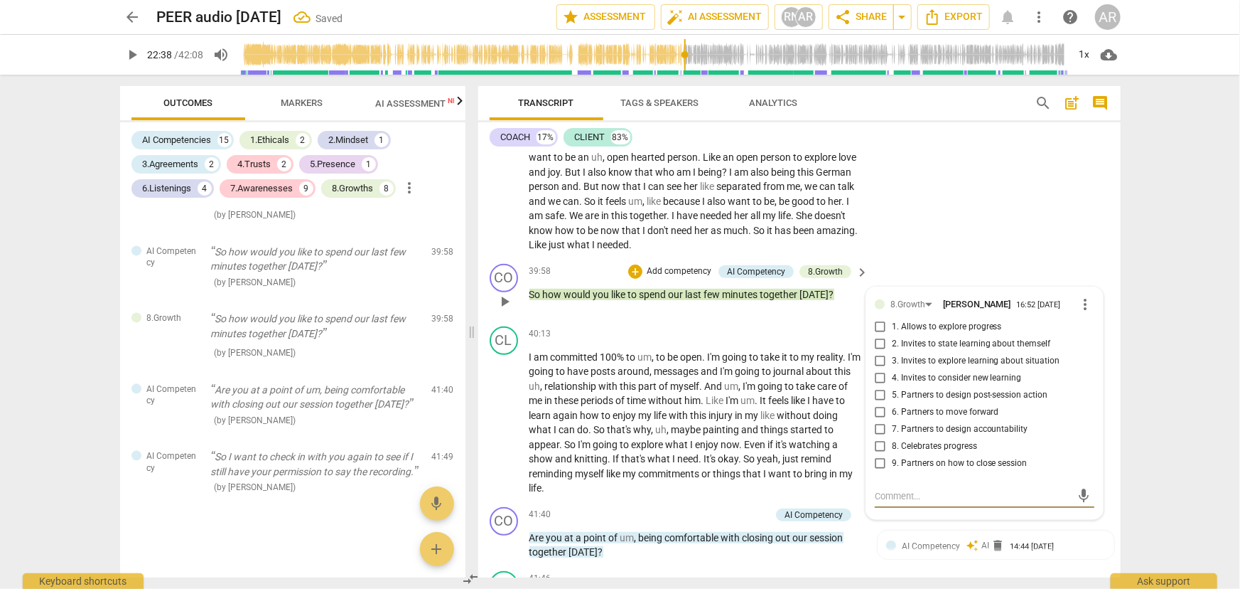
click at [875, 404] on input "5. Partners to design post-session action" at bounding box center [880, 395] width 23 height 17
checkbox input "true"
click at [685, 321] on div "CO play_arrow pause 39:58 + Add competency AI Competency 8.Growth keyboard_arro…" at bounding box center [799, 289] width 643 height 63
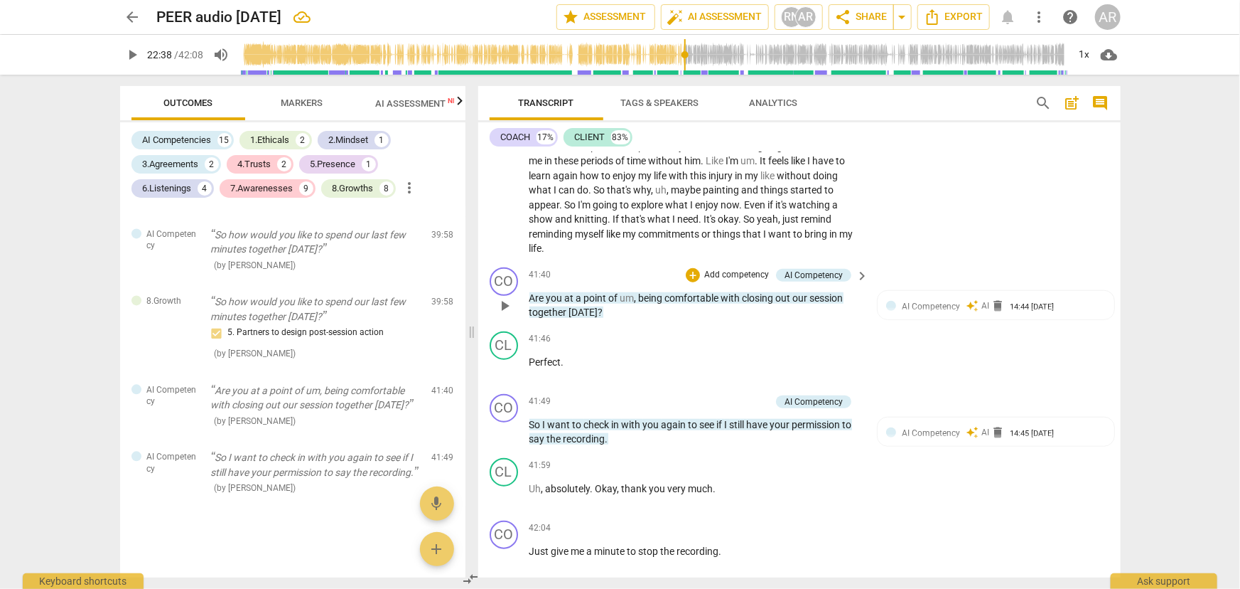
scroll to position [6063, 0]
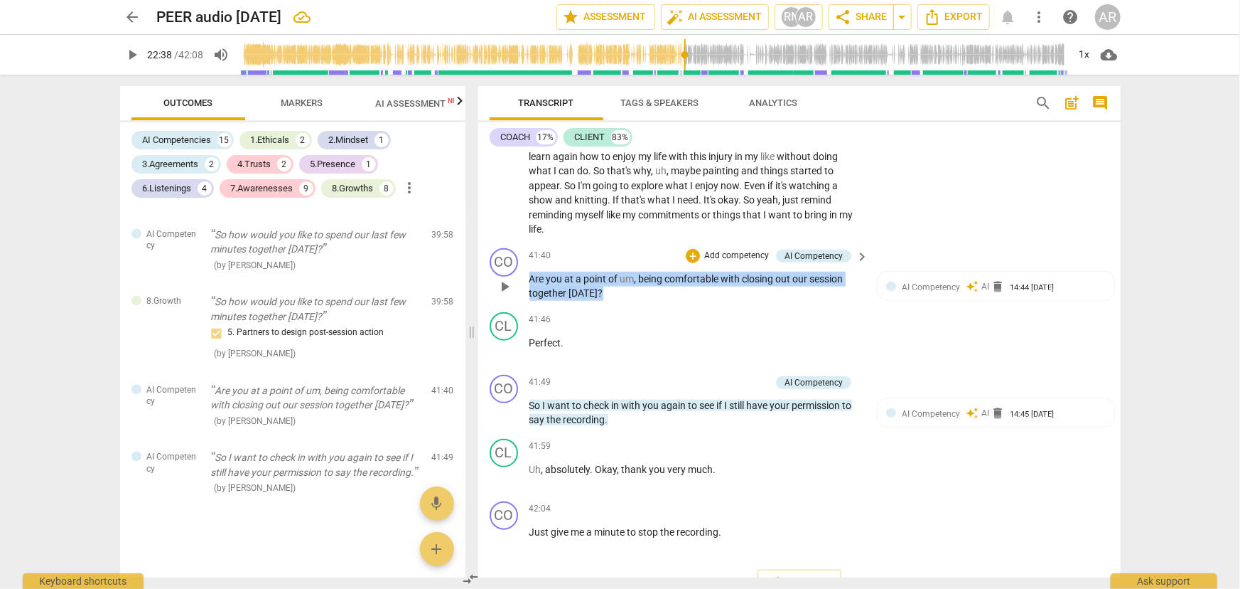
drag, startPoint x: 604, startPoint y: 330, endPoint x: 532, endPoint y: 316, distance: 73.8
click at [532, 301] on p "Are you at a point of um , being comfortable with closing out our session toget…" at bounding box center [696, 286] width 333 height 29
click at [610, 311] on div "+" at bounding box center [611, 313] width 14 height 14
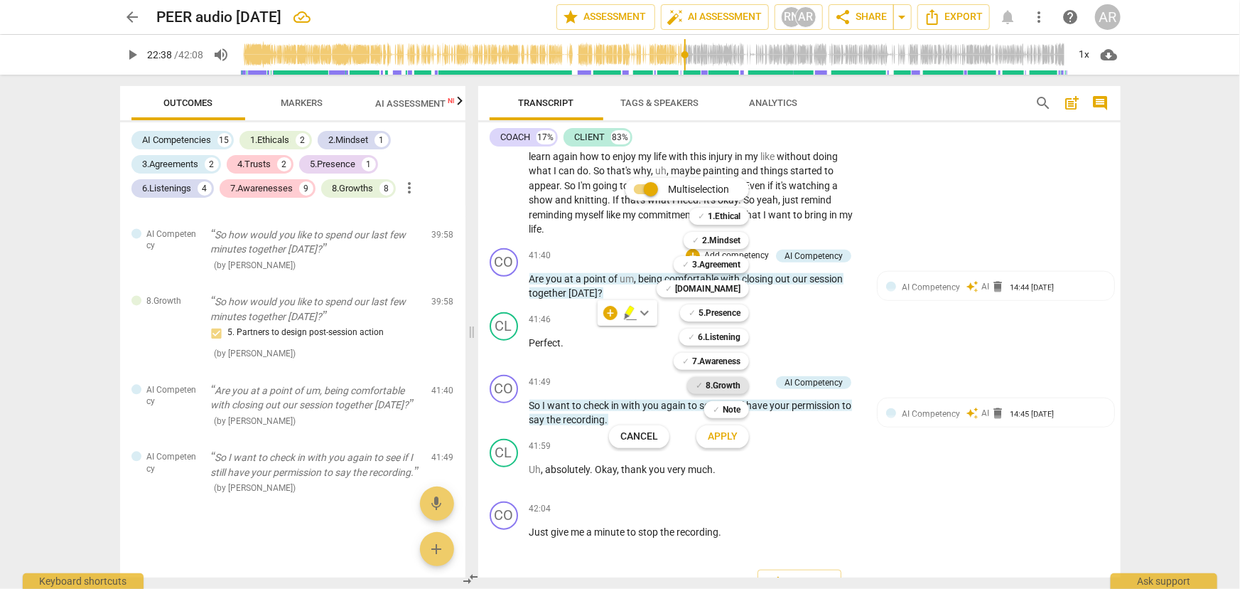
click at [713, 384] on b "8.Growth" at bounding box center [723, 385] width 35 height 17
click at [723, 436] on span "Apply" at bounding box center [723, 436] width 30 height 14
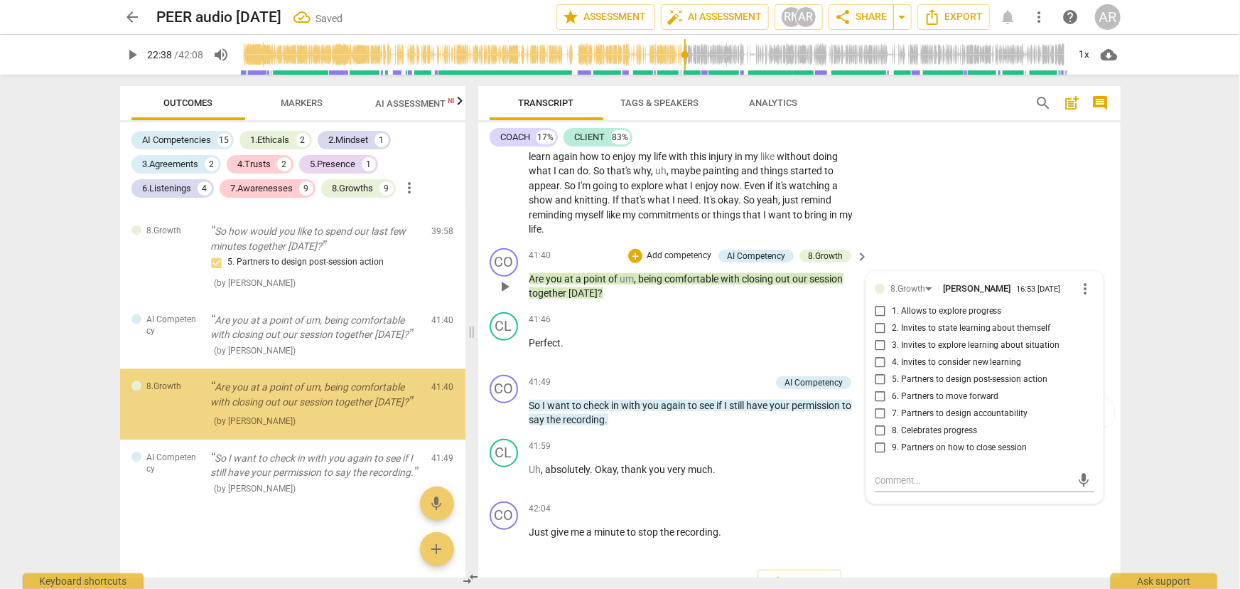
scroll to position [4530, 0]
click at [881, 456] on input "9. Partners on how to close session" at bounding box center [880, 447] width 23 height 17
checkbox input "true"
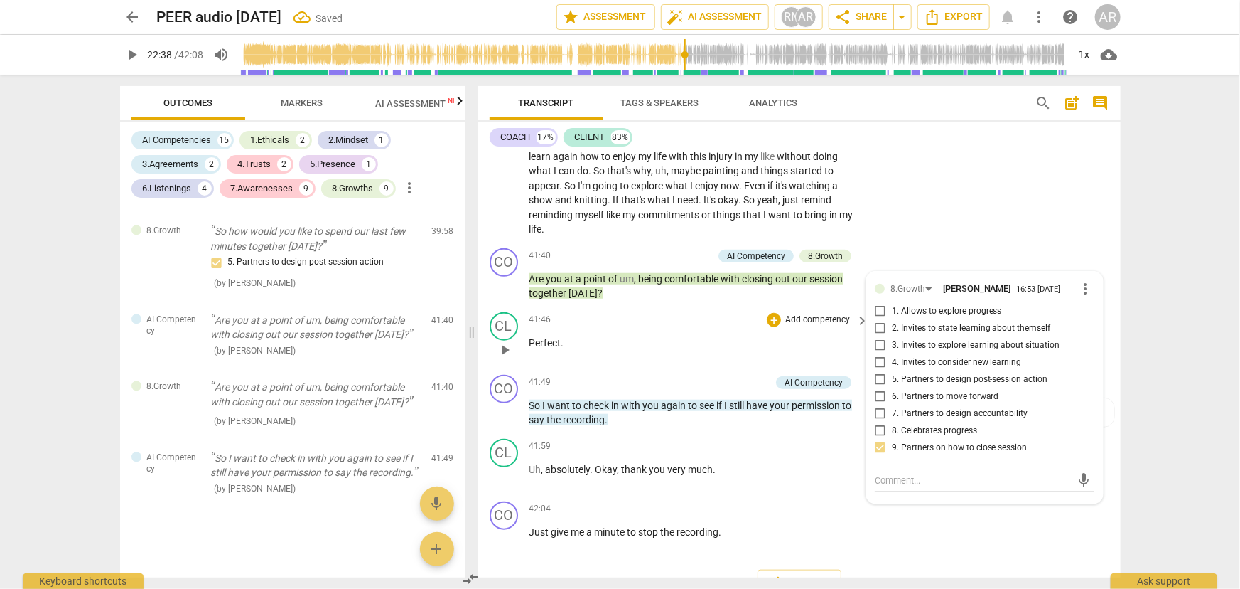
click at [703, 347] on div "CL play_arrow pause 41:46 + Add competency keyboard_arrow_right Perfect ." at bounding box center [799, 337] width 643 height 63
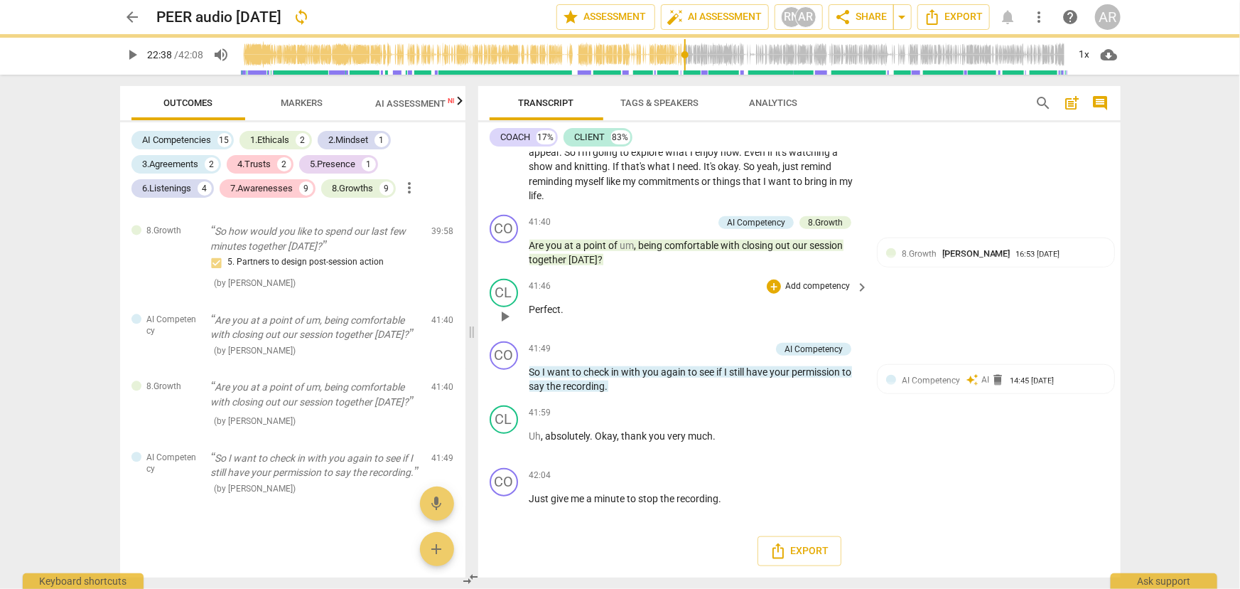
scroll to position [6132, 0]
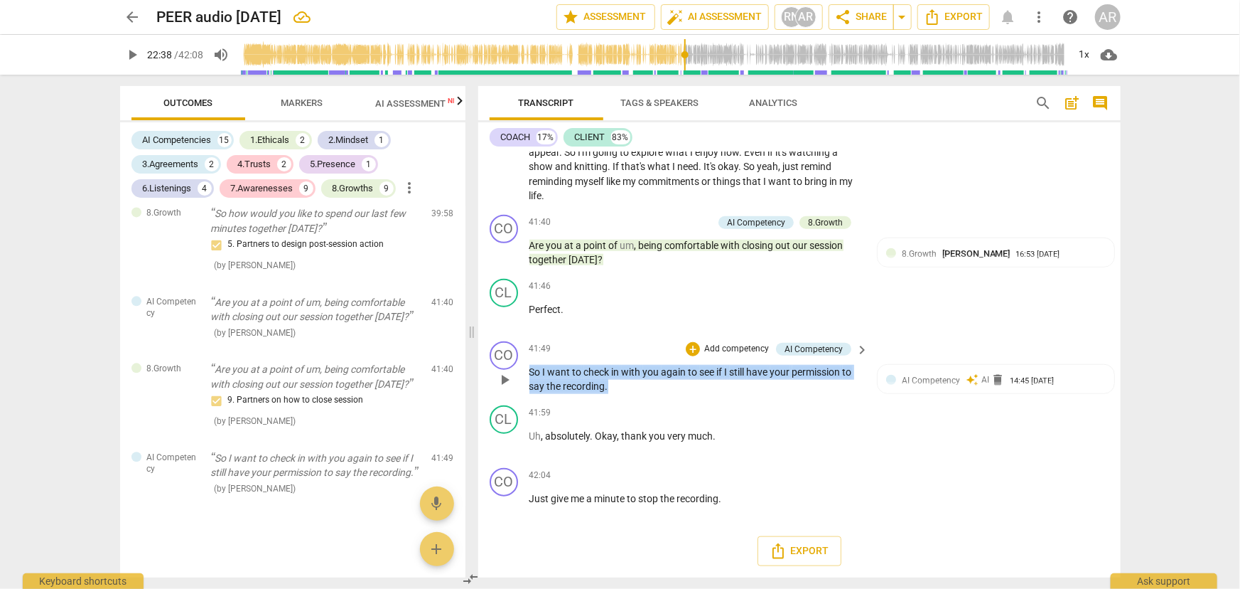
drag, startPoint x: 613, startPoint y: 391, endPoint x: 531, endPoint y: 368, distance: 84.9
click at [531, 368] on p "So I want to check in with you again to see if I still have your permission to …" at bounding box center [696, 379] width 333 height 29
click at [623, 369] on div "+" at bounding box center [620, 369] width 14 height 14
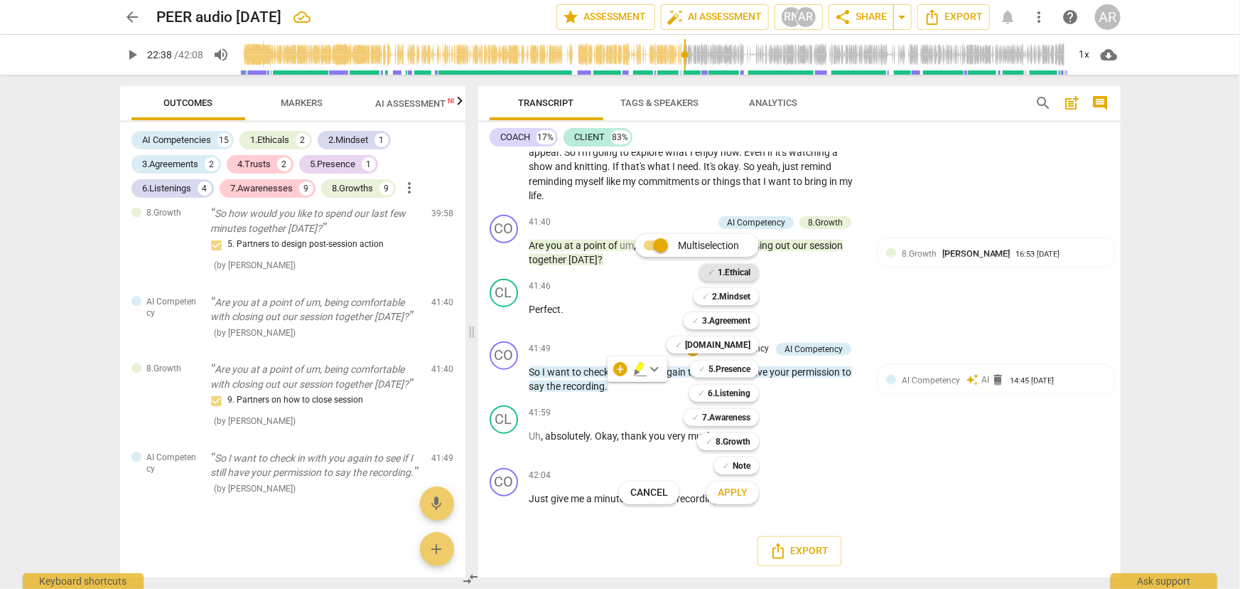
click at [726, 273] on b "1.Ethical" at bounding box center [734, 272] width 33 height 17
click at [726, 320] on b "3.Agreement" at bounding box center [726, 320] width 48 height 17
click at [727, 343] on b "[DOMAIN_NAME]" at bounding box center [717, 344] width 65 height 17
click at [727, 492] on span "Apply" at bounding box center [733, 493] width 30 height 14
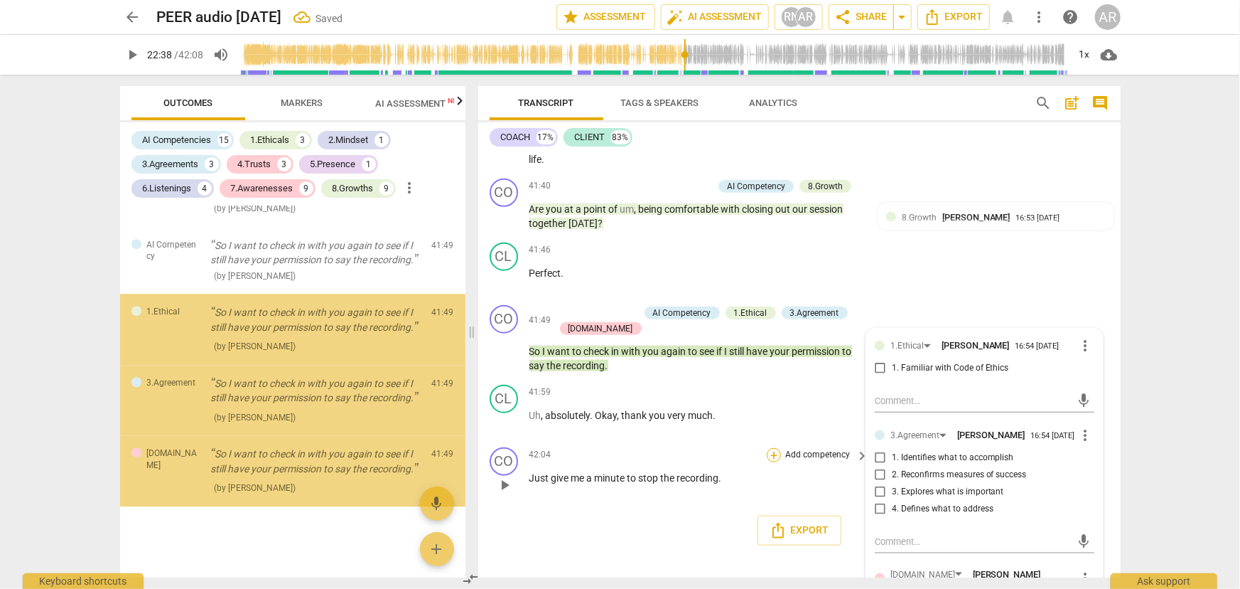
scroll to position [4806, 0]
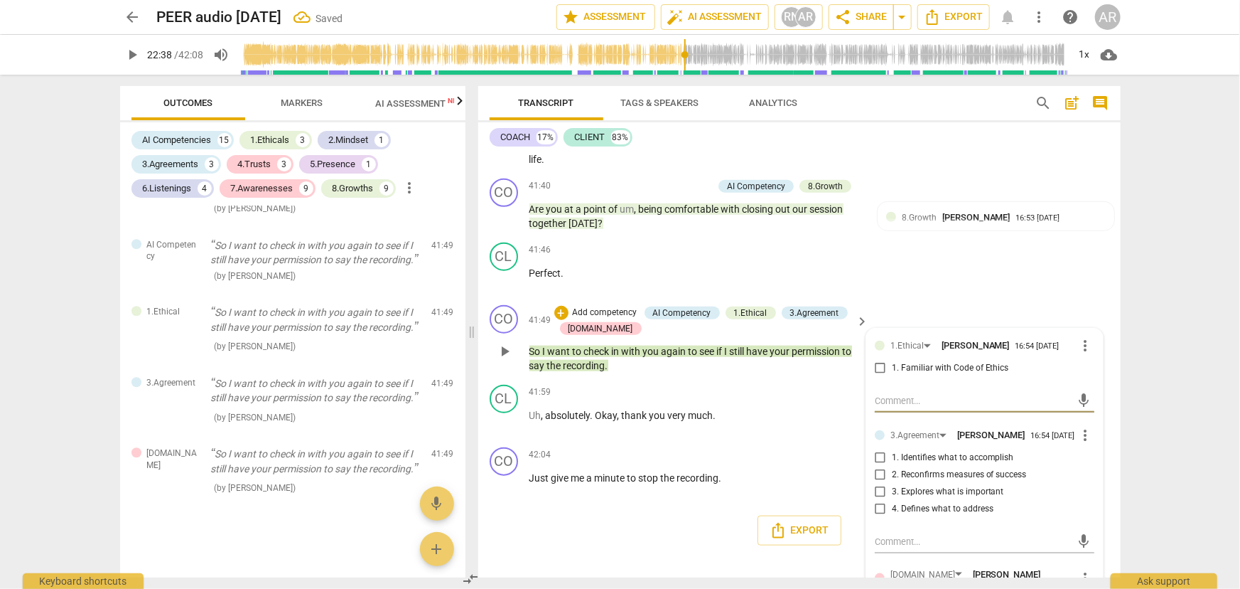
click at [875, 377] on input "1. Familiar with Code of Ethics" at bounding box center [880, 368] width 23 height 17
checkbox input "true"
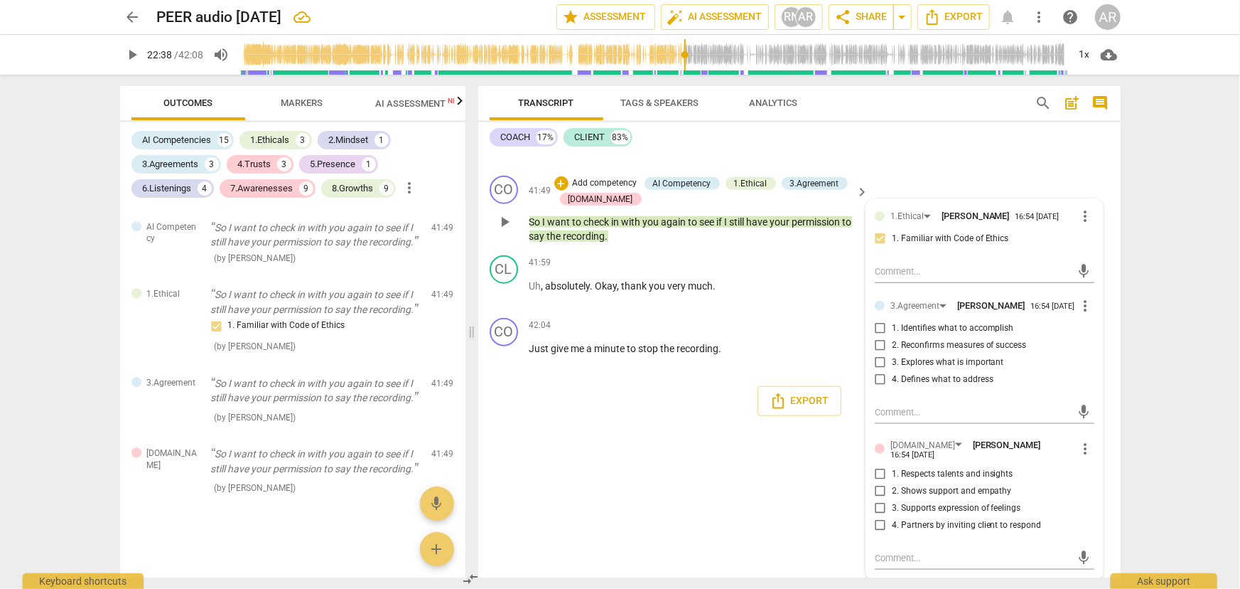
scroll to position [6303, 0]
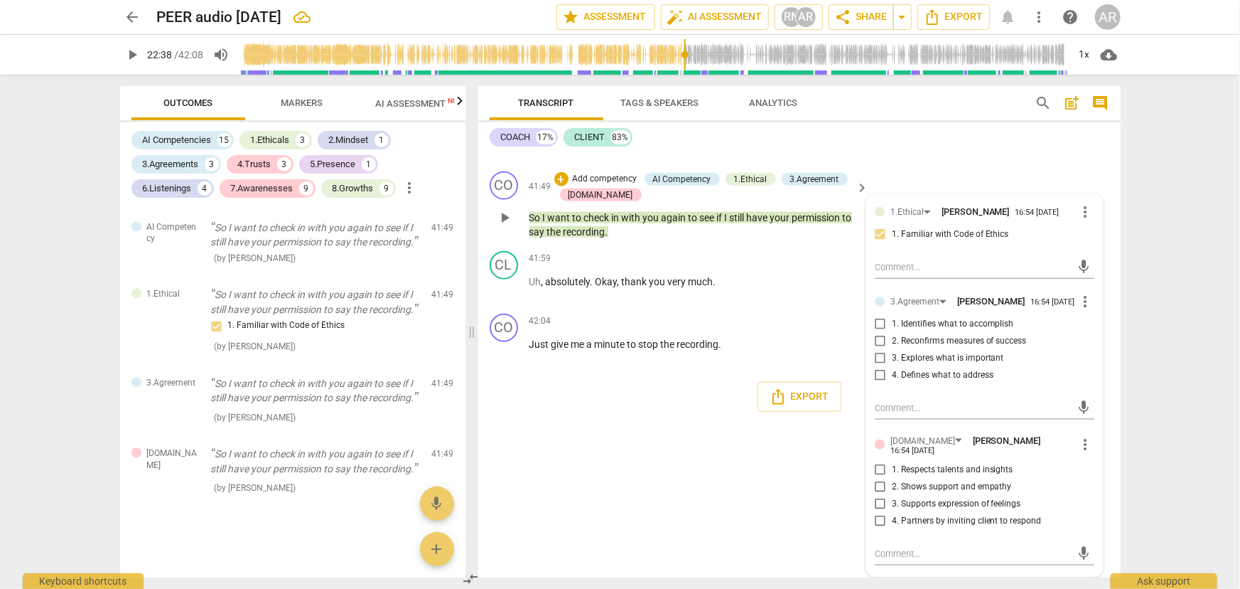
click at [879, 487] on input "2. Shows support and empathy" at bounding box center [880, 486] width 23 height 17
checkbox input "true"
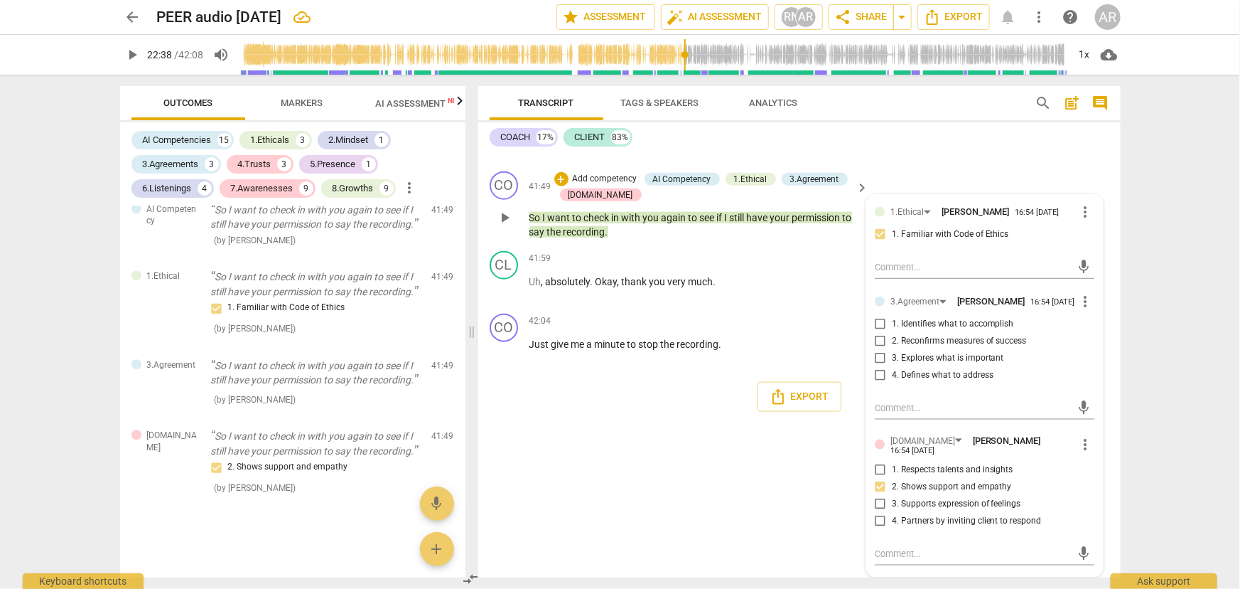
click at [1085, 305] on span "more_vert" at bounding box center [1086, 301] width 17 height 17
drag, startPoint x: 1089, startPoint y: 331, endPoint x: 670, endPoint y: 42, distance: 508.5
click at [1090, 330] on li "Delete" at bounding box center [1097, 331] width 49 height 27
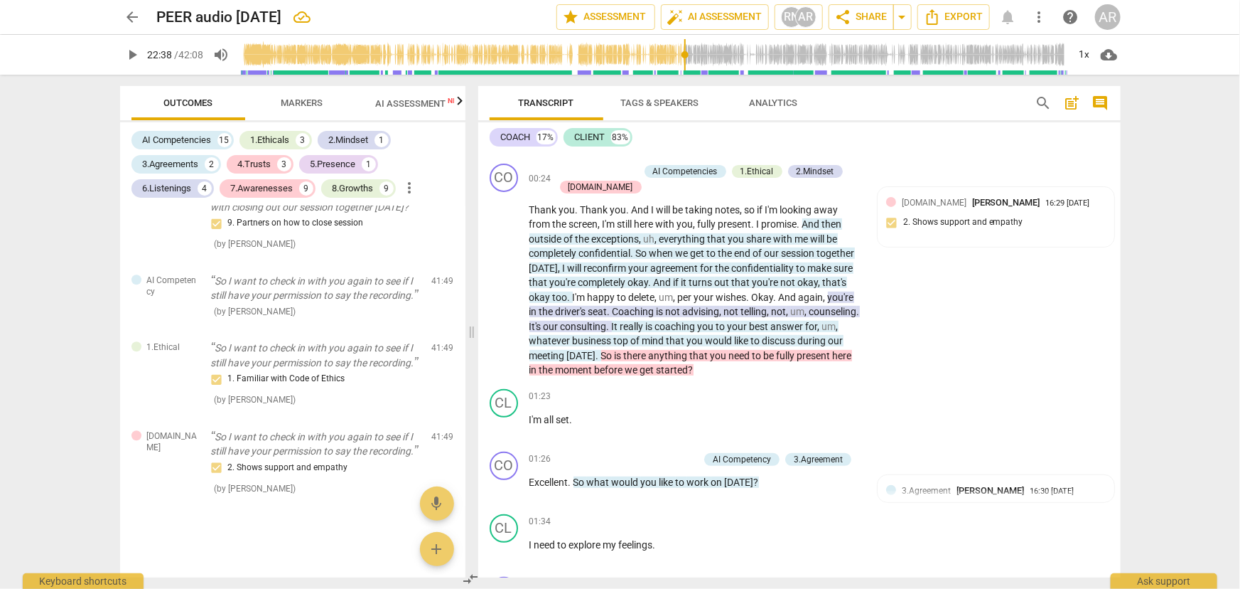
scroll to position [0, 0]
